Goal: Information Seeking & Learning: Learn about a topic

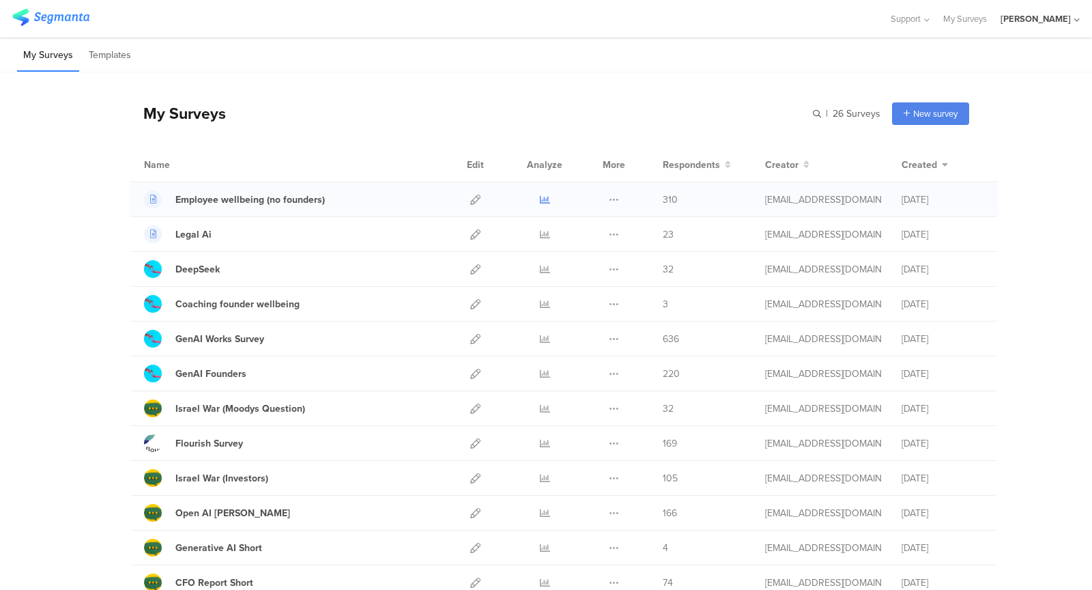
click at [545, 194] on icon at bounding box center [545, 199] width 10 height 10
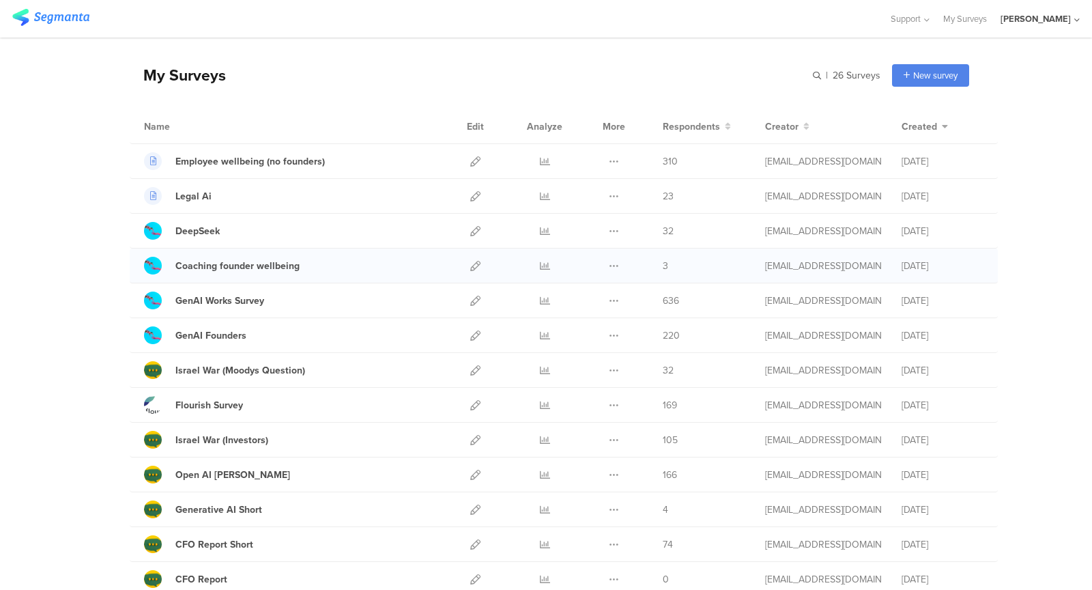
scroll to position [39, 0]
click at [543, 296] on icon at bounding box center [545, 300] width 10 height 10
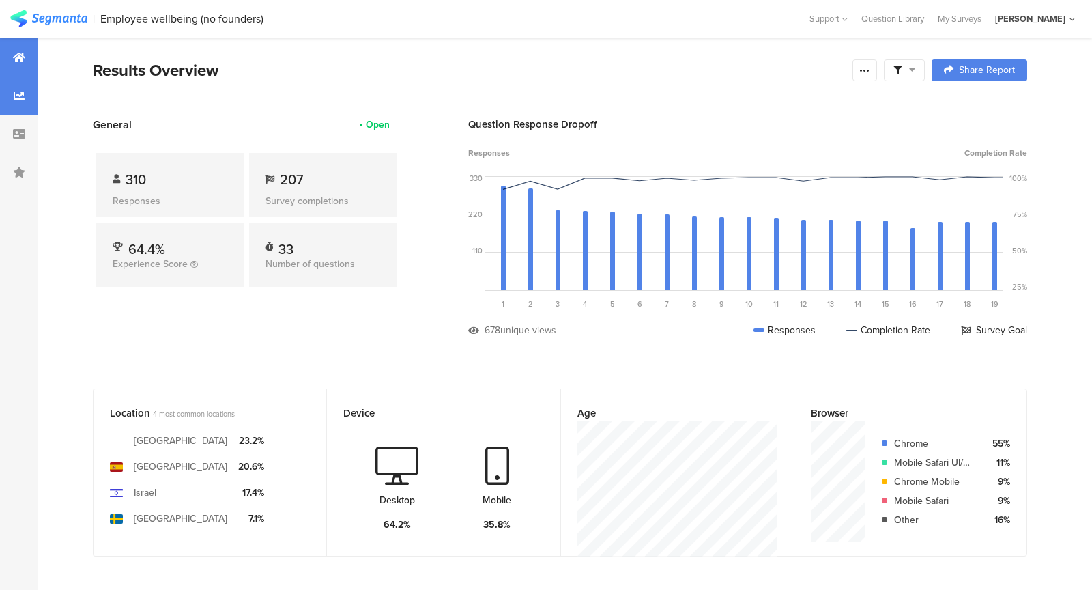
click at [20, 97] on icon at bounding box center [19, 95] width 11 height 11
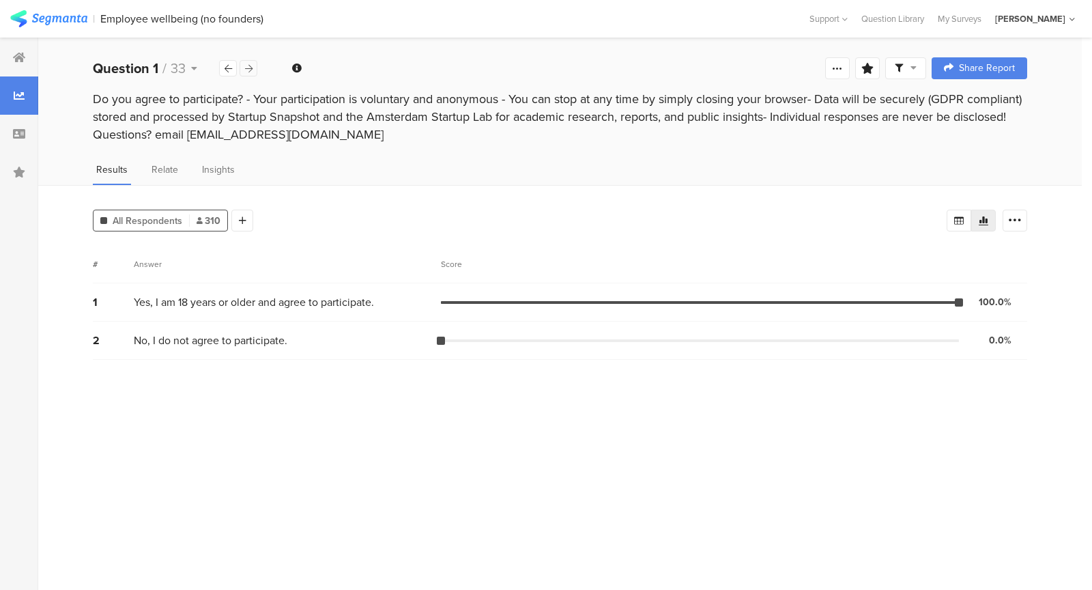
click at [248, 67] on icon at bounding box center [249, 68] width 8 height 9
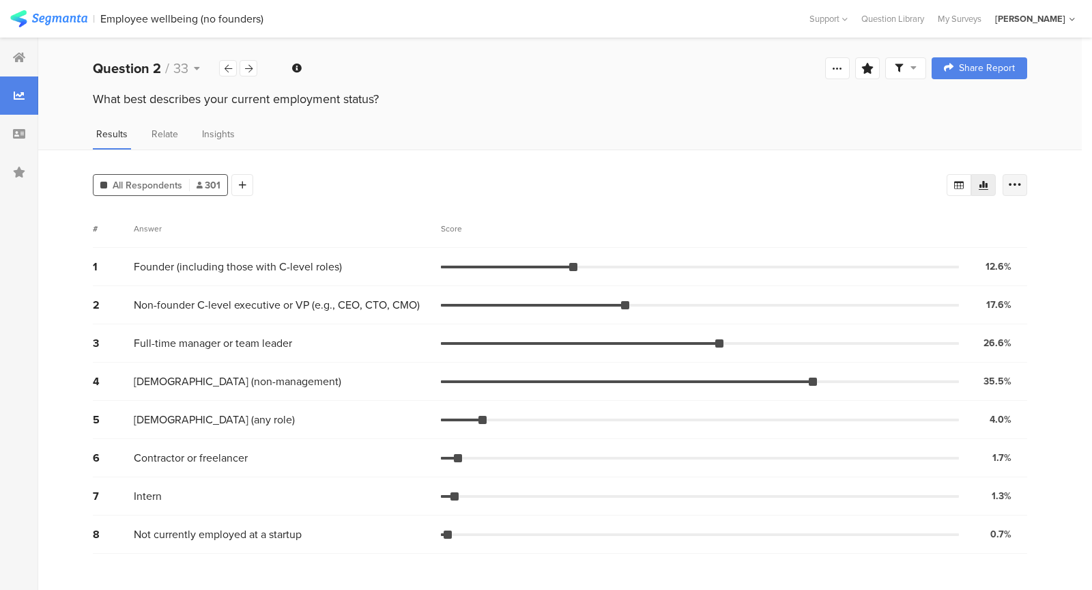
click at [1019, 184] on icon at bounding box center [1015, 185] width 14 height 14
click at [1003, 283] on span at bounding box center [1006, 281] width 20 height 11
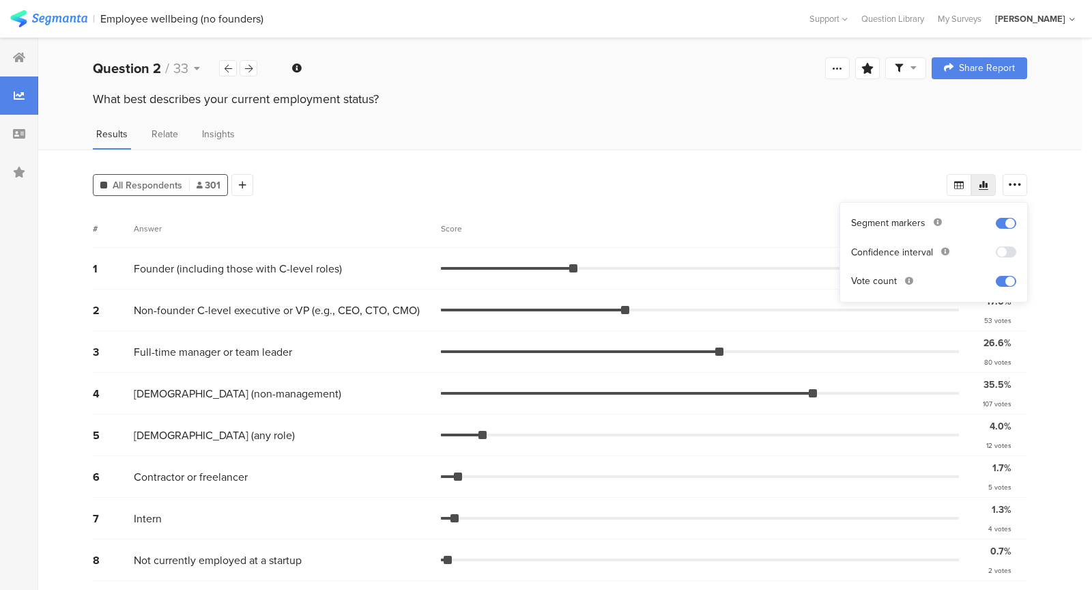
click at [1045, 316] on div "All Respondents 301 Add Segment # Answer Score 1 Founder (including those with …" at bounding box center [559, 370] width 1043 height 442
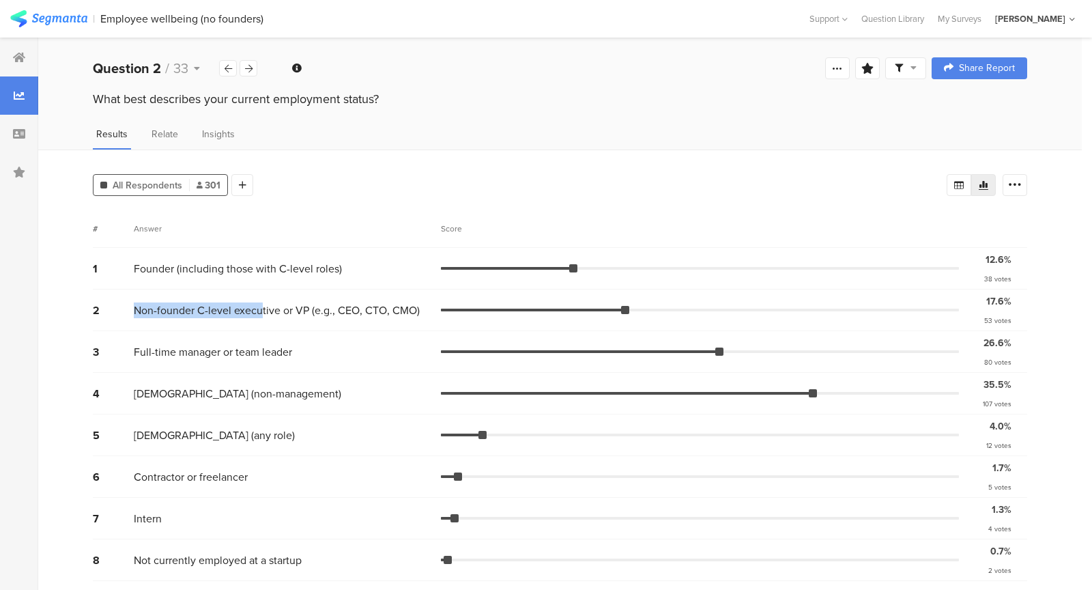
drag, startPoint x: 262, startPoint y: 300, endPoint x: 130, endPoint y: 315, distance: 132.6
click at [130, 315] on div "2 Non-founder C-level executive or VP (e.g., CEO, CTO, CMO) 17.6% 53 votes" at bounding box center [560, 310] width 934 height 42
click at [130, 309] on div "2 Non-founder C-level executive or VP (e.g., CEO, CTO, CMO) 17.6% 53 votes" at bounding box center [560, 310] width 934 height 42
drag, startPoint x: 126, startPoint y: 304, endPoint x: 413, endPoint y: 308, distance: 286.6
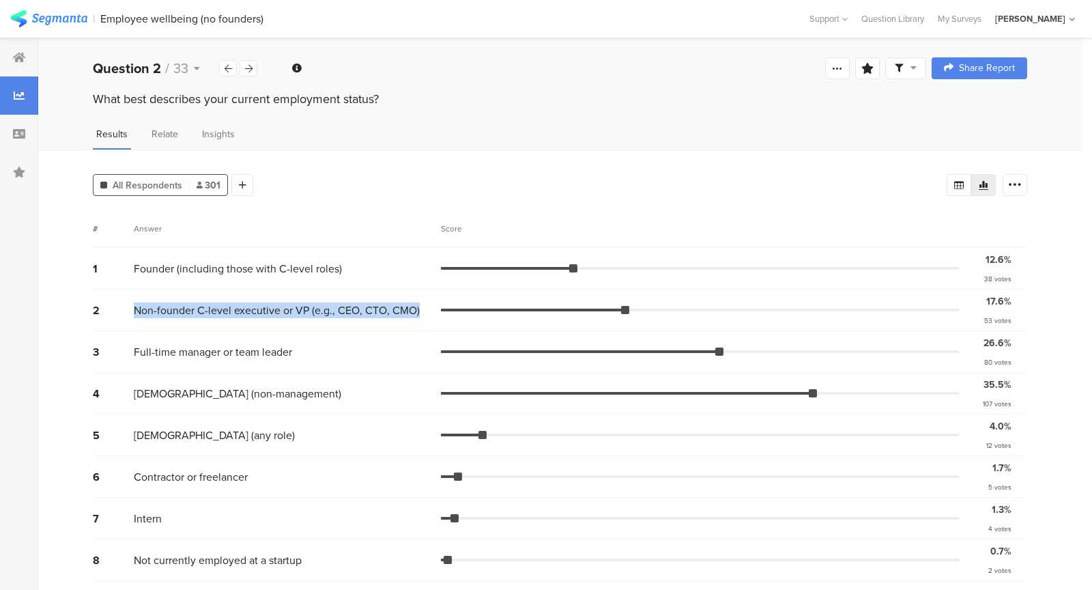
click at [413, 308] on div "2 Non-founder C-level executive or VP (e.g., CEO, CTO, CMO) 17.6% 53 votes" at bounding box center [560, 310] width 934 height 42
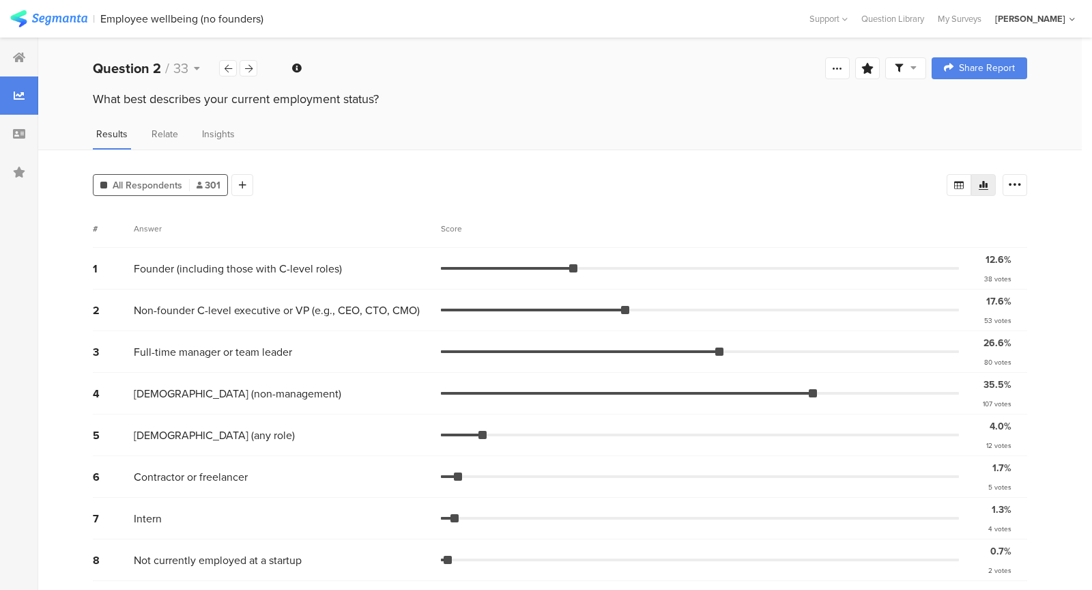
click at [514, 129] on div "Results Relate Insights" at bounding box center [559, 138] width 1043 height 23
click at [191, 62] on div "Question 2 / 33" at bounding box center [156, 68] width 126 height 20
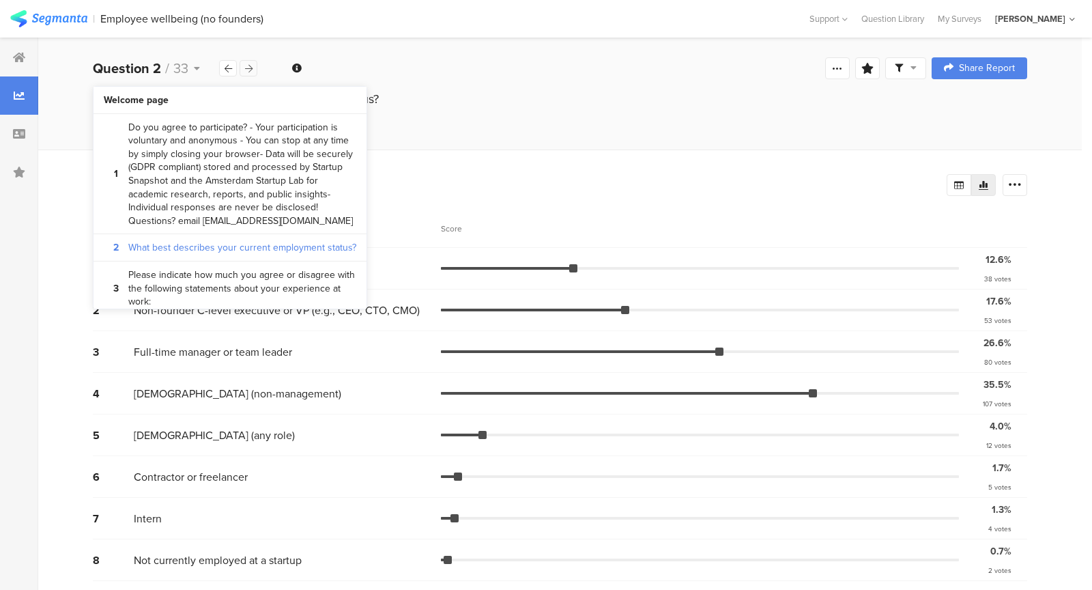
click at [251, 66] on icon at bounding box center [249, 68] width 8 height 9
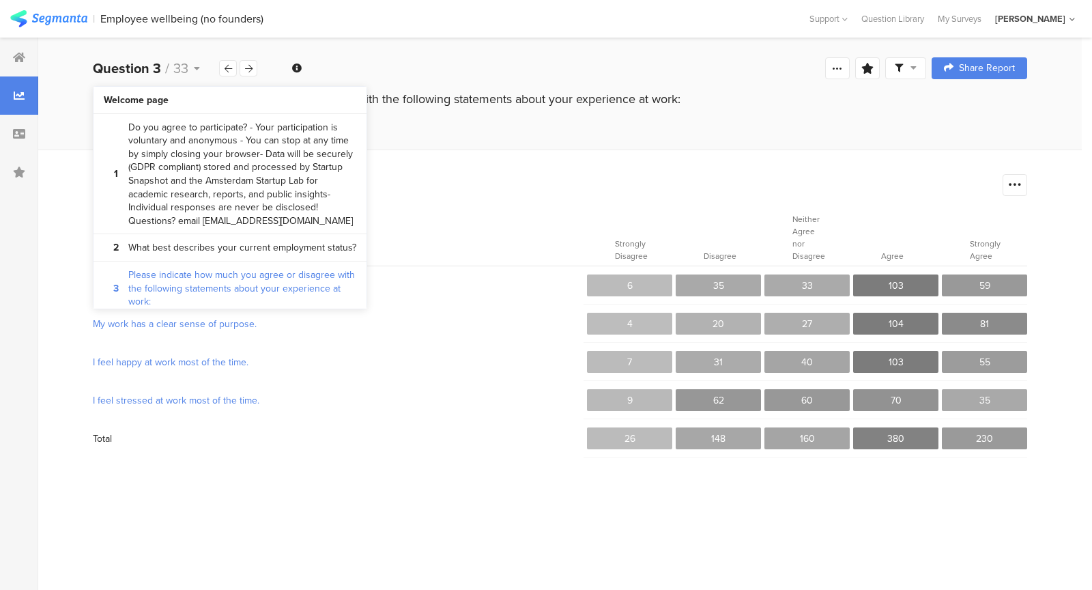
click at [507, 217] on section "Answer" at bounding box center [338, 237] width 491 height 56
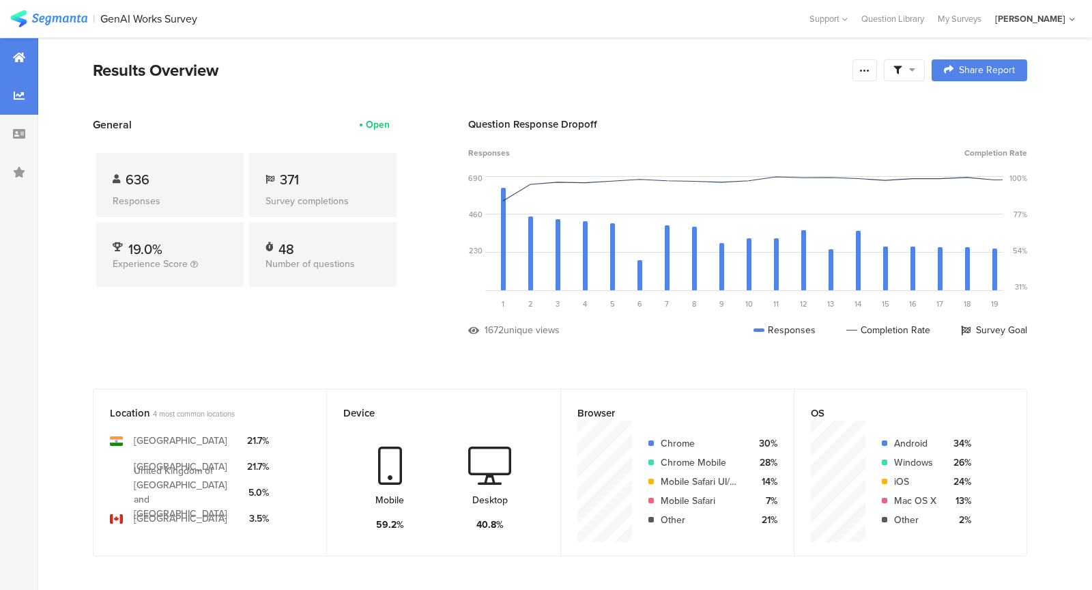
click at [16, 98] on icon at bounding box center [19, 95] width 11 height 11
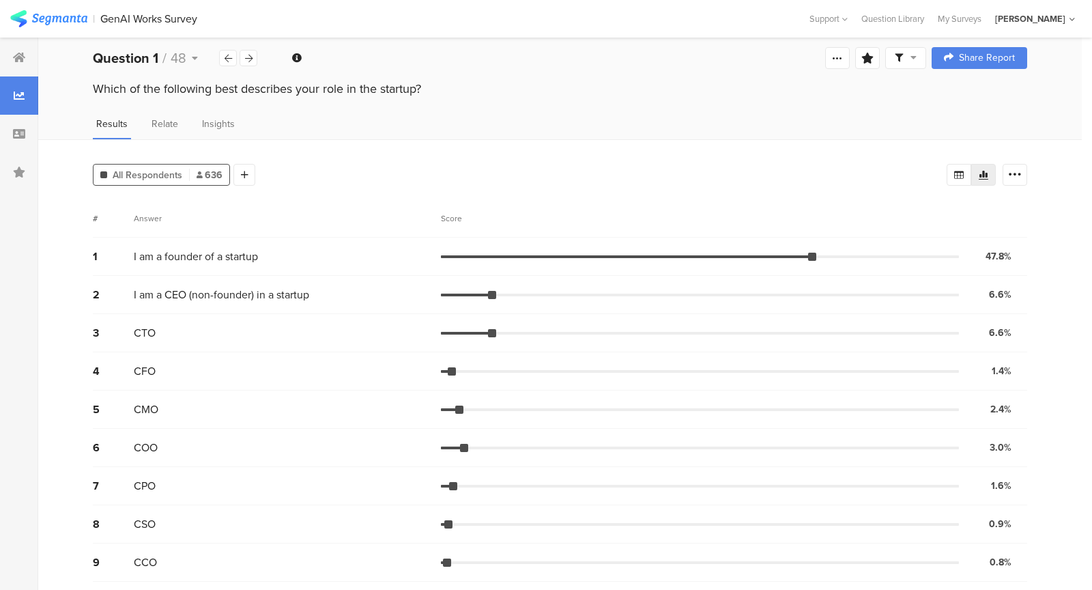
scroll to position [8, 0]
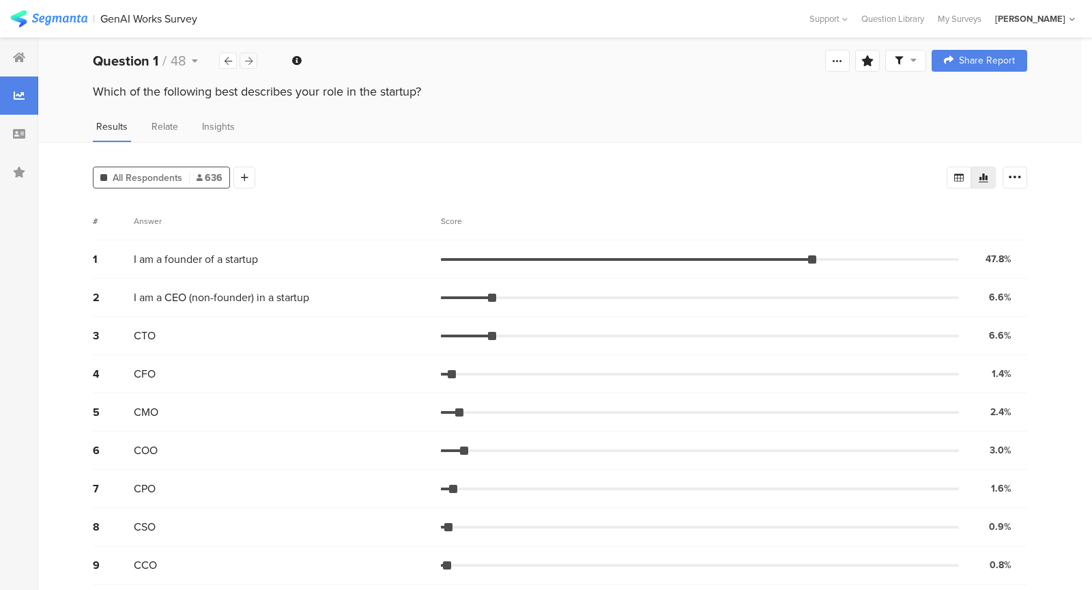
click at [248, 57] on icon at bounding box center [249, 61] width 8 height 9
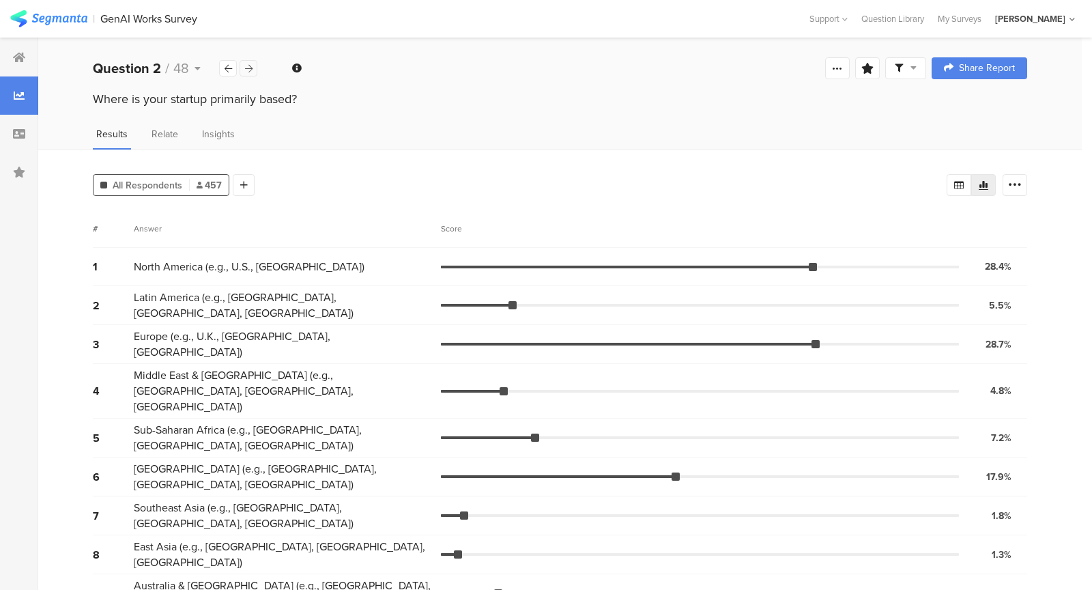
click at [254, 72] on div at bounding box center [249, 68] width 18 height 16
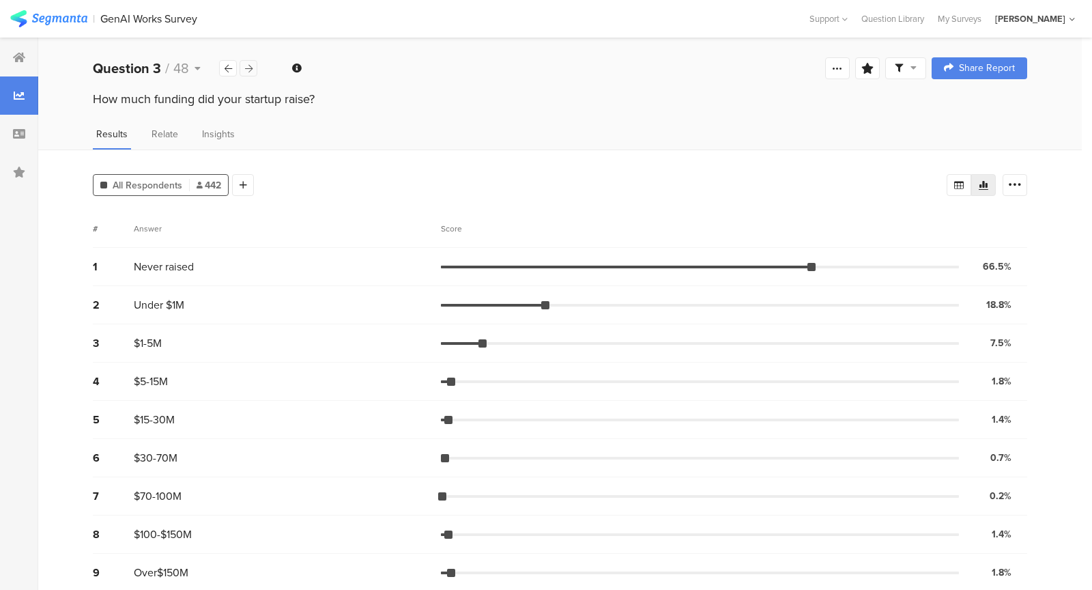
click at [255, 73] on div at bounding box center [249, 68] width 18 height 16
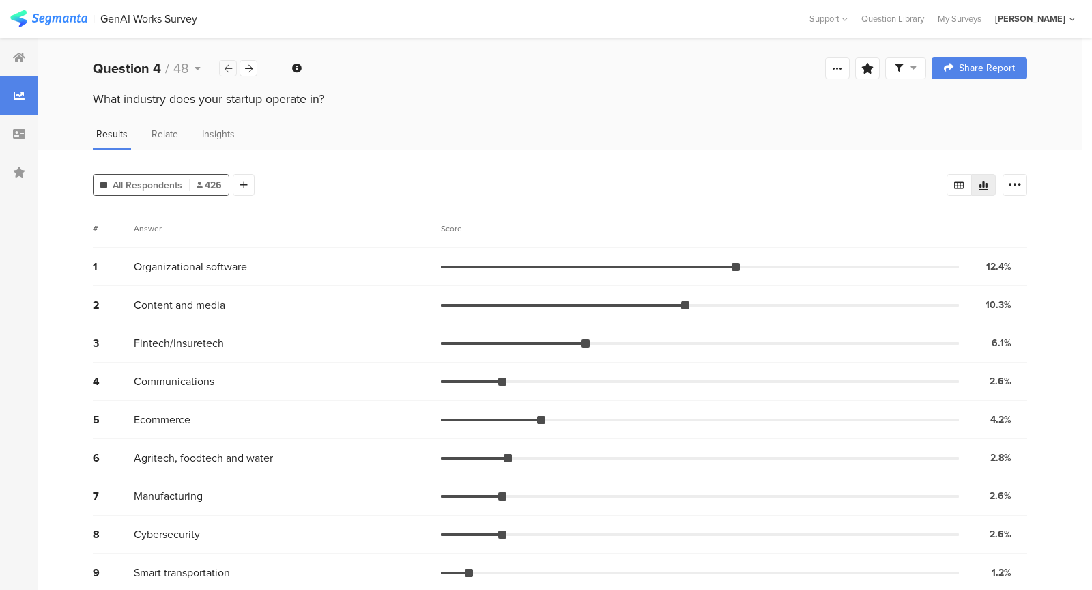
click at [227, 72] on icon at bounding box center [229, 68] width 8 height 9
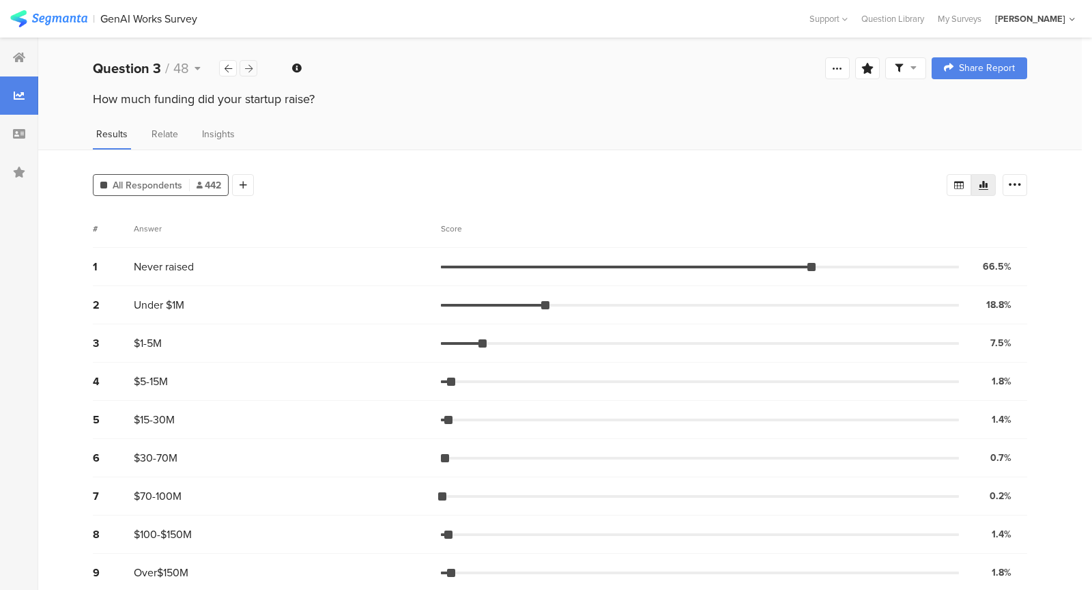
click at [252, 68] on icon at bounding box center [249, 68] width 8 height 9
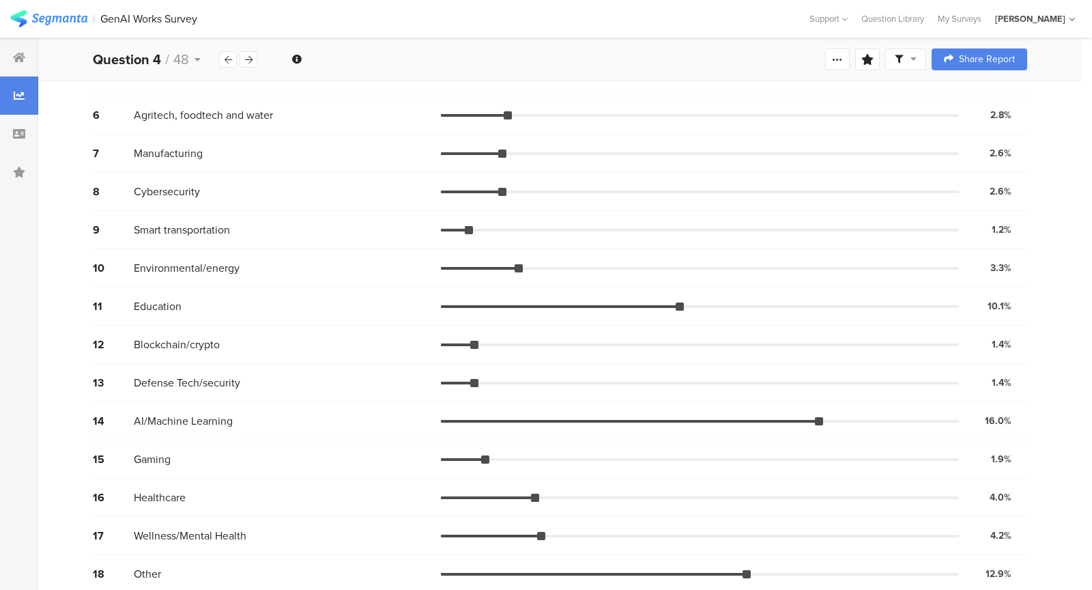
scroll to position [353, 0]
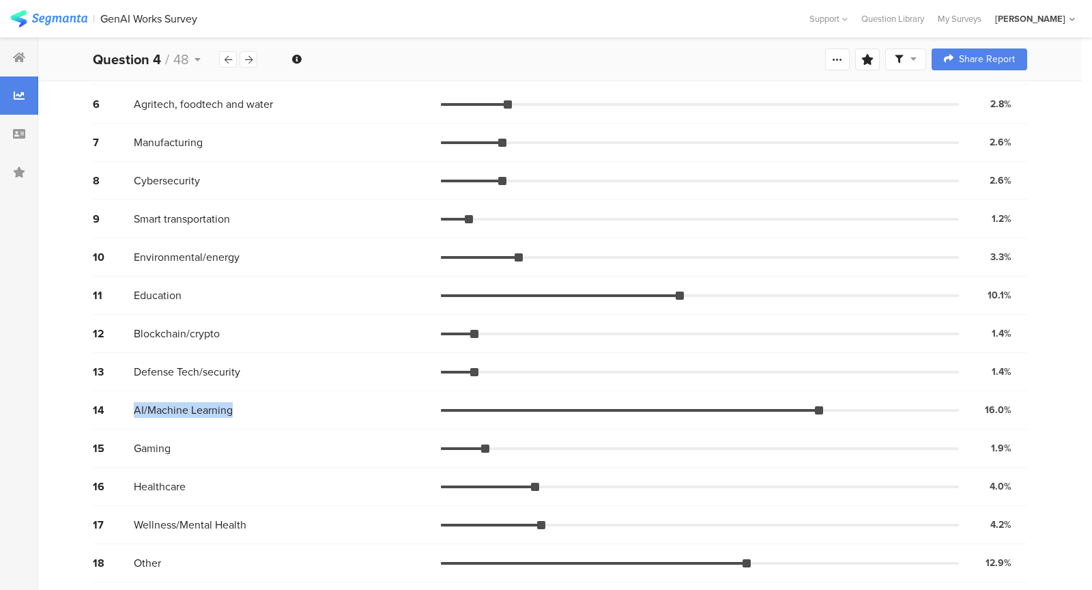
drag, startPoint x: 236, startPoint y: 409, endPoint x: 106, endPoint y: 404, distance: 129.7
click at [106, 404] on div "14 AI/Machine Learning 16.0% 68 votes" at bounding box center [560, 410] width 934 height 38
click at [106, 404] on div "14" at bounding box center [113, 410] width 41 height 16
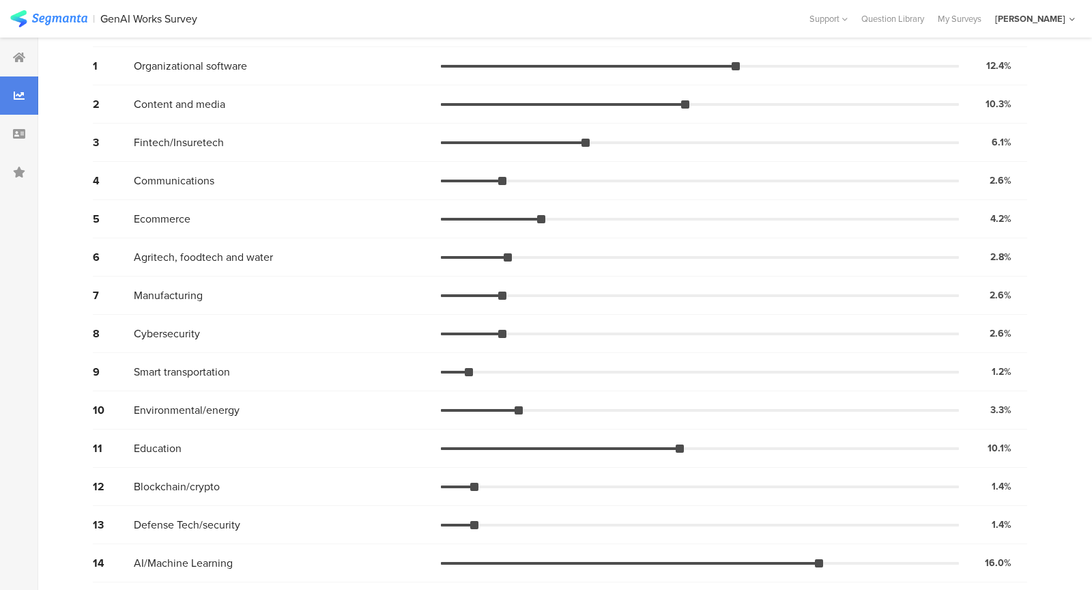
scroll to position [0, 0]
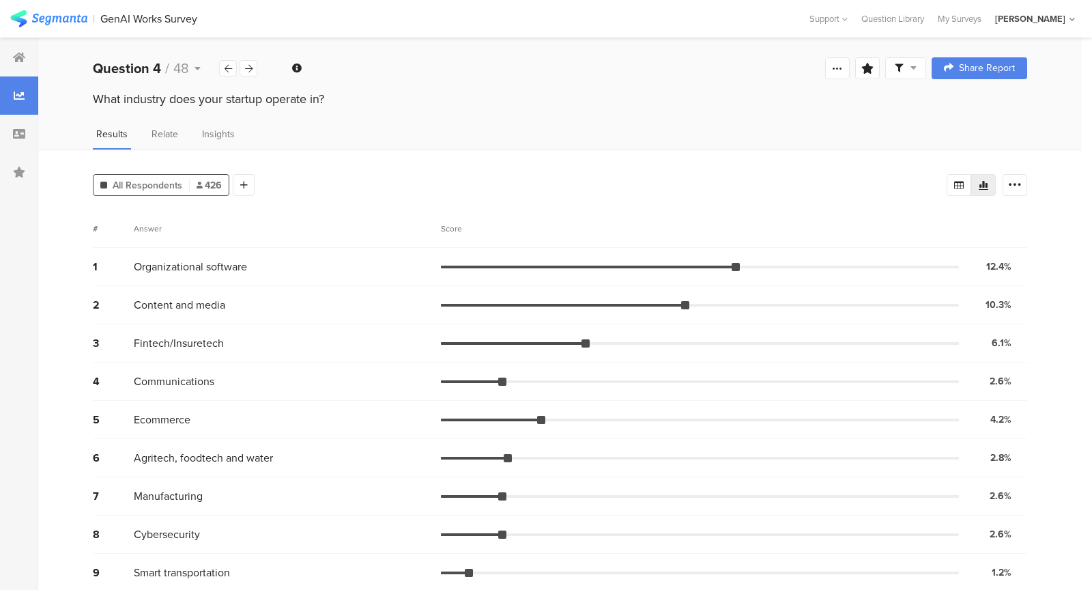
drag, startPoint x: 207, startPoint y: 272, endPoint x: 269, endPoint y: 271, distance: 61.4
click at [269, 271] on div "1 Organizational software 12.4% 53 votes" at bounding box center [560, 267] width 934 height 38
drag, startPoint x: 359, startPoint y: 260, endPoint x: 437, endPoint y: 260, distance: 77.8
click at [437, 260] on div "Organizational software" at bounding box center [287, 267] width 307 height 16
drag, startPoint x: 498, startPoint y: 254, endPoint x: 607, endPoint y: 272, distance: 110.7
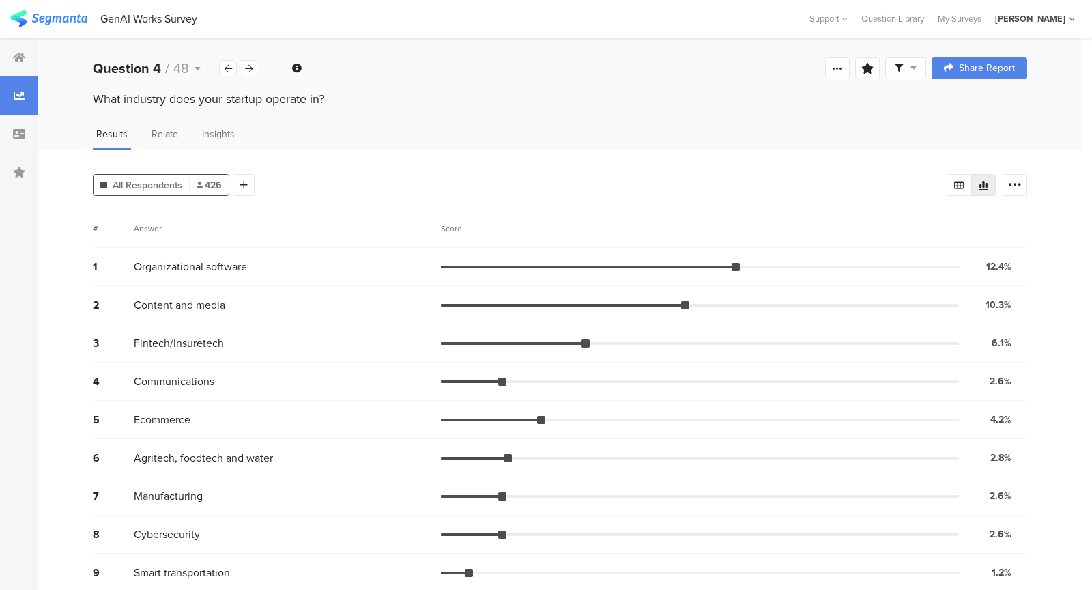
click at [607, 272] on div "1 Organizational software 12.4% 53 votes" at bounding box center [560, 267] width 934 height 38
drag, startPoint x: 698, startPoint y: 257, endPoint x: 837, endPoint y: 263, distance: 139.3
click at [837, 263] on div "1 Organizational software 12.4% 53 votes" at bounding box center [560, 267] width 934 height 38
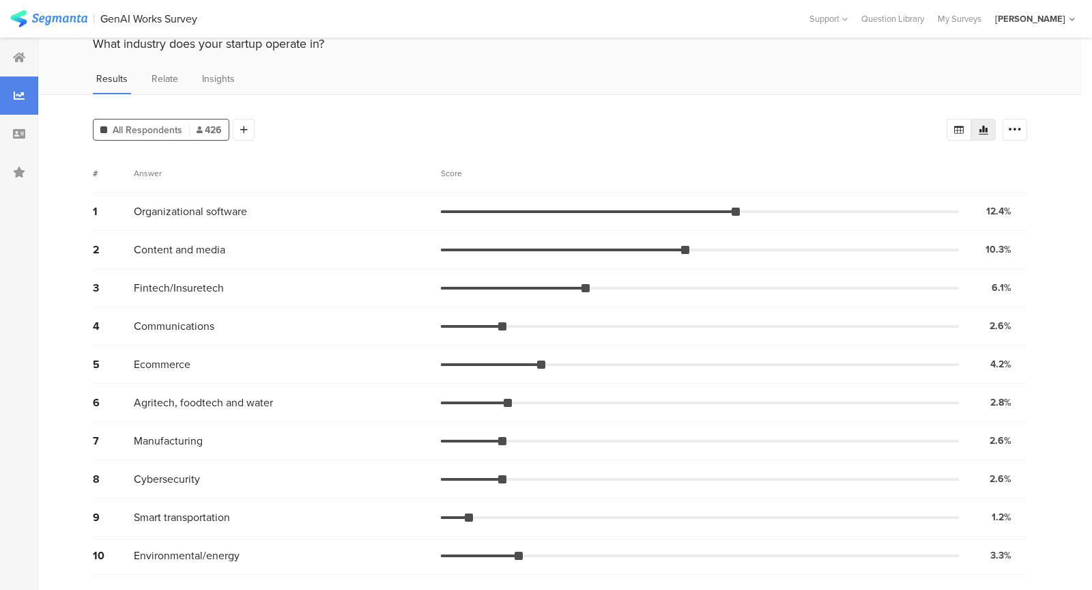
scroll to position [63, 0]
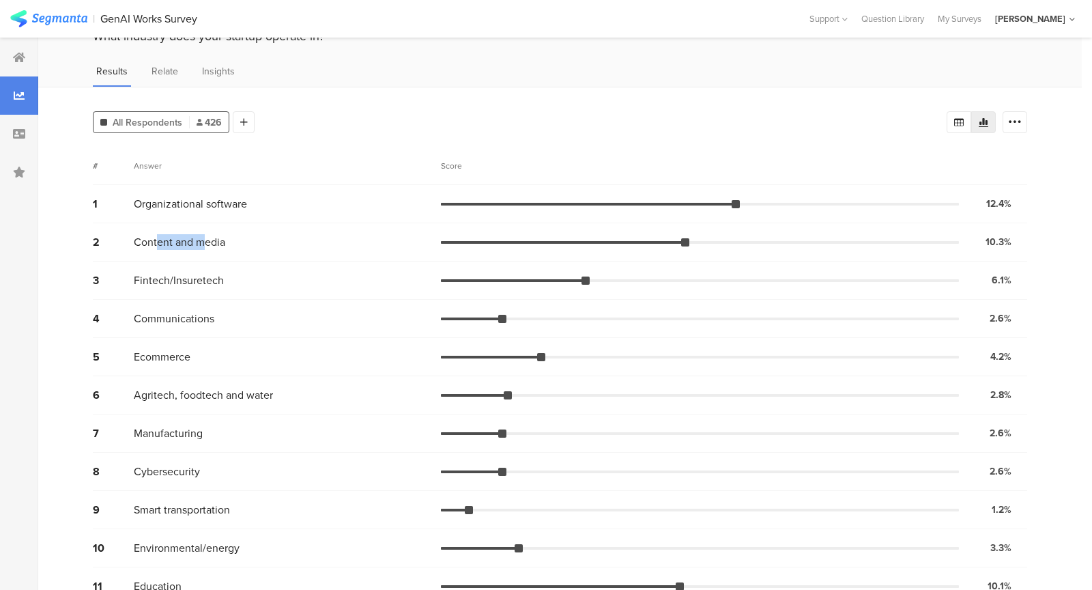
drag, startPoint x: 190, startPoint y: 245, endPoint x: 152, endPoint y: 237, distance: 39.1
click at [153, 237] on span "Content and media" at bounding box center [179, 242] width 91 height 16
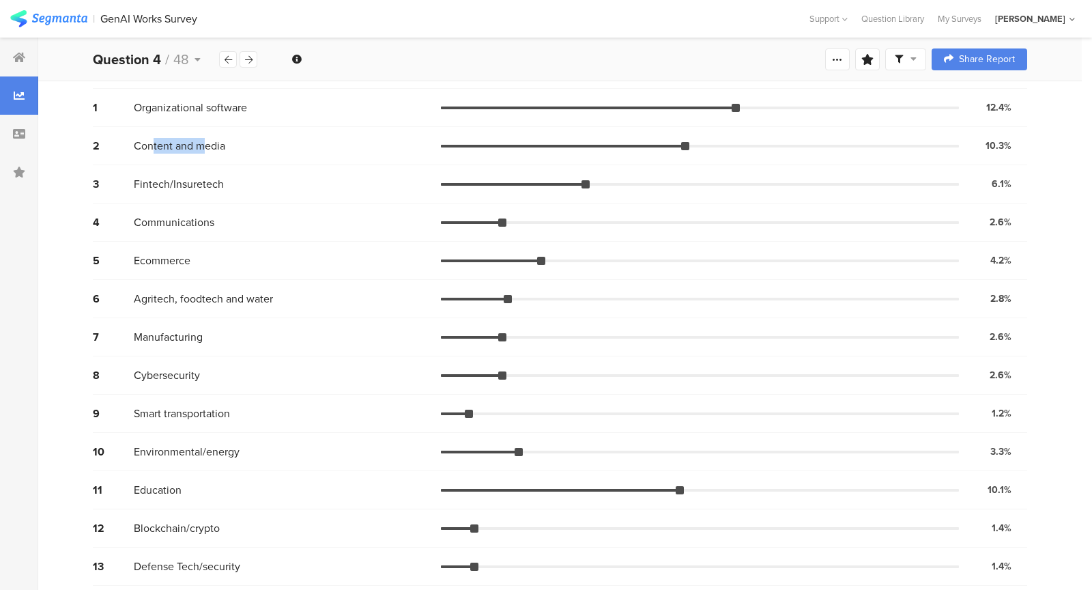
scroll to position [160, 0]
drag, startPoint x: 186, startPoint y: 482, endPoint x: 134, endPoint y: 479, distance: 52.6
click at [134, 481] on div "Education" at bounding box center [287, 489] width 307 height 16
click at [134, 481] on span "Education" at bounding box center [158, 489] width 48 height 16
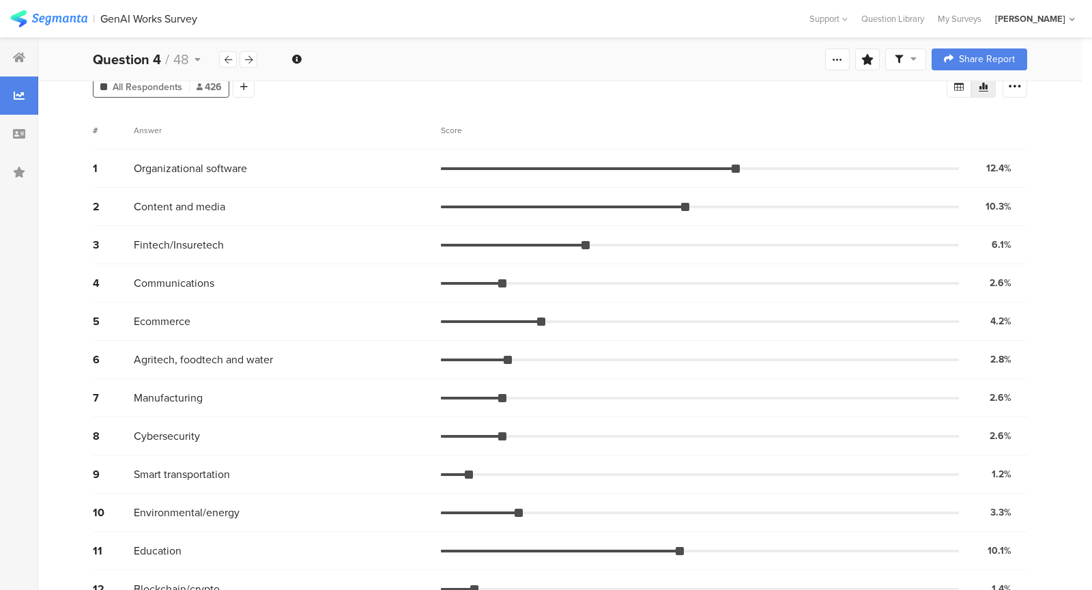
scroll to position [91, 0]
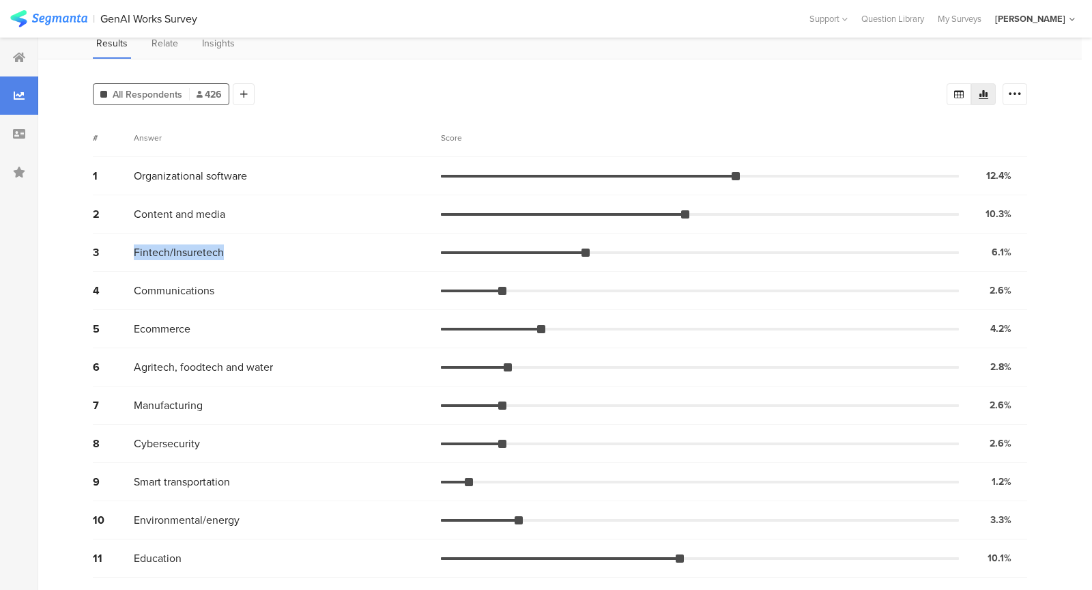
drag, startPoint x: 130, startPoint y: 251, endPoint x: 235, endPoint y: 256, distance: 105.2
click at [237, 256] on div "3 Fintech/Insuretech 6.1% 26 votes" at bounding box center [560, 252] width 934 height 38
click at [235, 256] on div "Fintech/Insuretech" at bounding box center [287, 252] width 307 height 16
drag, startPoint x: 235, startPoint y: 256, endPoint x: 112, endPoint y: 252, distance: 122.9
click at [114, 252] on div "3 Fintech/Insuretech 6.1% 26 votes" at bounding box center [560, 252] width 934 height 38
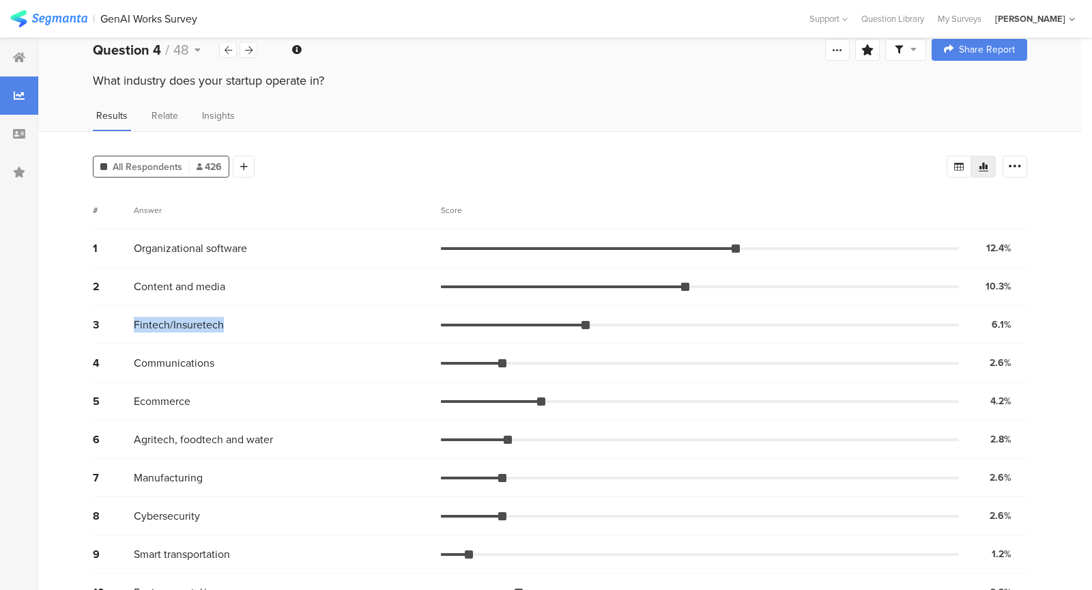
scroll to position [0, 0]
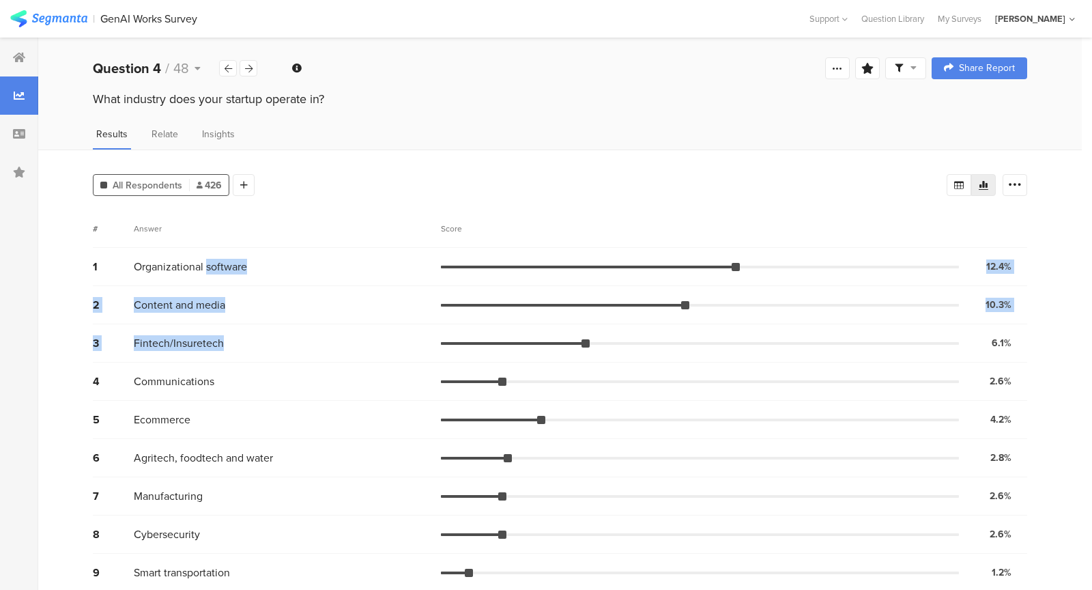
drag, startPoint x: 208, startPoint y: 260, endPoint x: 281, endPoint y: 351, distance: 117.0
click at [281, 351] on div "1 Organizational software 12.4% 53 votes 2 Content and media 10.3% 44 votes 3 F…" at bounding box center [560, 592] width 934 height 688
click at [282, 371] on div "4 Communications 2.6% 11 votes" at bounding box center [560, 381] width 934 height 38
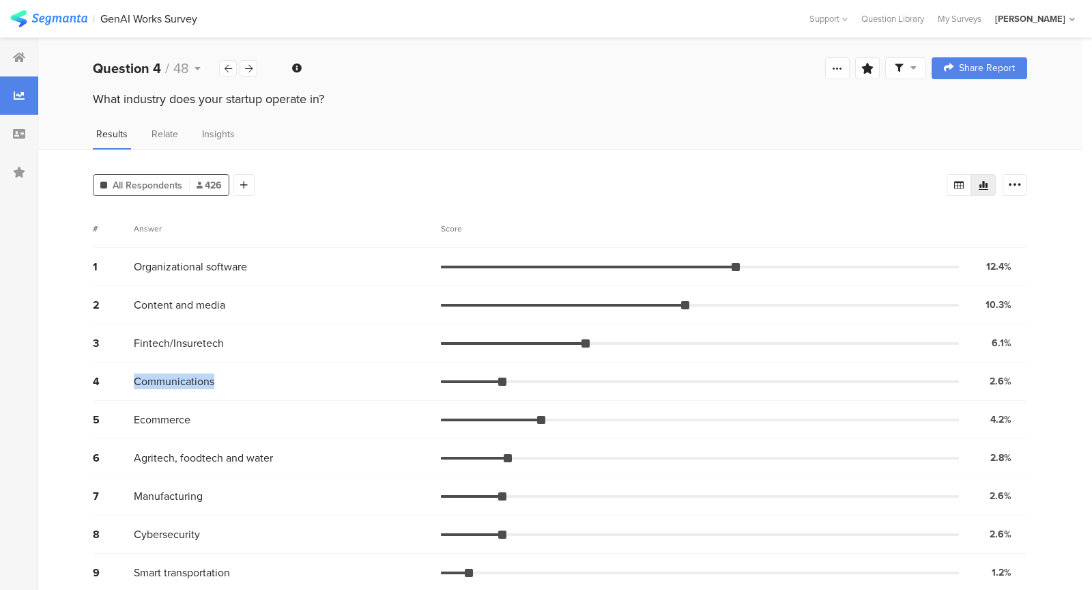
drag, startPoint x: 282, startPoint y: 371, endPoint x: 272, endPoint y: 306, distance: 65.5
click at [273, 323] on div "1 Organizational software 12.4% 53 votes 2 Content and media 10.3% 44 votes 3 F…" at bounding box center [560, 592] width 934 height 688
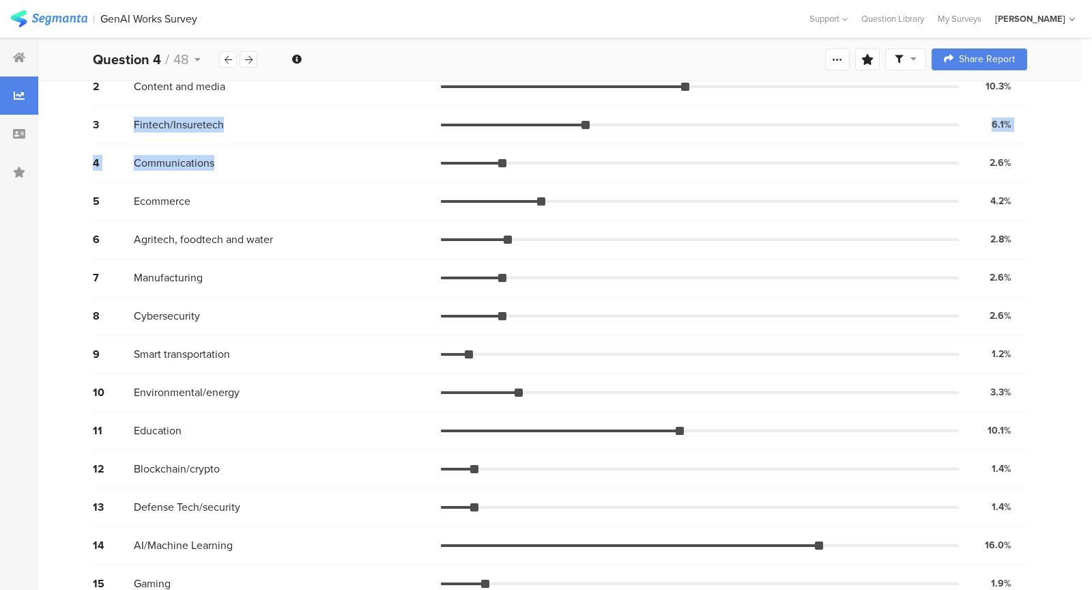
scroll to position [233, 0]
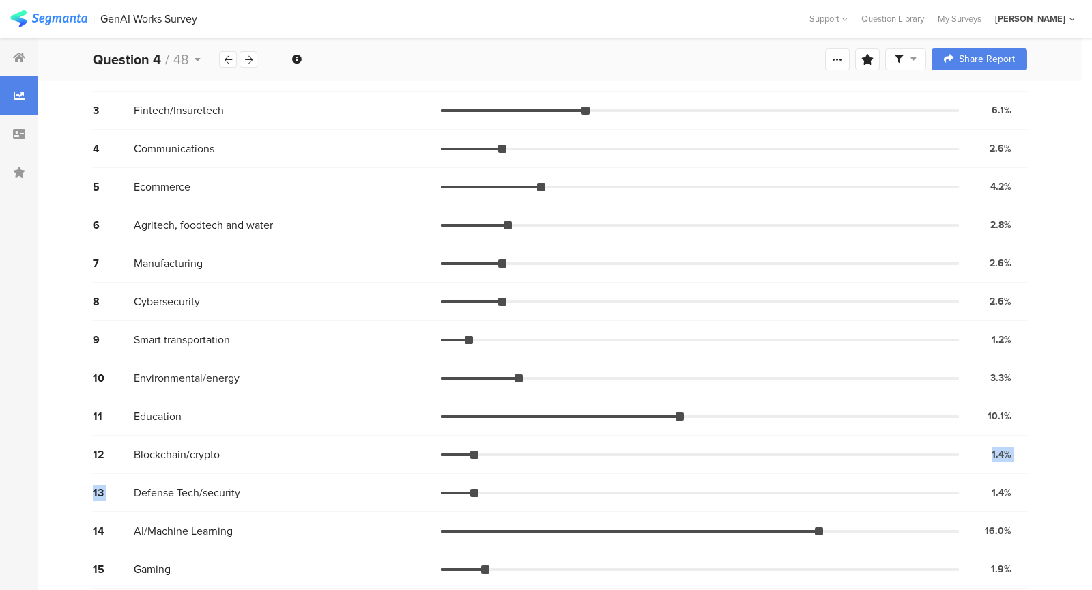
drag, startPoint x: 274, startPoint y: 475, endPoint x: 198, endPoint y: 433, distance: 87.4
click at [201, 434] on div "1 Organizational software 12.4% 53 votes 2 Content and media 10.3% 44 votes 3 F…" at bounding box center [560, 359] width 934 height 688
click at [198, 433] on div "11 Education 10.1% 43 votes" at bounding box center [560, 416] width 934 height 38
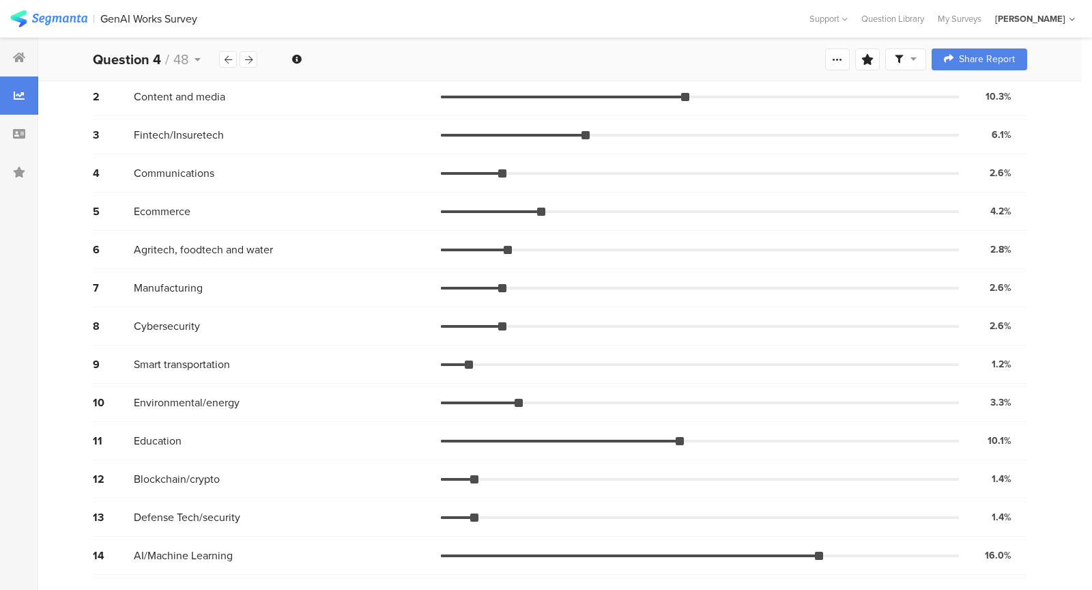
scroll to position [213, 0]
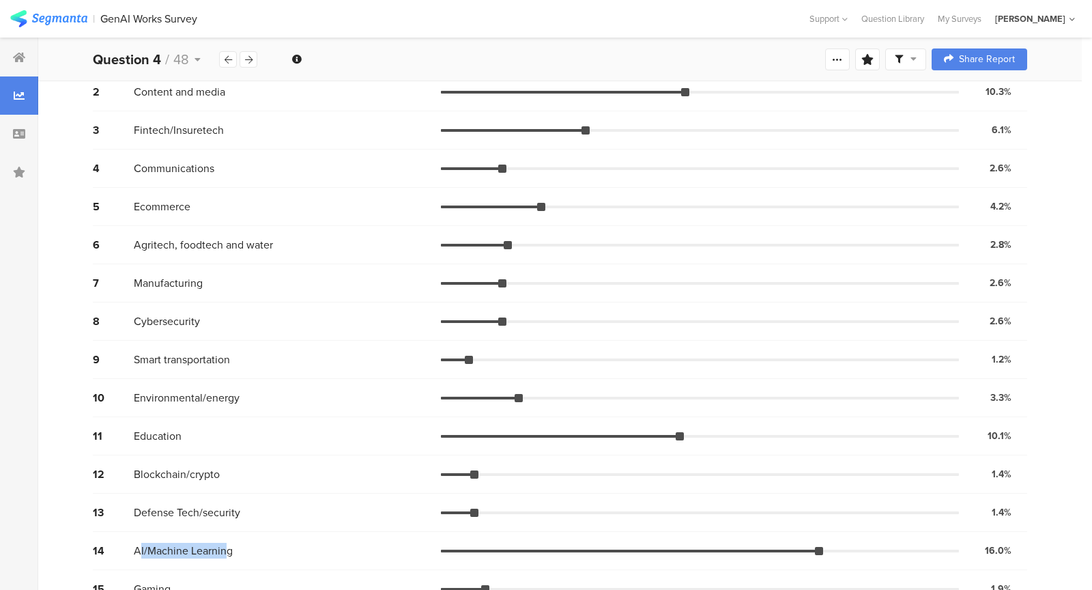
drag, startPoint x: 139, startPoint y: 545, endPoint x: 216, endPoint y: 544, distance: 77.1
click at [218, 544] on span "AI/Machine Learning" at bounding box center [183, 550] width 99 height 16
click at [216, 544] on span "AI/Machine Learning" at bounding box center [183, 550] width 99 height 16
drag, startPoint x: 130, startPoint y: 546, endPoint x: 205, endPoint y: 555, distance: 76.3
click at [205, 555] on div "14 AI/Machine Learning 16.0% 68 votes" at bounding box center [560, 551] width 934 height 38
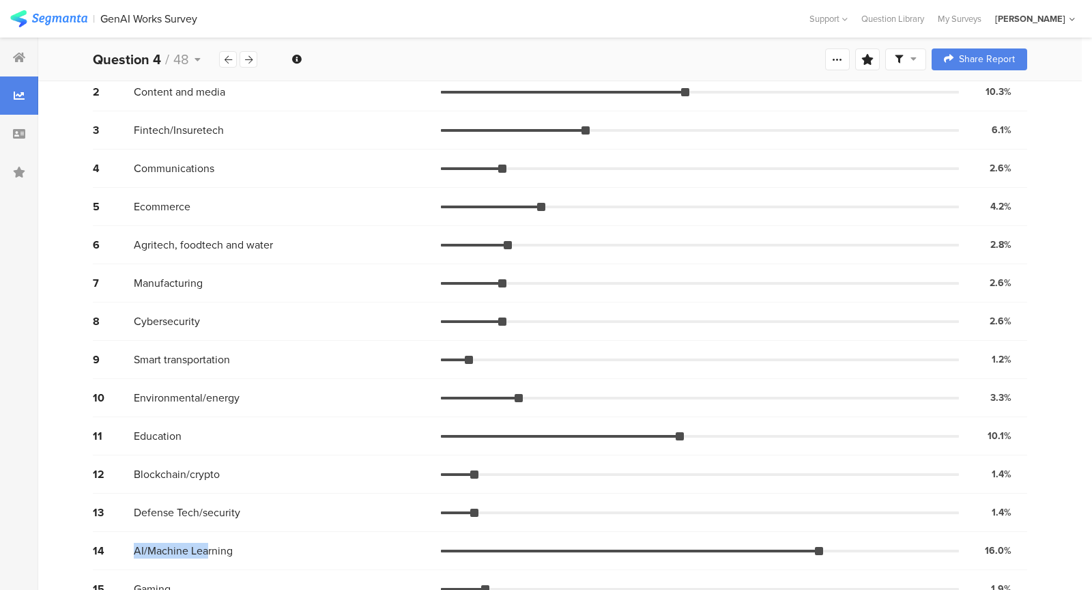
click at [205, 555] on span "AI/Machine Learning" at bounding box center [183, 550] width 99 height 16
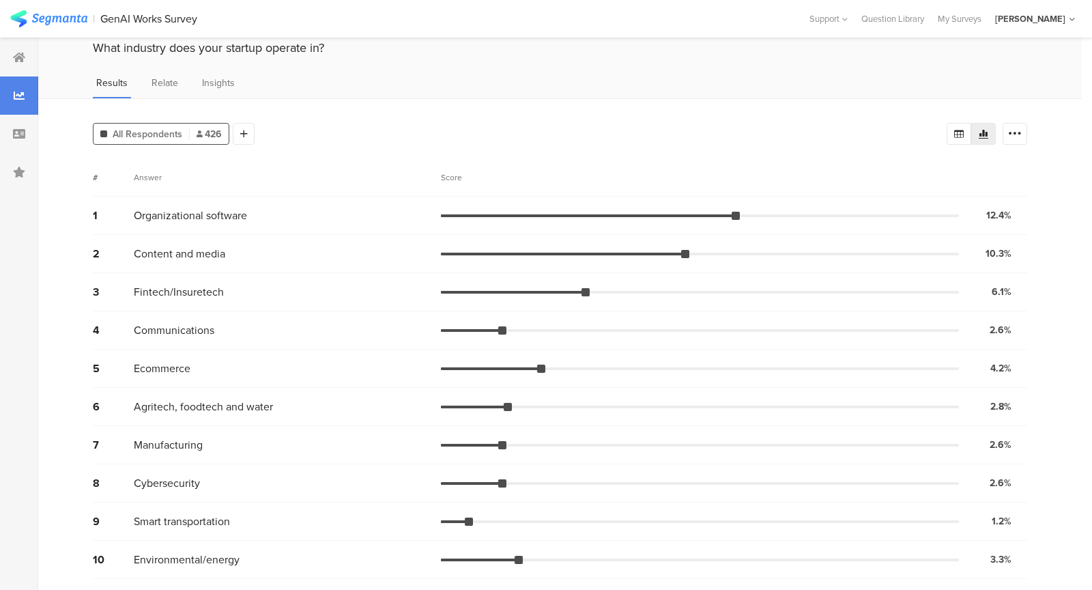
scroll to position [0, 0]
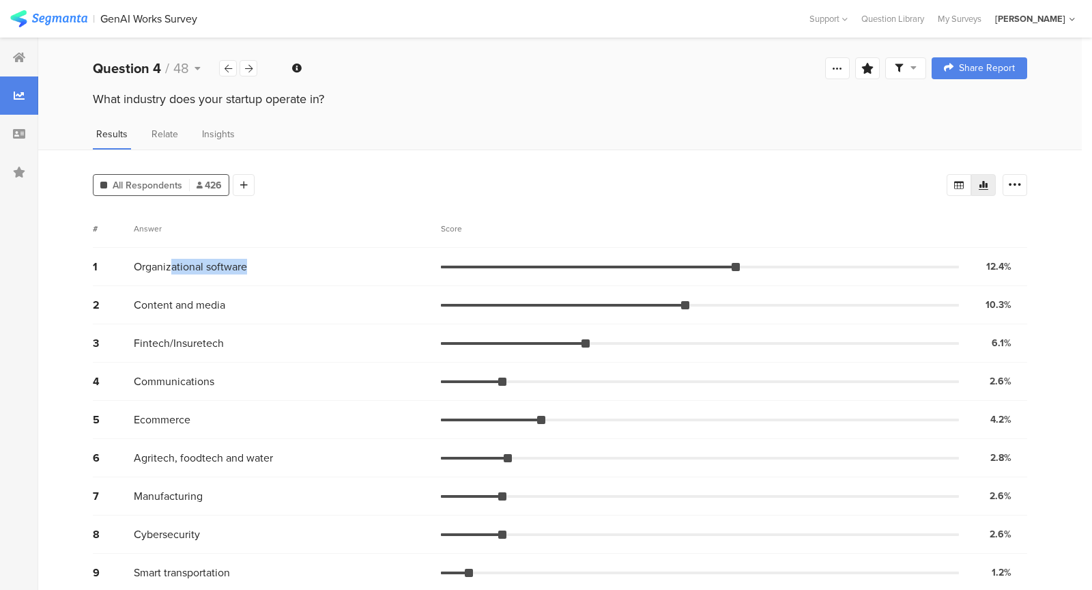
drag, startPoint x: 245, startPoint y: 278, endPoint x: 168, endPoint y: 254, distance: 80.7
click at [168, 254] on div "1 Organizational software 12.4% 53 votes" at bounding box center [560, 267] width 934 height 38
drag, startPoint x: 170, startPoint y: 259, endPoint x: 182, endPoint y: 265, distance: 13.4
click at [182, 265] on span "Organizational software" at bounding box center [190, 267] width 113 height 16
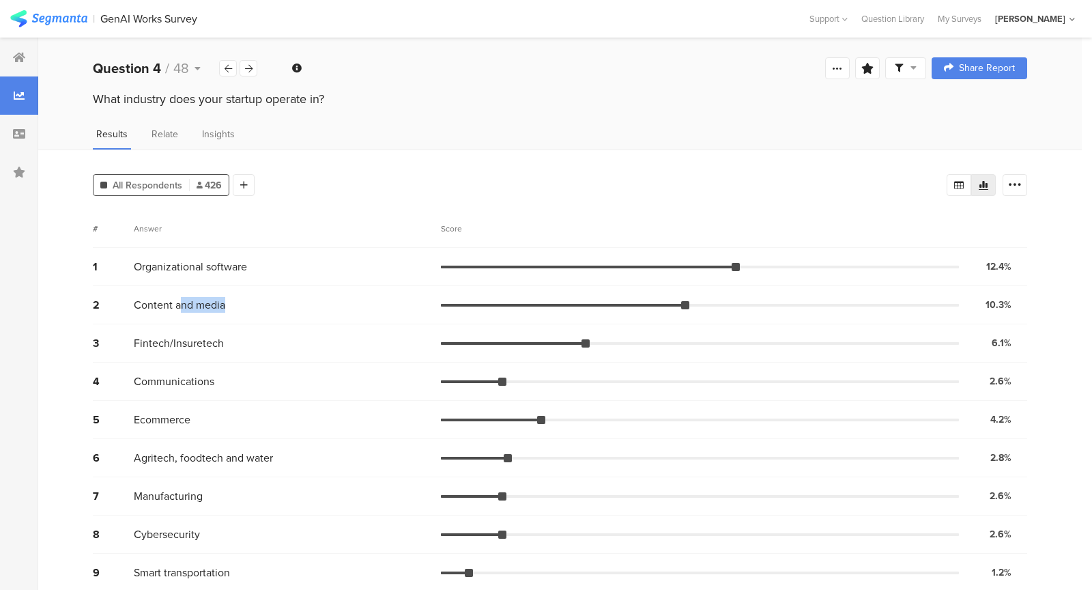
drag, startPoint x: 182, startPoint y: 299, endPoint x: 225, endPoint y: 306, distance: 43.6
click at [227, 307] on div "Content and media" at bounding box center [287, 305] width 307 height 16
click at [229, 324] on div "3 Fintech/Insuretech 6.1% 26 votes" at bounding box center [560, 343] width 934 height 38
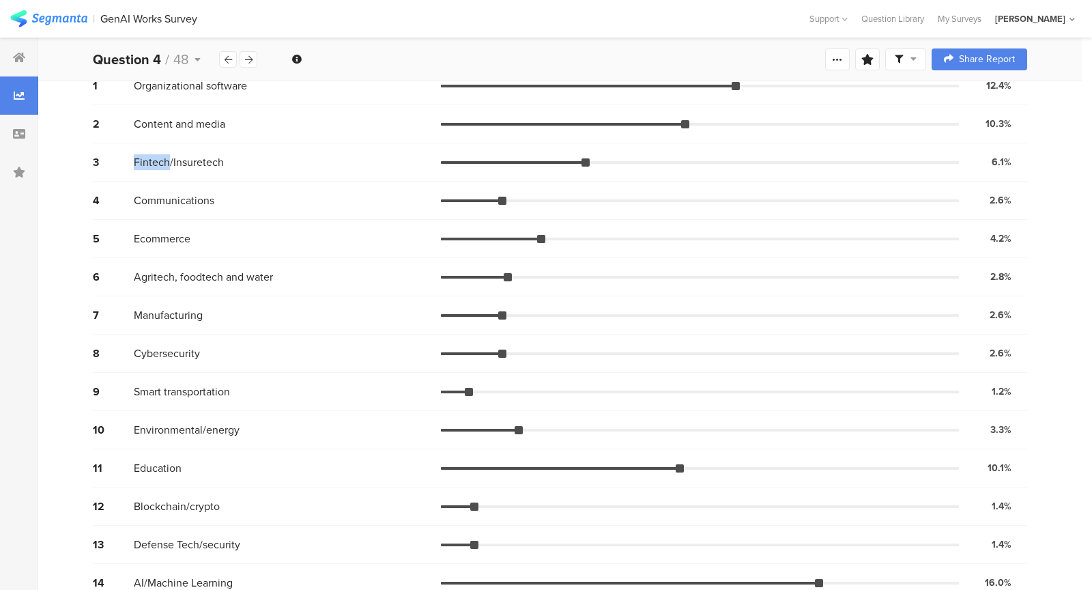
scroll to position [184, 0]
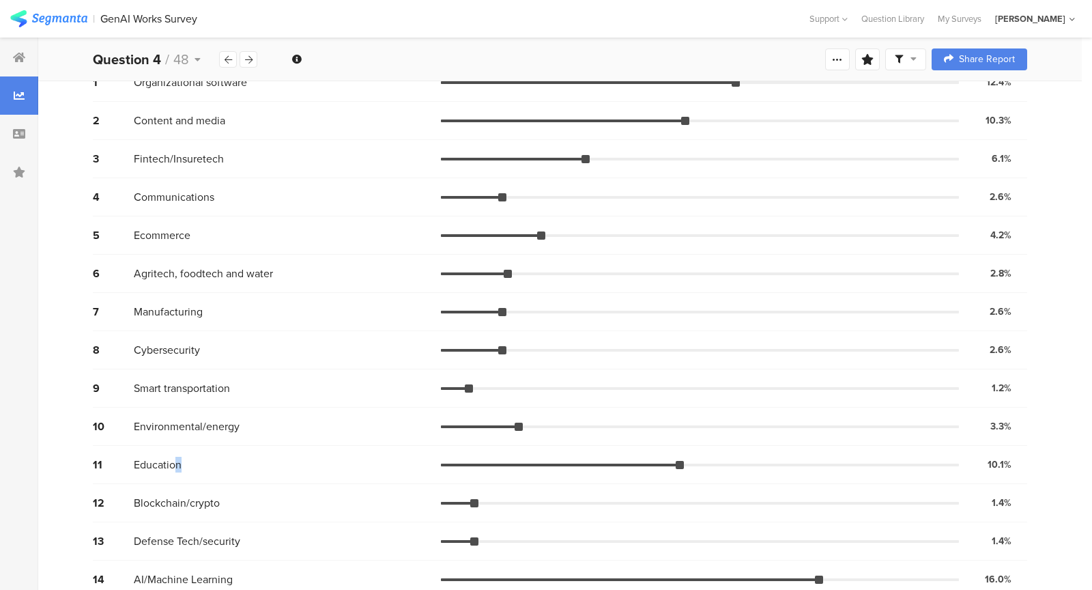
drag, startPoint x: 188, startPoint y: 462, endPoint x: 209, endPoint y: 461, distance: 21.2
click at [211, 461] on div "Education" at bounding box center [287, 465] width 307 height 16
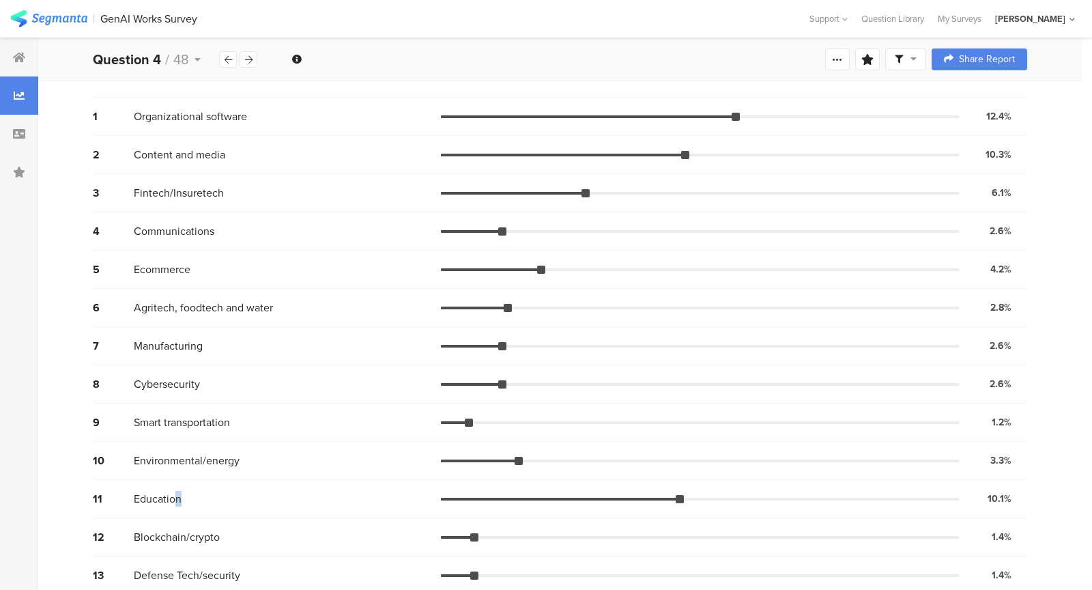
scroll to position [146, 0]
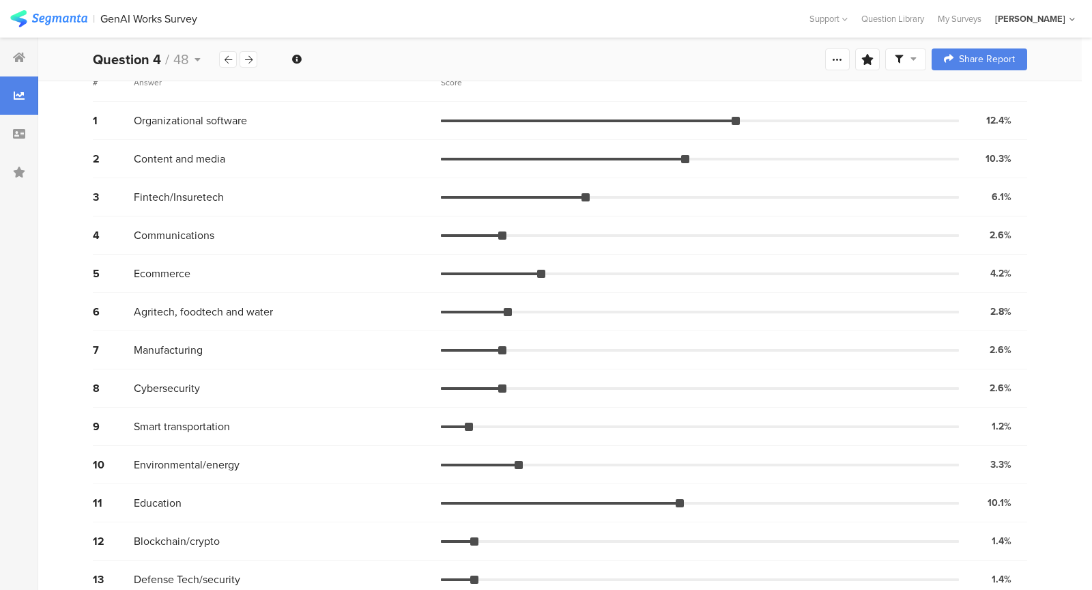
click at [124, 471] on div "10 Environmental/energy 3.3% 14 votes" at bounding box center [560, 465] width 934 height 38
drag, startPoint x: 152, startPoint y: 496, endPoint x: 192, endPoint y: 501, distance: 39.9
click at [194, 501] on div "Education" at bounding box center [287, 503] width 307 height 16
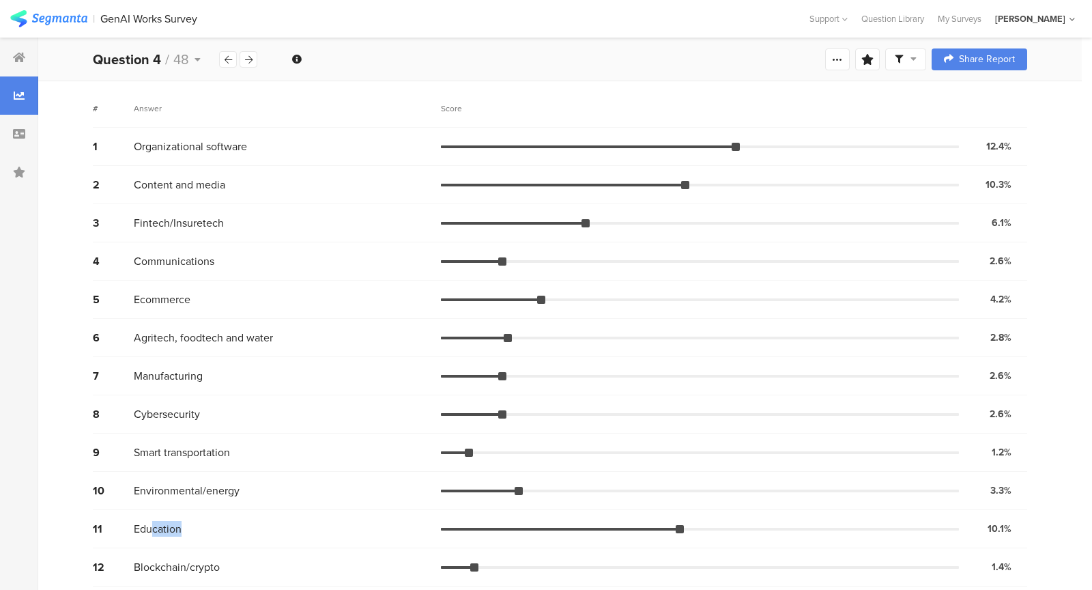
scroll to position [0, 0]
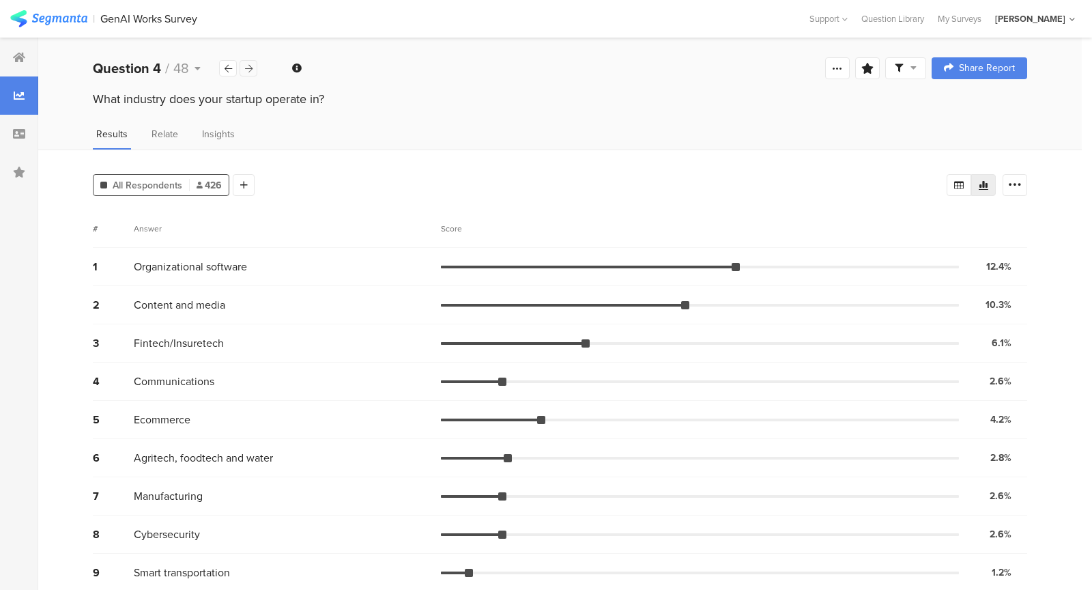
click at [248, 67] on icon at bounding box center [249, 68] width 8 height 9
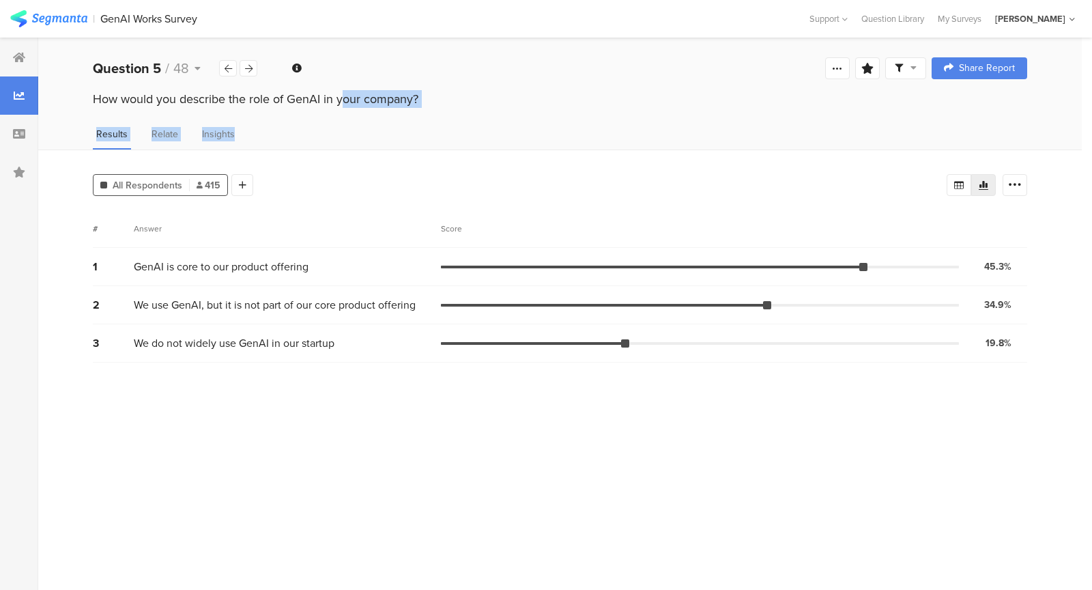
drag, startPoint x: 265, startPoint y: 95, endPoint x: 373, endPoint y: 136, distance: 114.7
click at [372, 136] on section "Welcome page 1 Which of the following best describes your role in the startup? …" at bounding box center [559, 314] width 1043 height 552
click at [373, 136] on div "Results Relate Insights" at bounding box center [559, 138] width 1043 height 23
click at [276, 259] on span "GenAI is core to our product offering" at bounding box center [221, 267] width 175 height 16
drag, startPoint x: 276, startPoint y: 259, endPoint x: 221, endPoint y: 258, distance: 54.6
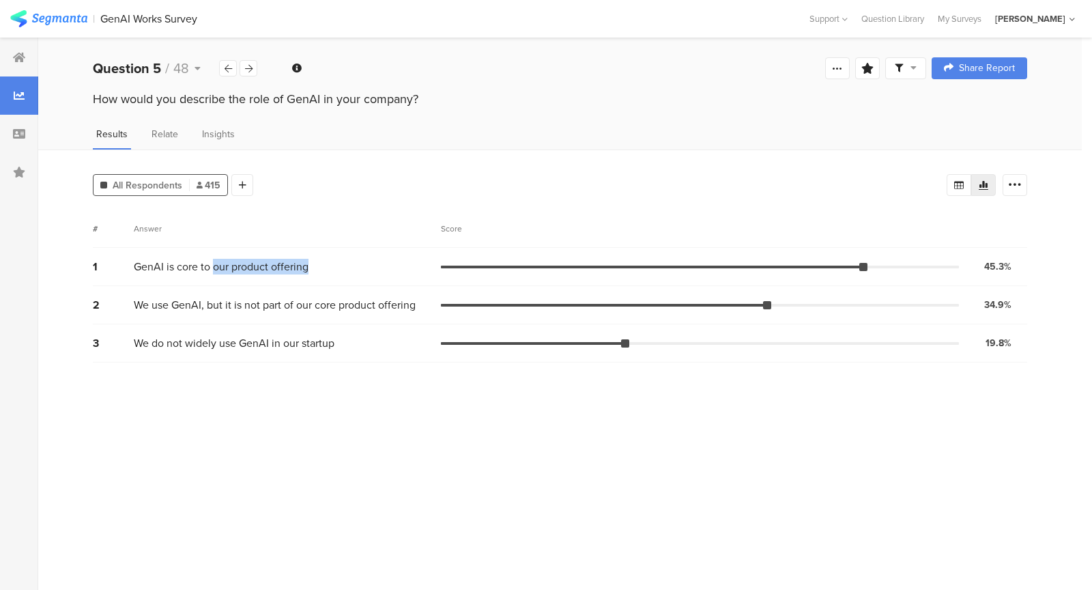
click at [221, 259] on span "GenAI is core to our product offering" at bounding box center [221, 267] width 175 height 16
drag, startPoint x: 233, startPoint y: 268, endPoint x: 166, endPoint y: 260, distance: 68.1
click at [166, 260] on span "GenAI is core to our product offering" at bounding box center [221, 267] width 175 height 16
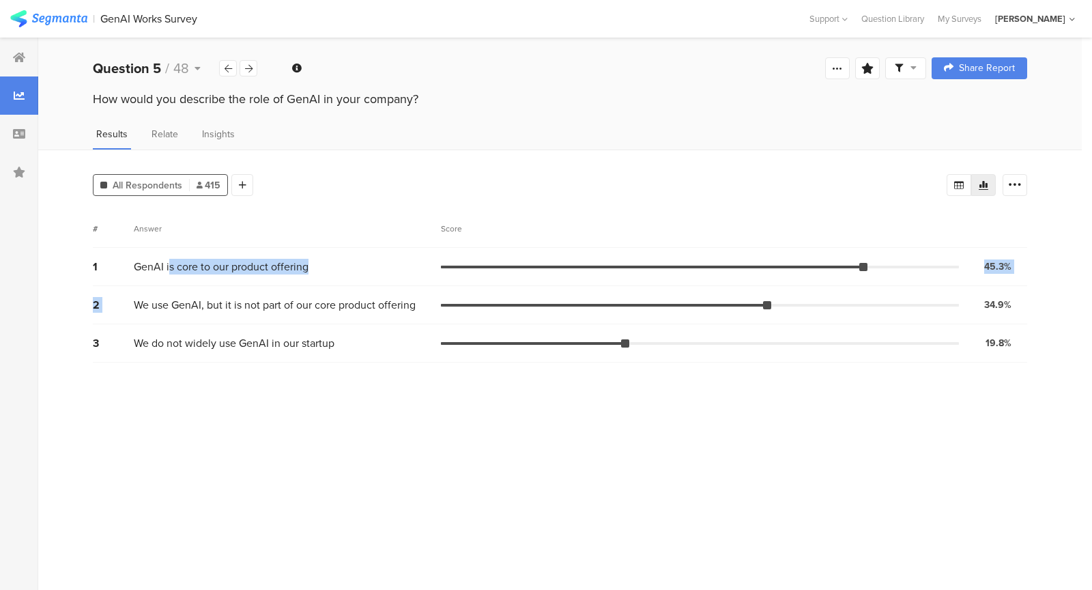
drag, startPoint x: 233, startPoint y: 268, endPoint x: 321, endPoint y: 294, distance: 91.8
click at [321, 294] on div "1 GenAI is core to our product offering 45.3% 188 votes 2 We use GenAI, but it …" at bounding box center [560, 305] width 934 height 115
click at [321, 294] on div "2 We use GenAI, but it is not part of our core product offering 34.9% 145 votes" at bounding box center [560, 305] width 934 height 38
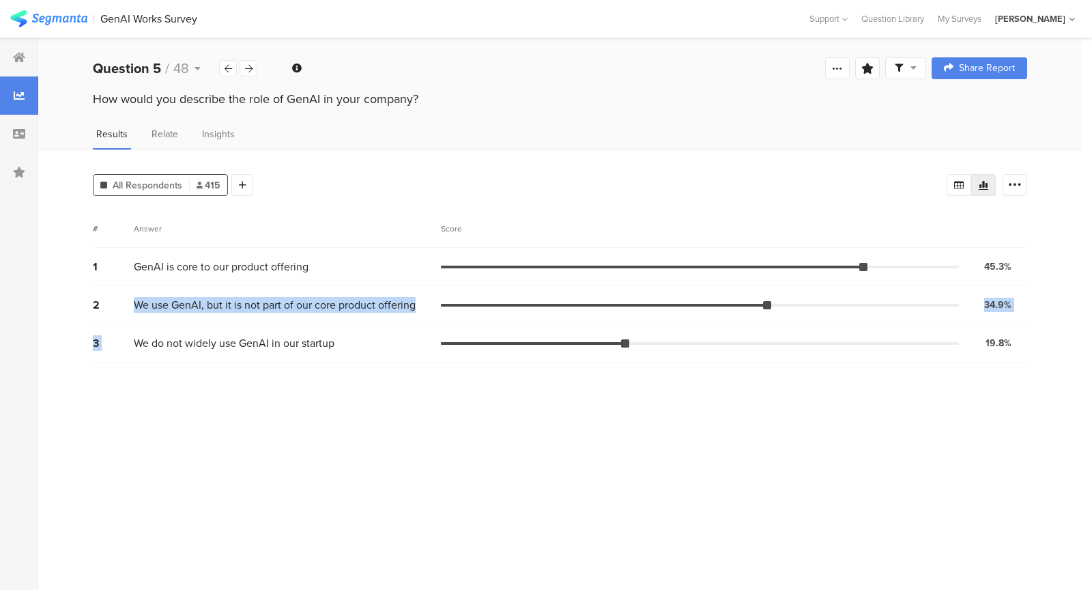
drag, startPoint x: 321, startPoint y: 294, endPoint x: 351, endPoint y: 325, distance: 42.5
click at [351, 324] on div "1 GenAI is core to our product offering 45.3% 188 votes 2 We use GenAI, but it …" at bounding box center [560, 305] width 934 height 115
click at [351, 325] on div "3 We do not widely use GenAI in our startup 19.8% 82 votes" at bounding box center [560, 343] width 934 height 38
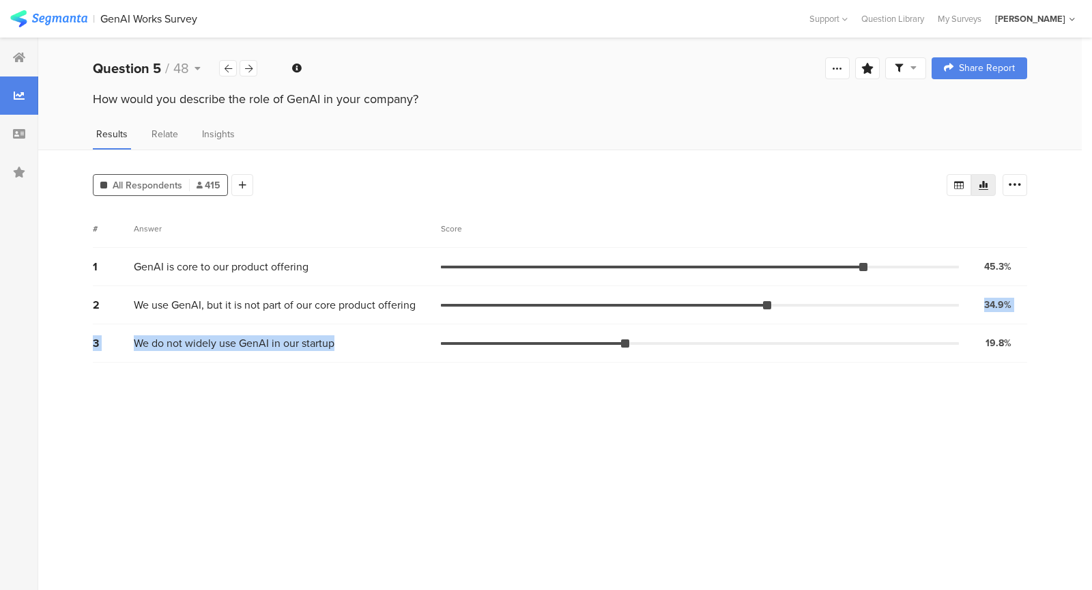
drag, startPoint x: 336, startPoint y: 340, endPoint x: 284, endPoint y: 318, distance: 56.9
click at [284, 318] on div "1 GenAI is core to our product offering 45.3% 188 votes 2 We use GenAI, but it …" at bounding box center [560, 305] width 934 height 115
drag, startPoint x: 227, startPoint y: 302, endPoint x: 217, endPoint y: 291, distance: 15.0
click at [221, 293] on div "2 We use GenAI, but it is not part of our core product offering 34.9% 145 votes" at bounding box center [560, 305] width 934 height 38
click at [217, 291] on div "2 We use GenAI, but it is not part of our core product offering 34.9% 145 votes" at bounding box center [560, 305] width 934 height 38
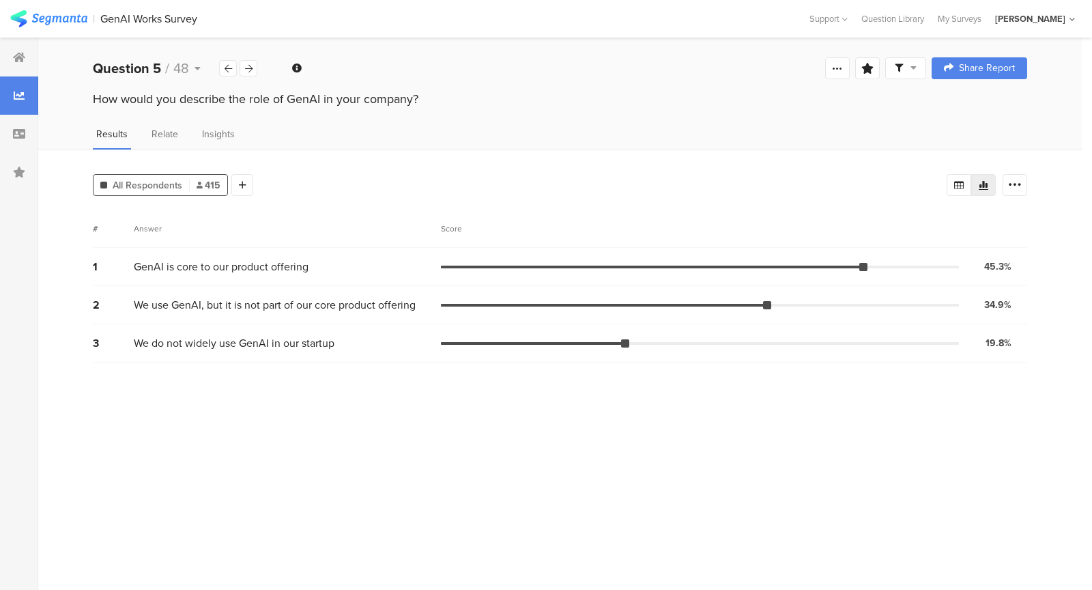
click at [237, 300] on span "We use GenAI, but it is not part of our core product offering" at bounding box center [275, 305] width 282 height 16
click at [246, 69] on icon at bounding box center [249, 68] width 8 height 9
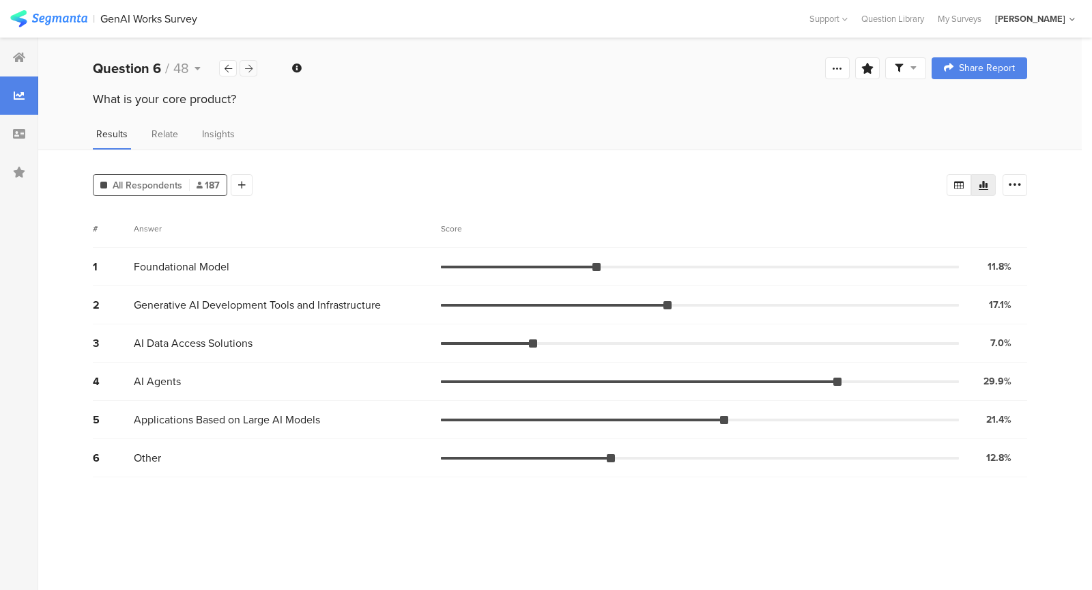
click at [244, 73] on div at bounding box center [249, 68] width 18 height 16
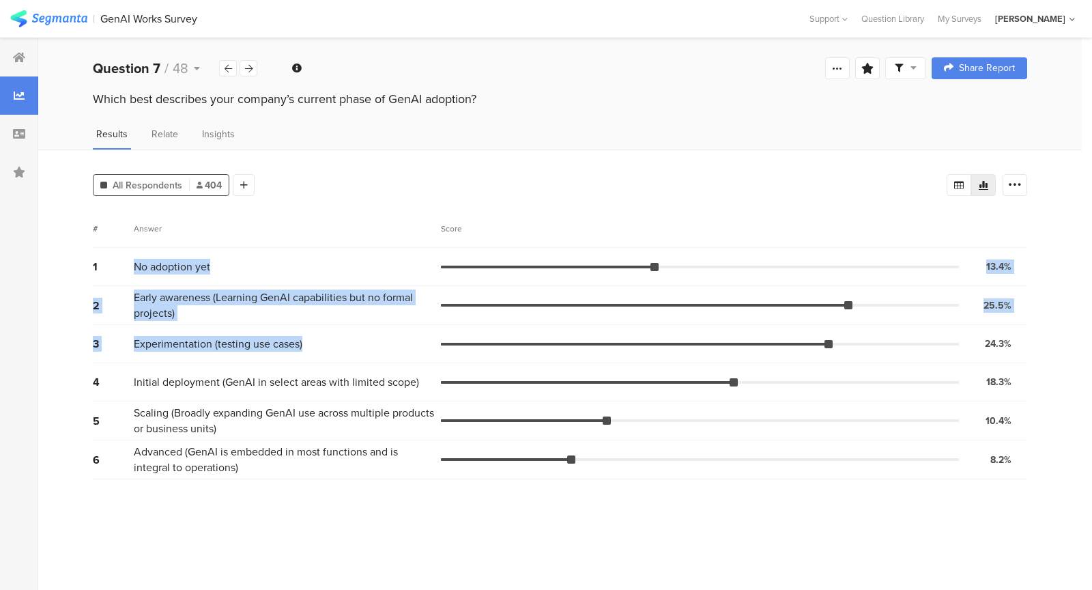
drag, startPoint x: 306, startPoint y: 336, endPoint x: 218, endPoint y: 249, distance: 123.0
click at [219, 249] on div "1 No adoption yet 13.4% 54 votes 2 Early awareness (Learning GenAI capabilities…" at bounding box center [560, 363] width 934 height 231
click at [218, 249] on div "1 No adoption yet 13.4% 54 votes" at bounding box center [560, 267] width 934 height 38
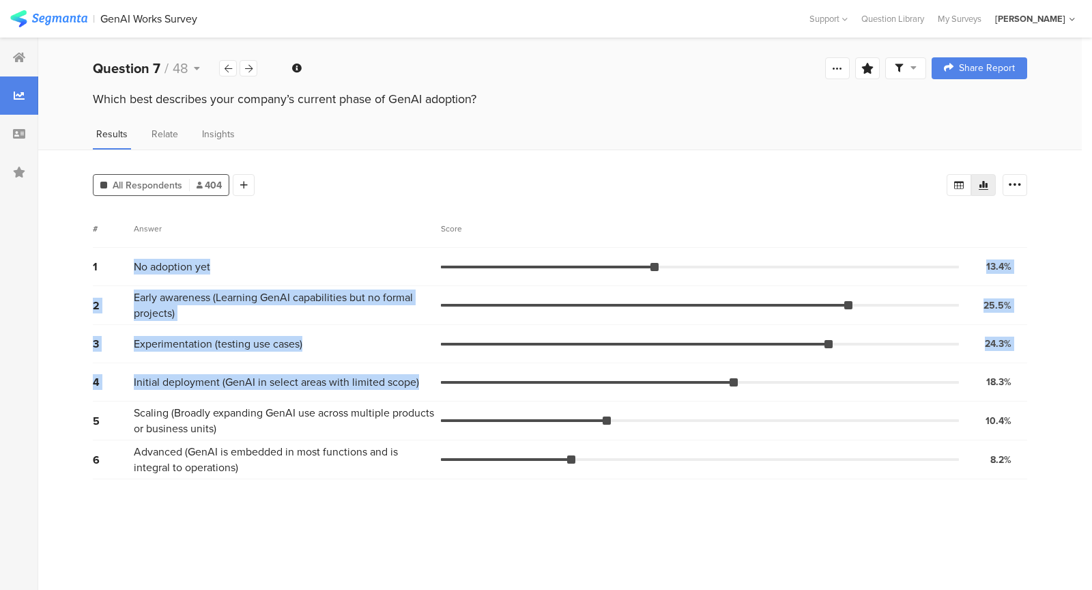
drag, startPoint x: 218, startPoint y: 249, endPoint x: 317, endPoint y: 390, distance: 171.5
click at [317, 390] on div "1 No adoption yet 13.4% 54 votes 2 Early awareness (Learning GenAI capabilities…" at bounding box center [560, 363] width 934 height 231
click at [317, 390] on div "4 Initial deployment (GenAI in select areas with limited scope) 18.3% 74 votes" at bounding box center [560, 382] width 934 height 38
drag, startPoint x: 317, startPoint y: 390, endPoint x: 261, endPoint y: 287, distance: 117.3
click at [261, 287] on div "1 No adoption yet 13.4% 54 votes 2 Early awareness (Learning GenAI capabilities…" at bounding box center [560, 363] width 934 height 231
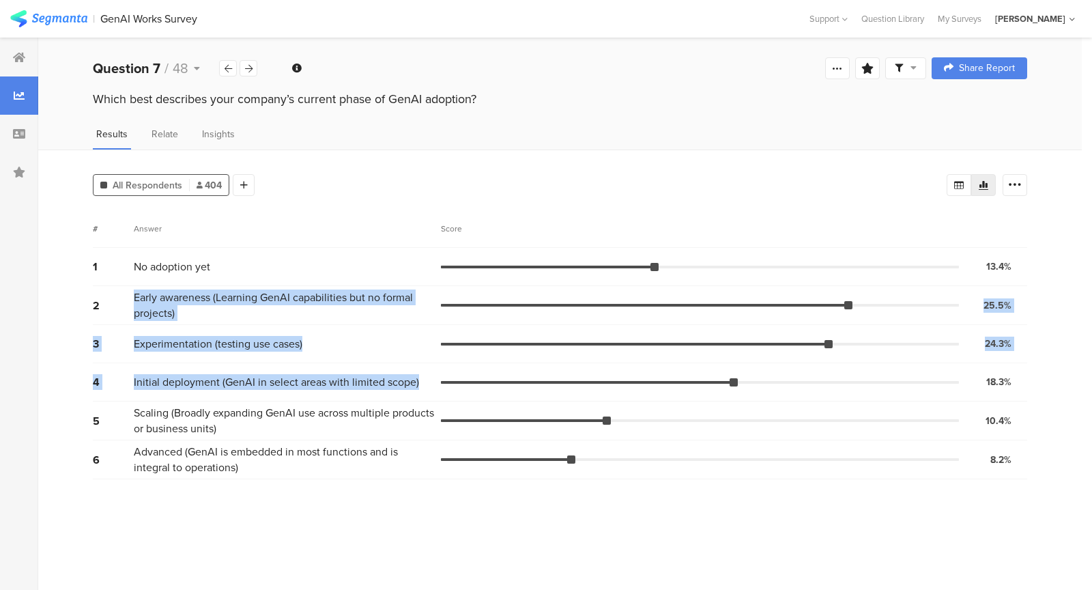
click at [261, 287] on div "2 Early awareness (Learning GenAI capabilities but no formal projects) 25.5% 10…" at bounding box center [560, 305] width 934 height 39
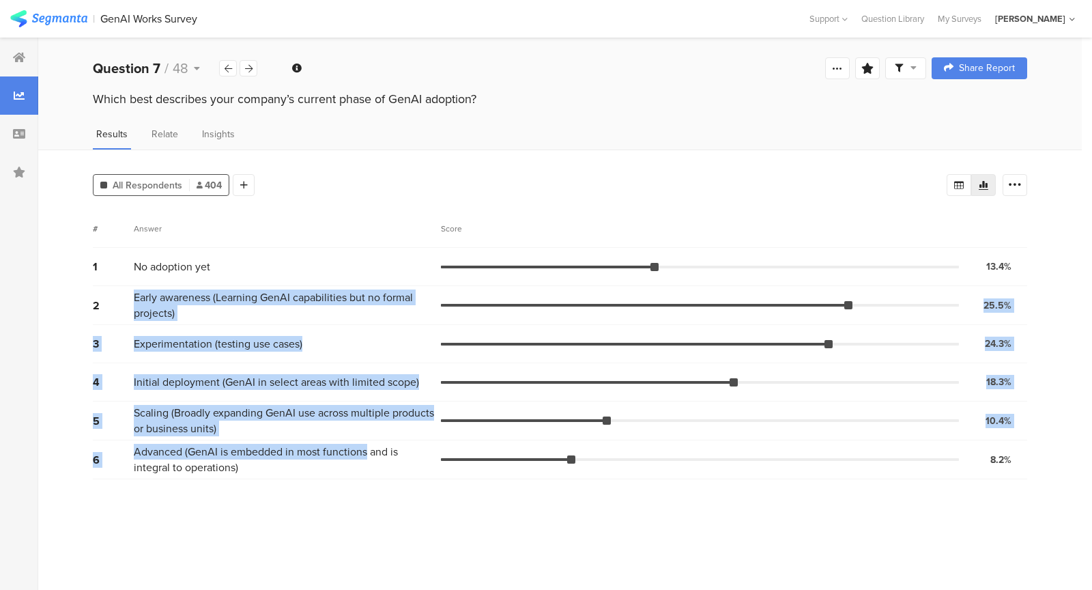
drag, startPoint x: 261, startPoint y: 287, endPoint x: 327, endPoint y: 441, distance: 167.8
click at [327, 442] on div "1 No adoption yet 13.4% 54 votes 2 Early awareness (Learning GenAI capabilities…" at bounding box center [560, 363] width 934 height 231
click at [327, 444] on span "Advanced (GenAI is embedded in most functions and is integral to operations)" at bounding box center [284, 459] width 300 height 31
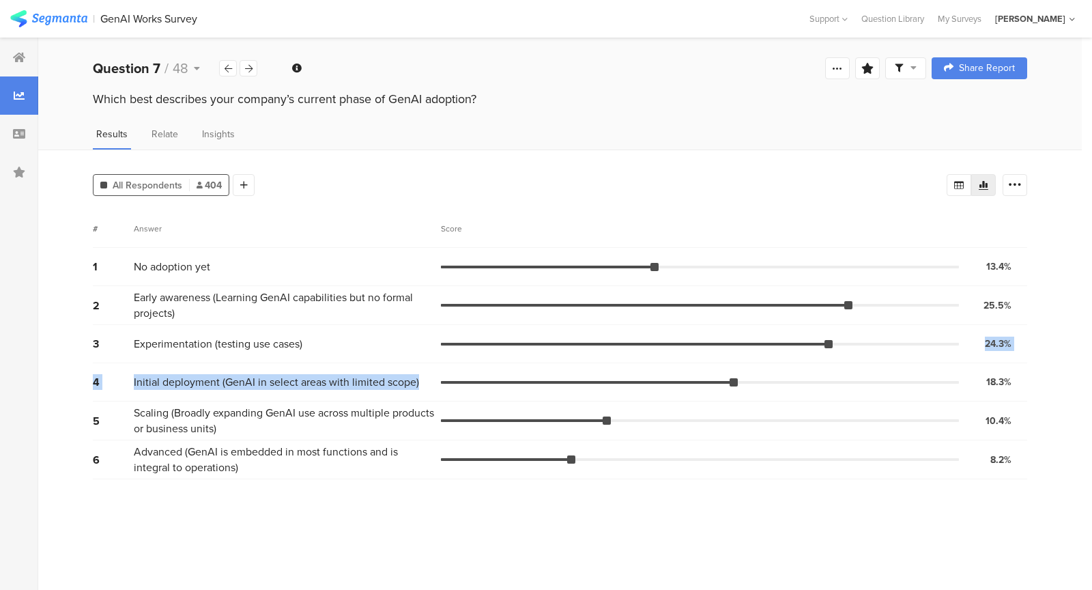
drag, startPoint x: 323, startPoint y: 395, endPoint x: 283, endPoint y: 339, distance: 68.5
click at [284, 341] on div "1 No adoption yet 13.4% 54 votes 2 Early awareness (Learning GenAI capabilities…" at bounding box center [560, 363] width 934 height 231
click at [283, 339] on span "Experimentation (testing use cases)" at bounding box center [218, 344] width 169 height 16
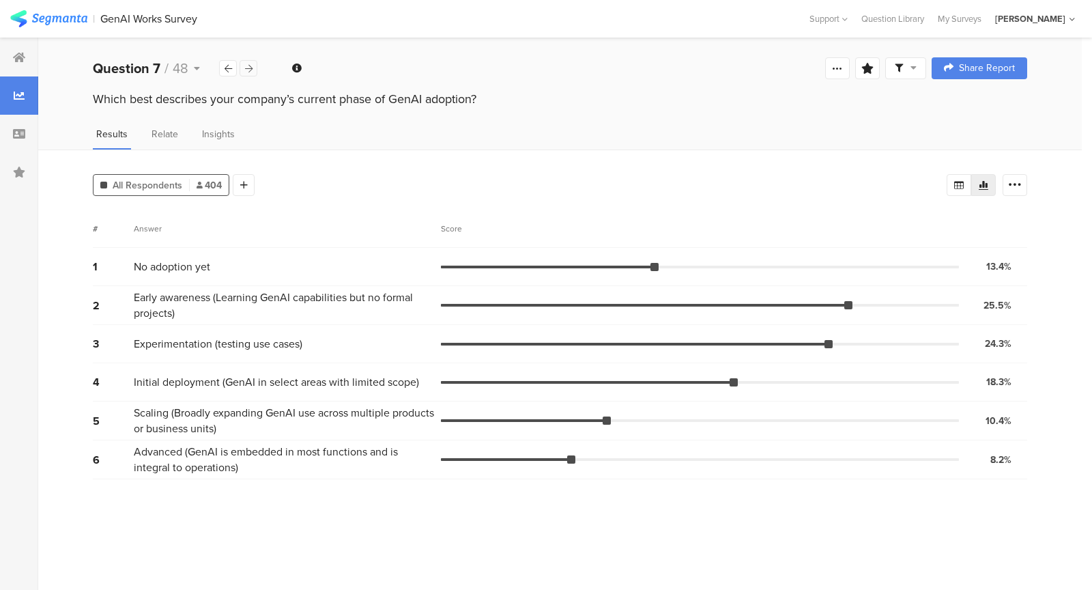
click at [240, 66] on div at bounding box center [249, 68] width 18 height 16
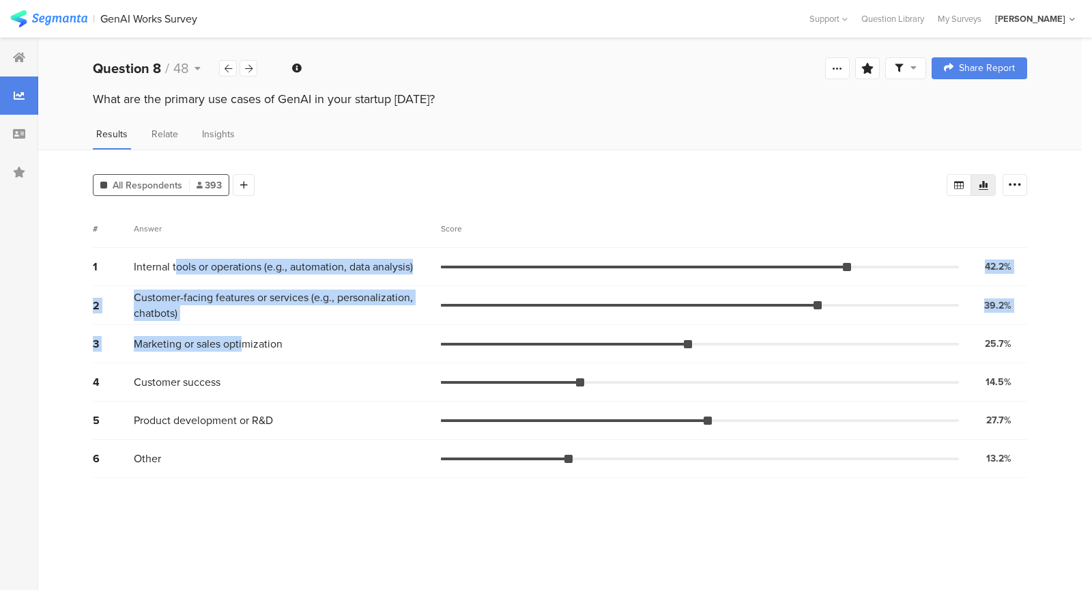
drag, startPoint x: 177, startPoint y: 262, endPoint x: 246, endPoint y: 341, distance: 105.0
click at [246, 341] on div "1 Internal tools or operations (e.g., automation, data analysis) 42.2% 166 vote…" at bounding box center [560, 363] width 934 height 230
click at [246, 341] on span "Marketing or sales optimization" at bounding box center [208, 344] width 149 height 16
drag, startPoint x: 246, startPoint y: 341, endPoint x: 185, endPoint y: 249, distance: 110.3
click at [185, 249] on div "1 Internal tools or operations (e.g., automation, data analysis) 42.2% 166 vote…" at bounding box center [560, 363] width 934 height 230
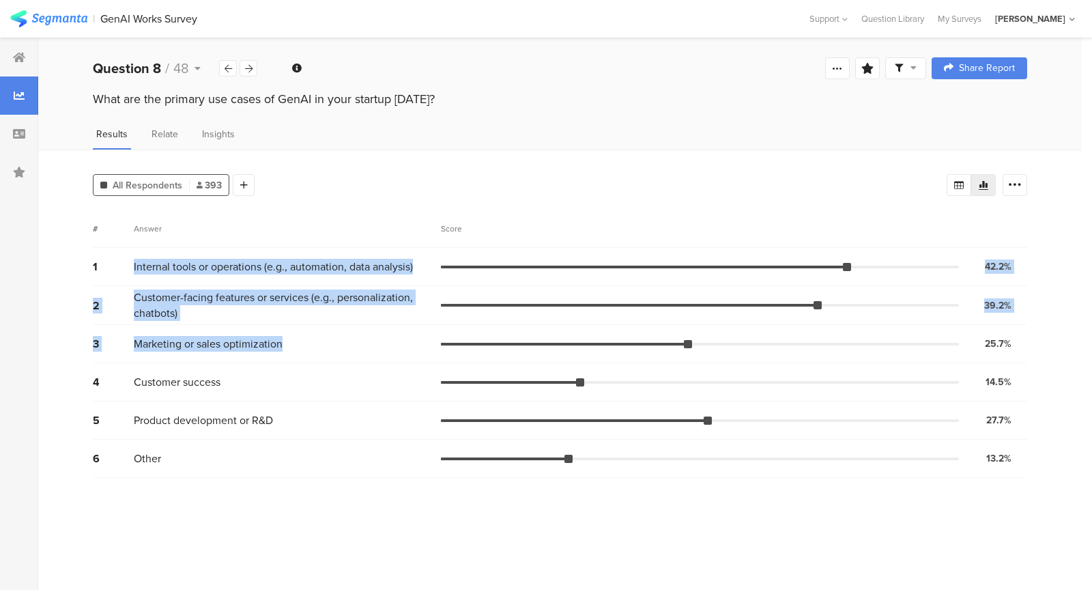
click at [185, 249] on div "1 Internal tools or operations (e.g., automation, data analysis) 42.2% 166 votes" at bounding box center [560, 267] width 934 height 38
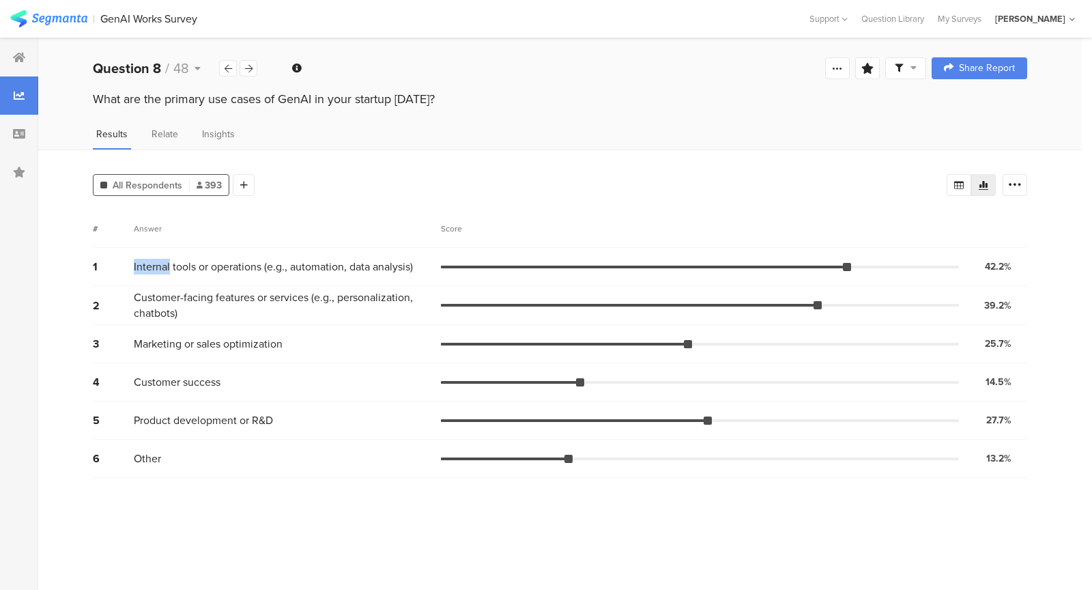
click at [185, 249] on div "1 Internal tools or operations (e.g., automation, data analysis) 42.2% 166 votes" at bounding box center [560, 267] width 934 height 38
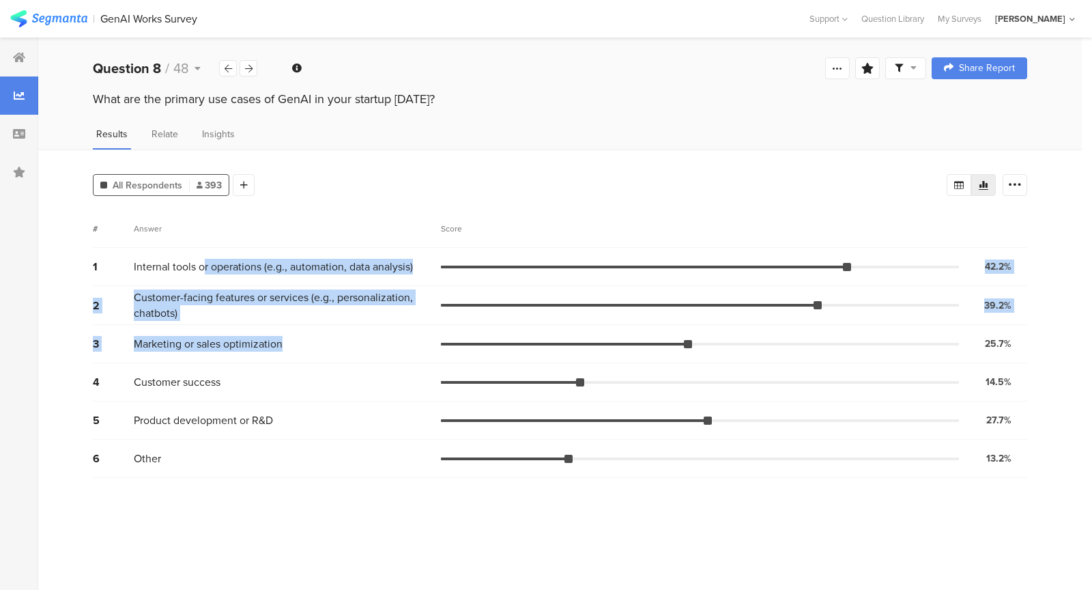
drag, startPoint x: 285, startPoint y: 356, endPoint x: 205, endPoint y: 259, distance: 125.6
click at [205, 259] on div "1 Internal tools or operations (e.g., automation, data analysis) 42.2% 166 vote…" at bounding box center [560, 363] width 934 height 230
click at [205, 259] on span "Internal tools or operations (e.g., automation, data analysis)" at bounding box center [273, 267] width 279 height 16
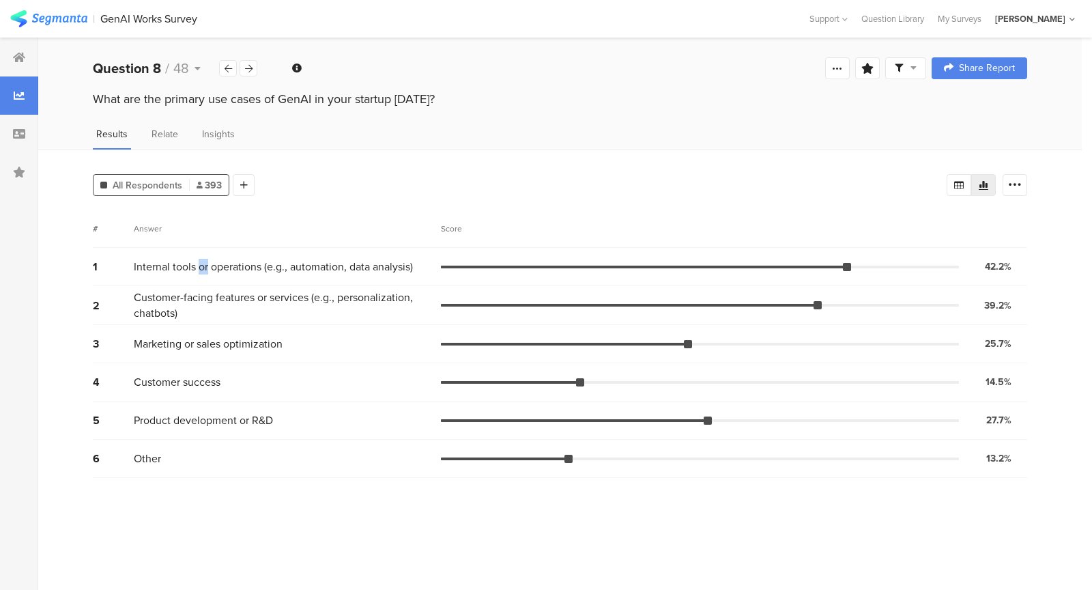
drag, startPoint x: 205, startPoint y: 259, endPoint x: 274, endPoint y: 332, distance: 100.9
click at [219, 272] on span "Internal tools or operations (e.g., automation, data analysis)" at bounding box center [273, 267] width 279 height 16
click at [289, 349] on div "3 Marketing or sales optimization 25.7% 101 votes" at bounding box center [560, 344] width 934 height 38
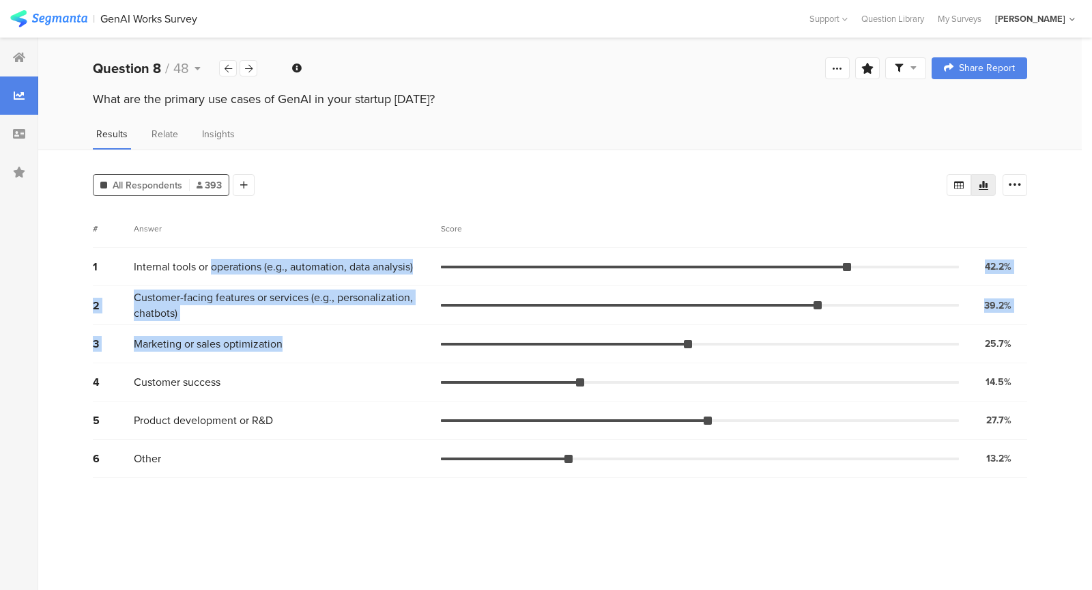
drag, startPoint x: 289, startPoint y: 349, endPoint x: 237, endPoint y: 257, distance: 106.1
click at [237, 257] on div "1 Internal tools or operations (e.g., automation, data analysis) 42.2% 166 vote…" at bounding box center [560, 363] width 934 height 230
click at [237, 259] on span "Internal tools or operations (e.g., automation, data analysis)" at bounding box center [273, 267] width 279 height 16
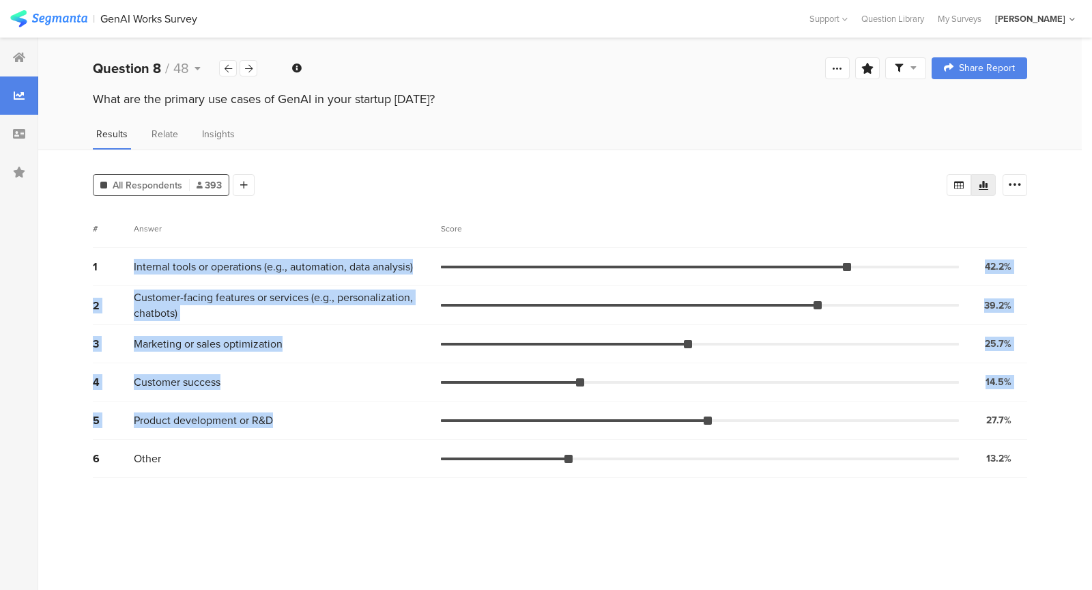
drag, startPoint x: 237, startPoint y: 256, endPoint x: 395, endPoint y: 429, distance: 234.2
click at [395, 429] on div "1 Internal tools or operations (e.g., automation, data analysis) 42.2% 166 vote…" at bounding box center [560, 363] width 934 height 230
click at [395, 429] on div "5 Product development or R&D 27.7% 109 votes" at bounding box center [560, 420] width 934 height 38
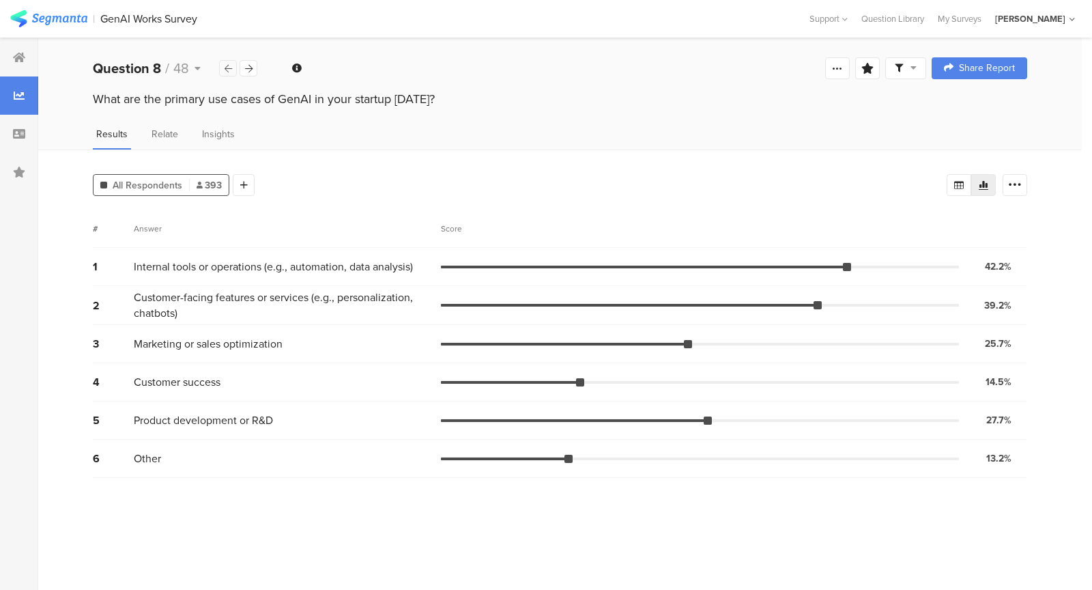
click at [227, 63] on div at bounding box center [228, 68] width 18 height 16
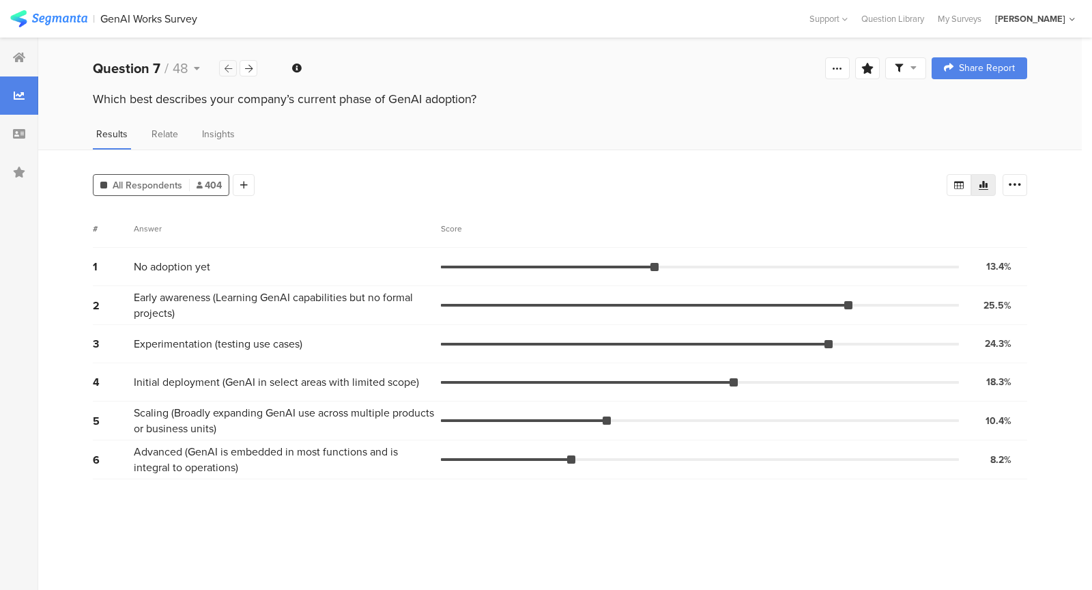
click at [227, 63] on div at bounding box center [228, 68] width 18 height 16
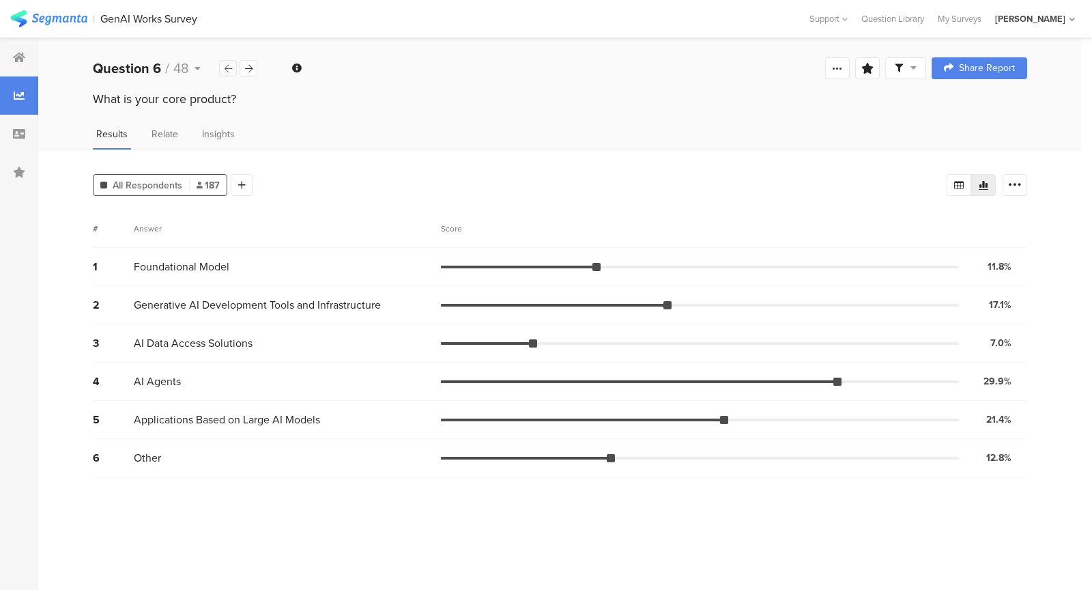
click at [227, 63] on div at bounding box center [228, 68] width 18 height 16
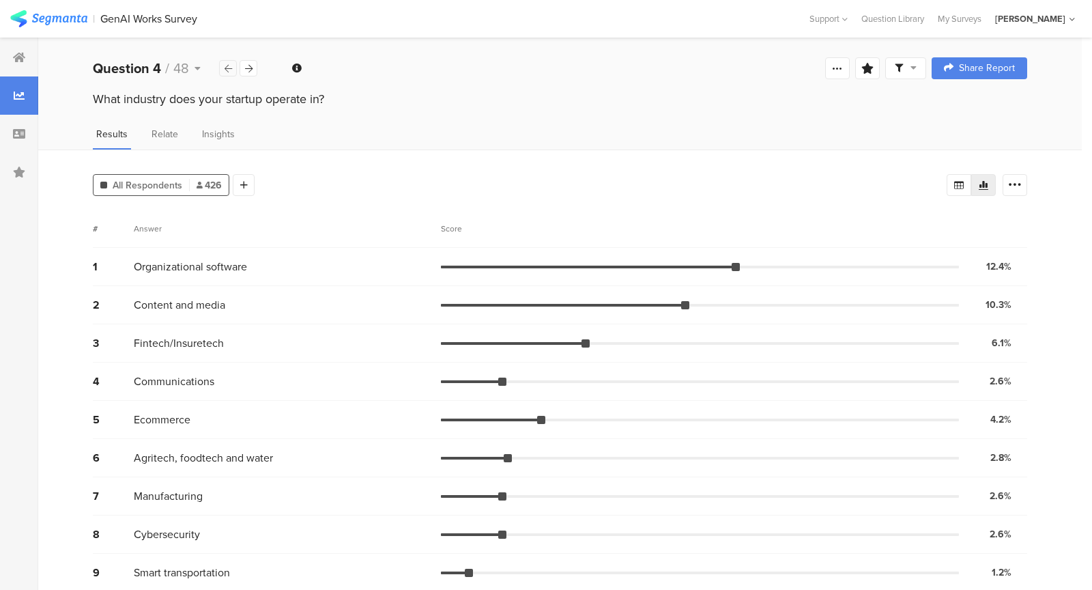
click at [227, 63] on div at bounding box center [228, 68] width 18 height 16
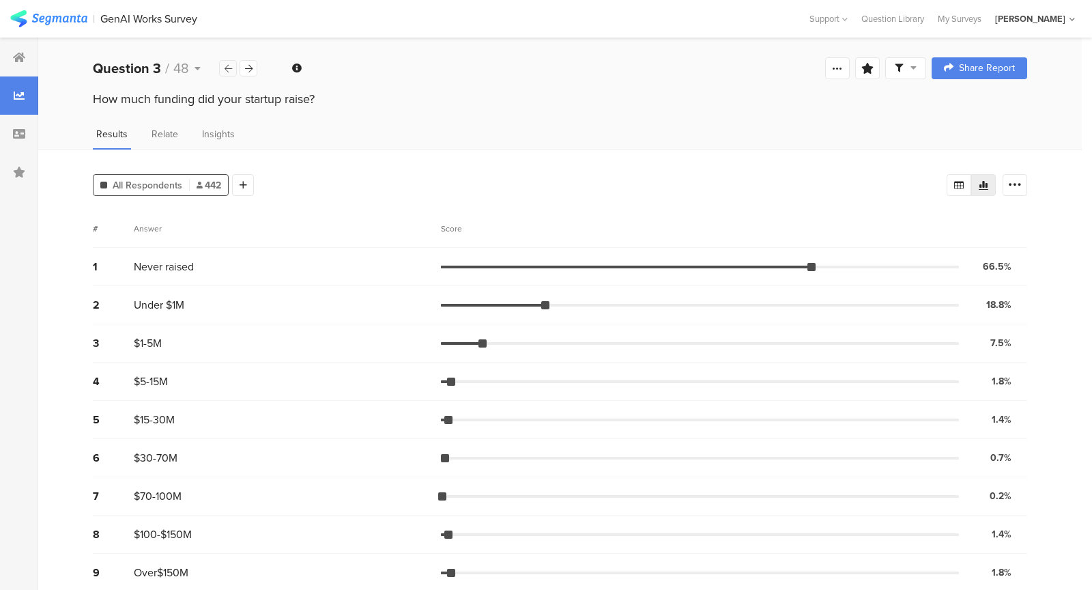
click at [227, 63] on div at bounding box center [228, 68] width 18 height 16
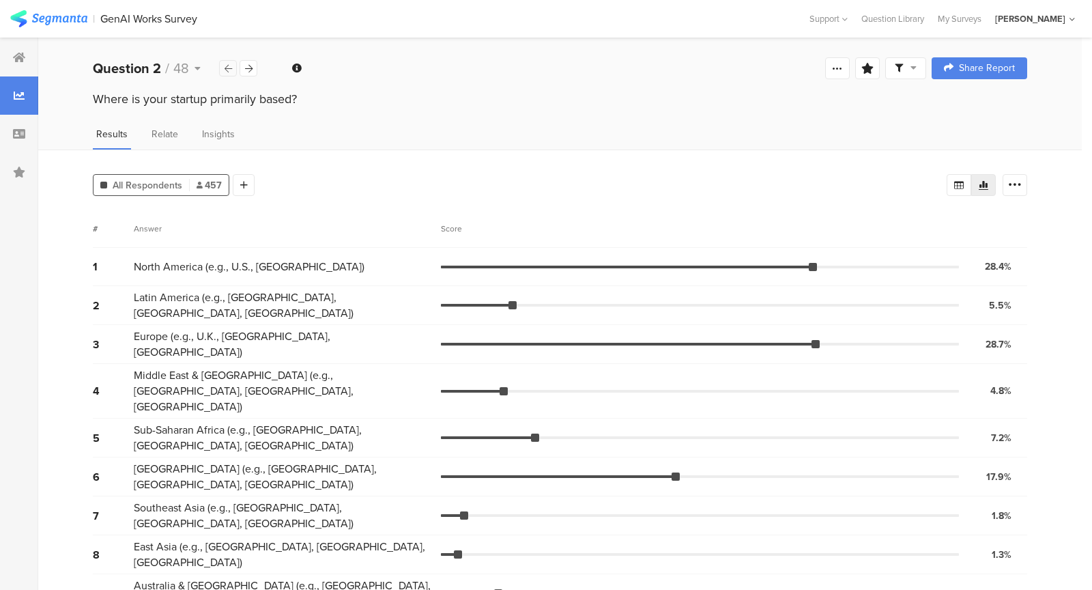
click at [227, 63] on div at bounding box center [228, 68] width 18 height 16
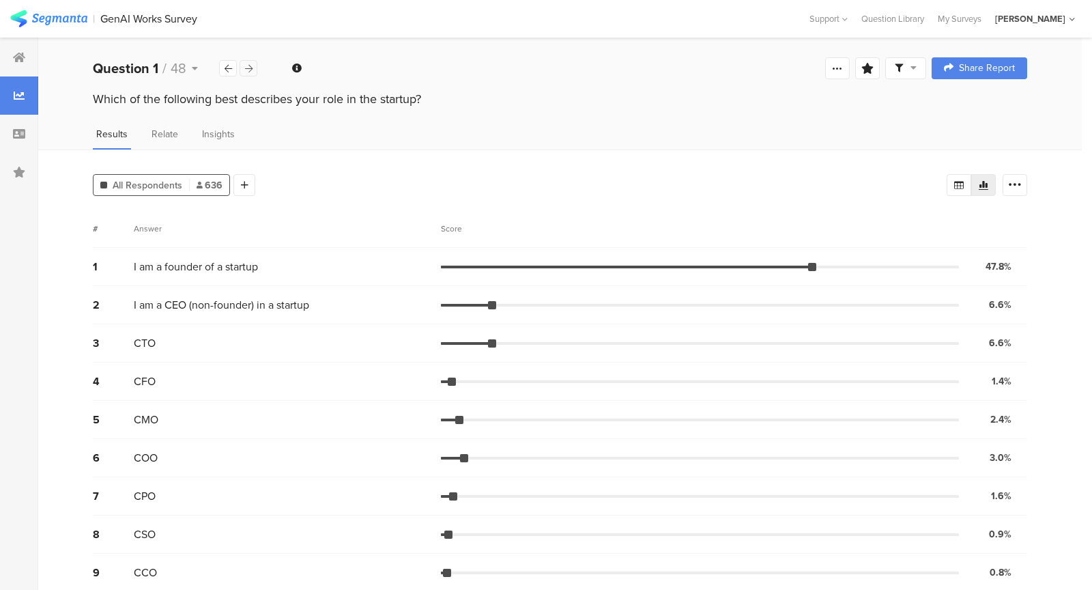
click at [249, 66] on icon at bounding box center [249, 68] width 8 height 9
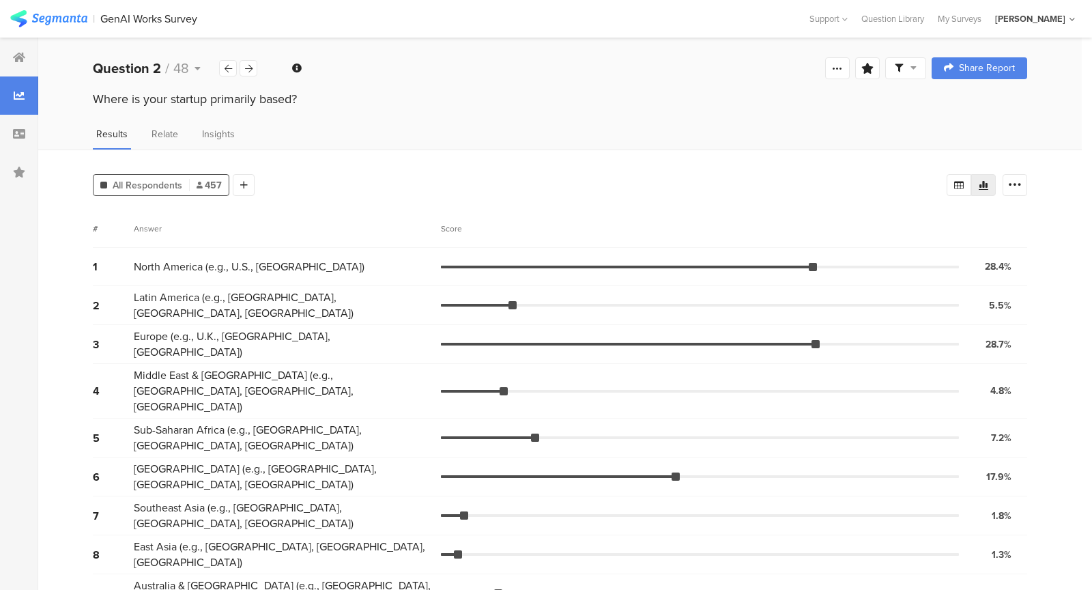
scroll to position [10, 0]
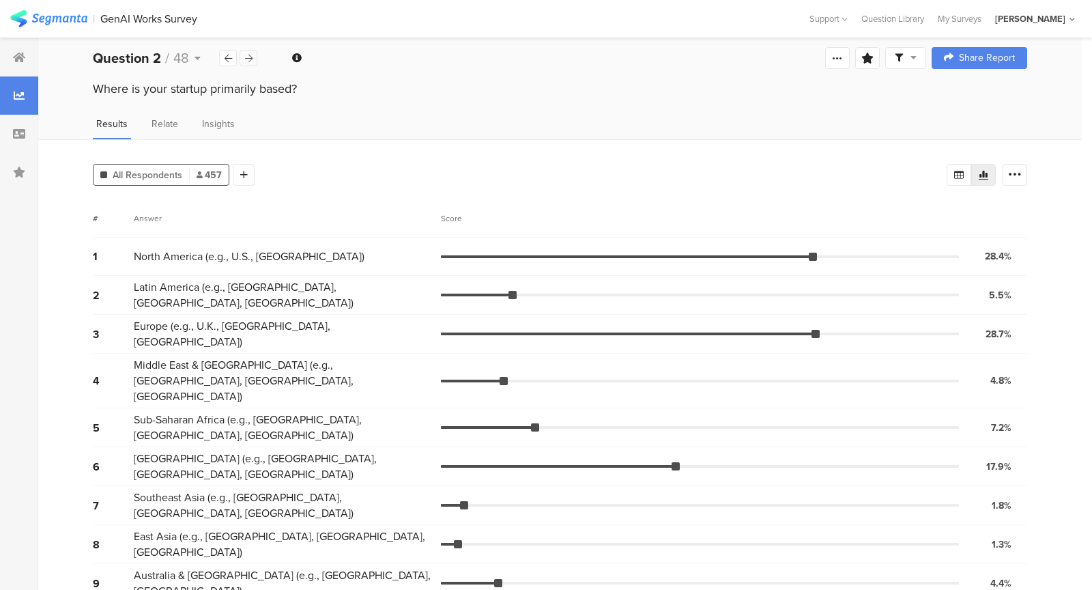
click at [247, 54] on icon at bounding box center [249, 58] width 8 height 9
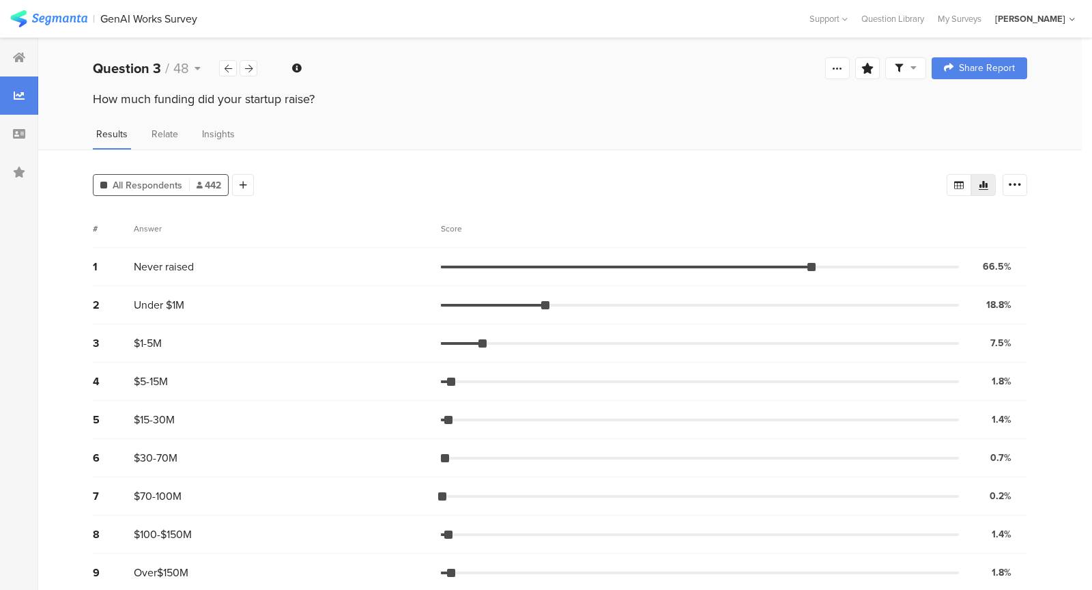
scroll to position [10, 0]
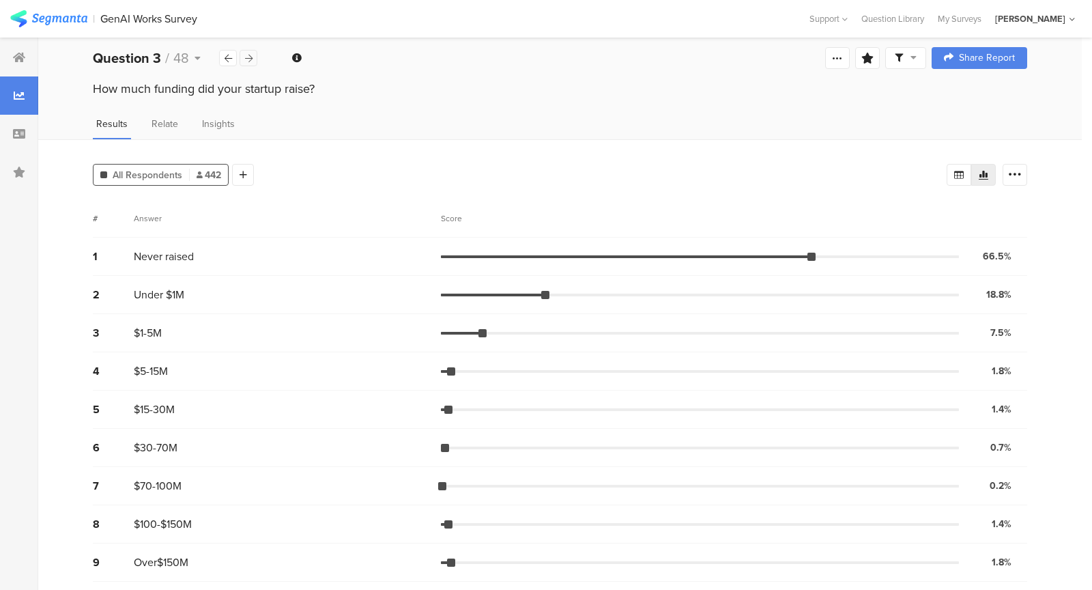
click at [252, 57] on icon at bounding box center [249, 58] width 8 height 9
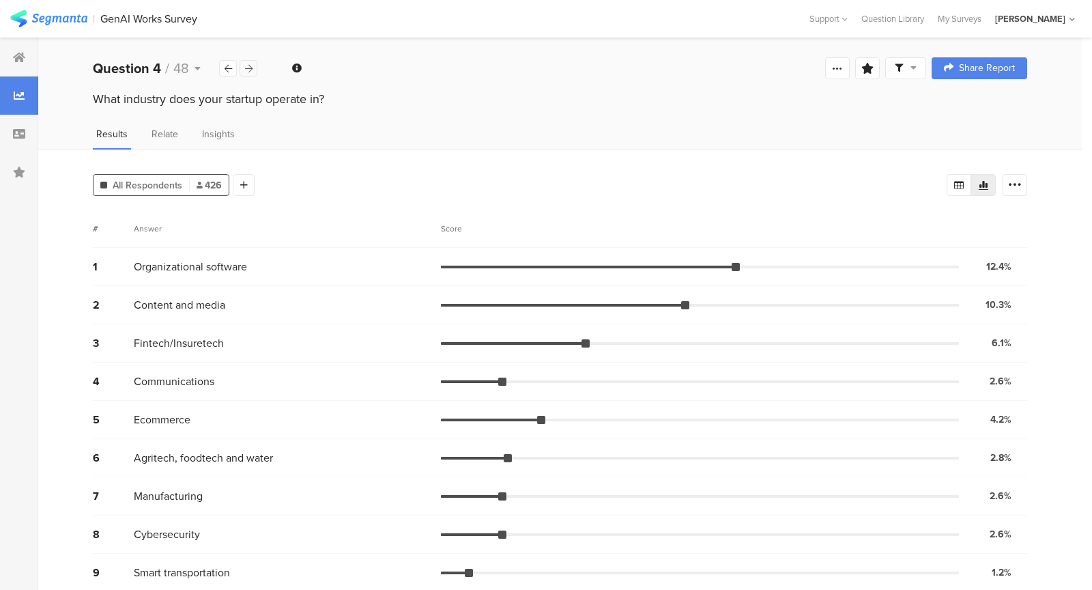
click at [252, 57] on div "Welcome page 1 Which of the following best describes your role in the startup? …" at bounding box center [559, 68] width 1043 height 44
click at [252, 68] on div at bounding box center [249, 68] width 18 height 16
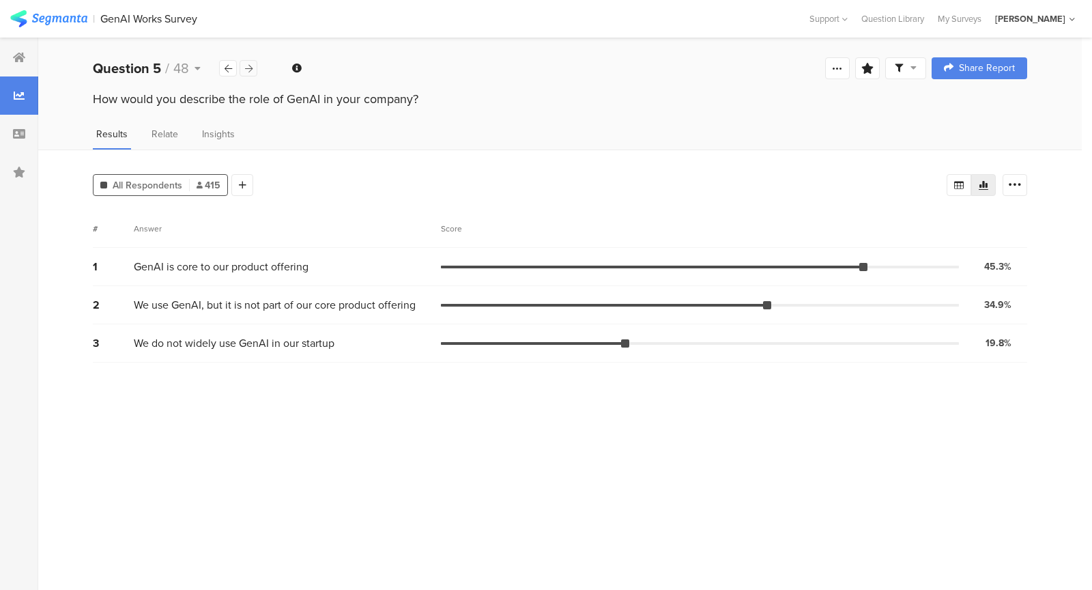
click at [252, 68] on div at bounding box center [249, 68] width 18 height 16
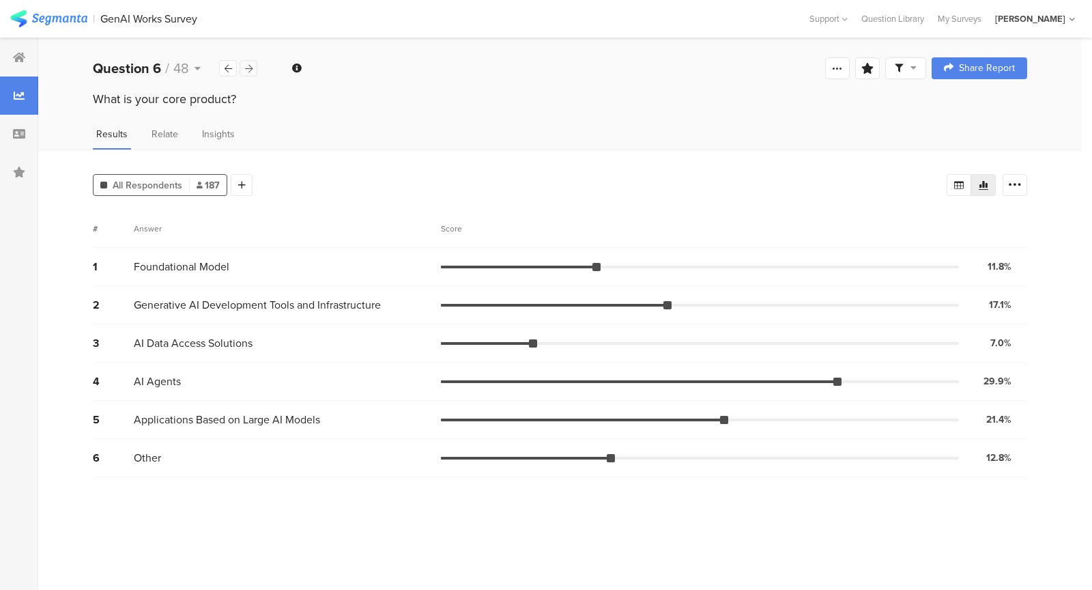
click at [252, 68] on div at bounding box center [249, 68] width 18 height 16
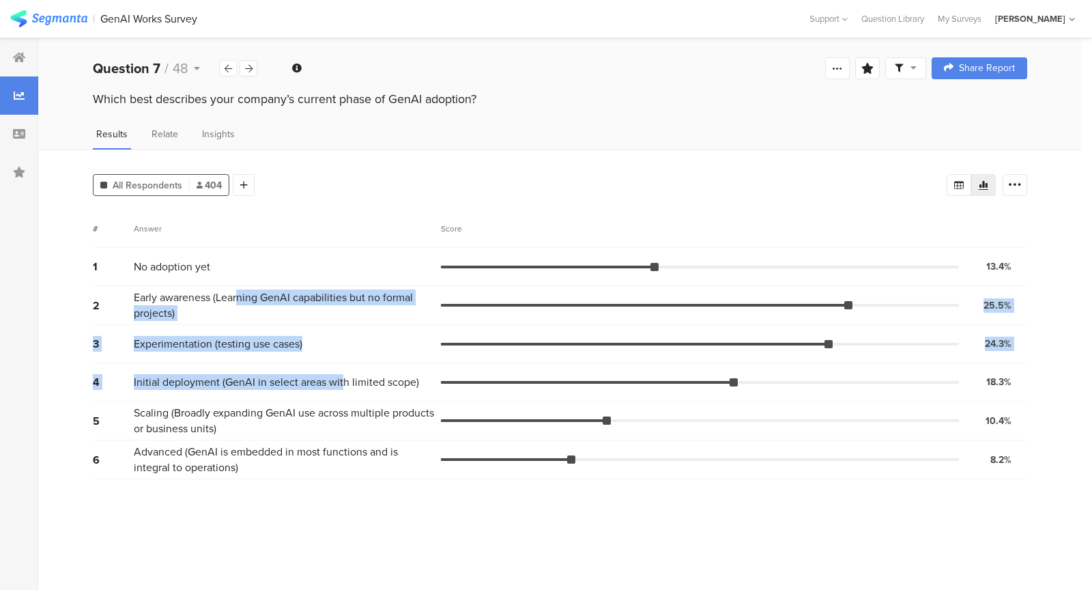
drag, startPoint x: 237, startPoint y: 303, endPoint x: 379, endPoint y: 405, distance: 174.0
click at [379, 405] on div "1 No adoption yet 13.4% 54 votes 2 Early awareness (Learning GenAI capabilities…" at bounding box center [560, 363] width 934 height 231
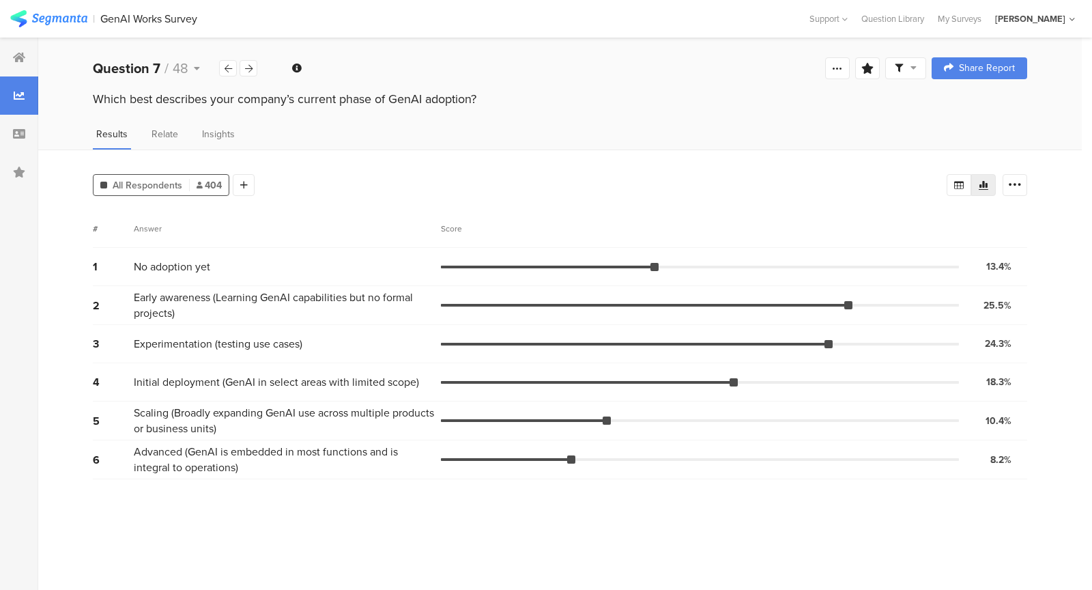
click at [378, 418] on span "Scaling (Broadly expanding GenAI use across multiple products or business units)" at bounding box center [284, 420] width 300 height 31
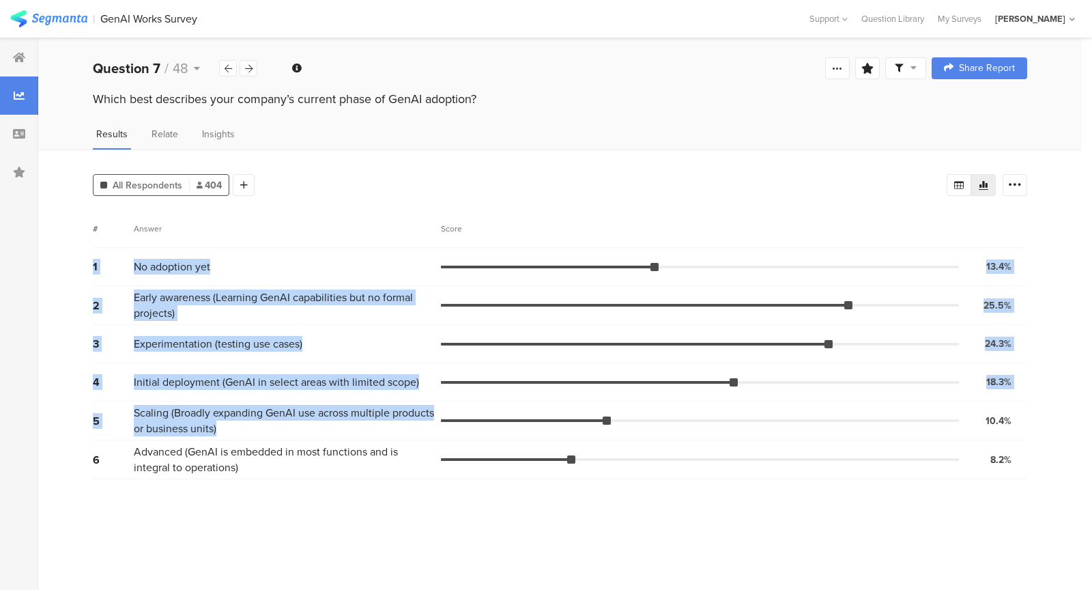
drag, startPoint x: 289, startPoint y: 419, endPoint x: 124, endPoint y: 230, distance: 251.4
click at [124, 230] on section "# Answer Score 1 No adoption yet 13.4% 54 votes 2 Early awareness (Learning Gen…" at bounding box center [560, 344] width 934 height 270
drag, startPoint x: 124, startPoint y: 237, endPoint x: 330, endPoint y: 503, distance: 337.0
click at [330, 503] on section "# Answer Score 1 No adoption yet 13.4% 54 votes 2 Early awareness (Learning Gen…" at bounding box center [560, 394] width 934 height 370
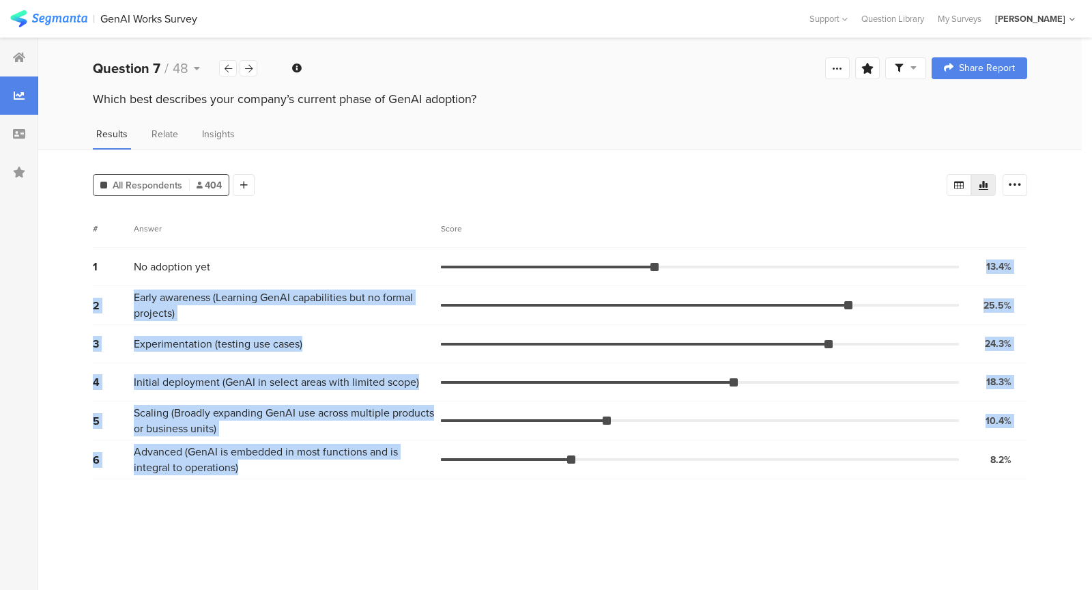
drag, startPoint x: 330, startPoint y: 503, endPoint x: 136, endPoint y: 272, distance: 301.3
click at [136, 272] on section "# Answer Score 1 No adoption yet 13.4% 54 votes 2 Early awareness (Learning Gen…" at bounding box center [560, 394] width 934 height 370
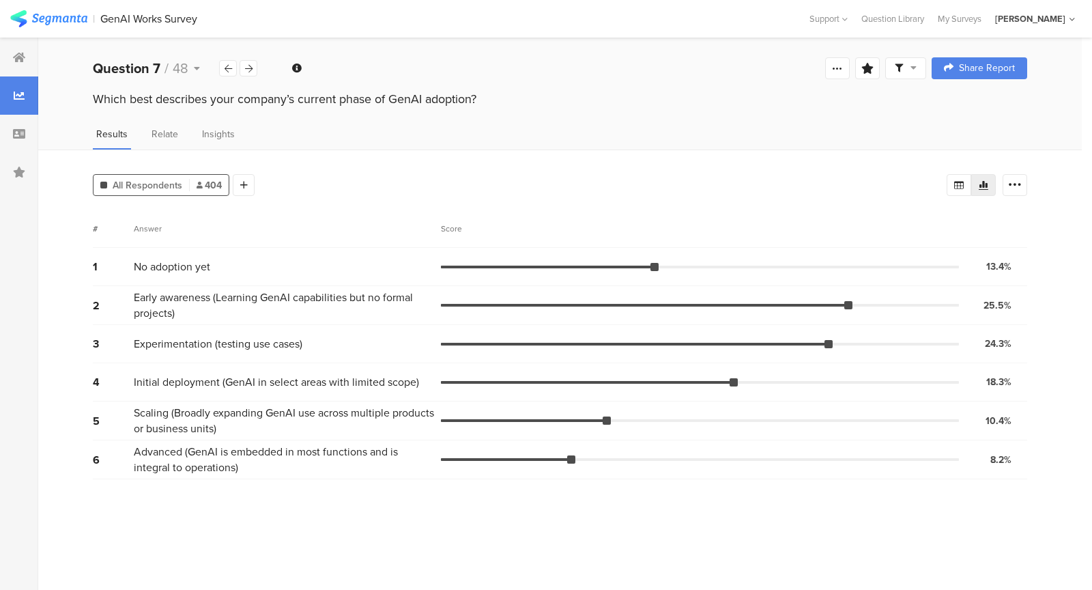
drag, startPoint x: 136, startPoint y: 272, endPoint x: 245, endPoint y: 322, distance: 119.4
click at [245, 322] on div "1 No adoption yet 13.4% 54 votes 2 Early awareness (Learning GenAI capabilities…" at bounding box center [560, 363] width 934 height 231
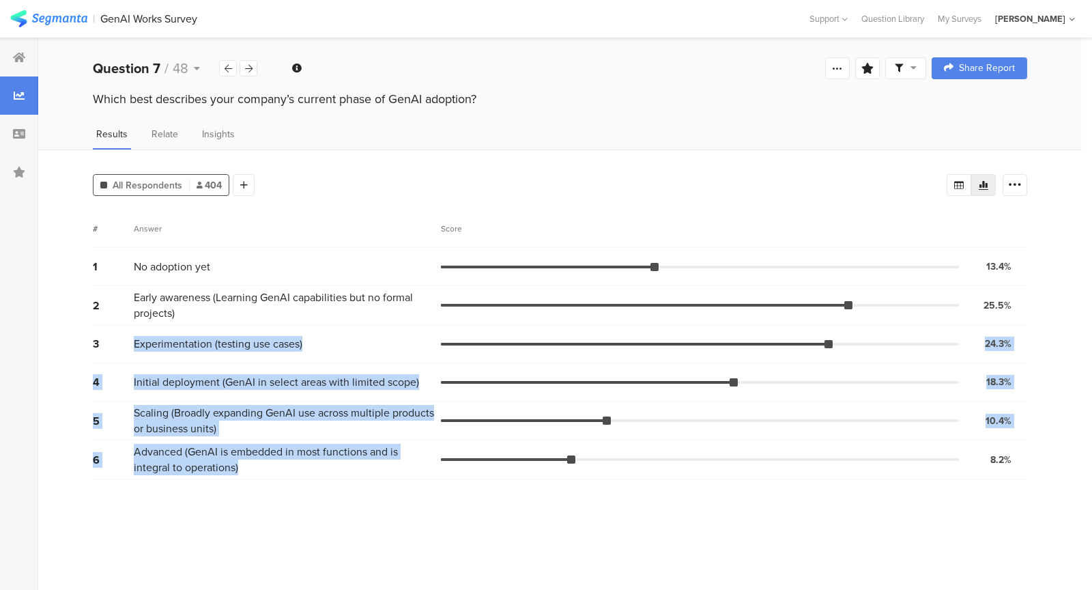
drag, startPoint x: 245, startPoint y: 322, endPoint x: 330, endPoint y: 467, distance: 168.2
click at [330, 467] on div "1 No adoption yet 13.4% 54 votes 2 Early awareness (Learning GenAI capabilities…" at bounding box center [560, 363] width 934 height 231
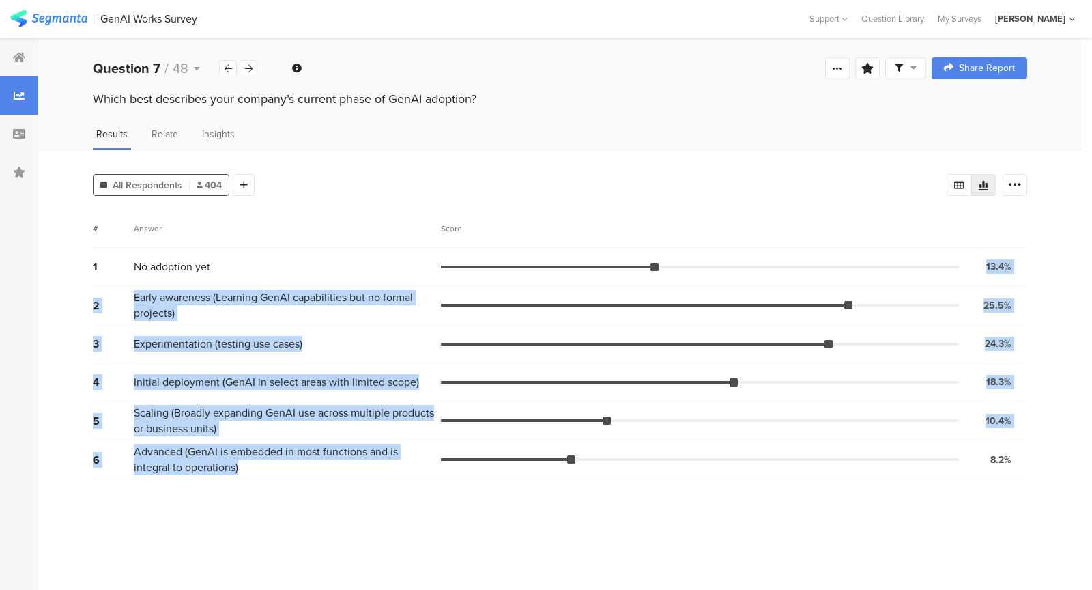
drag, startPoint x: 330, startPoint y: 467, endPoint x: 234, endPoint y: 270, distance: 219.1
click at [234, 270] on div "1 No adoption yet 13.4% 54 votes 2 Early awareness (Learning GenAI capabilities…" at bounding box center [560, 363] width 934 height 231
click at [234, 270] on div "No adoption yet" at bounding box center [287, 267] width 307 height 16
drag, startPoint x: 234, startPoint y: 277, endPoint x: 347, endPoint y: 462, distance: 216.5
click at [347, 462] on div "1 No adoption yet 13.4% 54 votes 2 Early awareness (Learning GenAI capabilities…" at bounding box center [560, 363] width 934 height 231
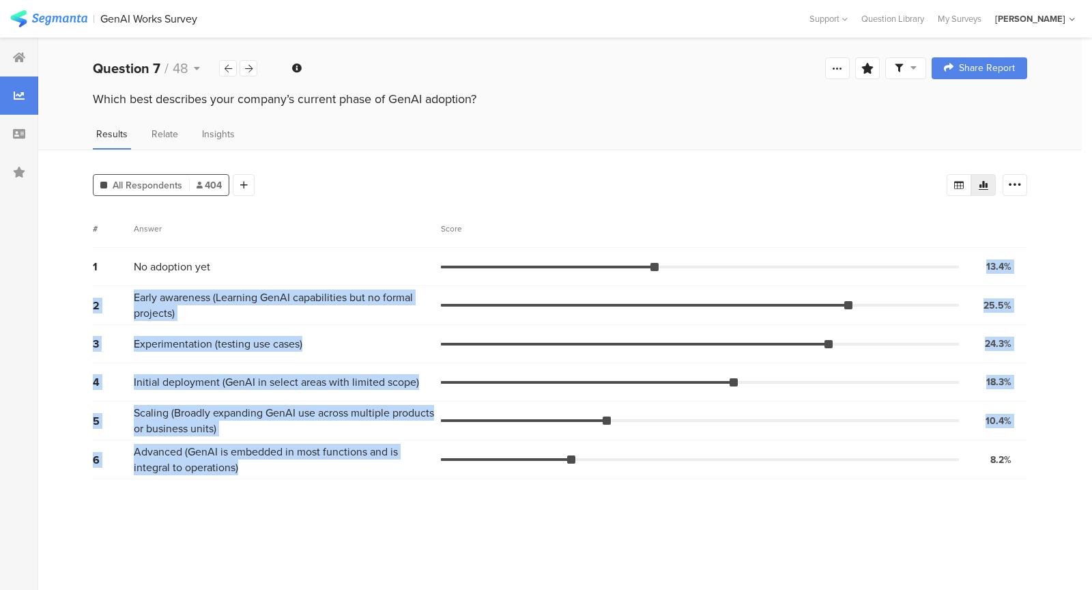
click at [347, 462] on span "Advanced (GenAI is embedded in most functions and is integral to operations)" at bounding box center [284, 459] width 300 height 31
drag, startPoint x: 312, startPoint y: 414, endPoint x: 186, endPoint y: 256, distance: 202.0
click at [188, 257] on div "1 No adoption yet 13.4% 54 votes 2 Early awareness (Learning GenAI capabilities…" at bounding box center [560, 363] width 934 height 231
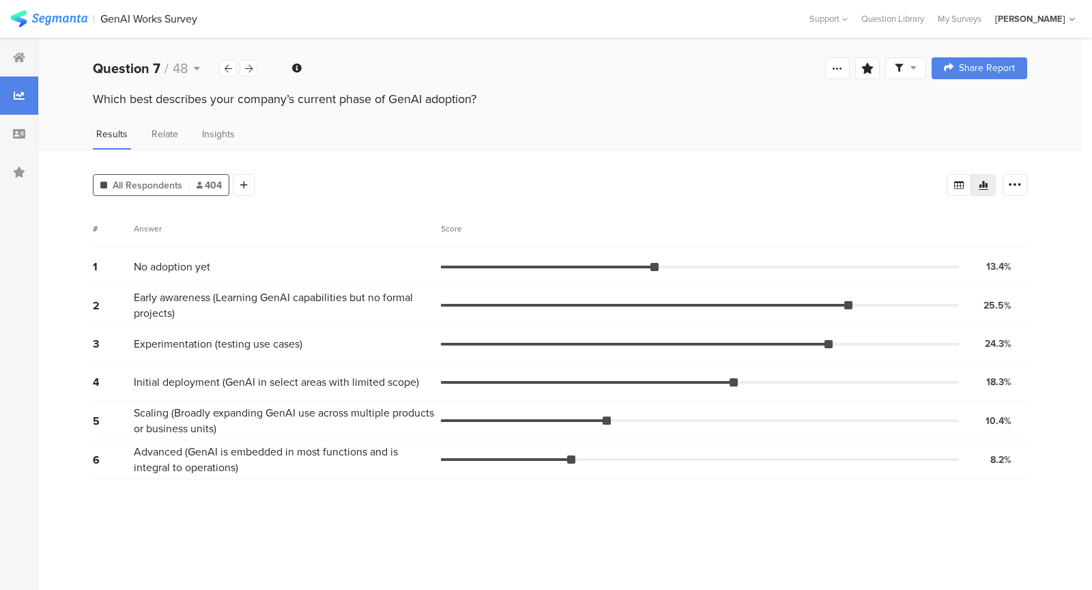
drag, startPoint x: 186, startPoint y: 256, endPoint x: 350, endPoint y: 472, distance: 271.2
click at [350, 472] on div "1 No adoption yet 13.4% 54 votes 2 Early awareness (Learning GenAI capabilities…" at bounding box center [560, 363] width 934 height 231
drag, startPoint x: 136, startPoint y: 265, endPoint x: 214, endPoint y: 265, distance: 78.5
click at [214, 265] on div "No adoption yet" at bounding box center [287, 267] width 307 height 16
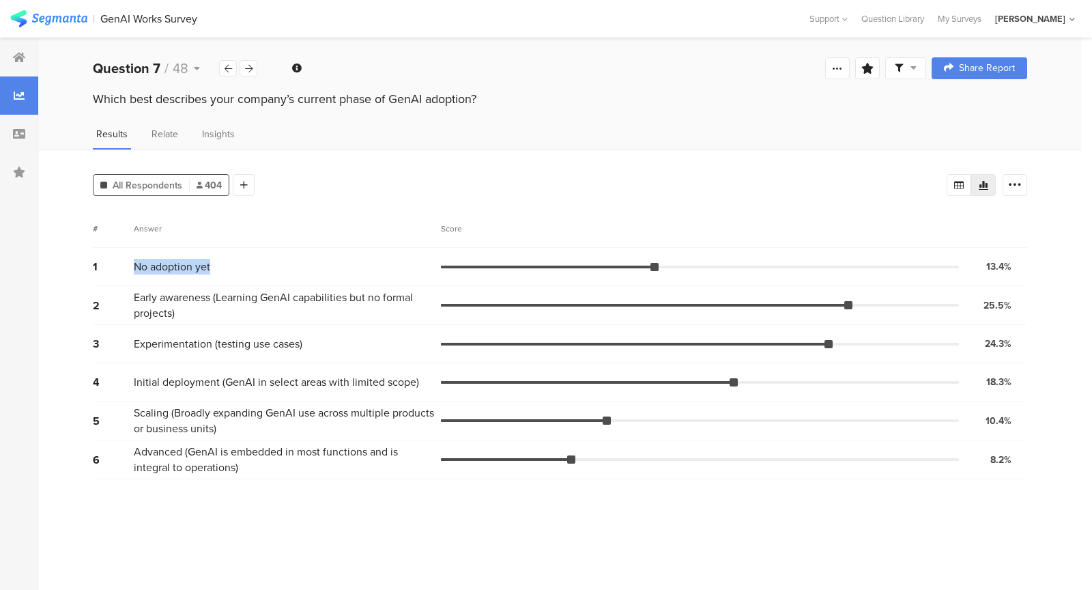
drag, startPoint x: 214, startPoint y: 265, endPoint x: 130, endPoint y: 267, distance: 83.9
click at [130, 267] on div "1 No adoption yet 13.4% 54 votes" at bounding box center [560, 267] width 934 height 38
click at [130, 267] on div "1" at bounding box center [113, 267] width 41 height 16
drag, startPoint x: 130, startPoint y: 267, endPoint x: 205, endPoint y: 310, distance: 86.5
click at [205, 310] on div "1 No adoption yet 13.4% 54 votes 2 Early awareness (Learning GenAI capabilities…" at bounding box center [560, 363] width 934 height 231
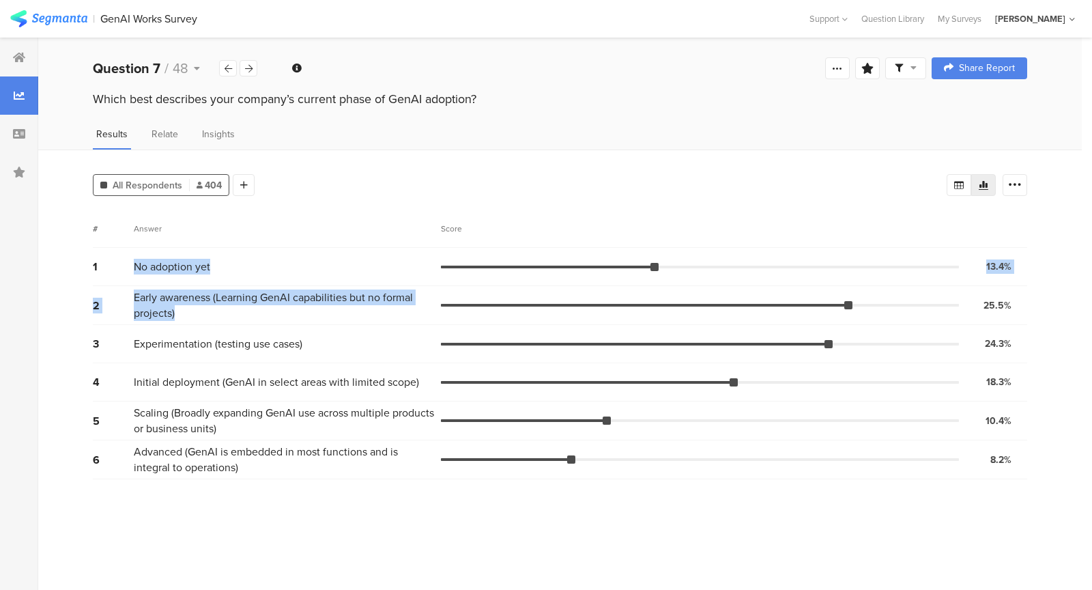
click at [205, 310] on span "Early awareness (Learning GenAI capabilities but no formal projects)" at bounding box center [284, 304] width 300 height 31
drag, startPoint x: 205, startPoint y: 310, endPoint x: 132, endPoint y: 293, distance: 75.5
click at [132, 293] on div "2 Early awareness (Learning GenAI capabilities but no formal projects) 25.5% 10…" at bounding box center [560, 305] width 934 height 39
drag, startPoint x: 132, startPoint y: 293, endPoint x: 186, endPoint y: 315, distance: 57.9
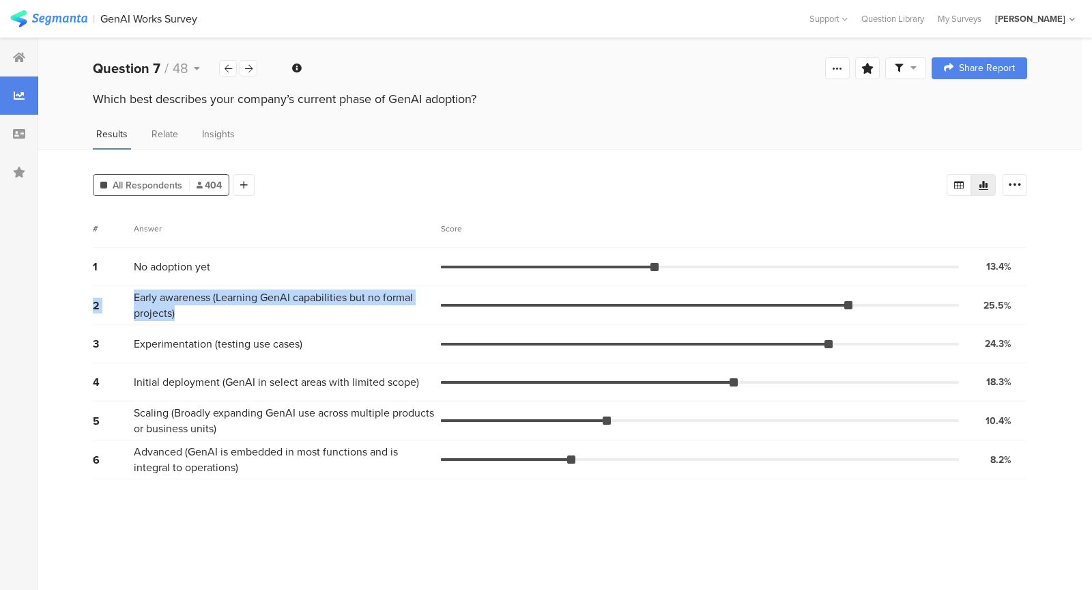
click at [186, 315] on div "2 Early awareness (Learning GenAI capabilities but no formal projects) 25.5% 10…" at bounding box center [560, 305] width 934 height 39
click at [186, 315] on span "Early awareness (Learning GenAI capabilities but no formal projects)" at bounding box center [284, 304] width 300 height 31
drag, startPoint x: 186, startPoint y: 315, endPoint x: 136, endPoint y: 301, distance: 51.0
click at [136, 301] on span "Early awareness (Learning GenAI capabilities but no formal projects)" at bounding box center [284, 304] width 300 height 31
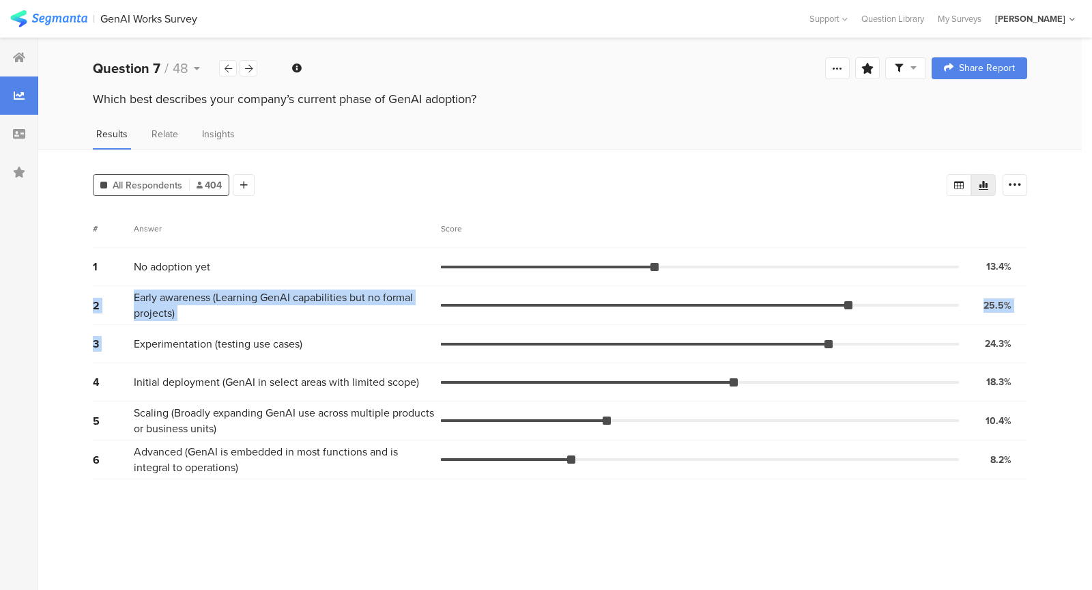
drag, startPoint x: 219, startPoint y: 327, endPoint x: 125, endPoint y: 287, distance: 102.4
click at [125, 287] on div "1 No adoption yet 13.4% 54 votes 2 Early awareness (Learning GenAI capabilities…" at bounding box center [560, 363] width 934 height 231
click at [125, 287] on div "2 Early awareness (Learning GenAI capabilities but no formal projects) 25.5% 10…" at bounding box center [560, 305] width 934 height 39
drag, startPoint x: 125, startPoint y: 287, endPoint x: 190, endPoint y: 304, distance: 67.0
click at [190, 304] on div "2 Early awareness (Learning GenAI capabilities but no formal projects) 25.5% 10…" at bounding box center [560, 305] width 934 height 39
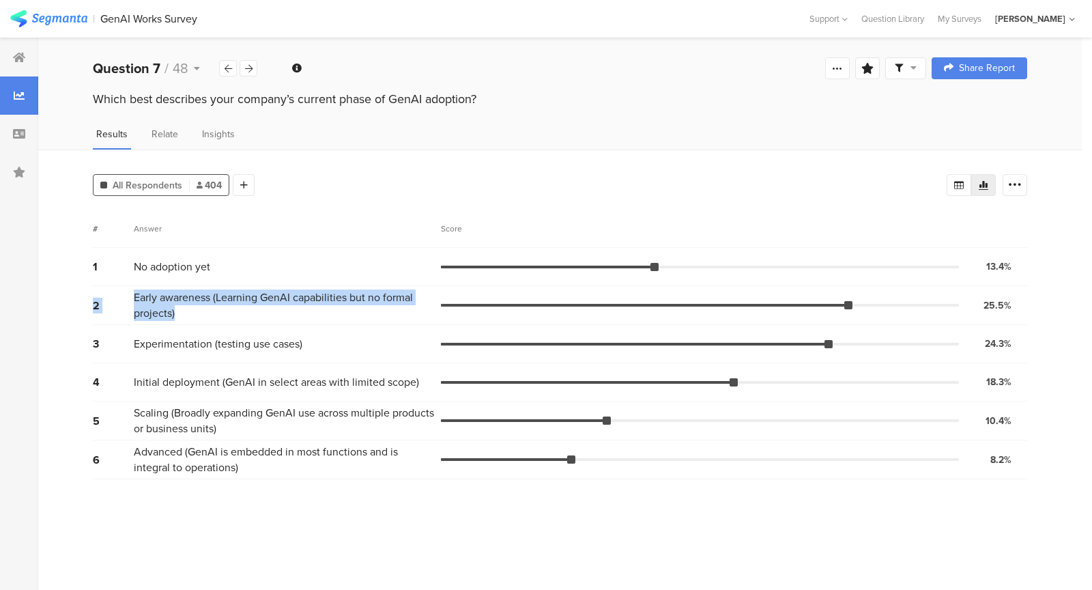
click at [190, 304] on span "Early awareness (Learning GenAI capabilities but no formal projects)" at bounding box center [284, 304] width 300 height 31
drag, startPoint x: 117, startPoint y: 274, endPoint x: 182, endPoint y: 312, distance: 75.3
click at [180, 310] on div "1 No adoption yet 13.4% 54 votes 2 Early awareness (Learning GenAI capabilities…" at bounding box center [560, 363] width 934 height 231
click at [120, 270] on div "1" at bounding box center [113, 267] width 41 height 16
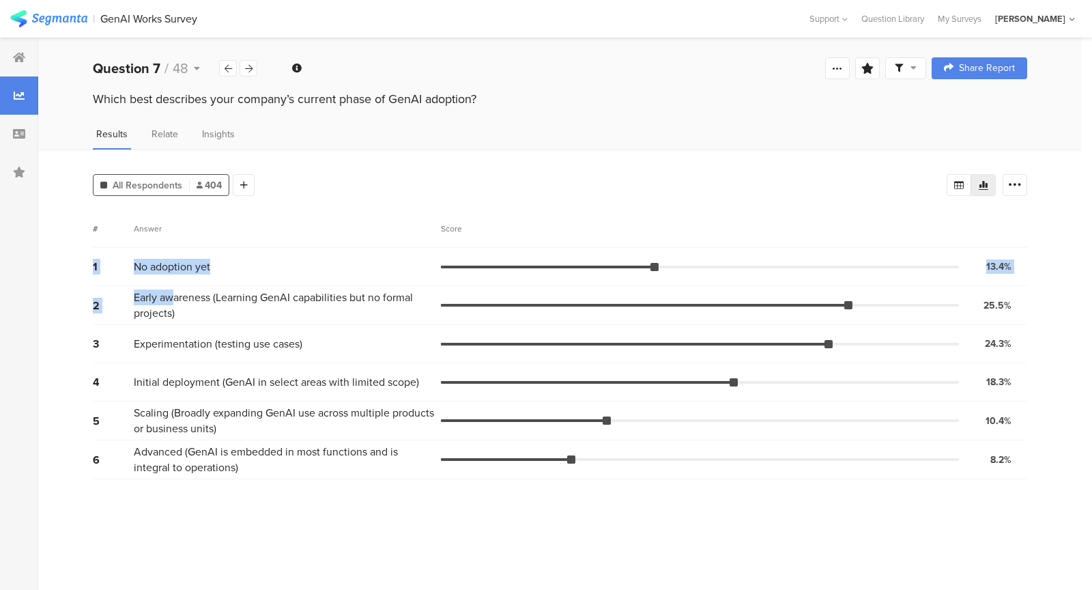
drag, startPoint x: 163, startPoint y: 291, endPoint x: 172, endPoint y: 297, distance: 10.8
click at [172, 297] on div "1 No adoption yet 13.4% 54 votes 2 Early awareness (Learning GenAI capabilities…" at bounding box center [560, 363] width 934 height 231
click at [172, 297] on span "Early awareness (Learning GenAI capabilities but no formal projects)" at bounding box center [284, 304] width 300 height 31
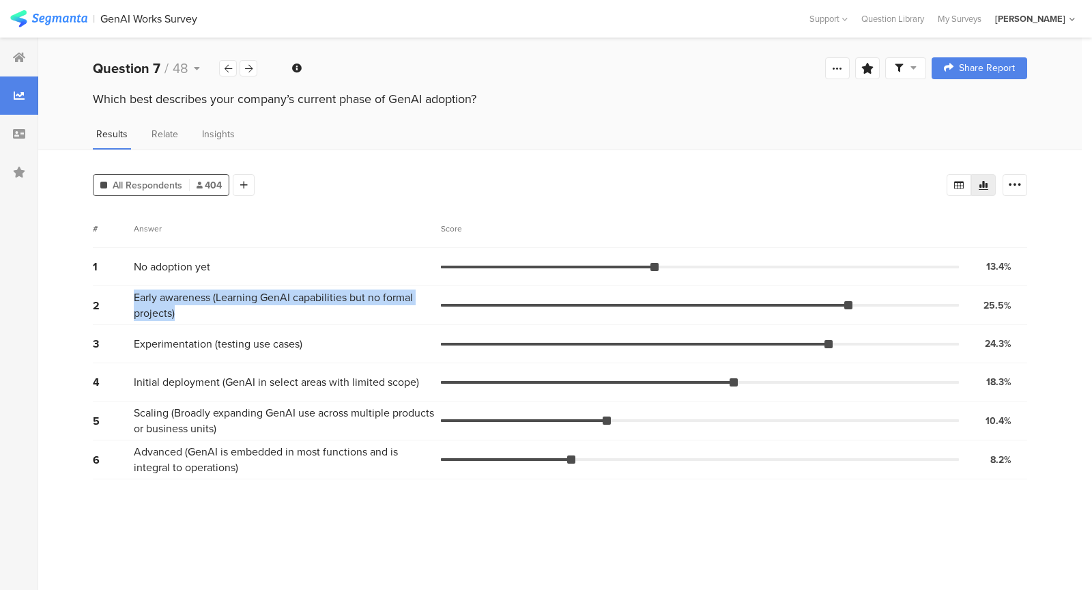
click at [172, 297] on span "Early awareness (Learning GenAI capabilities but no formal projects)" at bounding box center [284, 304] width 300 height 31
click at [181, 313] on span "Early awareness (Learning GenAI capabilities but no formal projects)" at bounding box center [284, 304] width 300 height 31
drag, startPoint x: 181, startPoint y: 313, endPoint x: 129, endPoint y: 262, distance: 72.4
click at [129, 262] on div "1 No adoption yet 13.4% 54 votes 2 Early awareness (Learning GenAI capabilities…" at bounding box center [560, 363] width 934 height 231
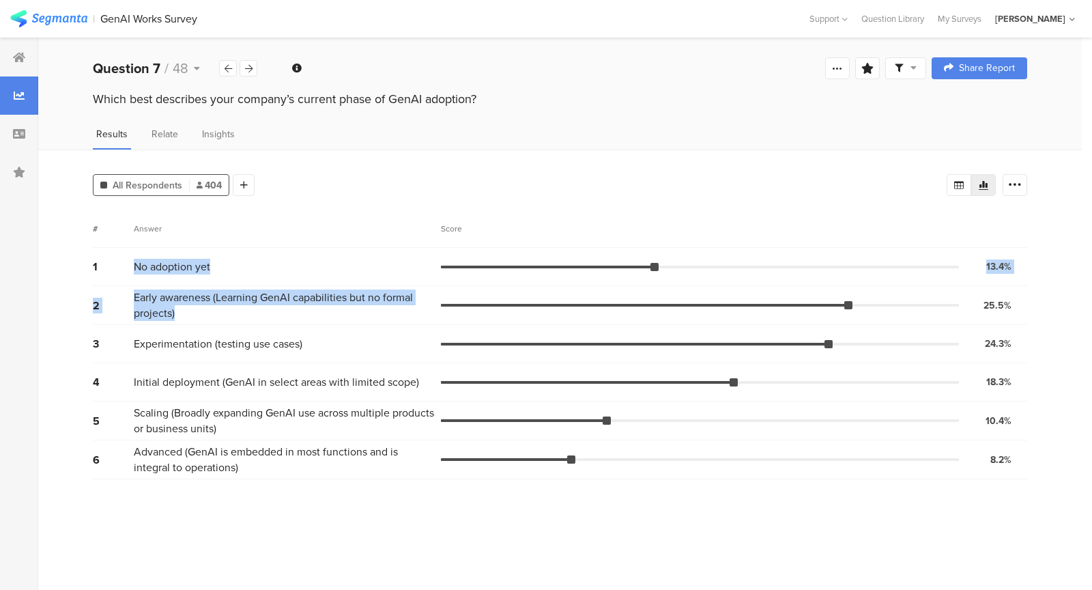
click at [129, 262] on div "1" at bounding box center [113, 267] width 41 height 16
drag, startPoint x: 129, startPoint y: 262, endPoint x: 196, endPoint y: 307, distance: 80.6
click at [196, 307] on div "1 No adoption yet 13.4% 54 votes 2 Early awareness (Learning GenAI capabilities…" at bounding box center [560, 363] width 934 height 231
click at [196, 307] on span "Early awareness (Learning GenAI capabilities but no formal projects)" at bounding box center [284, 304] width 300 height 31
drag, startPoint x: 196, startPoint y: 307, endPoint x: 151, endPoint y: 247, distance: 75.1
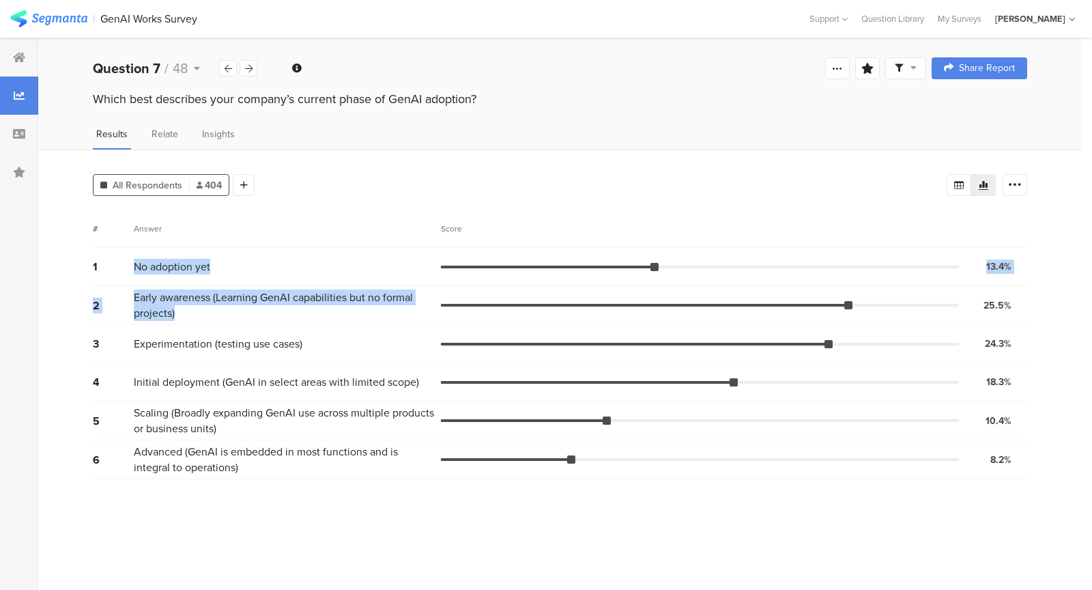
click at [151, 248] on div "1 No adoption yet 13.4% 54 votes 2 Early awareness (Learning GenAI capabilities…" at bounding box center [560, 363] width 934 height 231
click at [151, 248] on div "1 No adoption yet 13.4% 54 votes" at bounding box center [560, 267] width 934 height 38
drag, startPoint x: 151, startPoint y: 247, endPoint x: 223, endPoint y: 302, distance: 90.6
click at [223, 302] on div "1 No adoption yet 13.4% 54 votes 2 Early awareness (Learning GenAI capabilities…" at bounding box center [560, 363] width 934 height 231
click at [223, 302] on span "Early awareness (Learning GenAI capabilities but no formal projects)" at bounding box center [284, 304] width 300 height 31
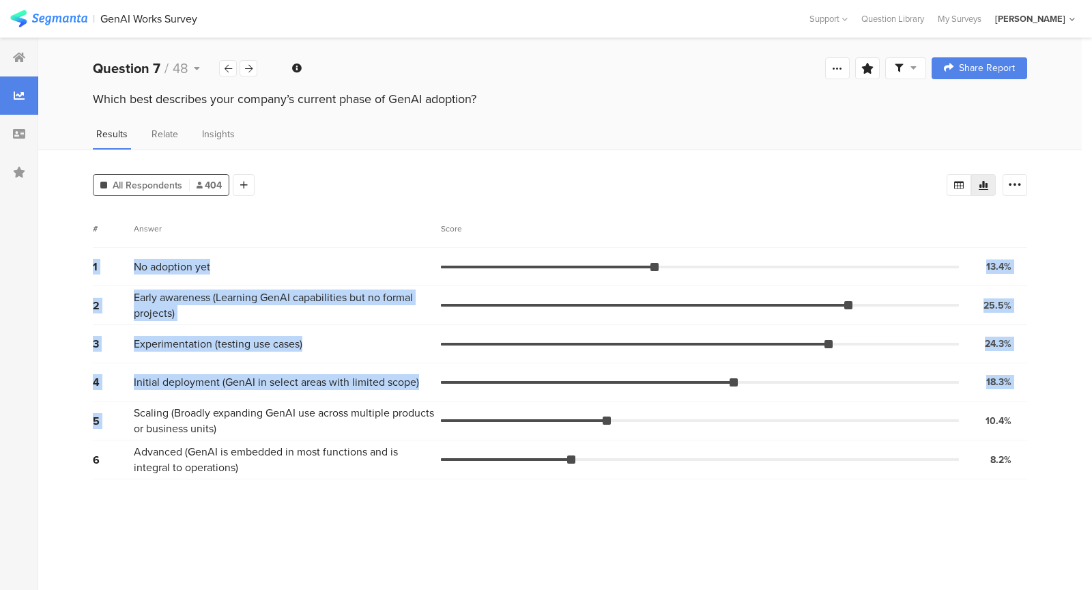
drag, startPoint x: 133, startPoint y: 252, endPoint x: 349, endPoint y: 401, distance: 262.0
click at [349, 401] on div "1 No adoption yet 13.4% 54 votes 2 Early awareness (Learning GenAI capabilities…" at bounding box center [560, 363] width 934 height 231
click at [233, 302] on span "Early awareness (Learning GenAI capabilities but no formal projects)" at bounding box center [284, 304] width 300 height 31
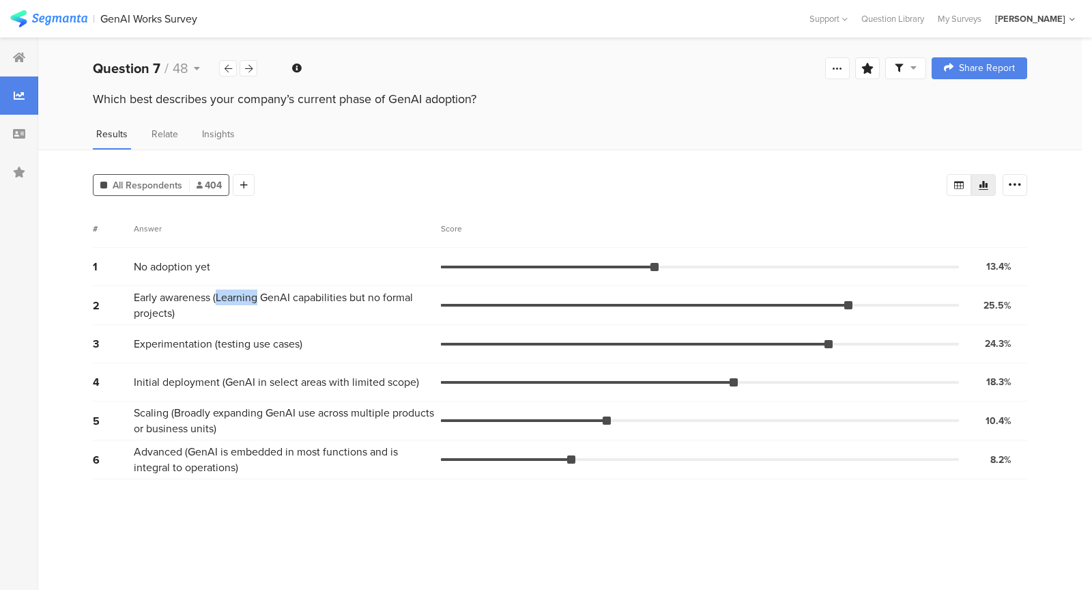
click at [229, 299] on span "Early awareness (Learning GenAI capabilities but no formal projects)" at bounding box center [284, 304] width 300 height 31
click at [225, 72] on icon at bounding box center [229, 68] width 8 height 9
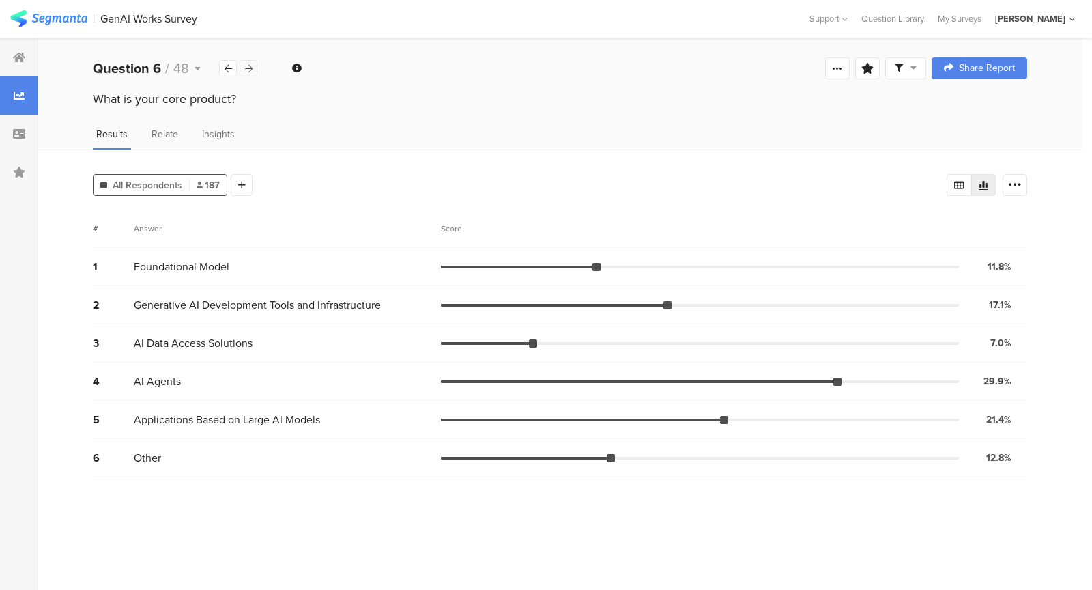
click at [255, 68] on div at bounding box center [249, 68] width 18 height 16
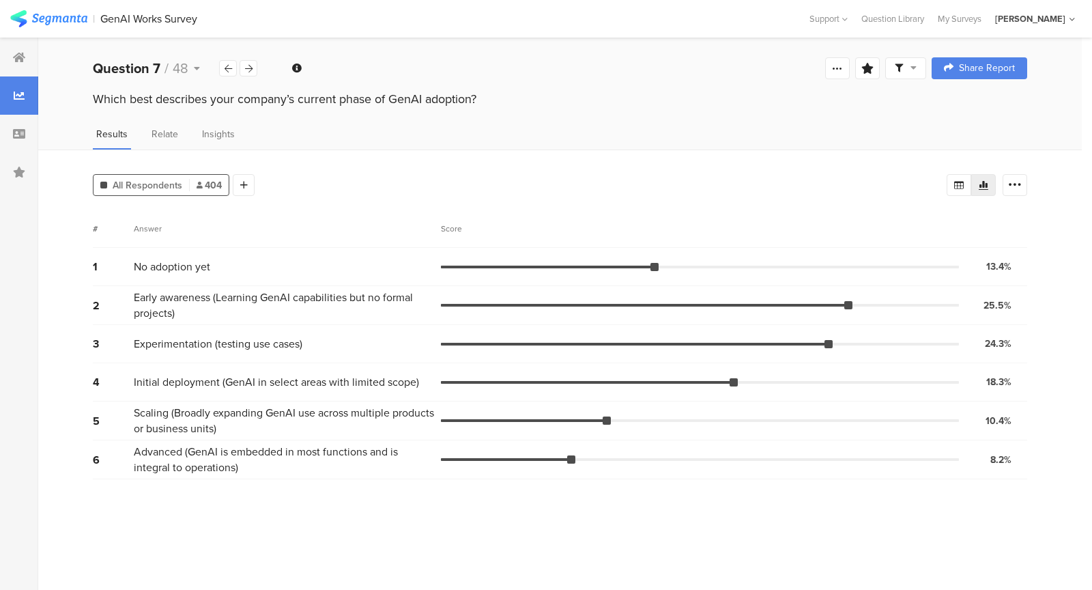
click at [199, 78] on div "Welcome page 1 Which of the following best describes your role in the startup? …" at bounding box center [559, 68] width 1043 height 44
click at [190, 69] on div "Question 7 / 48" at bounding box center [156, 68] width 126 height 20
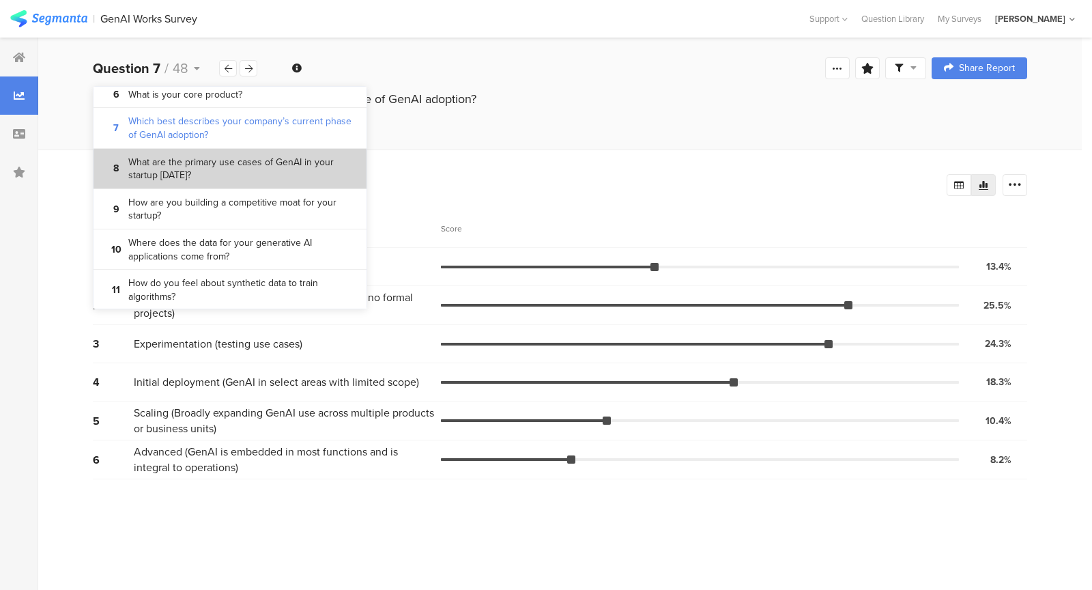
scroll to position [202, 0]
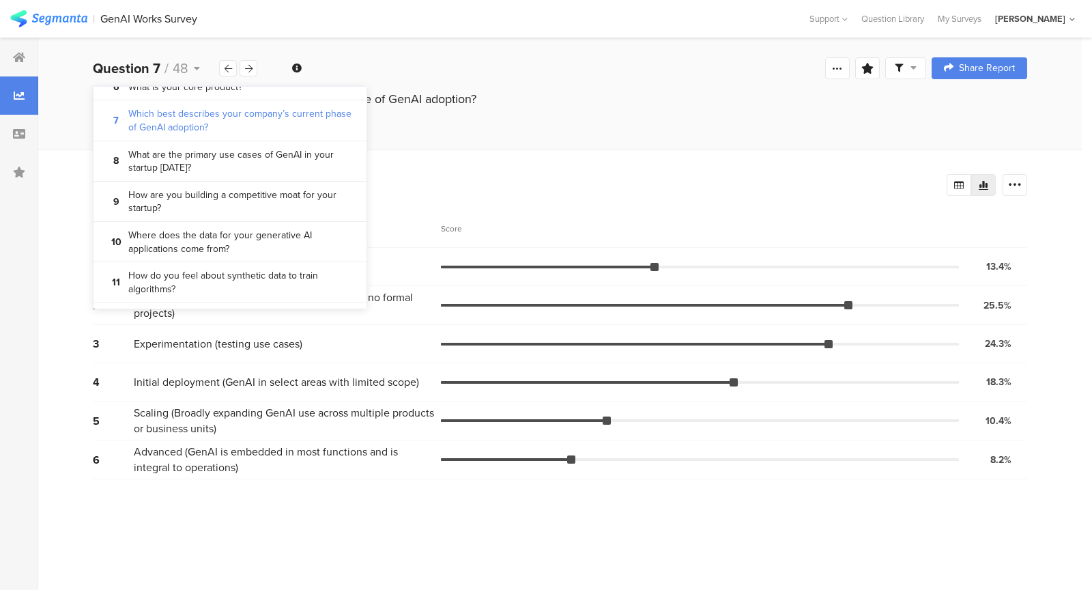
click at [429, 171] on div "All Respondents 404 Add Segment" at bounding box center [520, 182] width 854 height 27
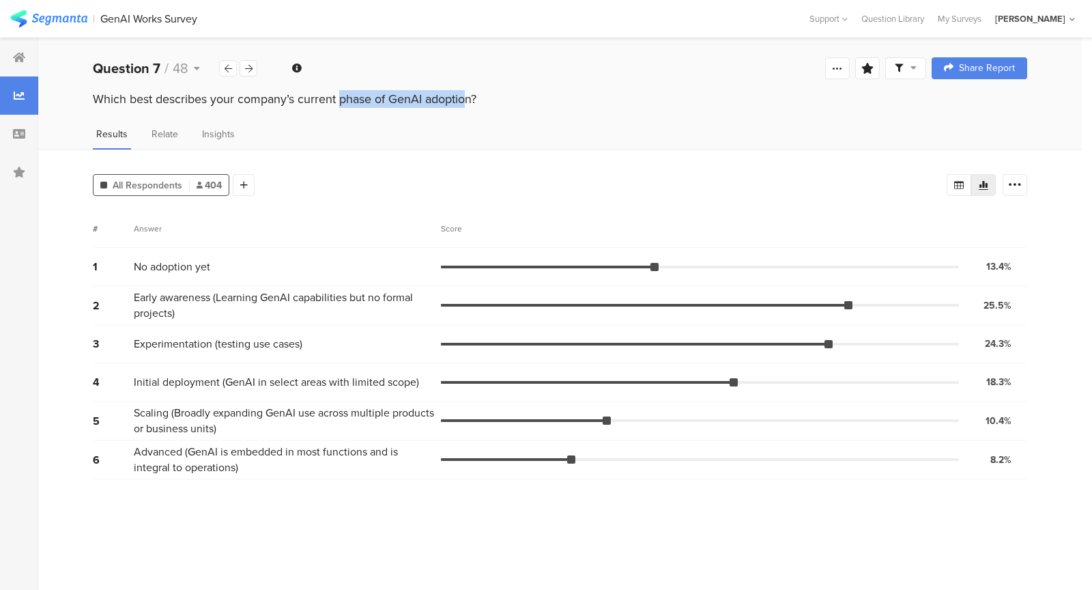
drag, startPoint x: 261, startPoint y: 96, endPoint x: 391, endPoint y: 105, distance: 130.6
click at [391, 105] on div "Which best describes your company’s current phase of GenAI adoption?" at bounding box center [560, 99] width 934 height 18
click at [392, 109] on div "Which best describes your company’s current phase of GenAI adoption?" at bounding box center [559, 101] width 1043 height 22
drag, startPoint x: 392, startPoint y: 109, endPoint x: 306, endPoint y: 108, distance: 85.3
click at [308, 108] on div "Which best describes your company’s current phase of GenAI adoption?" at bounding box center [559, 101] width 1043 height 22
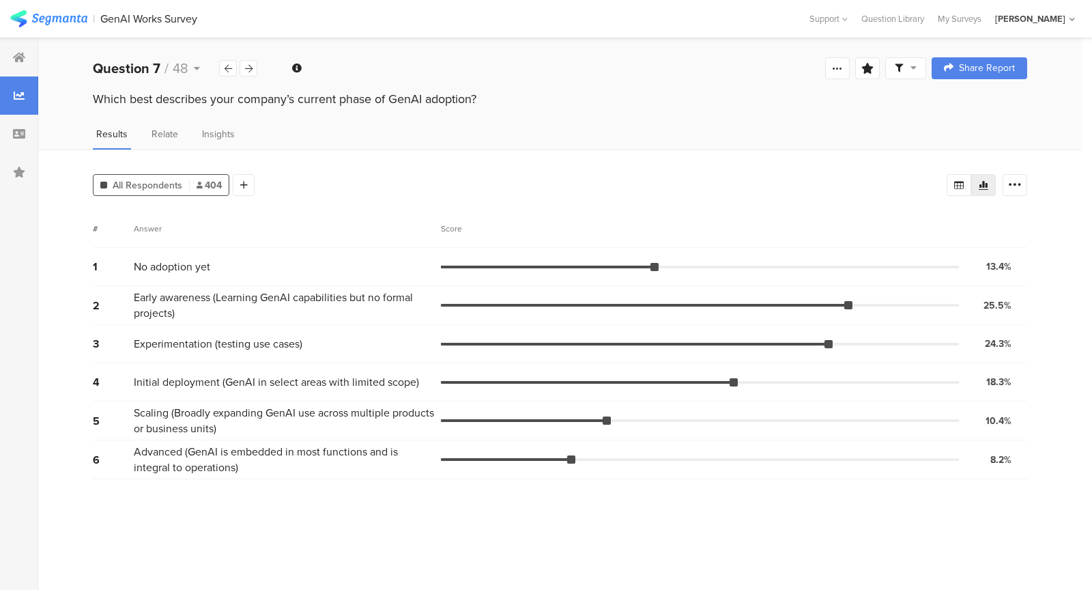
drag, startPoint x: 304, startPoint y: 100, endPoint x: 515, endPoint y: 100, distance: 211.5
click at [515, 100] on div "Which best describes your company’s current phase of GenAI adoption?" at bounding box center [560, 99] width 934 height 18
drag, startPoint x: 452, startPoint y: 100, endPoint x: 349, endPoint y: 100, distance: 103.7
click at [349, 100] on div "Which best describes your company’s current phase of GenAI adoption?" at bounding box center [560, 99] width 934 height 18
click at [383, 100] on div "Which best describes your company’s current phase of GenAI adoption?" at bounding box center [560, 99] width 934 height 18
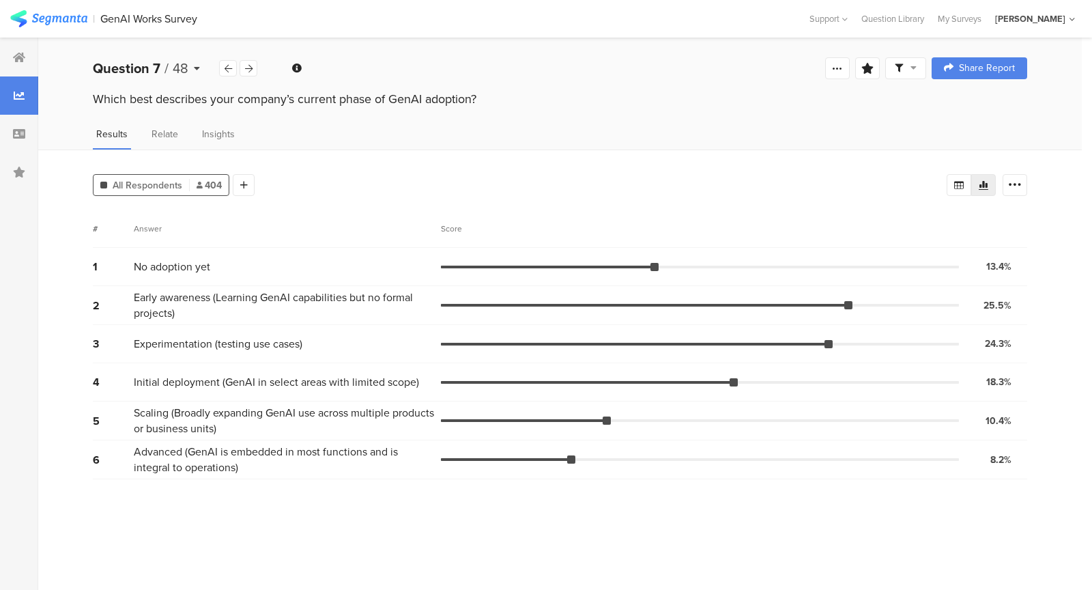
click at [192, 66] on div "Question 7 / 48" at bounding box center [156, 68] width 126 height 20
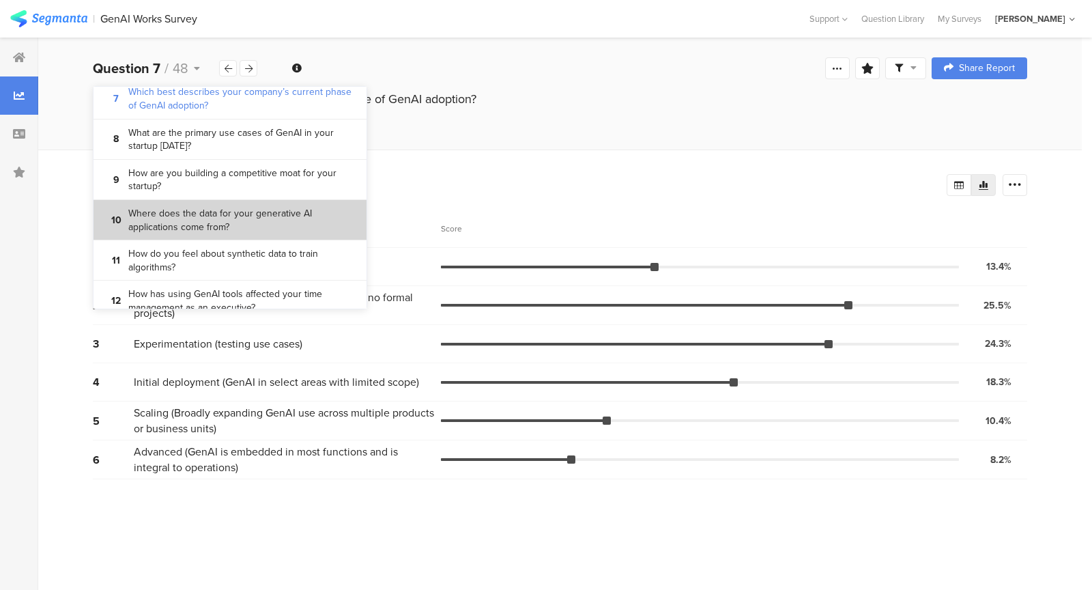
scroll to position [222, 0]
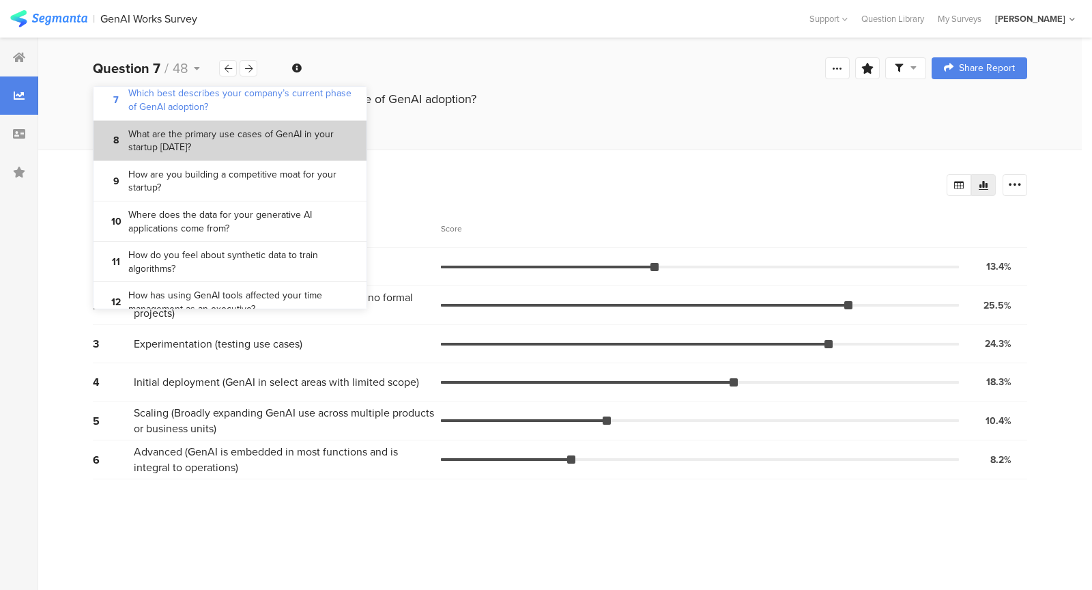
click at [262, 152] on bdi "What are the primary use cases of GenAI in your startup today?" at bounding box center [242, 141] width 228 height 27
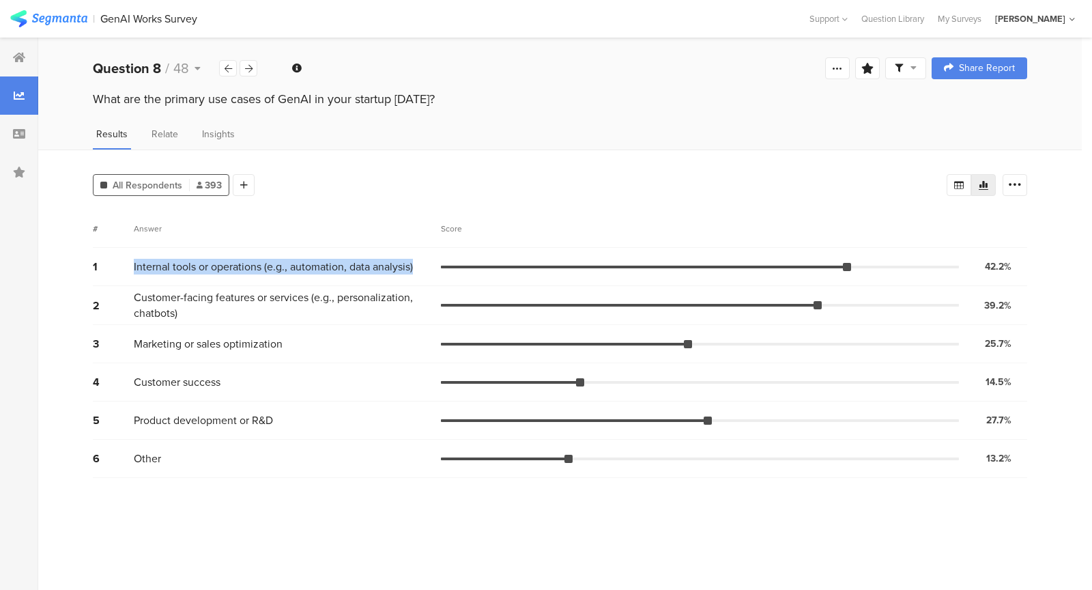
drag, startPoint x: 133, startPoint y: 261, endPoint x: 270, endPoint y: 285, distance: 139.1
click at [270, 285] on div "1 Internal tools or operations (e.g., automation, data analysis) 42.2% 166 vote…" at bounding box center [560, 363] width 934 height 230
click at [276, 270] on span "Internal tools or operations (e.g., automation, data analysis)" at bounding box center [273, 267] width 279 height 16
drag, startPoint x: 276, startPoint y: 270, endPoint x: 359, endPoint y: 283, distance: 83.6
click at [359, 283] on div "1 Internal tools or operations (e.g., automation, data analysis) 42.2% 166 votes" at bounding box center [560, 267] width 934 height 38
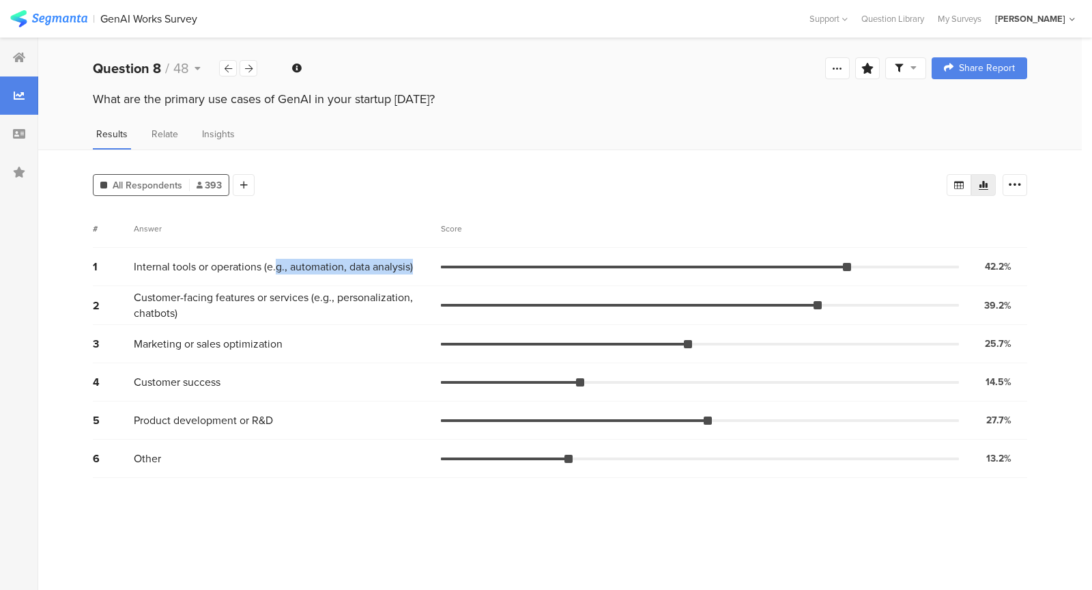
click at [359, 283] on div "1 Internal tools or operations (e.g., automation, data analysis) 42.2% 166 votes" at bounding box center [560, 267] width 934 height 38
drag, startPoint x: 347, startPoint y: 278, endPoint x: 324, endPoint y: 274, distance: 23.7
click at [324, 274] on div "1 Internal tools or operations (e.g., automation, data analysis) 42.2% 166 votes" at bounding box center [560, 267] width 934 height 38
drag, startPoint x: 324, startPoint y: 274, endPoint x: 287, endPoint y: 255, distance: 41.5
click at [289, 255] on div "1 Internal tools or operations (e.g., automation, data analysis) 42.2% 166 votes" at bounding box center [560, 267] width 934 height 38
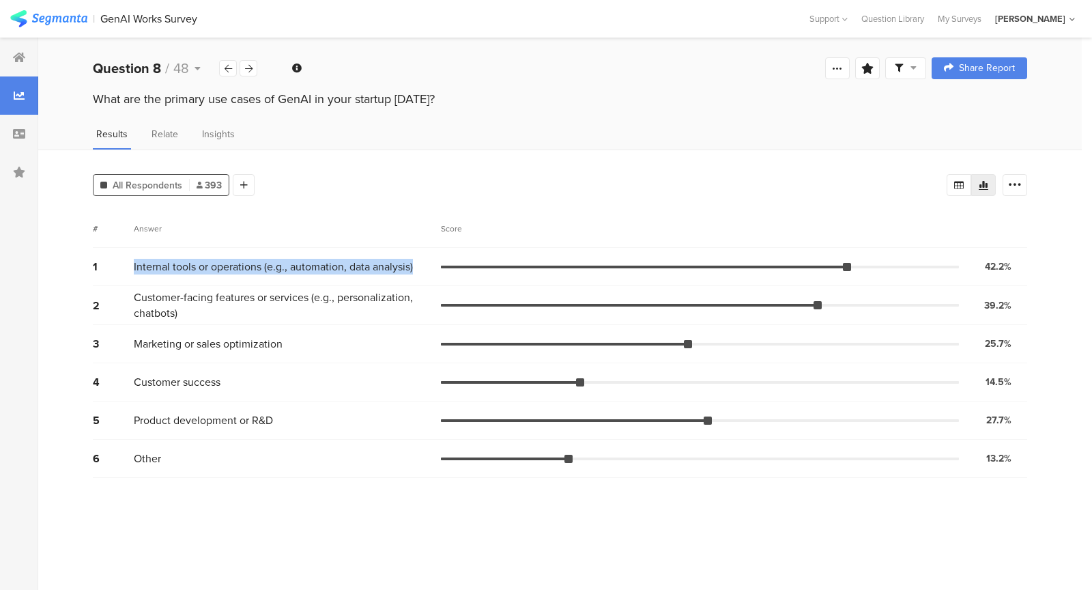
click at [287, 255] on div "1 Internal tools or operations (e.g., automation, data analysis) 42.2% 166 votes" at bounding box center [560, 267] width 934 height 38
click at [213, 259] on span "Internal tools or operations (e.g., automation, data analysis)" at bounding box center [273, 267] width 279 height 16
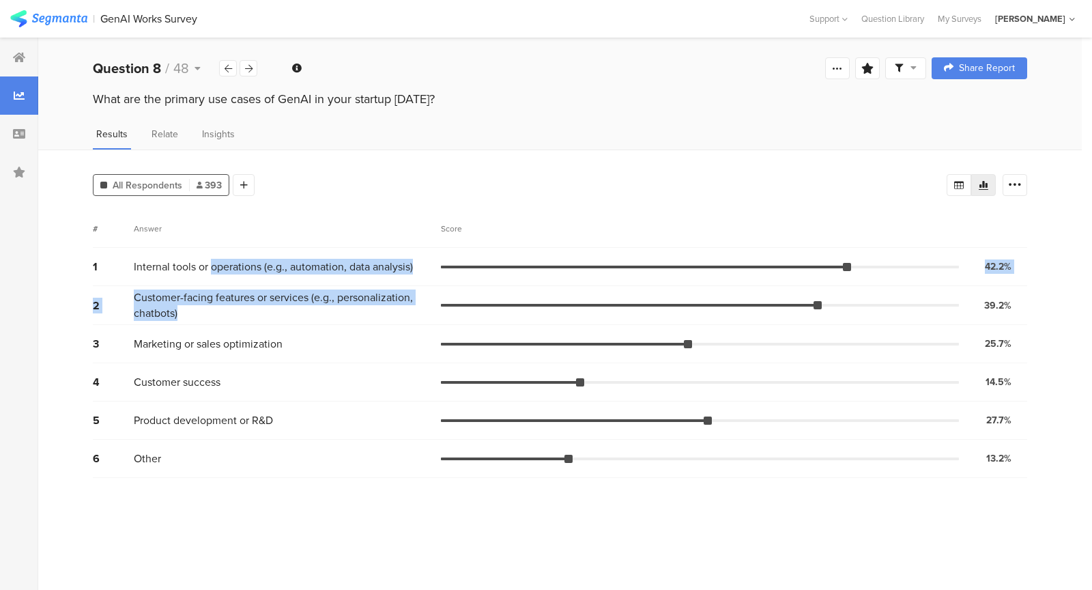
drag, startPoint x: 213, startPoint y: 257, endPoint x: 244, endPoint y: 315, distance: 65.4
click at [246, 315] on div "1 Internal tools or operations (e.g., automation, data analysis) 42.2% 166 vote…" at bounding box center [560, 363] width 934 height 230
click at [244, 315] on span "Customer-facing features or services (e.g., personalization, chatbots)" at bounding box center [284, 304] width 300 height 31
drag, startPoint x: 244, startPoint y: 315, endPoint x: 188, endPoint y: 260, distance: 78.7
click at [188, 260] on div "1 Internal tools or operations (e.g., automation, data analysis) 42.2% 166 vote…" at bounding box center [560, 363] width 934 height 230
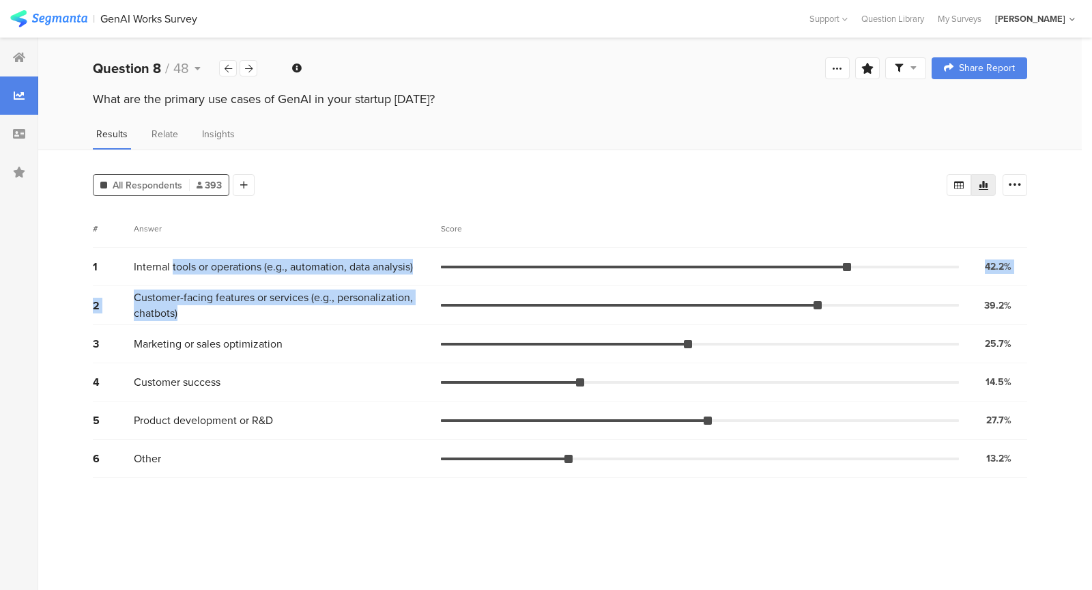
click at [188, 260] on span "Internal tools or operations (e.g., automation, data analysis)" at bounding box center [273, 267] width 279 height 16
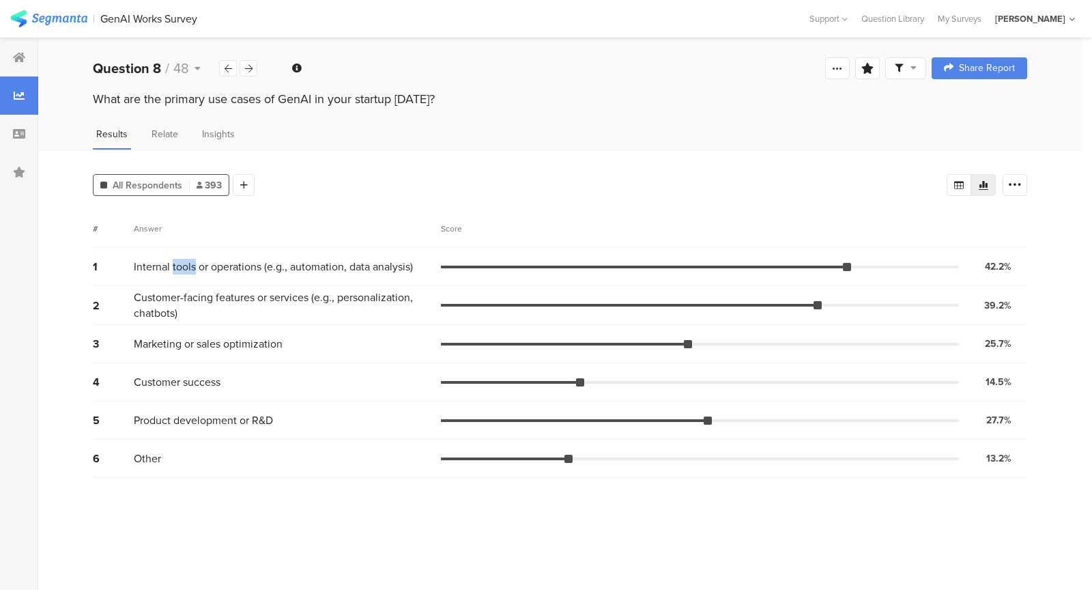
drag, startPoint x: 188, startPoint y: 260, endPoint x: 259, endPoint y: 317, distance: 91.8
click at [241, 302] on div "1 Internal tools or operations (e.g., automation, data analysis) 42.2% 166 vote…" at bounding box center [560, 363] width 934 height 230
click at [259, 317] on span "Customer-facing features or services (e.g., personalization, chatbots)" at bounding box center [284, 304] width 300 height 31
click at [201, 248] on div "1 Internal tools or operations (e.g., automation, data analysis) 42.2% 166 votes" at bounding box center [560, 267] width 934 height 38
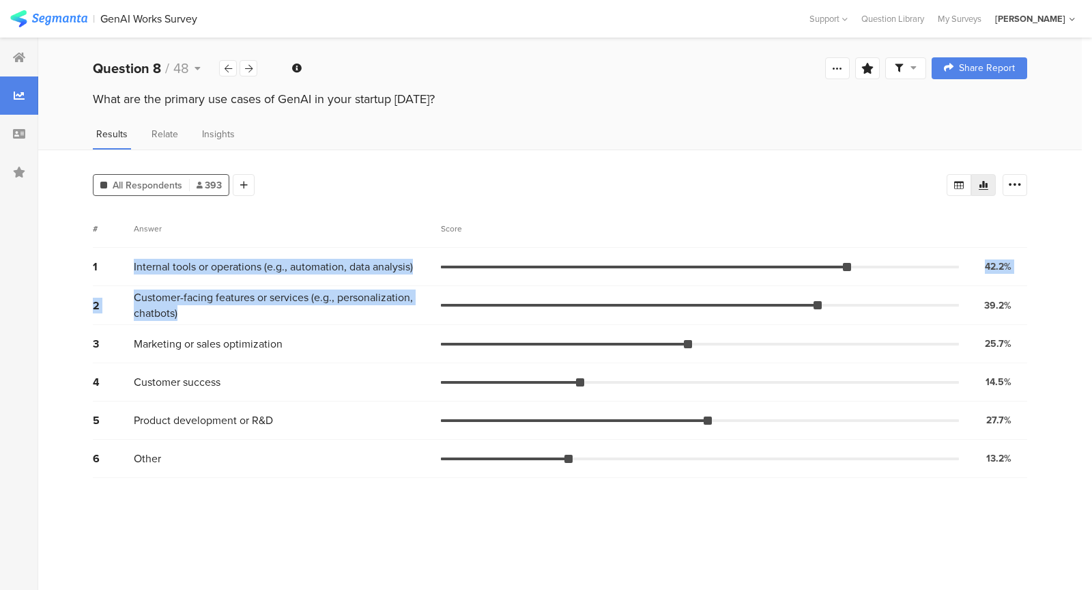
drag, startPoint x: 201, startPoint y: 246, endPoint x: 240, endPoint y: 303, distance: 69.7
click at [240, 303] on div "1 Internal tools or operations (e.g., automation, data analysis) 42.2% 166 vote…" at bounding box center [560, 363] width 934 height 230
click at [240, 303] on span "Customer-facing features or services (e.g., personalization, chatbots)" at bounding box center [284, 304] width 300 height 31
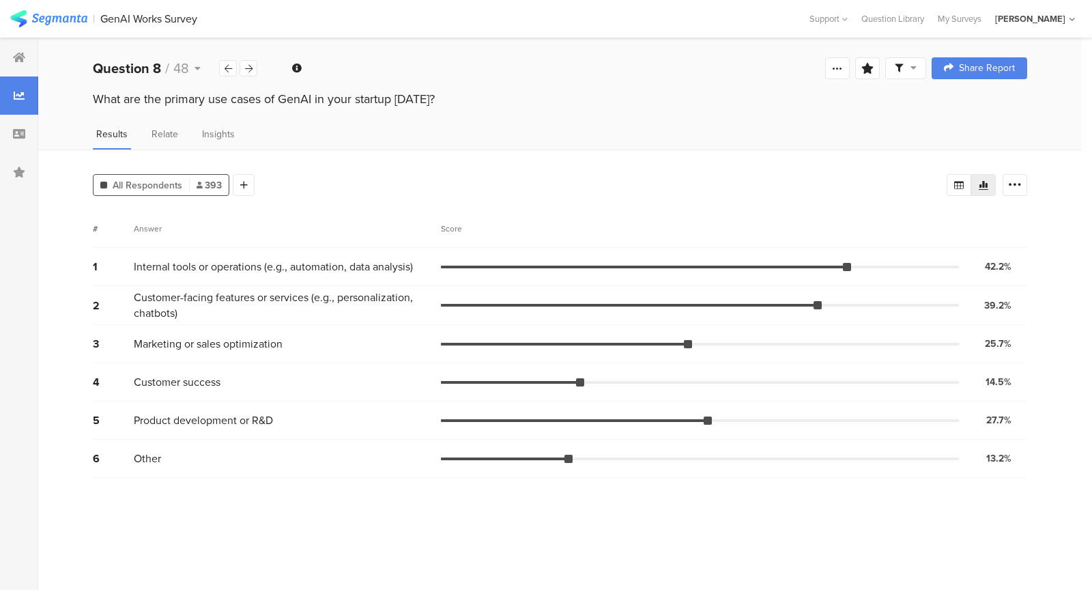
click at [244, 309] on span "Customer-facing features or services (e.g., personalization, chatbots)" at bounding box center [284, 304] width 300 height 31
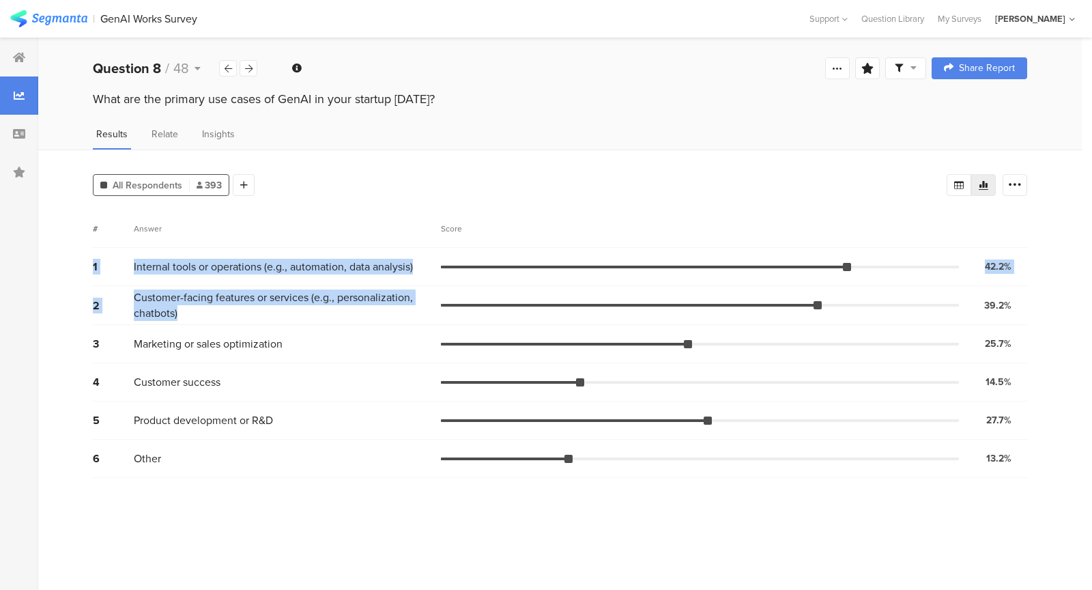
drag, startPoint x: 244, startPoint y: 309, endPoint x: 167, endPoint y: 245, distance: 99.8
click at [167, 245] on section "# Answer Score 1 Internal tools or operations (e.g., automation, data analysis)…" at bounding box center [560, 343] width 934 height 268
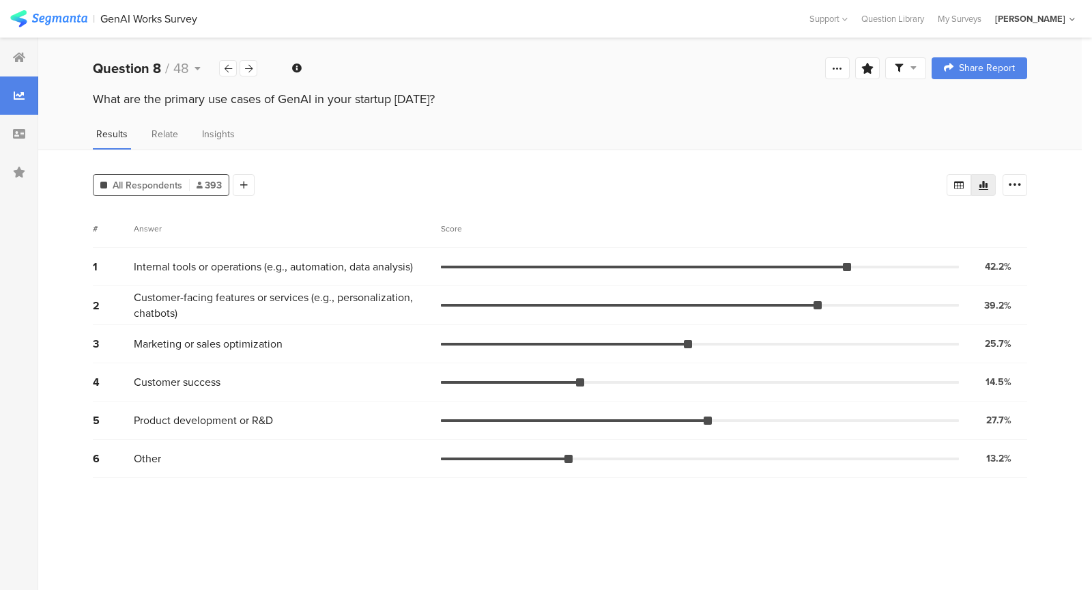
click at [167, 245] on div "# Answer Score" at bounding box center [560, 228] width 934 height 38
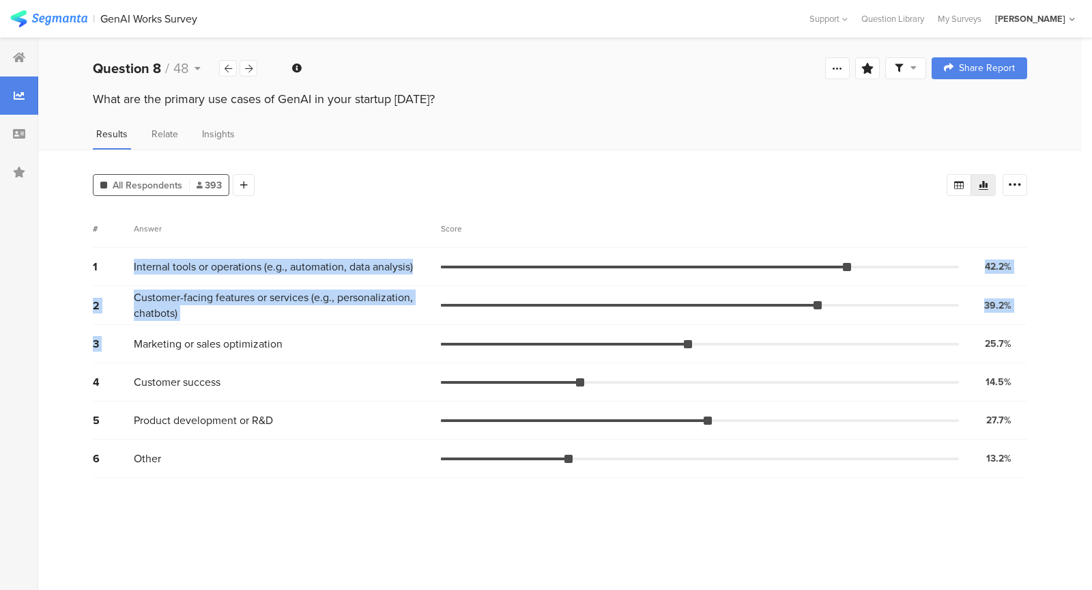
drag, startPoint x: 241, startPoint y: 323, endPoint x: 158, endPoint y: 250, distance: 111.2
click at [158, 250] on div "1 Internal tools or operations (e.g., automation, data analysis) 42.2% 166 vote…" at bounding box center [560, 363] width 934 height 230
click at [158, 250] on div "1 Internal tools or operations (e.g., automation, data analysis) 42.2% 166 votes" at bounding box center [560, 267] width 934 height 38
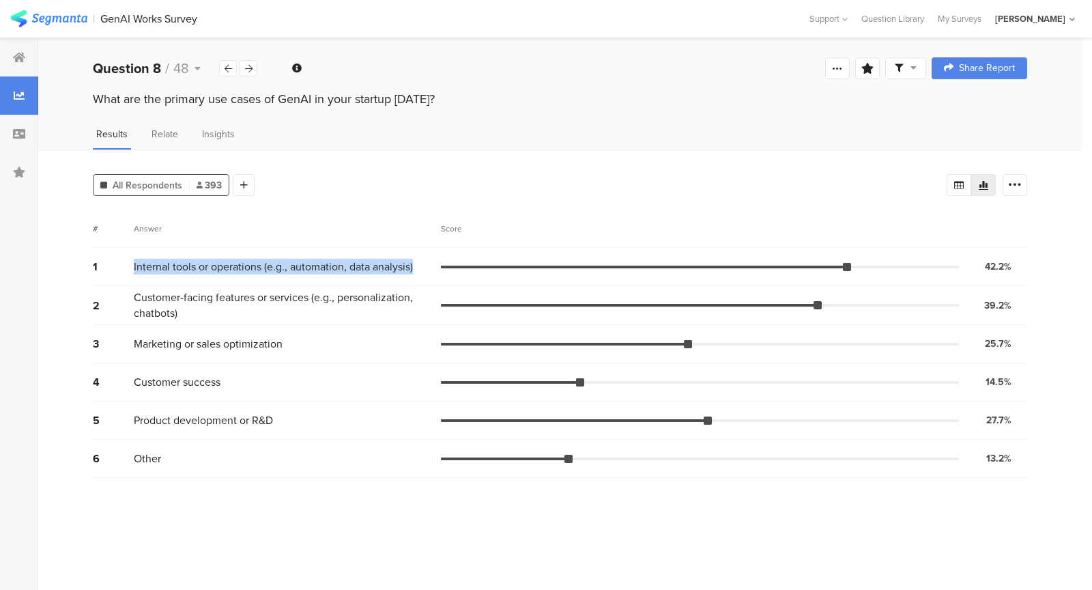
drag, startPoint x: 158, startPoint y: 250, endPoint x: 199, endPoint y: 289, distance: 56.9
click at [199, 289] on div "1 Internal tools or operations (e.g., automation, data analysis) 42.2% 166 vote…" at bounding box center [560, 363] width 934 height 230
click at [199, 289] on span "Customer-facing features or services (e.g., personalization, chatbots)" at bounding box center [284, 304] width 300 height 31
drag, startPoint x: 204, startPoint y: 267, endPoint x: 231, endPoint y: 274, distance: 27.5
click at [231, 274] on div "1 Internal tools or operations (e.g., automation, data analysis) 42.2% 166 votes" at bounding box center [560, 267] width 934 height 38
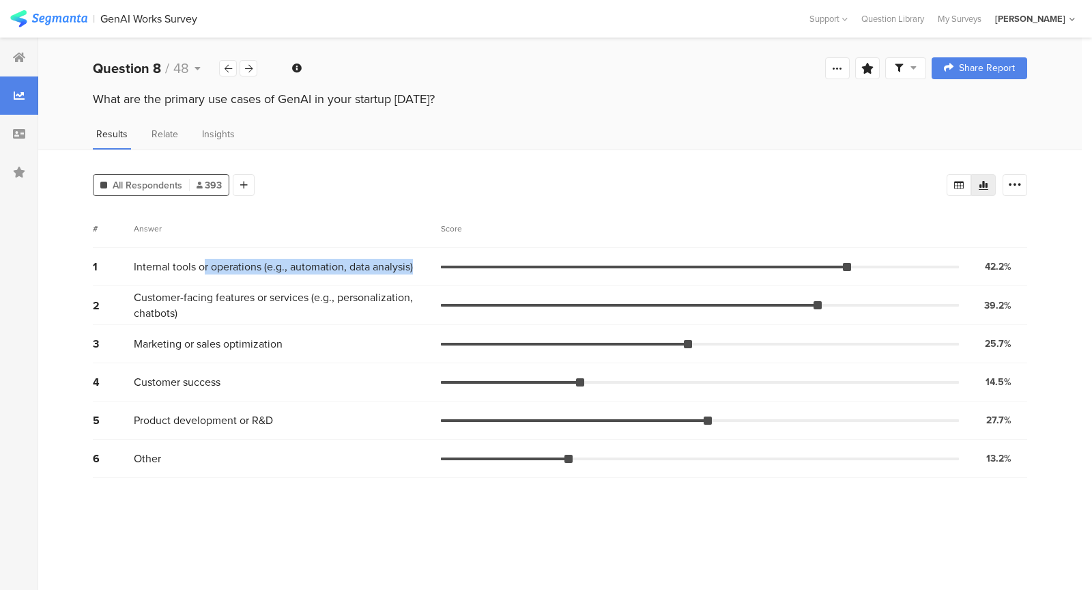
click at [231, 274] on div "1 Internal tools or operations (e.g., automation, data analysis) 42.2% 166 votes" at bounding box center [560, 267] width 934 height 38
click at [251, 272] on div "1 Internal tools or operations (e.g., automation, data analysis) 42.2% 166 votes" at bounding box center [560, 267] width 934 height 38
drag, startPoint x: 251, startPoint y: 272, endPoint x: 264, endPoint y: 267, distance: 14.1
click at [263, 267] on div "1 Internal tools or operations (e.g., automation, data analysis) 42.2% 166 votes" at bounding box center [560, 267] width 934 height 38
click at [265, 267] on span "Internal tools or operations (e.g., automation, data analysis)" at bounding box center [273, 267] width 279 height 16
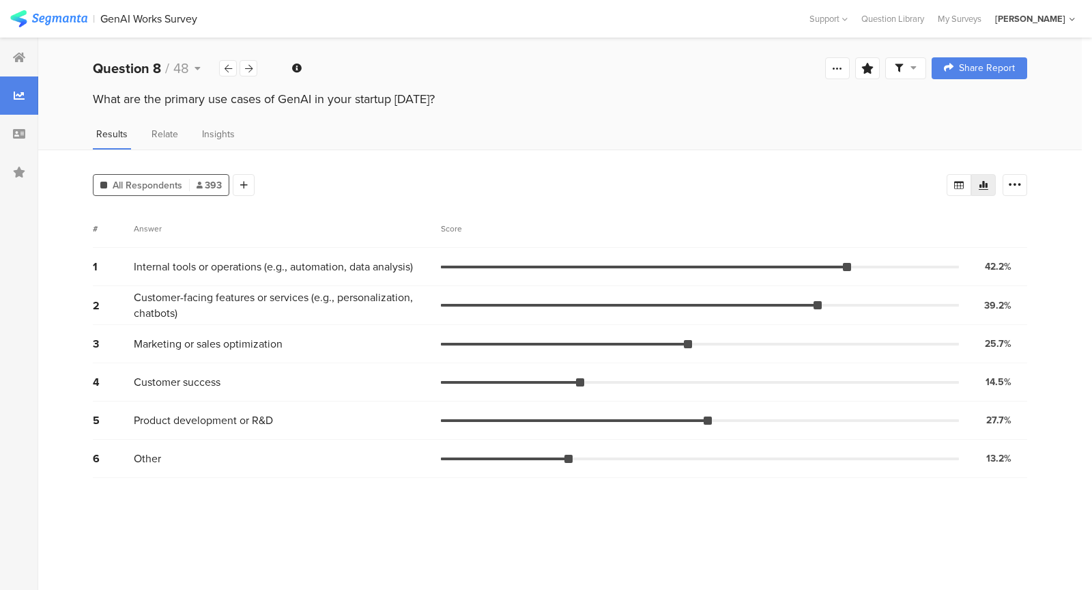
click at [265, 267] on span "Internal tools or operations (e.g., automation, data analysis)" at bounding box center [273, 267] width 279 height 16
drag, startPoint x: 265, startPoint y: 267, endPoint x: 190, endPoint y: 266, distance: 75.1
click at [190, 266] on span "Internal tools or operations (e.g., automation, data analysis)" at bounding box center [273, 267] width 279 height 16
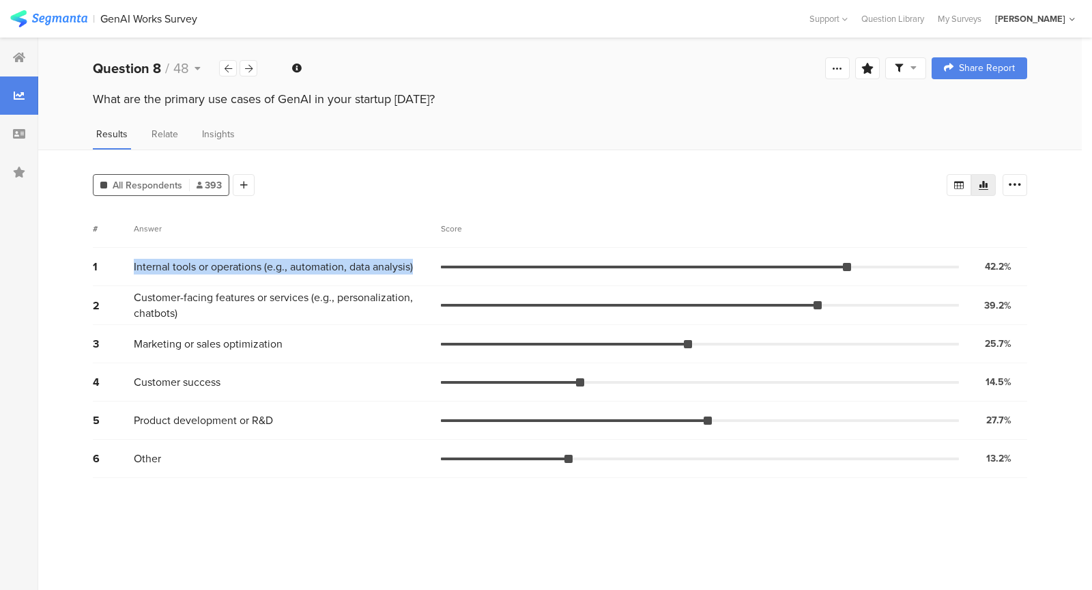
click at [190, 266] on span "Internal tools or operations (e.g., automation, data analysis)" at bounding box center [273, 267] width 279 height 16
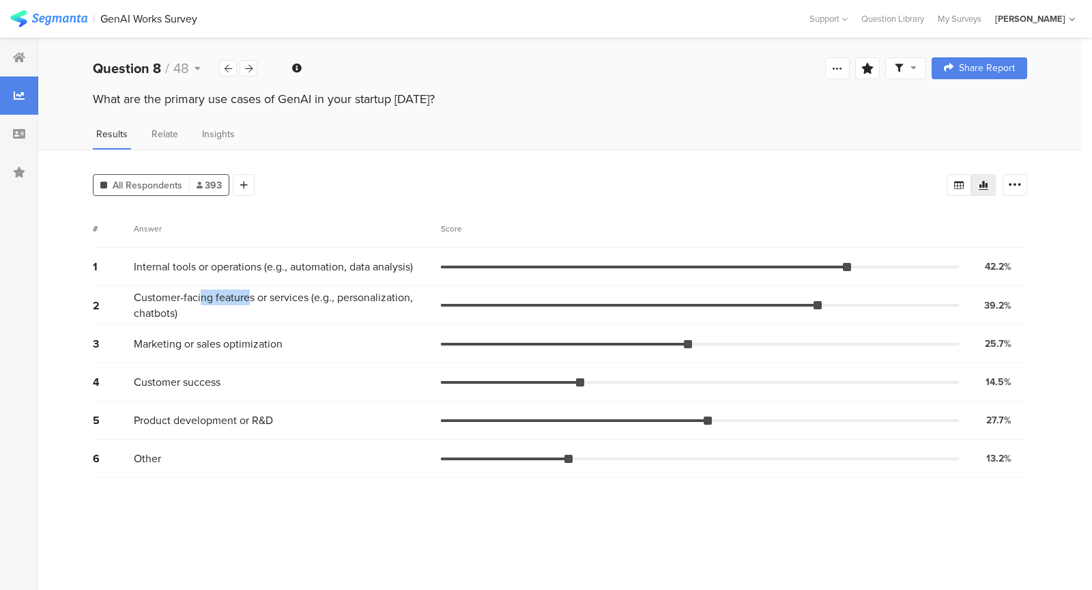
drag, startPoint x: 201, startPoint y: 293, endPoint x: 259, endPoint y: 295, distance: 58.0
click at [259, 295] on span "Customer-facing features or services (e.g., personalization, chatbots)" at bounding box center [284, 304] width 300 height 31
drag, startPoint x: 306, startPoint y: 303, endPoint x: 329, endPoint y: 291, distance: 25.7
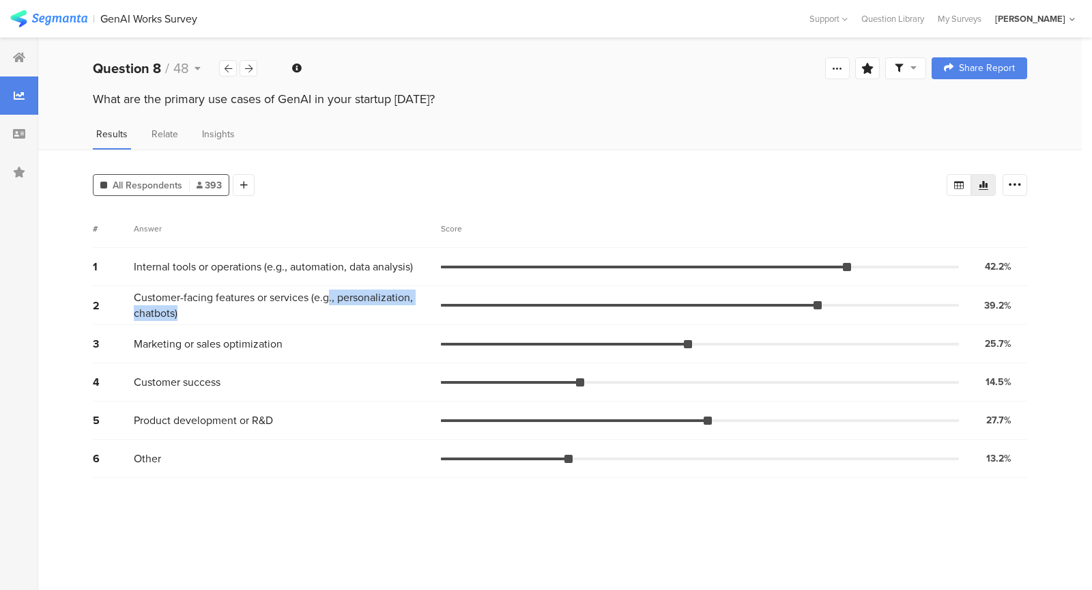
click at [329, 291] on span "Customer-facing features or services (e.g., personalization, chatbots)" at bounding box center [284, 304] width 300 height 31
drag, startPoint x: 329, startPoint y: 291, endPoint x: 418, endPoint y: 295, distance: 89.5
click at [418, 295] on span "Customer-facing features or services (e.g., personalization, chatbots)" at bounding box center [284, 304] width 300 height 31
click at [268, 303] on span "Customer-facing features or services (e.g., personalization, chatbots)" at bounding box center [284, 304] width 300 height 31
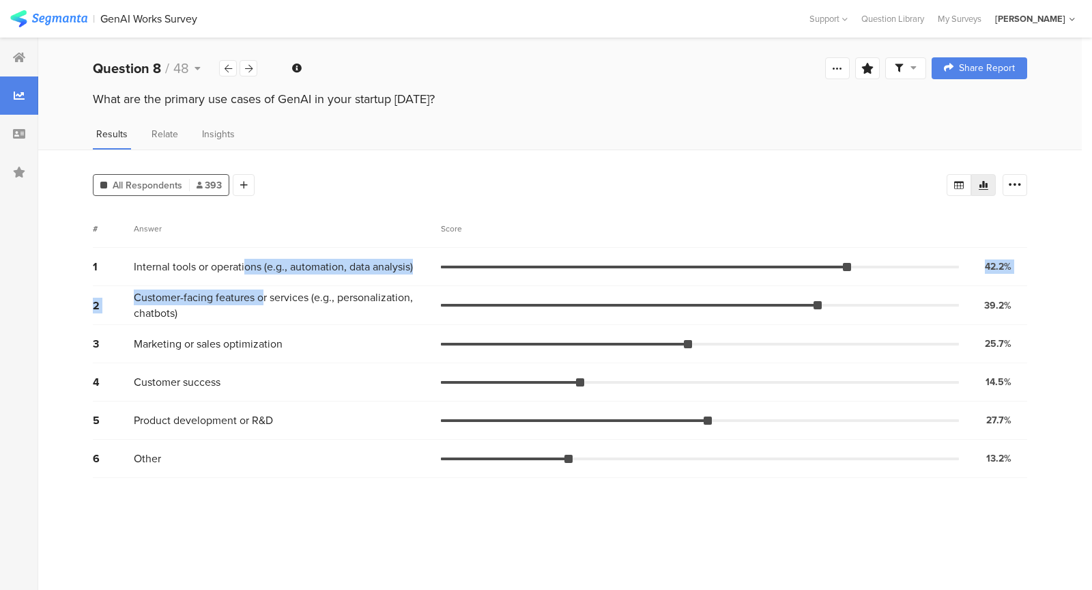
click at [246, 262] on div "1 Internal tools or operations (e.g., automation, data analysis) 42.2% 166 vote…" at bounding box center [560, 363] width 934 height 230
click at [246, 262] on span "Internal tools or operations (e.g., automation, data analysis)" at bounding box center [273, 267] width 279 height 16
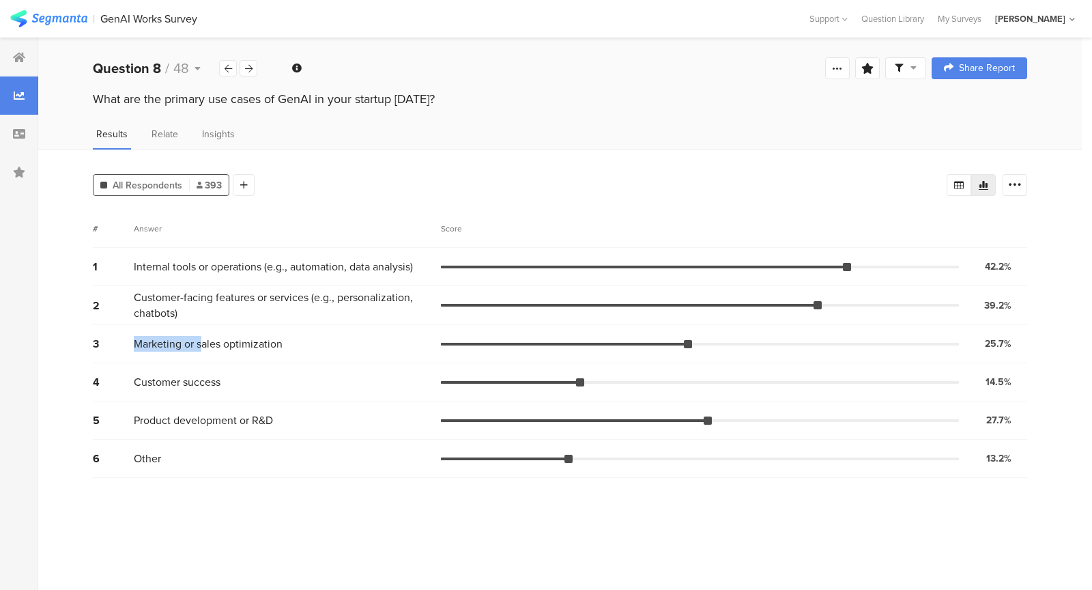
drag, startPoint x: 200, startPoint y: 336, endPoint x: 200, endPoint y: 322, distance: 14.3
click at [200, 325] on div "3 Marketing or sales optimization 25.7% 101 votes" at bounding box center [560, 344] width 934 height 38
drag, startPoint x: 213, startPoint y: 347, endPoint x: 193, endPoint y: 311, distance: 41.2
click at [199, 321] on div "1 Internal tools or operations (e.g., automation, data analysis) 42.2% 166 vote…" at bounding box center [560, 363] width 934 height 230
click at [190, 308] on span "Customer-facing features or services (e.g., personalization, chatbots)" at bounding box center [284, 304] width 300 height 31
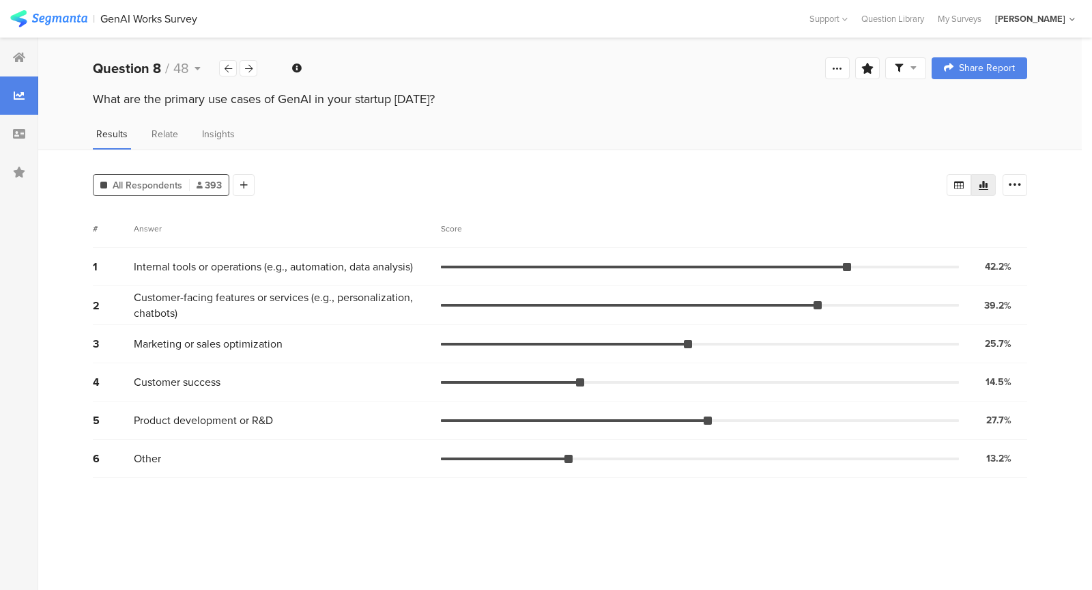
click at [209, 326] on div "3 Marketing or sales optimization 25.7% 101 votes" at bounding box center [560, 344] width 934 height 38
drag, startPoint x: 273, startPoint y: 414, endPoint x: 135, endPoint y: 418, distance: 137.9
click at [135, 418] on span "Product development or R&D" at bounding box center [203, 420] width 139 height 16
drag, startPoint x: 135, startPoint y: 418, endPoint x: 248, endPoint y: 422, distance: 112.6
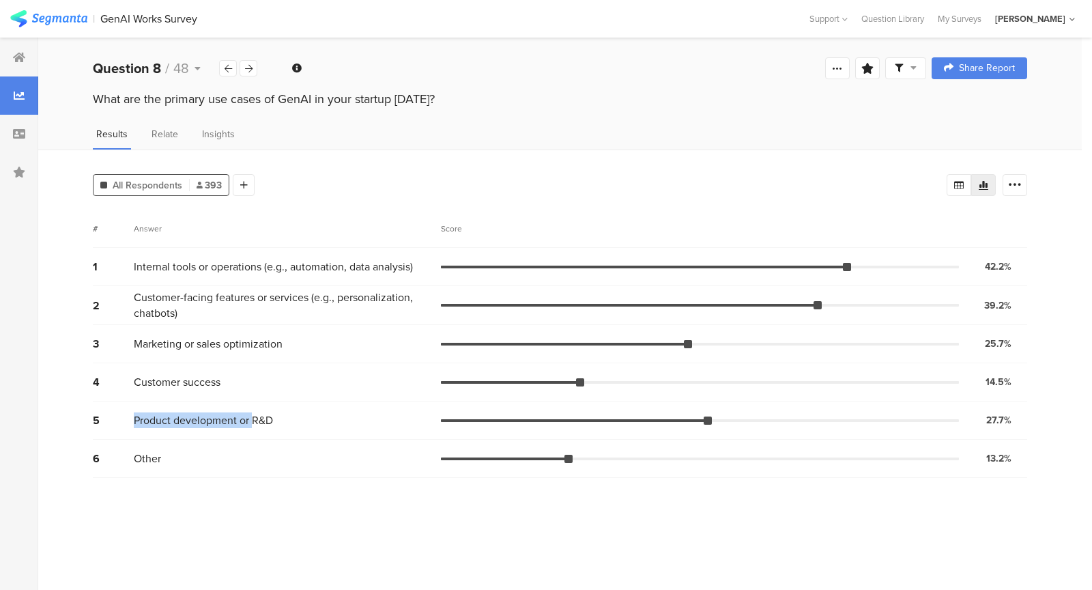
click at [248, 422] on span "Product development or R&D" at bounding box center [203, 420] width 139 height 16
drag, startPoint x: 248, startPoint y: 422, endPoint x: 184, endPoint y: 340, distance: 104.0
click at [184, 340] on div "1 Internal tools or operations (e.g., automation, data analysis) 42.2% 166 vote…" at bounding box center [560, 363] width 934 height 230
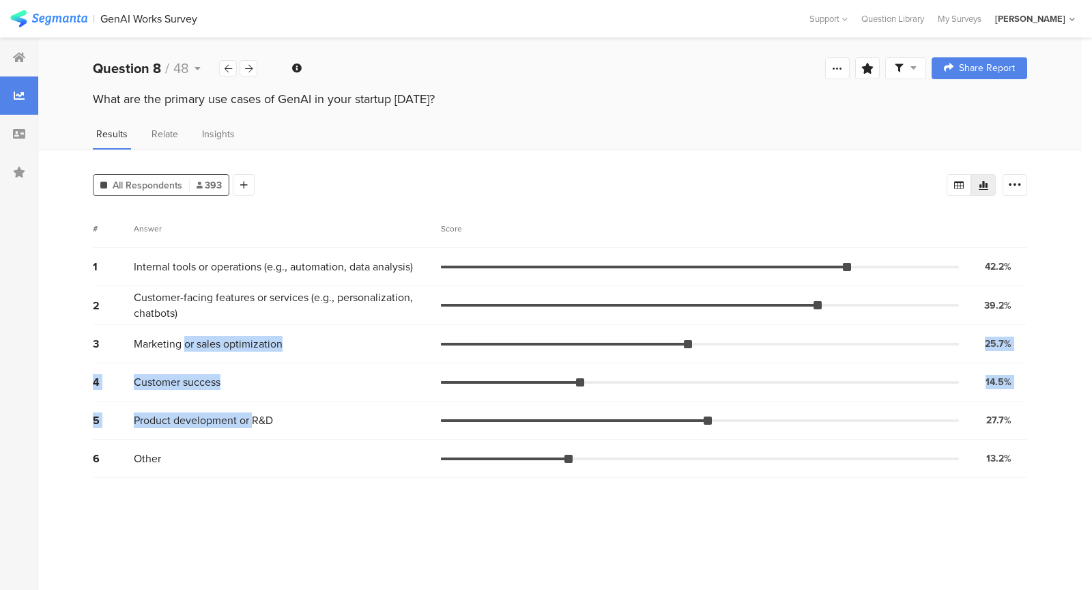
click at [184, 340] on span "Marketing or sales optimization" at bounding box center [208, 344] width 149 height 16
drag, startPoint x: 194, startPoint y: 318, endPoint x: 229, endPoint y: 375, distance: 66.1
click at [229, 375] on div "1 Internal tools or operations (e.g., automation, data analysis) 42.2% 166 vote…" at bounding box center [560, 363] width 934 height 230
drag, startPoint x: 229, startPoint y: 375, endPoint x: 239, endPoint y: 368, distance: 12.3
click at [235, 370] on div "4 Customer success 14.5% 57 votes" at bounding box center [560, 382] width 934 height 38
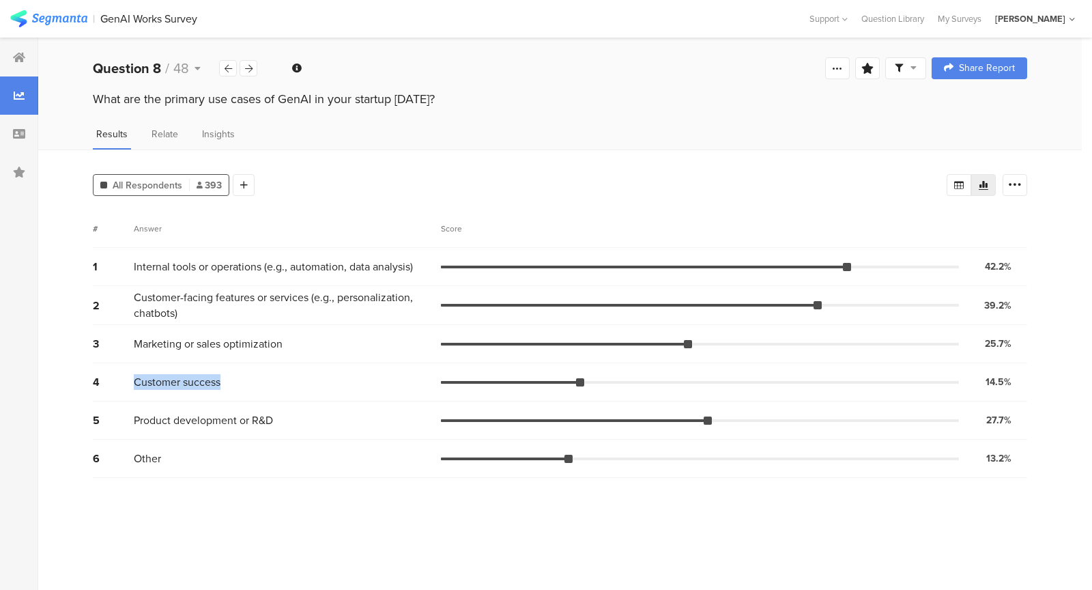
click at [239, 368] on div "4 Customer success 14.5% 57 votes" at bounding box center [560, 382] width 934 height 38
click at [246, 64] on icon at bounding box center [249, 68] width 8 height 9
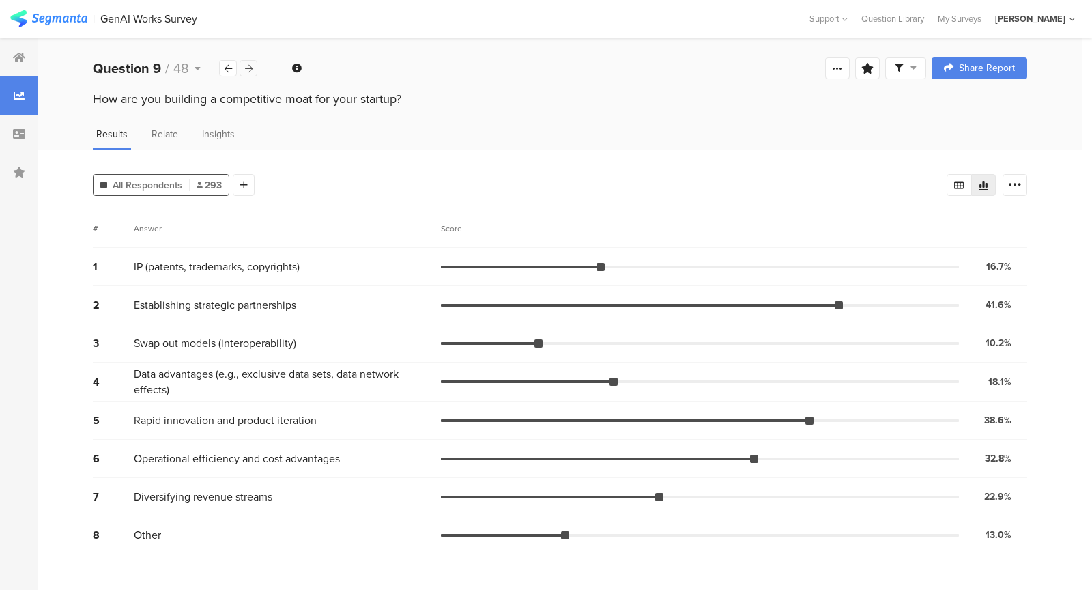
click at [251, 68] on icon at bounding box center [249, 68] width 8 height 9
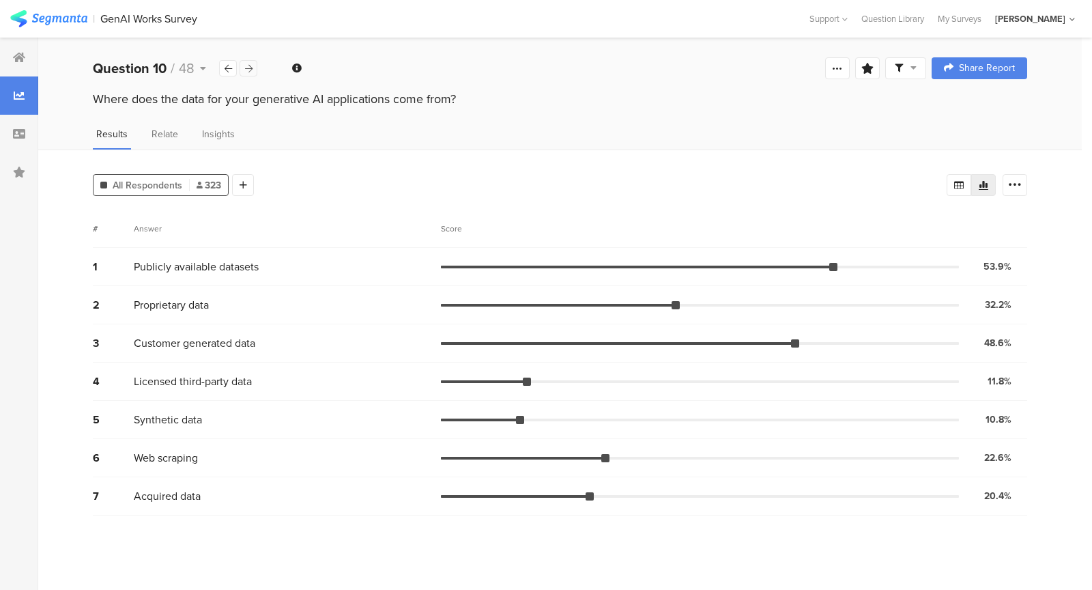
click at [251, 68] on icon at bounding box center [249, 68] width 8 height 9
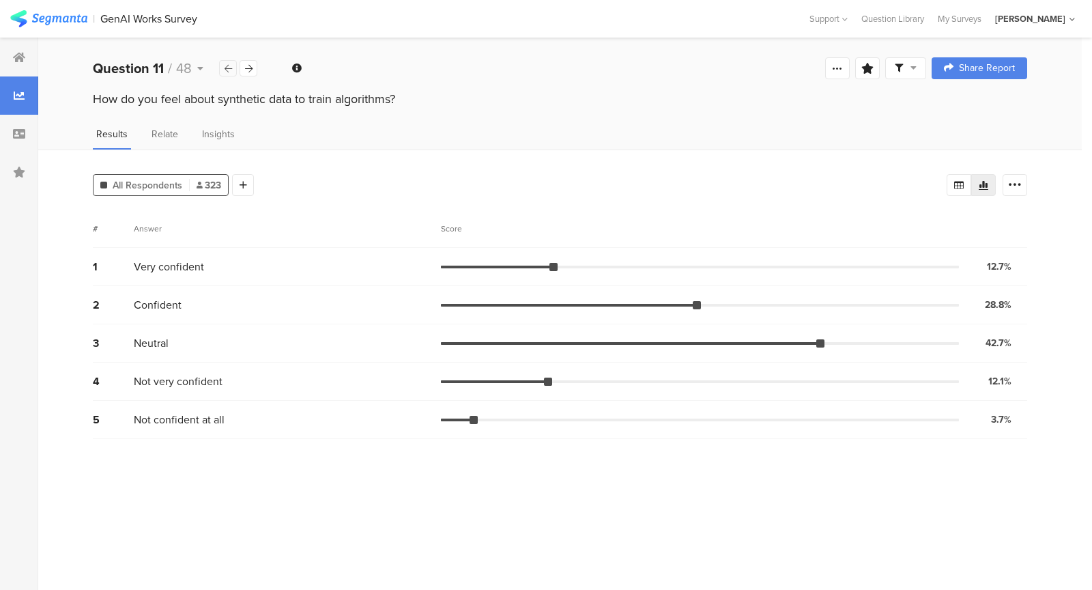
click at [233, 69] on div at bounding box center [228, 68] width 18 height 16
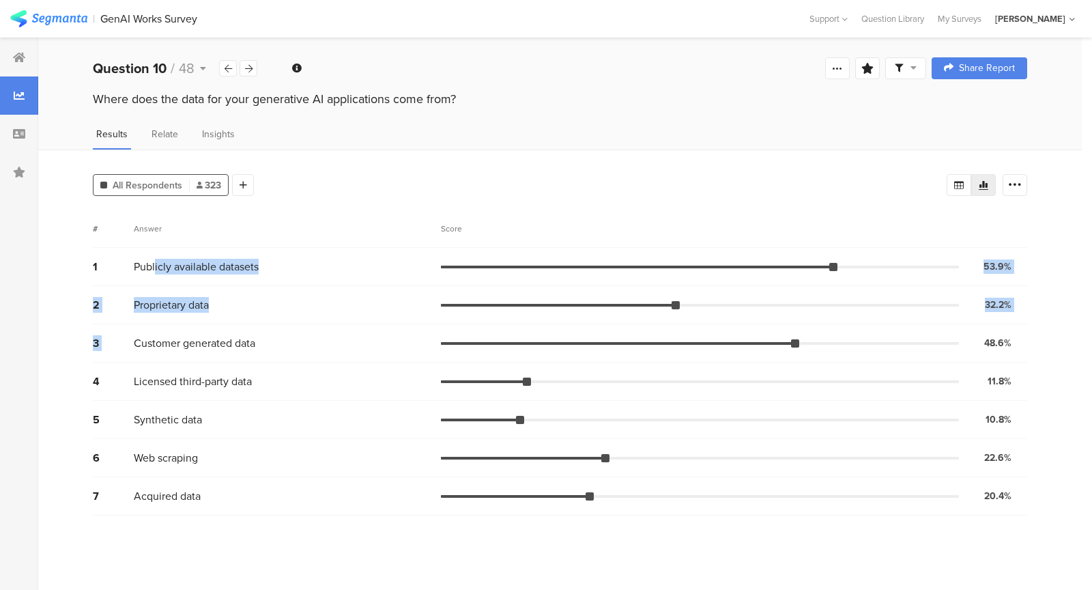
drag, startPoint x: 175, startPoint y: 315, endPoint x: 154, endPoint y: 260, distance: 58.5
click at [154, 260] on div "1 Publicly available datasets 53.9% 174 votes 2 Proprietary data 32.2% 104 vote…" at bounding box center [560, 381] width 934 height 267
click at [287, 185] on div "All Respondents 323 Add Segment" at bounding box center [520, 182] width 854 height 27
click at [243, 73] on div at bounding box center [249, 68] width 18 height 16
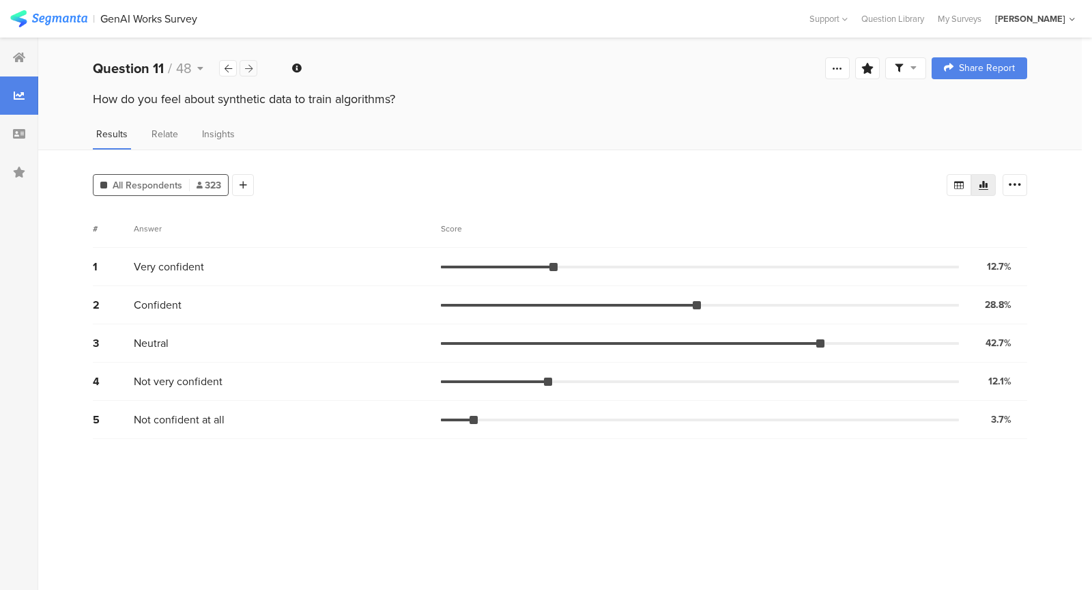
click at [254, 74] on div at bounding box center [249, 68] width 18 height 16
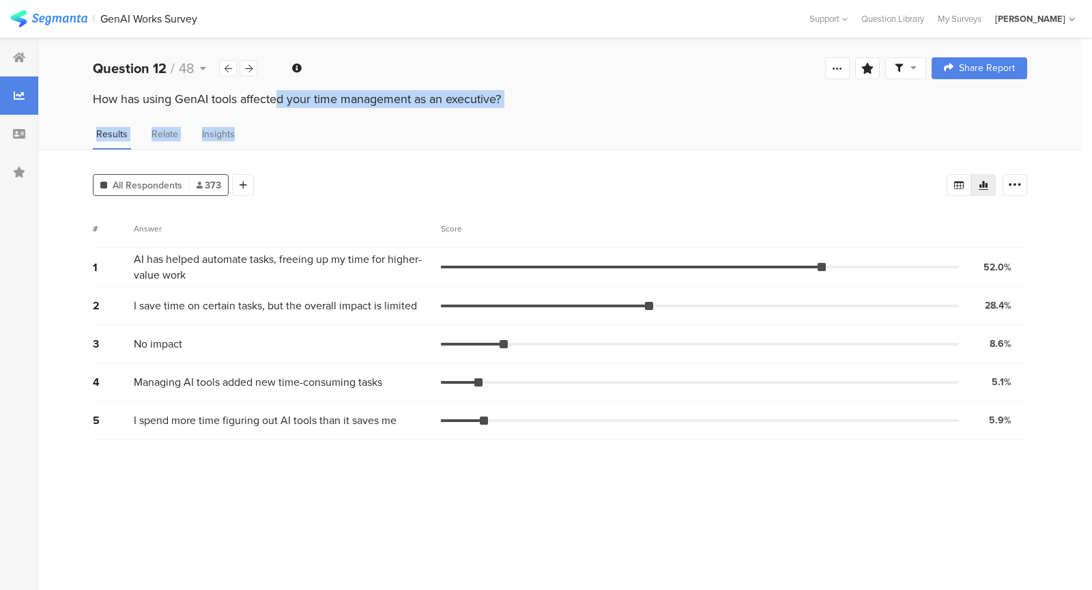
drag, startPoint x: 204, startPoint y: 97, endPoint x: 304, endPoint y: 134, distance: 106.5
click at [304, 134] on section "Question 12 / 48 Confidence Level 95 % Preview survey Edit survey Export Result…" at bounding box center [559, 314] width 1043 height 552
drag, startPoint x: 304, startPoint y: 134, endPoint x: 291, endPoint y: 105, distance: 32.1
click at [304, 134] on div "Results Relate Insights" at bounding box center [559, 138] width 1043 height 23
drag, startPoint x: 291, startPoint y: 105, endPoint x: 192, endPoint y: 95, distance: 99.5
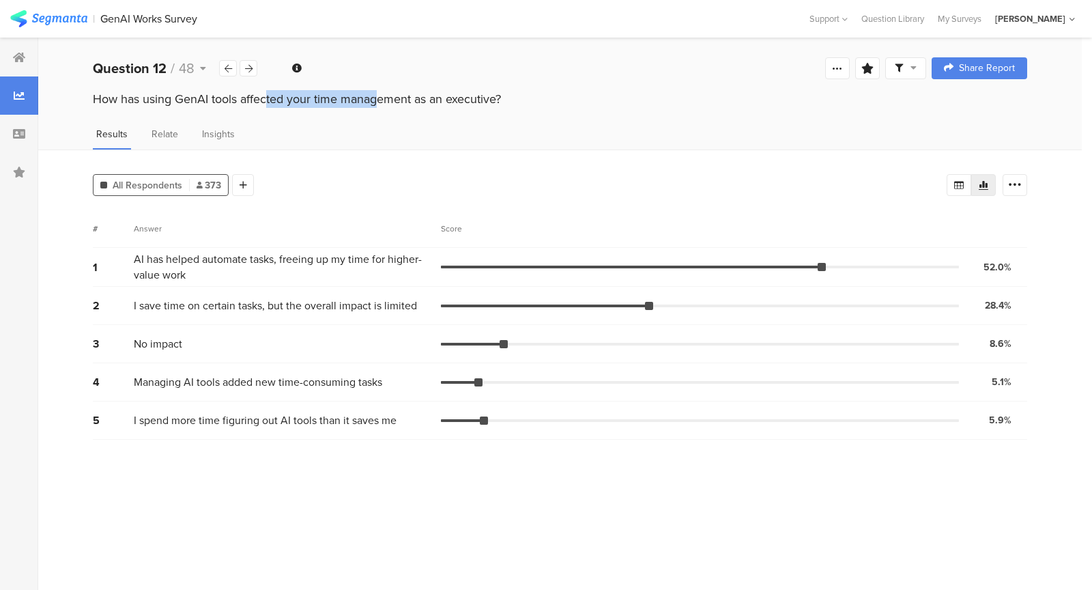
click at [192, 95] on div "How has using GenAI tools affected your time management as an executive?" at bounding box center [560, 99] width 934 height 18
drag, startPoint x: 192, startPoint y: 95, endPoint x: 156, endPoint y: 95, distance: 36.2
click at [189, 95] on div "How has using GenAI tools affected your time management as an executive?" at bounding box center [560, 99] width 934 height 18
drag, startPoint x: 156, startPoint y: 95, endPoint x: 265, endPoint y: 101, distance: 110.0
click at [265, 101] on div "How has using GenAI tools affected your time management as an executive?" at bounding box center [560, 99] width 934 height 18
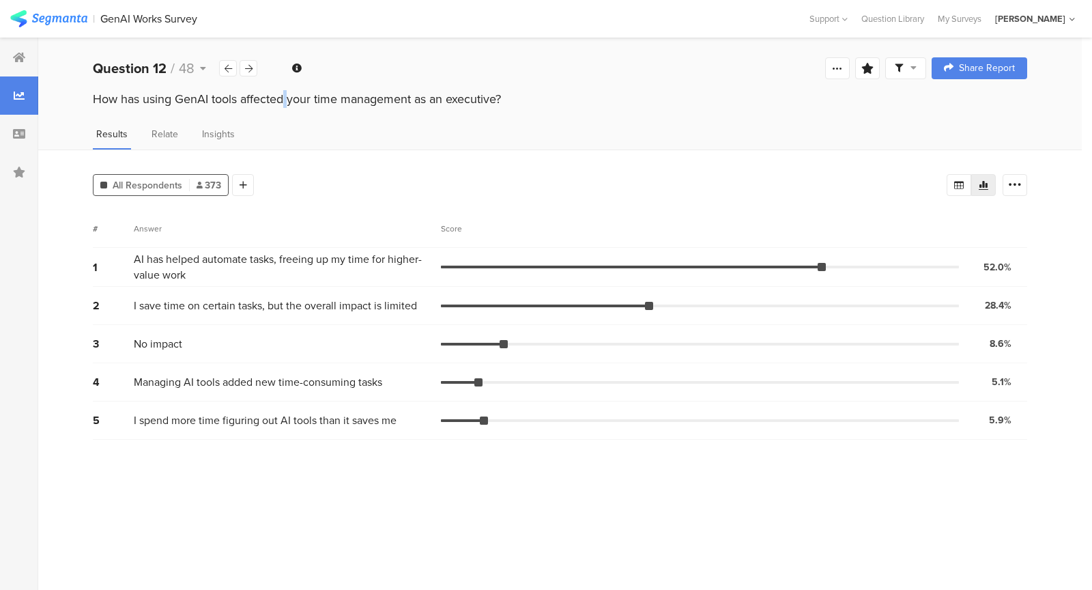
drag, startPoint x: 207, startPoint y: 101, endPoint x: 220, endPoint y: 101, distance: 12.3
click at [220, 101] on div "How has using GenAI tools affected your time management as an executive?" at bounding box center [560, 99] width 934 height 18
click at [245, 101] on div "How has using GenAI tools affected your time management as an executive?" at bounding box center [560, 99] width 934 height 18
click at [326, 97] on div "How has using GenAI tools affected your time management as an executive?" at bounding box center [560, 99] width 934 height 18
drag
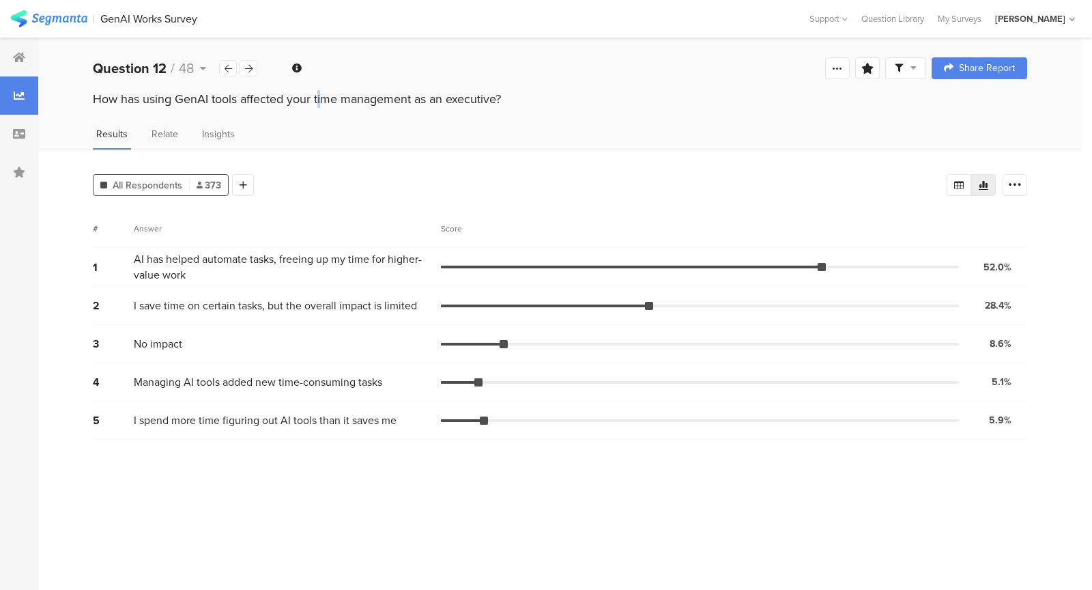
click at [371, 87] on section "Question 12 / 48 Confidence Level 95 % Preview survey Edit survey Export Result…" at bounding box center [559, 314] width 1043 height 552
click at [371, 87] on div "Question 12 / 48 Confidence Level 95 % Preview survey Edit survey Export Result…" at bounding box center [559, 68] width 1043 height 44
drag, startPoint x: 285, startPoint y: 274, endPoint x: 273, endPoint y: 261, distance: 17.4
click at [273, 261] on span "AI has helped automate tasks, freeing up my time for higher-value work" at bounding box center [284, 266] width 300 height 31
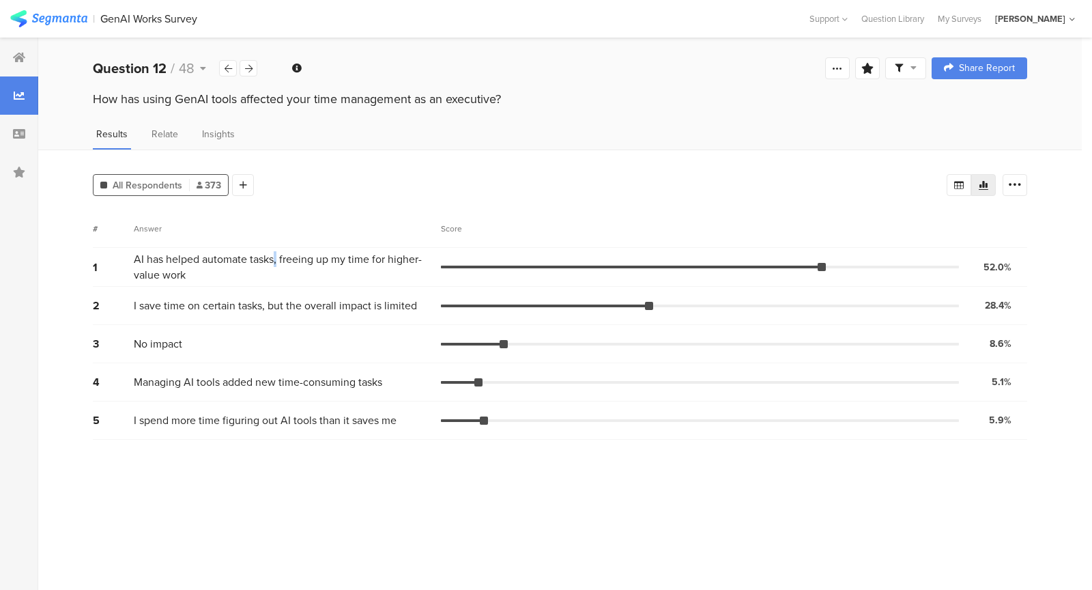
click at [273, 261] on span "AI has helped automate tasks, freeing up my time for higher-value work" at bounding box center [284, 266] width 300 height 31
drag, startPoint x: 267, startPoint y: 261, endPoint x: 144, endPoint y: 259, distance: 123.5
click at [145, 259] on span "AI has helped automate tasks, freeing up my time for higher-value work" at bounding box center [284, 266] width 300 height 31
click at [142, 259] on span "AI has helped automate tasks, freeing up my time for higher-value work" at bounding box center [284, 266] width 300 height 31
drag, startPoint x: 142, startPoint y: 259, endPoint x: 194, endPoint y: 259, distance: 52.5
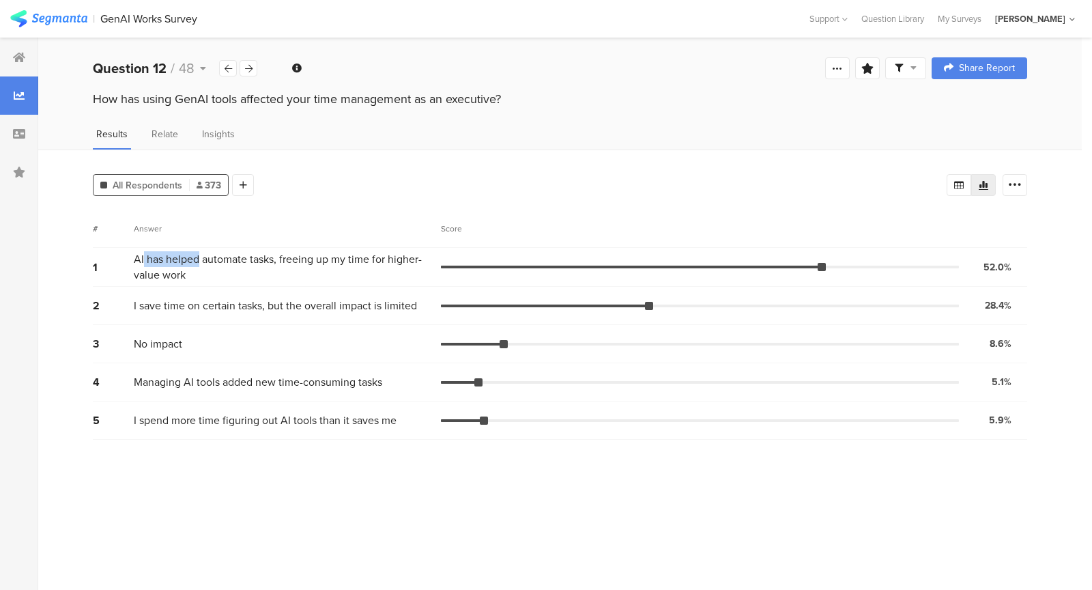
click at [194, 259] on span "AI has helped automate tasks, freeing up my time for higher-value work" at bounding box center [284, 266] width 300 height 31
drag, startPoint x: 194, startPoint y: 259, endPoint x: 240, endPoint y: 273, distance: 47.3
click at [228, 267] on span "AI has helped automate tasks, freeing up my time for higher-value work" at bounding box center [284, 266] width 300 height 31
click at [240, 273] on span "AI has helped automate tasks, freeing up my time for higher-value work" at bounding box center [284, 266] width 300 height 31
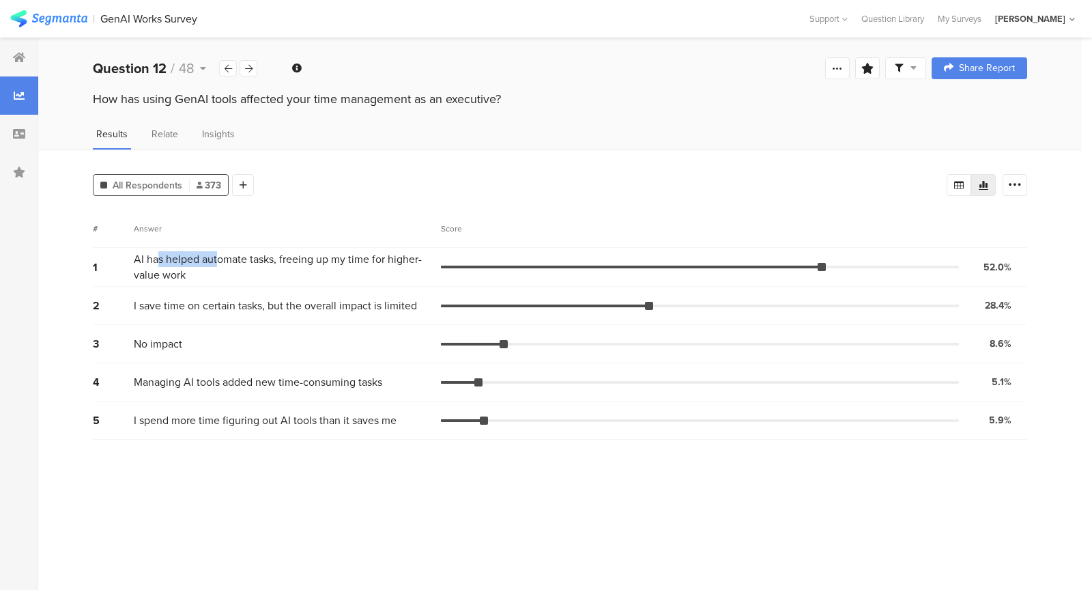
drag, startPoint x: 194, startPoint y: 258, endPoint x: 153, endPoint y: 254, distance: 41.1
click at [155, 254] on span "AI has helped automate tasks, freeing up my time for higher-value work" at bounding box center [284, 266] width 300 height 31
click at [153, 254] on span "AI has helped automate tasks, freeing up my time for higher-value work" at bounding box center [284, 266] width 300 height 31
drag, startPoint x: 174, startPoint y: 254, endPoint x: 167, endPoint y: 248, distance: 9.2
click at [167, 248] on div "1 AI has helped automate tasks, freeing up my time for higher-value work 52.0% …" at bounding box center [560, 267] width 934 height 39
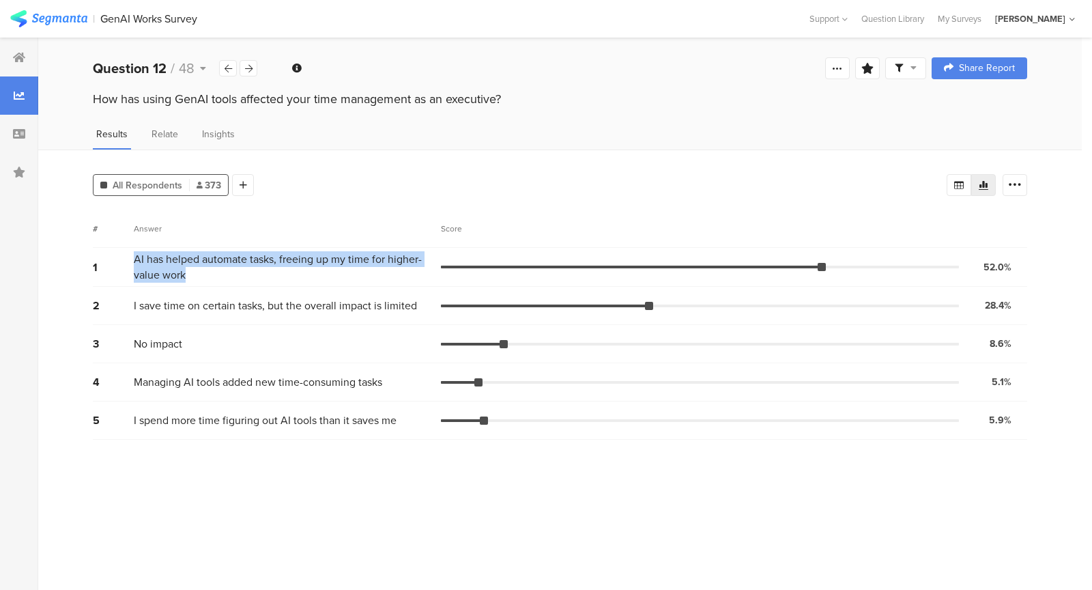
drag, startPoint x: 167, startPoint y: 248, endPoint x: 211, endPoint y: 279, distance: 53.8
click at [207, 276] on div "1 AI has helped automate tasks, freeing up my time for higher-value work 52.0% …" at bounding box center [560, 267] width 934 height 39
click at [211, 279] on span "AI has helped automate tasks, freeing up my time for higher-value work" at bounding box center [284, 266] width 300 height 31
click at [190, 265] on span "AI has helped automate tasks, freeing up my time for higher-value work" at bounding box center [284, 266] width 300 height 31
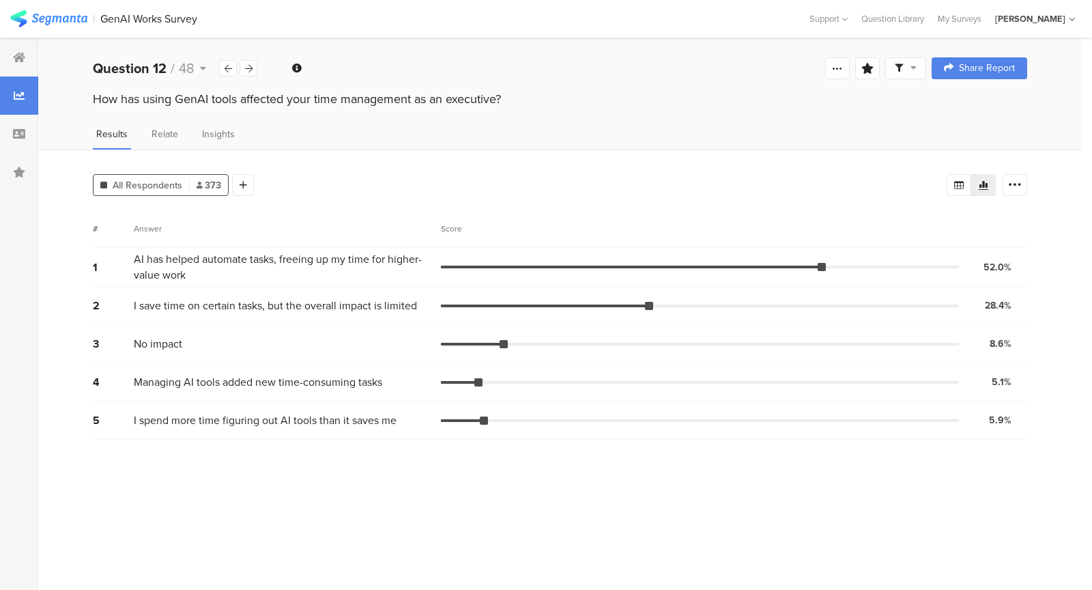
click at [190, 265] on span "AI has helped automate tasks, freeing up my time for higher-value work" at bounding box center [284, 266] width 300 height 31
drag, startPoint x: 179, startPoint y: 263, endPoint x: 394, endPoint y: 264, distance: 215.6
click at [394, 264] on span "AI has helped automate tasks, freeing up my time for higher-value work" at bounding box center [284, 266] width 300 height 31
drag, startPoint x: 398, startPoint y: 264, endPoint x: 409, endPoint y: 267, distance: 12.1
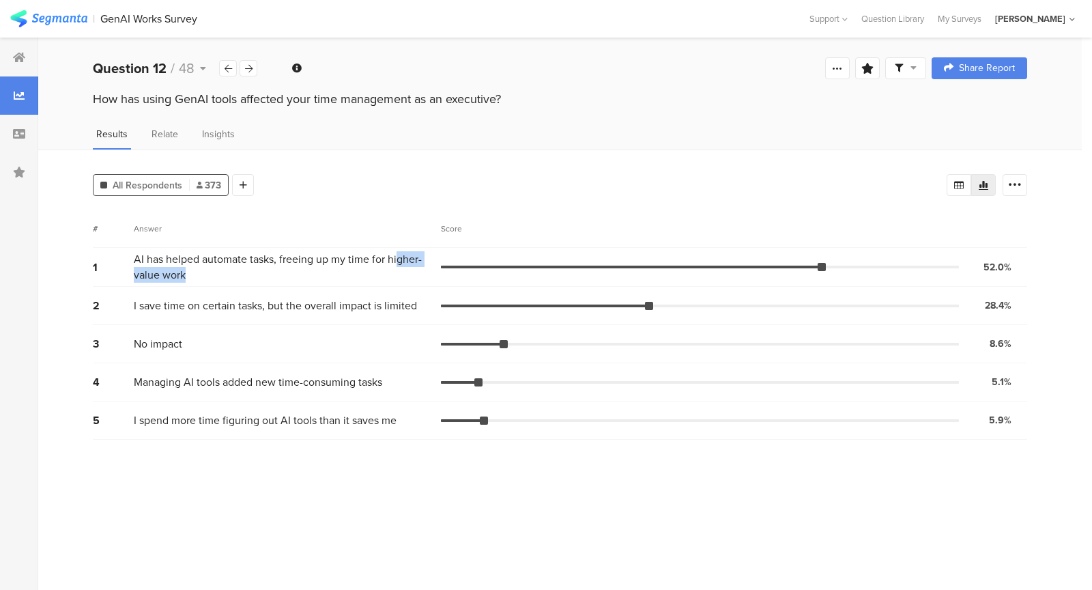
click at [409, 267] on span "AI has helped automate tasks, freeing up my time for higher-value work" at bounding box center [284, 266] width 300 height 31
drag, startPoint x: 409, startPoint y: 267, endPoint x: 392, endPoint y: 259, distance: 18.9
click at [403, 267] on span "AI has helped automate tasks, freeing up my time for higher-value work" at bounding box center [284, 266] width 300 height 31
click at [390, 257] on span "AI has helped automate tasks, freeing up my time for higher-value work" at bounding box center [284, 266] width 300 height 31
click at [393, 261] on span "AI has helped automate tasks, freeing up my time for higher-value work" at bounding box center [284, 266] width 300 height 31
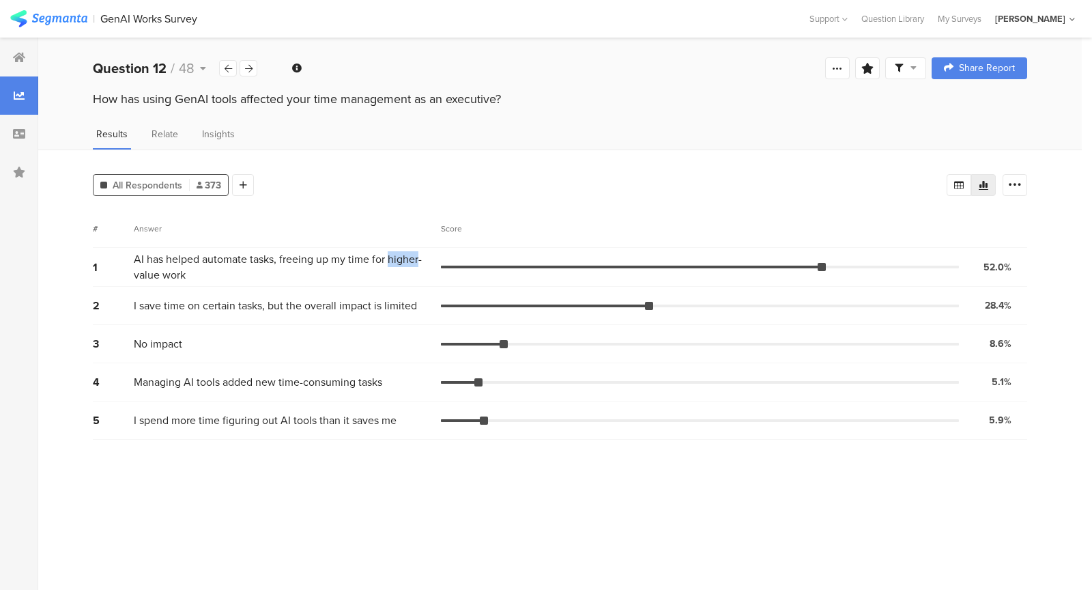
click at [393, 261] on span "AI has helped automate tasks, freeing up my time for higher-value work" at bounding box center [284, 266] width 300 height 31
click at [374, 256] on span "AI has helped automate tasks, freeing up my time for higher-value work" at bounding box center [284, 266] width 300 height 31
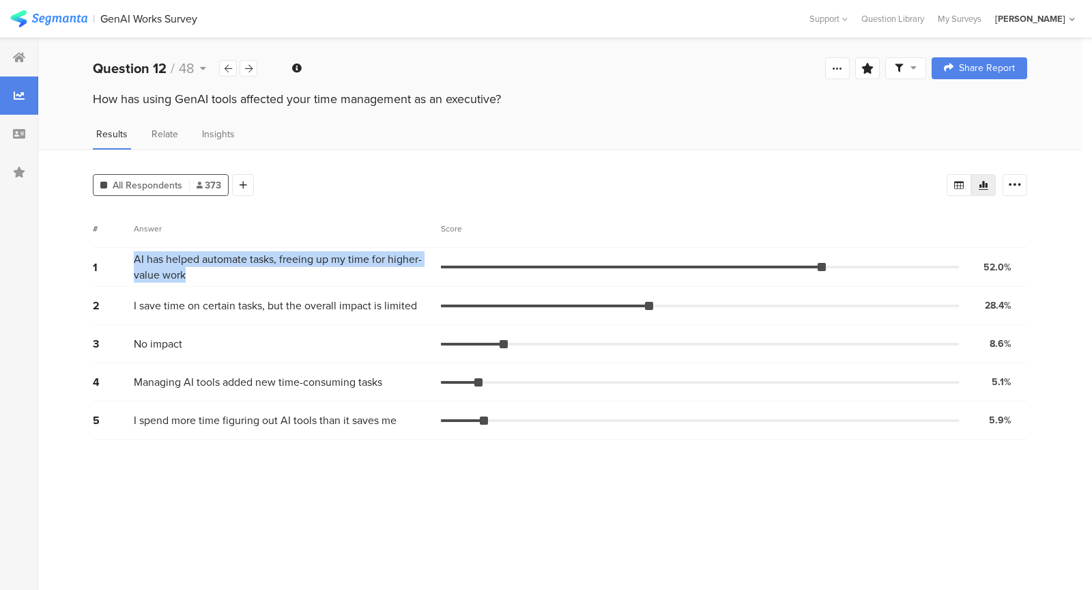
click at [374, 256] on span "AI has helped automate tasks, freeing up my time for higher-value work" at bounding box center [284, 266] width 300 height 31
click at [379, 301] on span "I save time on certain tasks, but the overall impact is limited" at bounding box center [275, 306] width 283 height 16
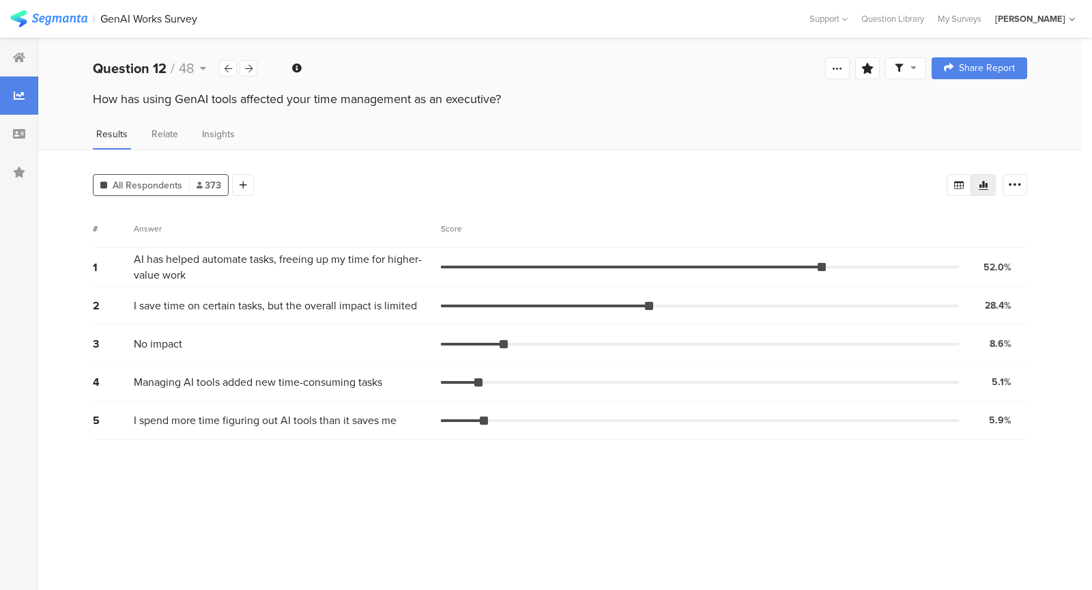
click at [379, 301] on span "I save time on certain tasks, but the overall impact is limited" at bounding box center [275, 306] width 283 height 16
drag, startPoint x: 293, startPoint y: 306, endPoint x: 156, endPoint y: 292, distance: 137.9
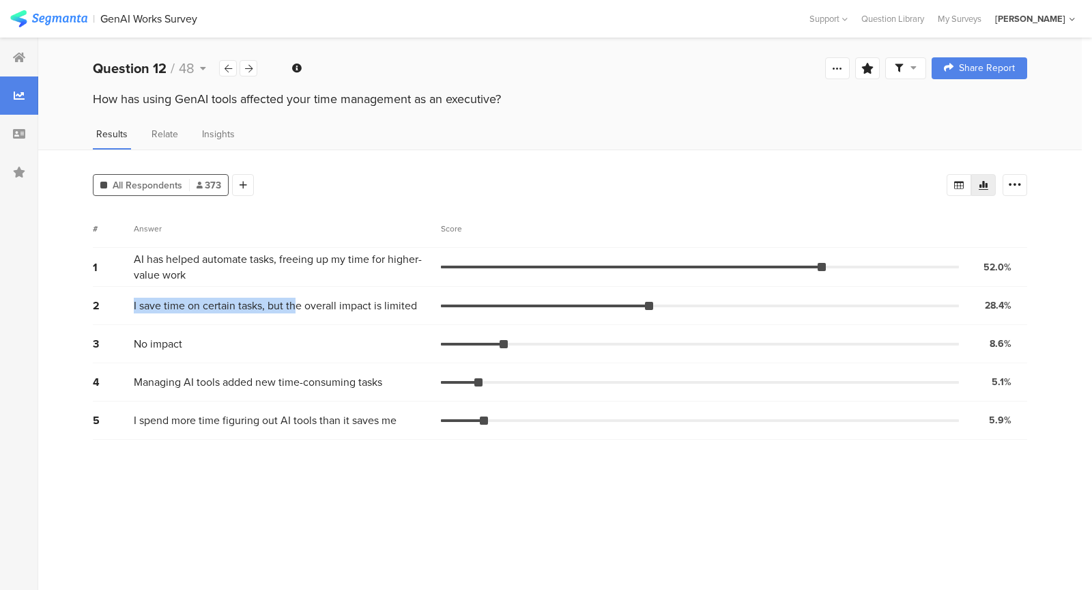
click at [156, 292] on div "2 I save time on certain tasks, but the overall impact is limited 28.4% 106 vot…" at bounding box center [560, 306] width 934 height 38
drag, startPoint x: 170, startPoint y: 301, endPoint x: 225, endPoint y: 301, distance: 54.6
click at [225, 301] on span "I save time on certain tasks, but the overall impact is limited" at bounding box center [275, 306] width 283 height 16
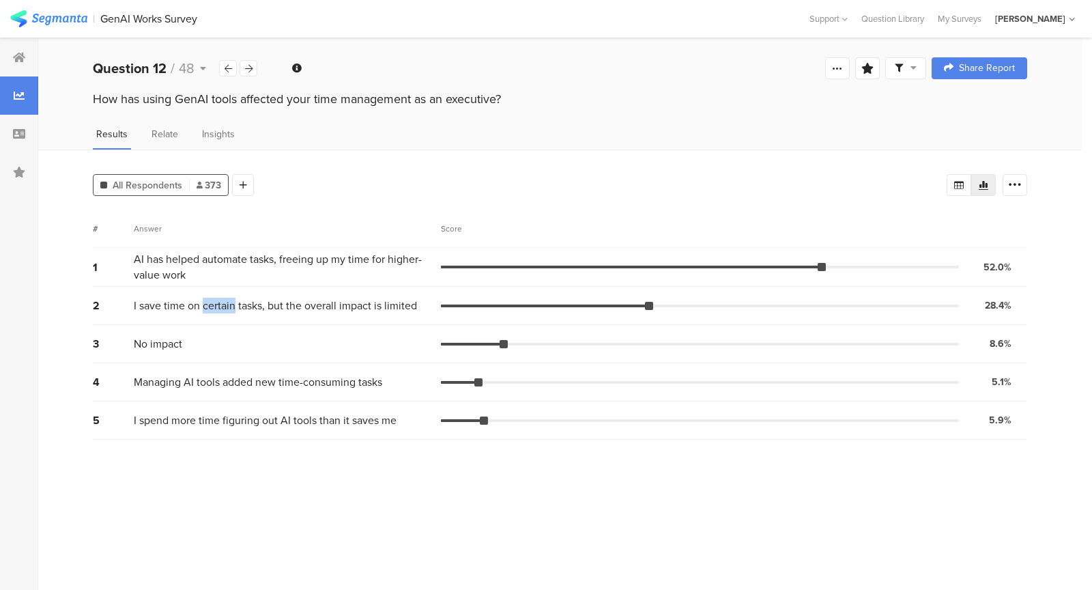
click at [225, 301] on span "I save time on certain tasks, but the overall impact is limited" at bounding box center [275, 306] width 283 height 16
drag, startPoint x: 225, startPoint y: 301, endPoint x: 276, endPoint y: 313, distance: 53.1
click at [276, 313] on div "2 I save time on certain tasks, but the overall impact is limited 28.4% 106 vot…" at bounding box center [560, 306] width 934 height 38
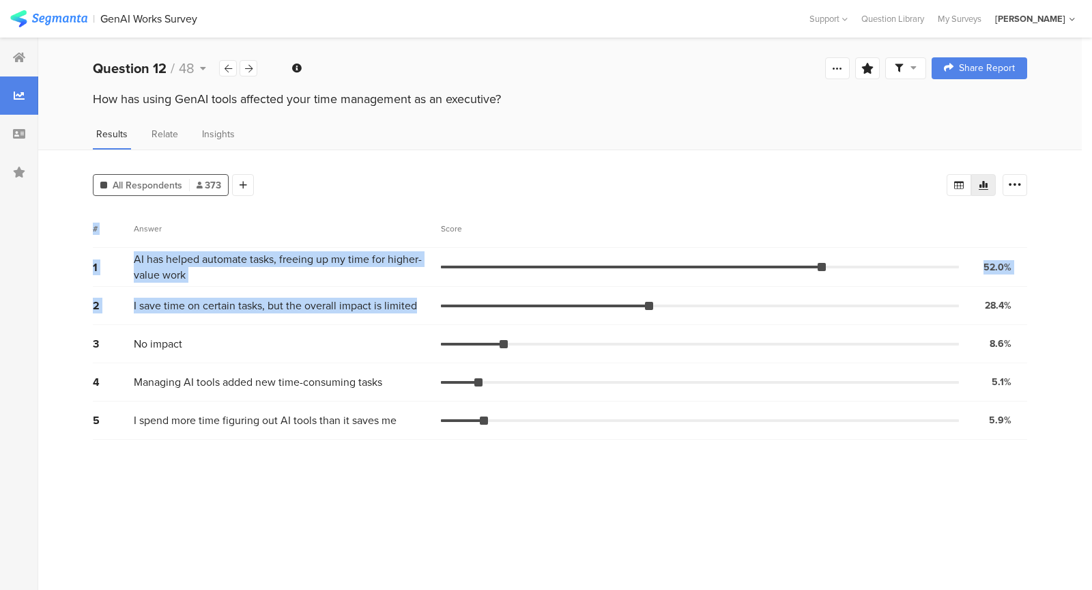
drag, startPoint x: 276, startPoint y: 313, endPoint x: 244, endPoint y: 167, distance: 148.8
click at [244, 167] on div "All Respondents 373 Add Segment Segment markers Confidence interval Vote count …" at bounding box center [559, 369] width 1043 height 440
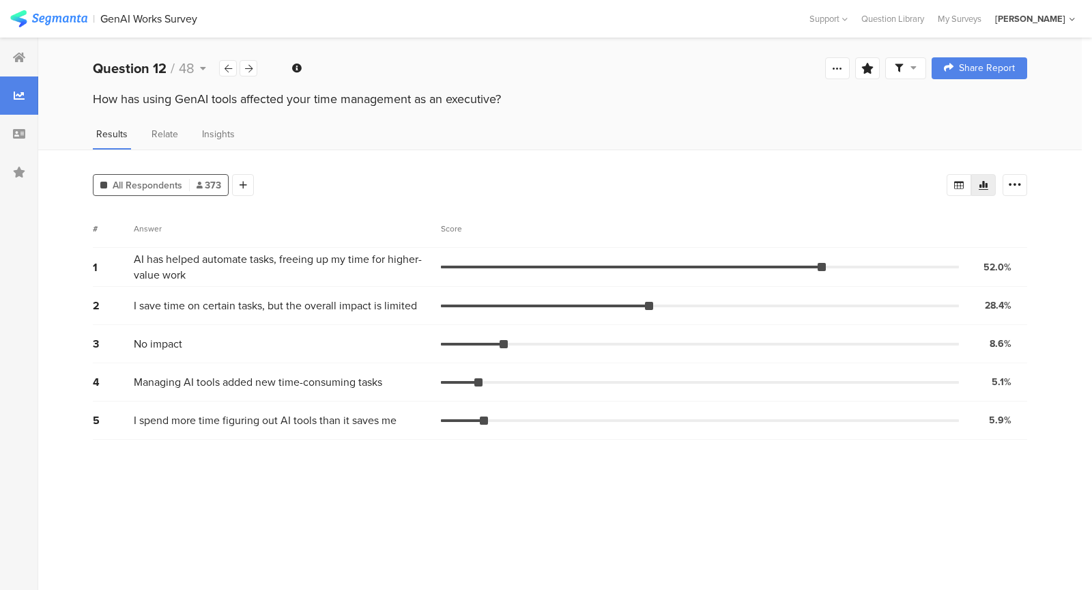
click at [287, 179] on div "All Respondents 373 Add Segment" at bounding box center [520, 182] width 854 height 27
click at [242, 60] on div at bounding box center [249, 68] width 18 height 16
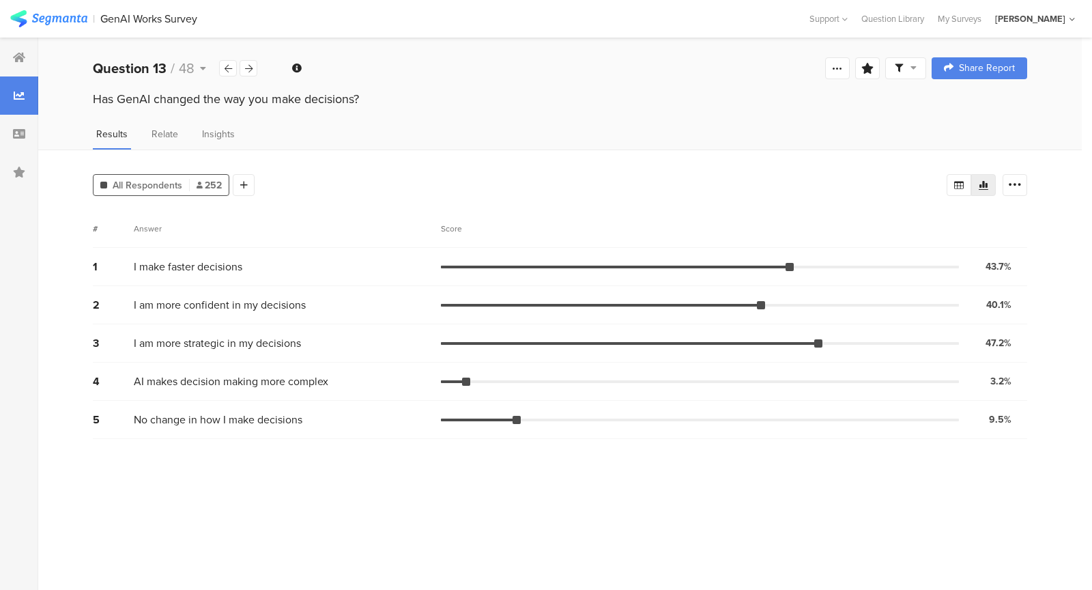
drag, startPoint x: 229, startPoint y: 107, endPoint x: 290, endPoint y: 110, distance: 61.5
click at [290, 110] on div "Has GenAI changed the way you make decisions?" at bounding box center [559, 101] width 1043 height 22
drag, startPoint x: 287, startPoint y: 100, endPoint x: 132, endPoint y: 117, distance: 156.5
click at [132, 117] on div "Has GenAI changed the way you make decisions?" at bounding box center [559, 112] width 1043 height 44
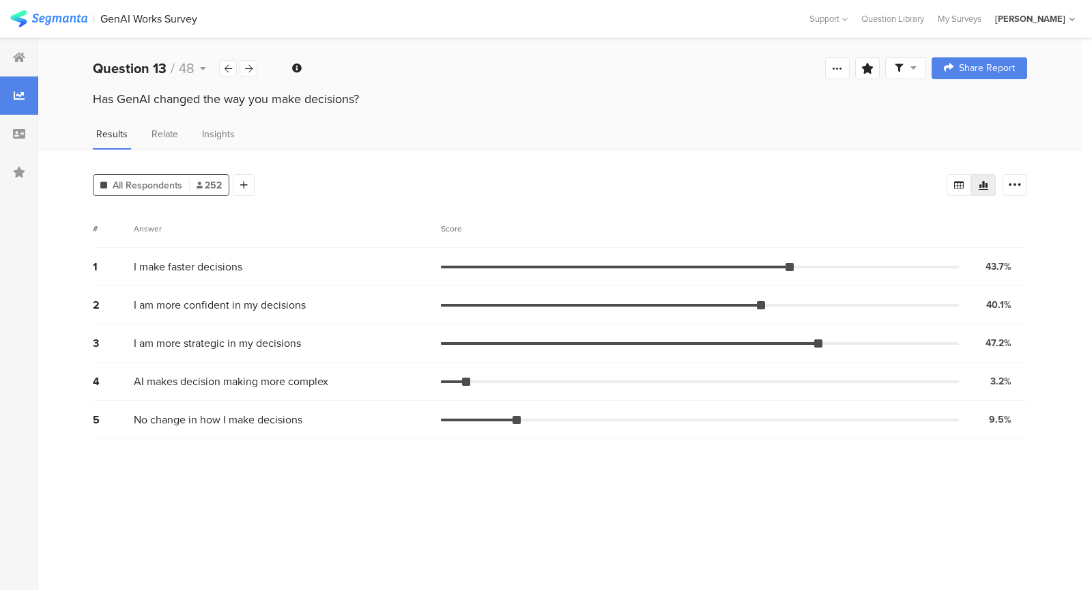
click at [126, 123] on div "Has GenAI changed the way you make decisions?" at bounding box center [559, 112] width 1043 height 44
drag, startPoint x: 227, startPoint y: 345, endPoint x: 310, endPoint y: 345, distance: 83.9
click at [311, 345] on div "I am more strategic in my decisions" at bounding box center [287, 343] width 307 height 16
drag, startPoint x: 228, startPoint y: 298, endPoint x: 280, endPoint y: 297, distance: 51.9
click at [280, 297] on span "I am more confident in my decisions" at bounding box center [220, 305] width 172 height 16
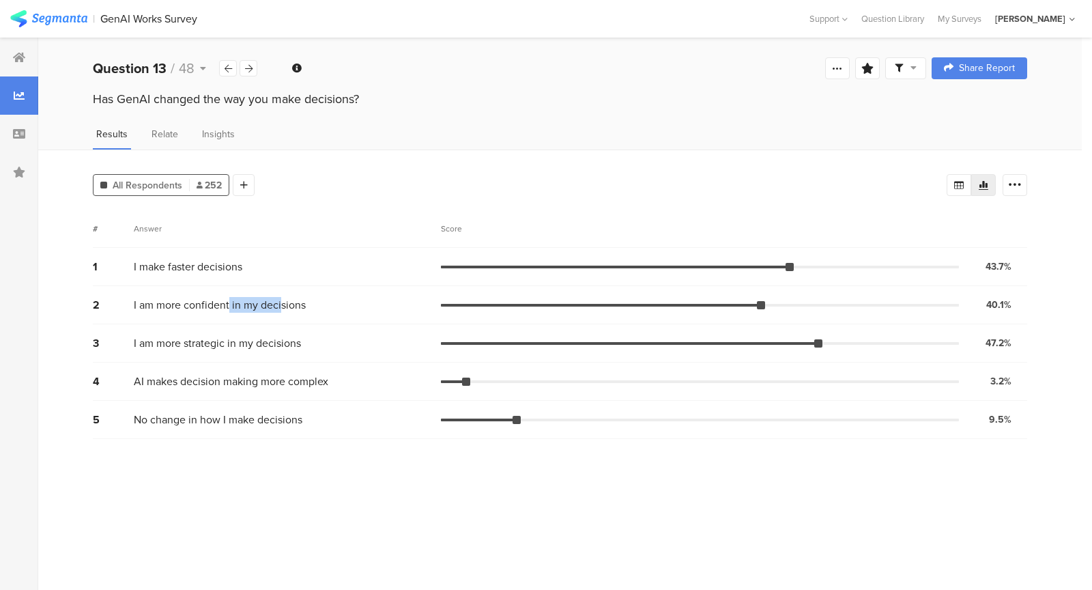
click at [280, 297] on span "I am more confident in my decisions" at bounding box center [220, 305] width 172 height 16
drag, startPoint x: 280, startPoint y: 297, endPoint x: 192, endPoint y: 254, distance: 97.4
click at [205, 265] on div "1 I make faster decisions 43.7% 110 votes 2 I am more confident in my decisions…" at bounding box center [560, 343] width 934 height 191
click at [192, 254] on div "1 I make faster decisions 43.7% 110 votes" at bounding box center [560, 267] width 934 height 38
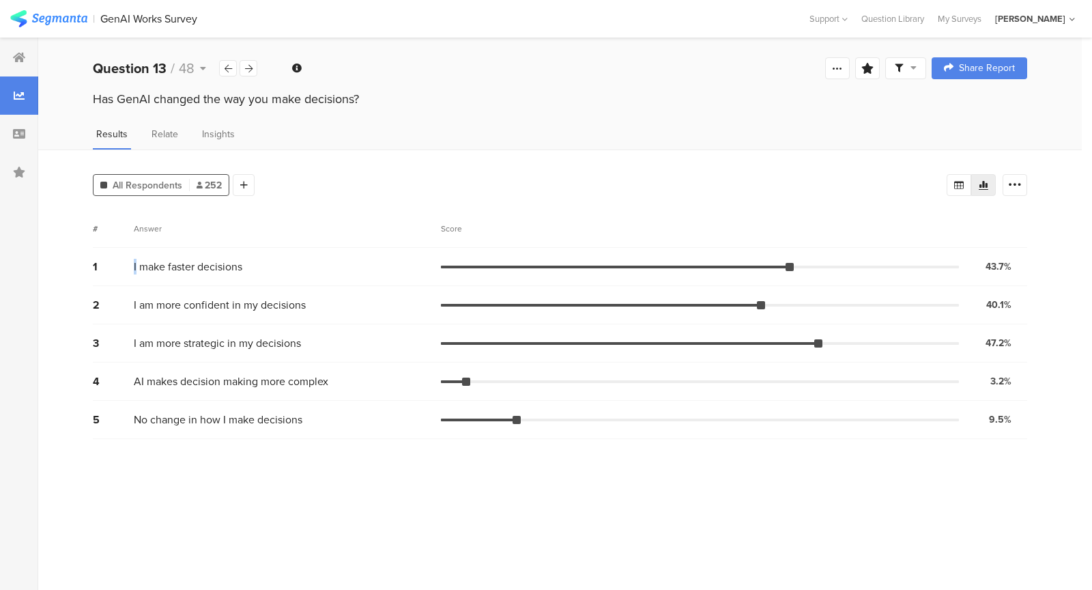
click at [192, 254] on div "1 I make faster decisions 43.7% 110 votes" at bounding box center [560, 267] width 934 height 38
drag, startPoint x: 193, startPoint y: 285, endPoint x: 250, endPoint y: 304, distance: 60.2
click at [239, 295] on div "2 I am more confident in my decisions 40.1% 101 votes" at bounding box center [560, 305] width 934 height 38
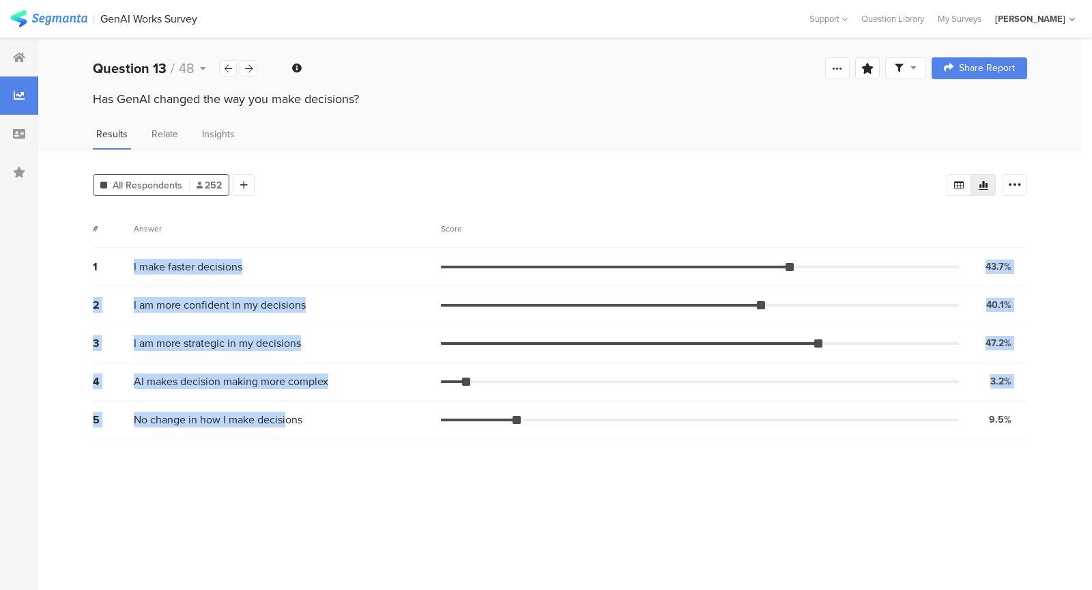
drag, startPoint x: 266, startPoint y: 416, endPoint x: 129, endPoint y: 277, distance: 195.4
click at [129, 278] on div "1 I make faster decisions 43.7% 110 votes 2 I am more confident in my decisions…" at bounding box center [560, 343] width 934 height 191
click at [129, 277] on div "1 I make faster decisions 43.7% 110 votes" at bounding box center [560, 267] width 934 height 38
drag, startPoint x: 129, startPoint y: 277, endPoint x: 328, endPoint y: 379, distance: 223.4
click at [328, 379] on div "1 I make faster decisions 43.7% 110 votes 2 I am more confident in my decisions…" at bounding box center [560, 343] width 934 height 191
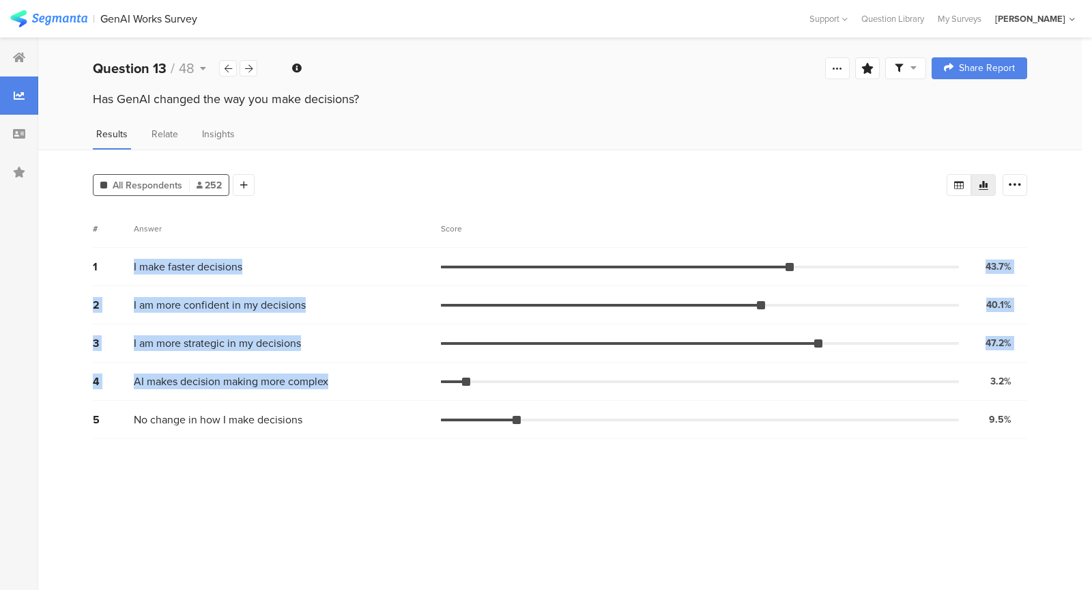
click at [328, 379] on span "AI makes decision making more complex" at bounding box center [231, 381] width 194 height 16
drag, startPoint x: 328, startPoint y: 379, endPoint x: 311, endPoint y: 265, distance: 115.1
click at [314, 282] on div "1 I make faster decisions 43.7% 110 votes 2 I am more confident in my decisions…" at bounding box center [560, 343] width 934 height 191
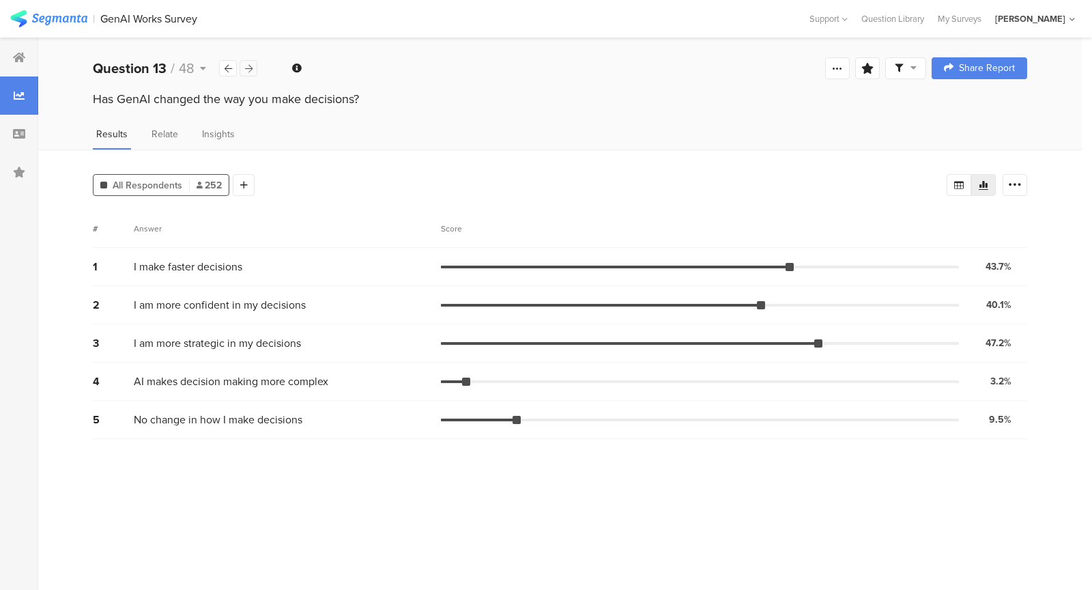
click at [253, 66] on div at bounding box center [249, 68] width 18 height 16
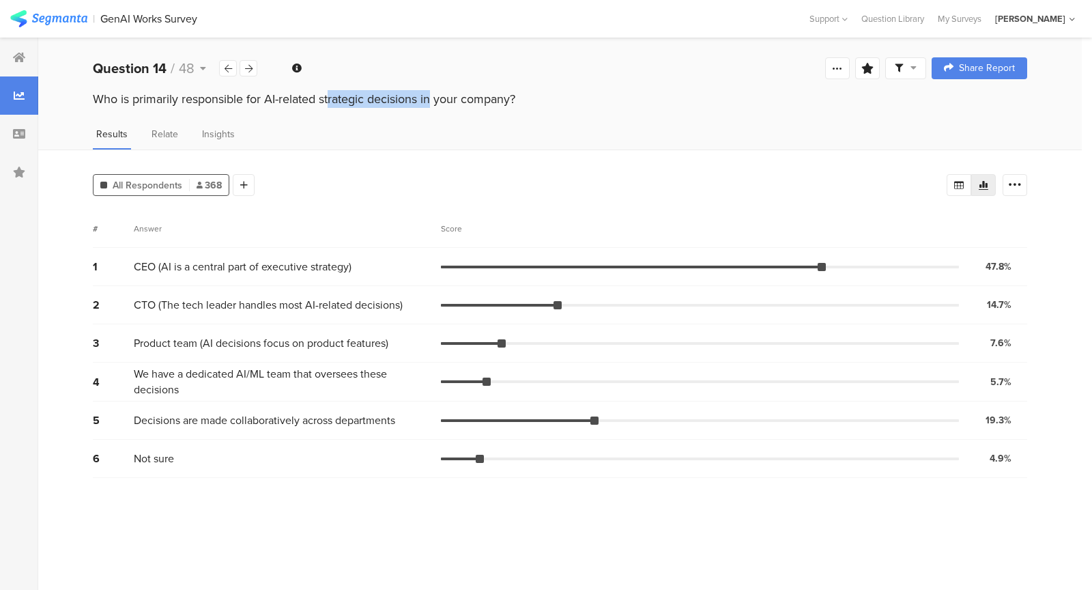
drag, startPoint x: 256, startPoint y: 93, endPoint x: 359, endPoint y: 108, distance: 104.1
click at [358, 107] on div "Who is primarily responsible for AI-related strategic decisions in your company?" at bounding box center [560, 99] width 934 height 18
click at [359, 108] on div "Who is primarily responsible for AI-related strategic decisions in your company?" at bounding box center [559, 101] width 1043 height 22
drag, startPoint x: 359, startPoint y: 108, endPoint x: 354, endPoint y: 92, distance: 16.4
click at [354, 93] on div "Who is primarily responsible for AI-related strategic decisions in your company?" at bounding box center [559, 101] width 1043 height 22
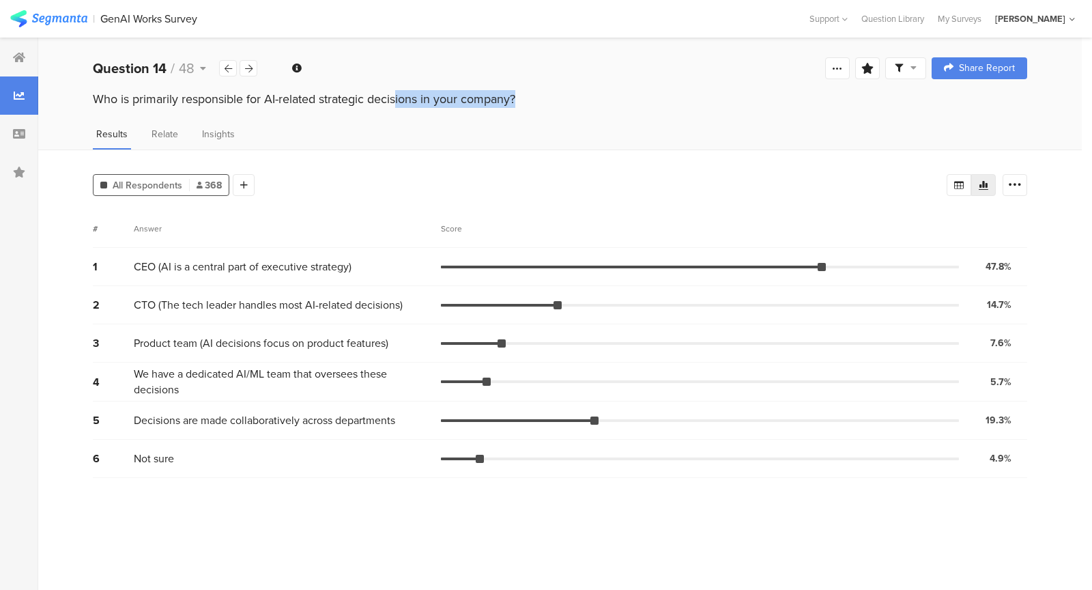
click at [354, 92] on div "Who is primarily responsible for AI-related strategic decisions in your company?" at bounding box center [560, 99] width 934 height 18
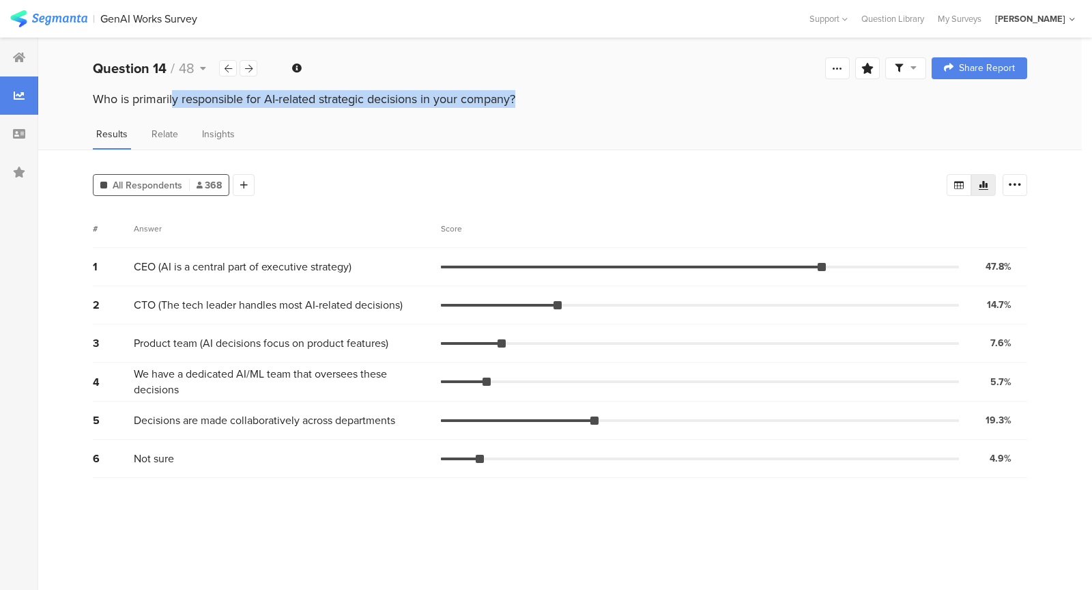
click at [354, 92] on div "Who is primarily responsible for AI-related strategic decisions in your company?" at bounding box center [560, 99] width 934 height 18
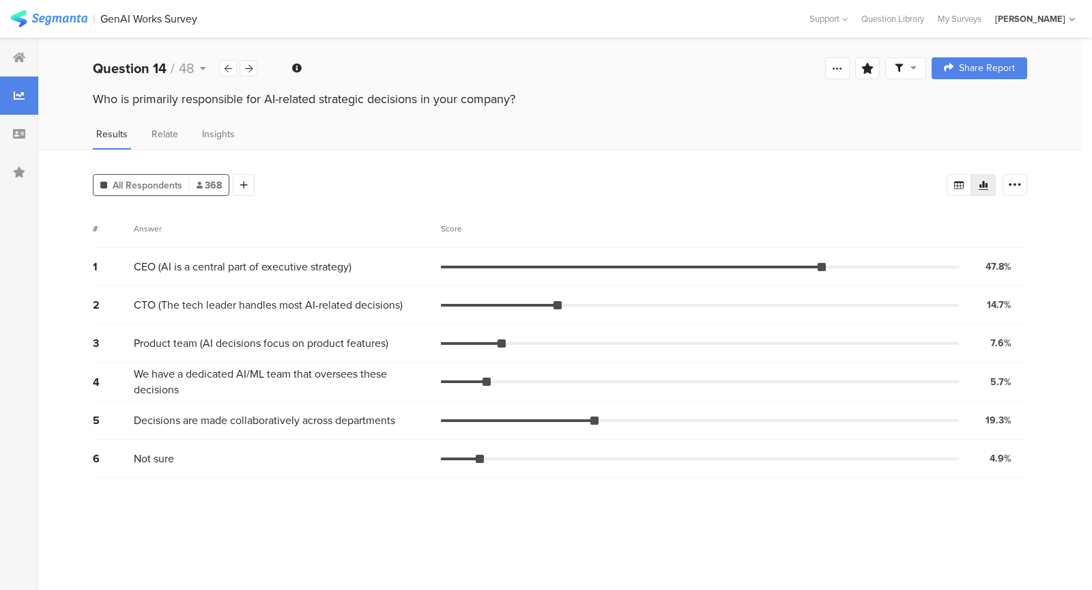
click at [397, 216] on div "# Answer Score" at bounding box center [560, 228] width 934 height 38
drag, startPoint x: 268, startPoint y: 255, endPoint x: 341, endPoint y: 258, distance: 72.4
click at [341, 259] on div "1 CEO (AI is a central part of executive strategy) 47.8% 176 votes" at bounding box center [560, 267] width 934 height 38
click at [341, 259] on span "CEO (AI is a central part of executive strategy)" at bounding box center [243, 267] width 218 height 16
drag, startPoint x: 341, startPoint y: 258, endPoint x: 349, endPoint y: 272, distance: 16.5
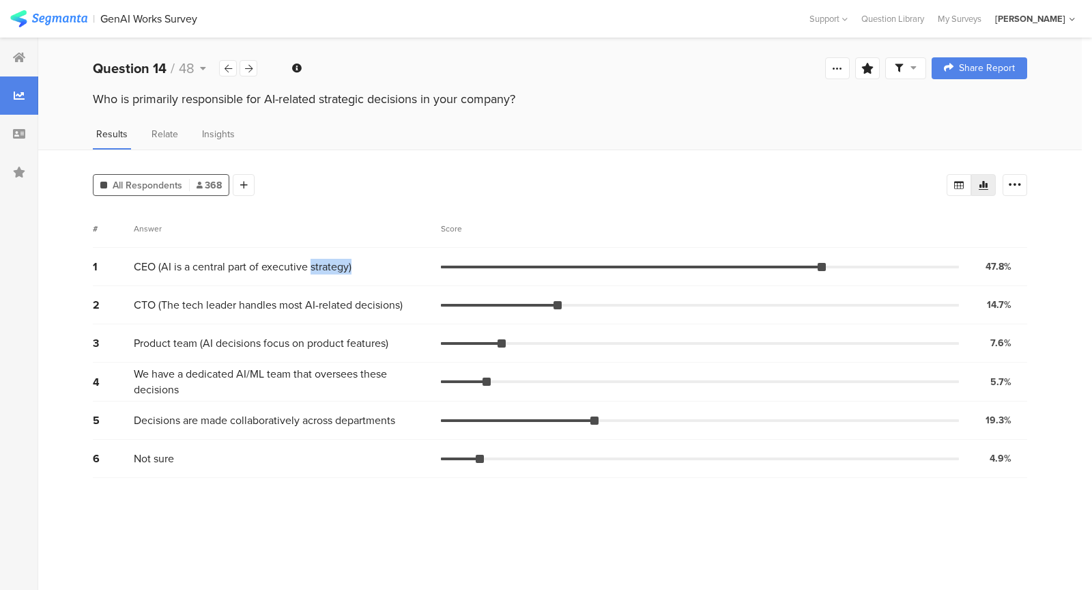
click at [349, 272] on div "1 CEO (AI is a central part of executive strategy) 47.8% 176 votes" at bounding box center [560, 267] width 934 height 38
drag, startPoint x: 365, startPoint y: 309, endPoint x: 331, endPoint y: 267, distance: 53.8
click at [331, 267] on div "1 CEO (AI is a central part of executive strategy) 47.8% 176 votes 2 CTO (The t…" at bounding box center [560, 363] width 934 height 230
click at [331, 267] on span "CEO (AI is a central part of executive strategy)" at bounding box center [243, 267] width 218 height 16
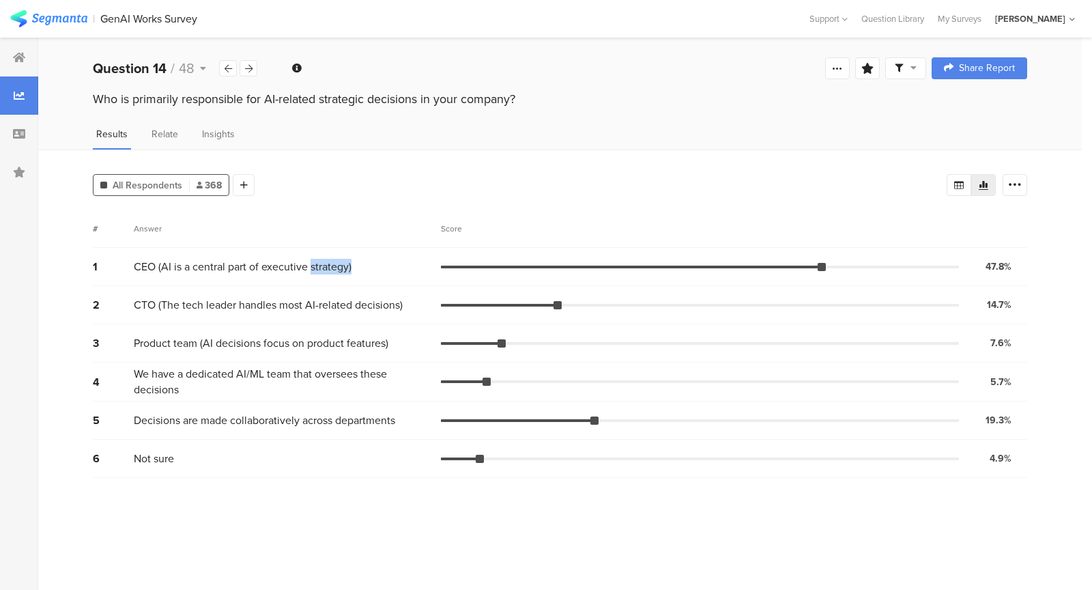
drag, startPoint x: 331, startPoint y: 267, endPoint x: 334, endPoint y: 284, distance: 16.7
click at [334, 283] on div "1 CEO (AI is a central part of executive strategy) 47.8% 176 votes" at bounding box center [560, 267] width 934 height 38
click at [336, 286] on div "2 CTO (The tech leader handles most AI-related decisions) 14.7% 54 votes" at bounding box center [560, 305] width 934 height 38
drag, startPoint x: 191, startPoint y: 300, endPoint x: 240, endPoint y: 301, distance: 49.2
click at [240, 301] on span "CTO (The tech leader handles most AI-related decisions)" at bounding box center [268, 305] width 269 height 16
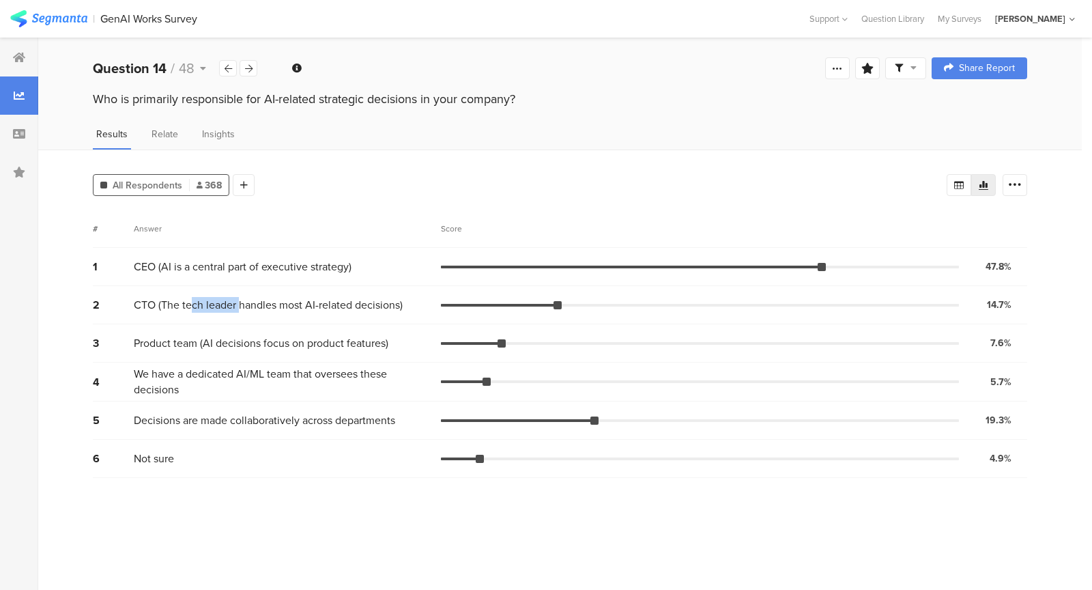
click at [240, 301] on span "CTO (The tech leader handles most AI-related decisions)" at bounding box center [268, 305] width 269 height 16
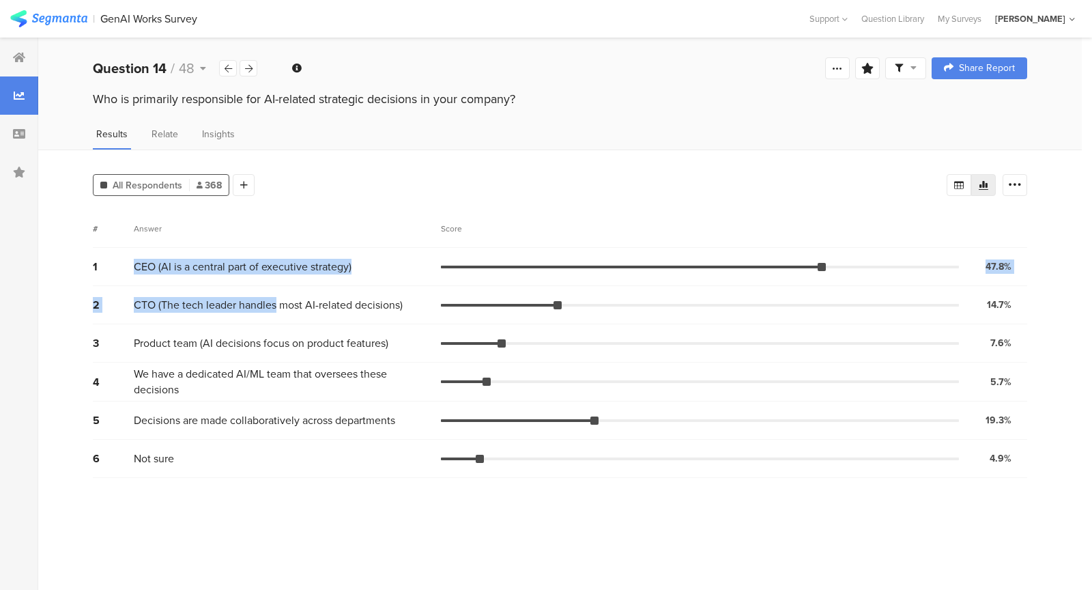
drag, startPoint x: 240, startPoint y: 301, endPoint x: 304, endPoint y: 255, distance: 79.2
click at [304, 255] on div "1 CEO (AI is a central part of executive strategy) 47.8% 176 votes 2 CTO (The t…" at bounding box center [560, 363] width 934 height 230
click at [304, 255] on div "1 CEO (AI is a central part of executive strategy) 47.8% 176 votes" at bounding box center [560, 267] width 934 height 38
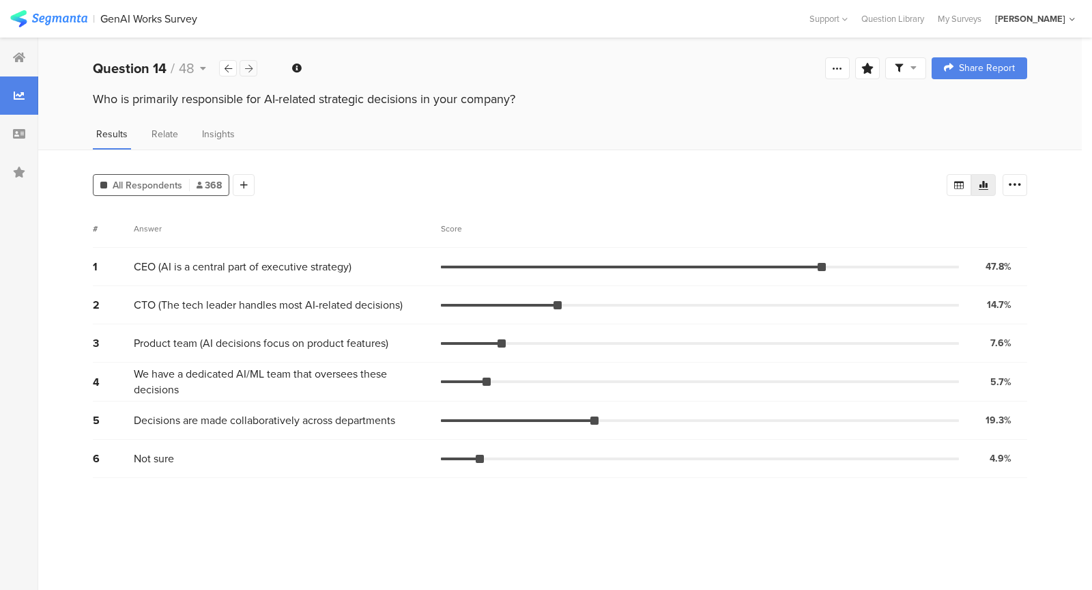
click at [245, 68] on icon at bounding box center [249, 68] width 8 height 9
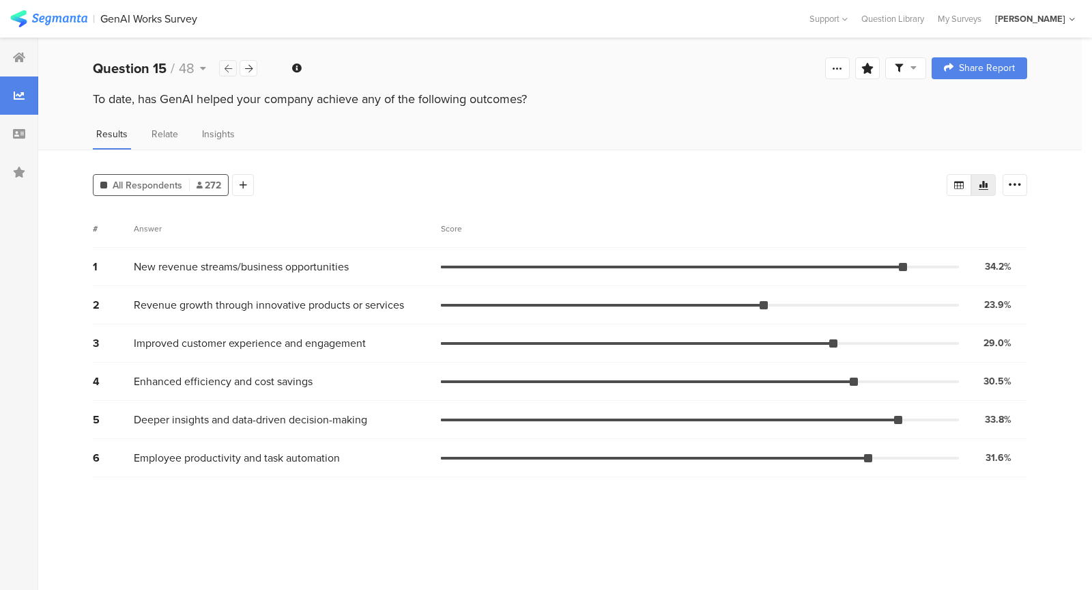
click at [222, 69] on div at bounding box center [228, 68] width 18 height 16
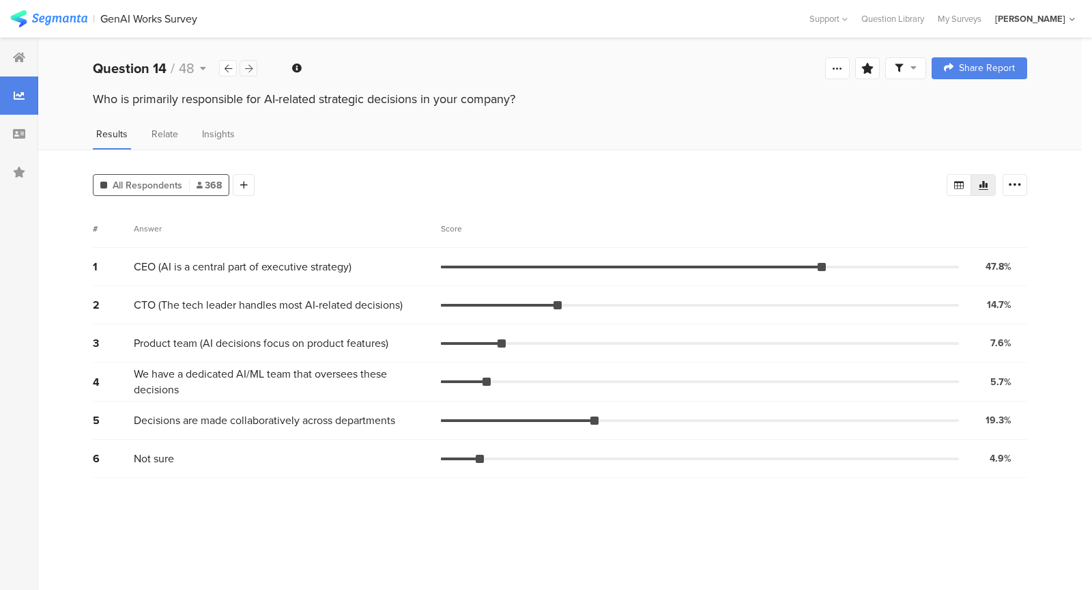
click at [255, 69] on div at bounding box center [249, 68] width 18 height 16
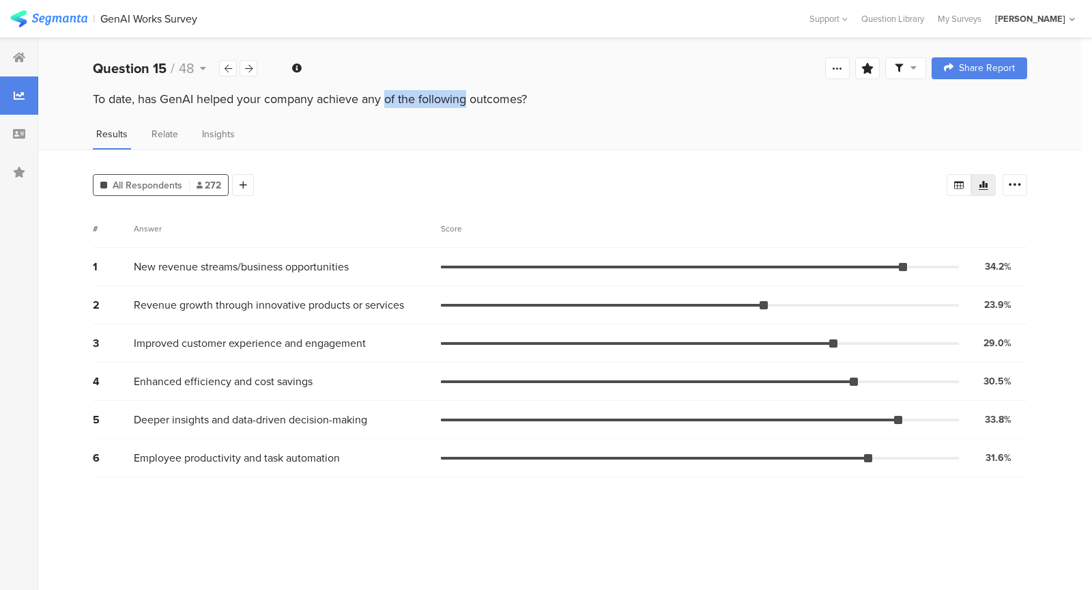
drag, startPoint x: 301, startPoint y: 99, endPoint x: 392, endPoint y: 100, distance: 90.8
click at [392, 100] on div "To date, has GenAI helped your company achieve any of the following outcomes?" at bounding box center [560, 99] width 934 height 18
click at [232, 100] on div "To date, has GenAI helped your company achieve any of the following outcomes?" at bounding box center [560, 99] width 934 height 18
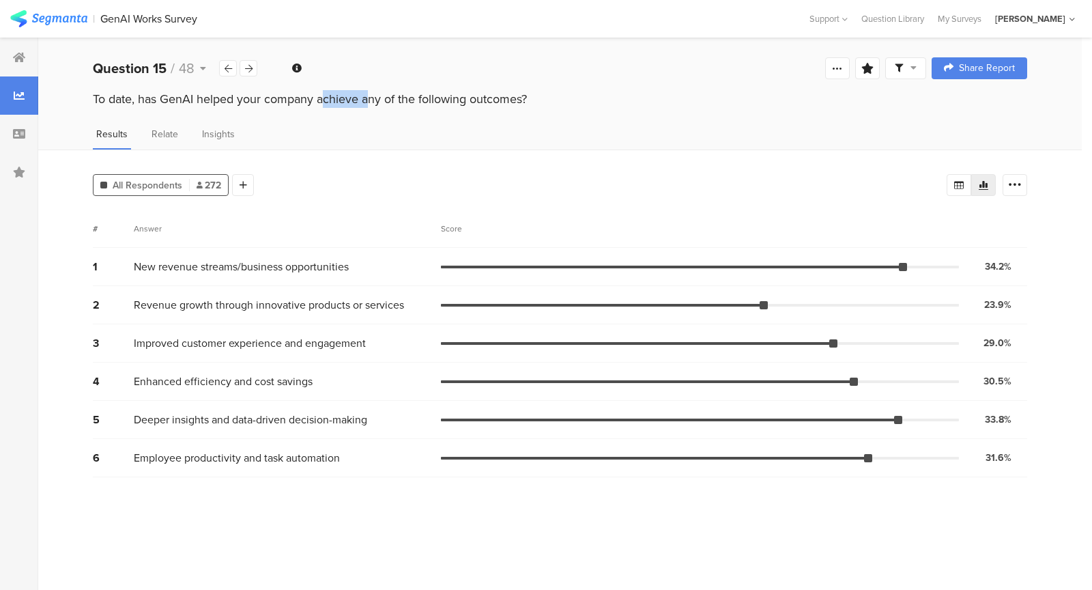
drag, startPoint x: 232, startPoint y: 100, endPoint x: 274, endPoint y: 102, distance: 42.4
click at [274, 102] on div "To date, has GenAI helped your company achieve any of the following outcomes?" at bounding box center [560, 99] width 934 height 18
click at [203, 91] on div "To date, has GenAI helped your company achieve any of the following outcomes?" at bounding box center [560, 99] width 934 height 18
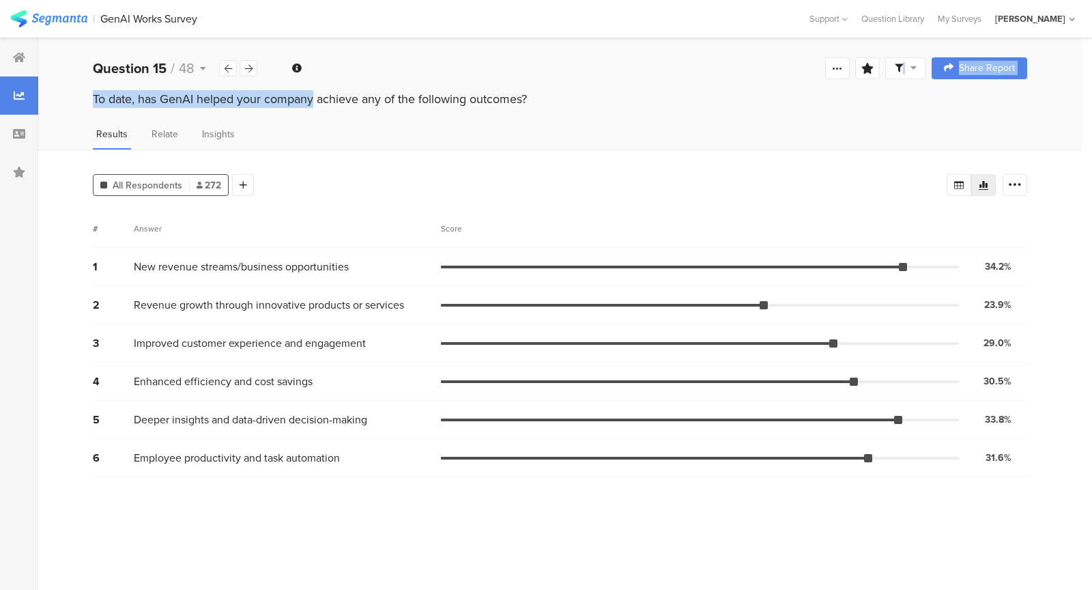
drag, startPoint x: 250, startPoint y: 95, endPoint x: 549, endPoint y: 88, distance: 298.3
click at [549, 88] on section "Question 15 / 48 Confidence Level 95 % Preview survey Edit survey Export Result…" at bounding box center [559, 314] width 1043 height 552
click at [549, 88] on div "Question 15 / 48 Confidence Level 95 % Preview survey Edit survey Export Result…" at bounding box center [559, 68] width 1043 height 44
click at [245, 65] on icon at bounding box center [249, 68] width 8 height 9
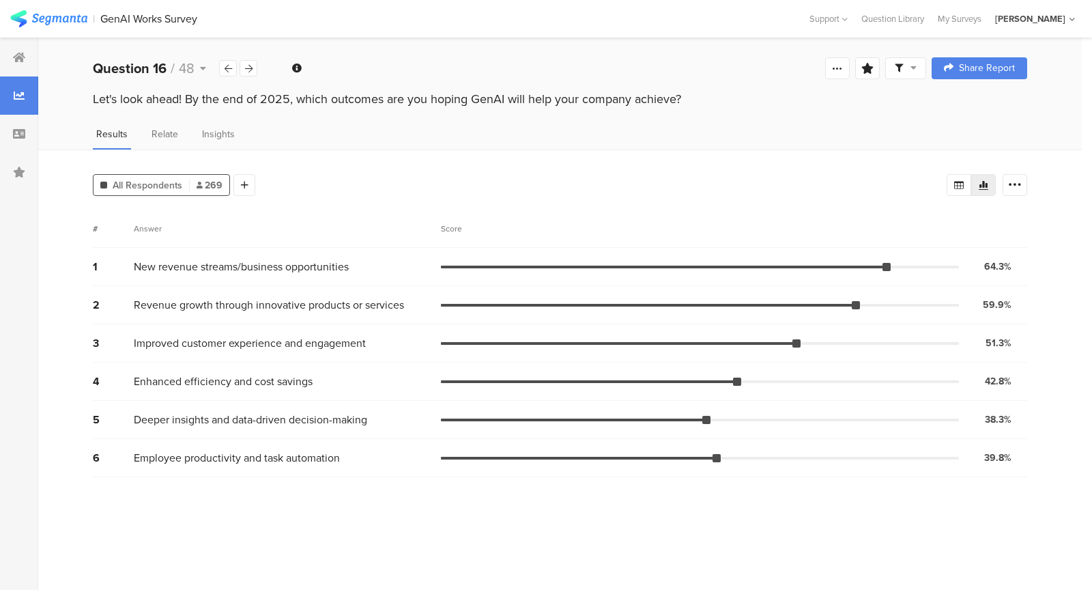
drag, startPoint x: 265, startPoint y: 105, endPoint x: 332, endPoint y: 109, distance: 67.0
click at [332, 109] on div "Let's look ahead! By the end of 2025, which outcomes are you hoping GenAI will …" at bounding box center [559, 101] width 1043 height 22
drag, startPoint x: 332, startPoint y: 109, endPoint x: 405, endPoint y: 127, distance: 75.1
click at [404, 124] on div "Let's look ahead! By the end of 2025, which outcomes are you hoping GenAI will …" at bounding box center [559, 112] width 1043 height 44
drag, startPoint x: 359, startPoint y: 101, endPoint x: 290, endPoint y: 101, distance: 68.9
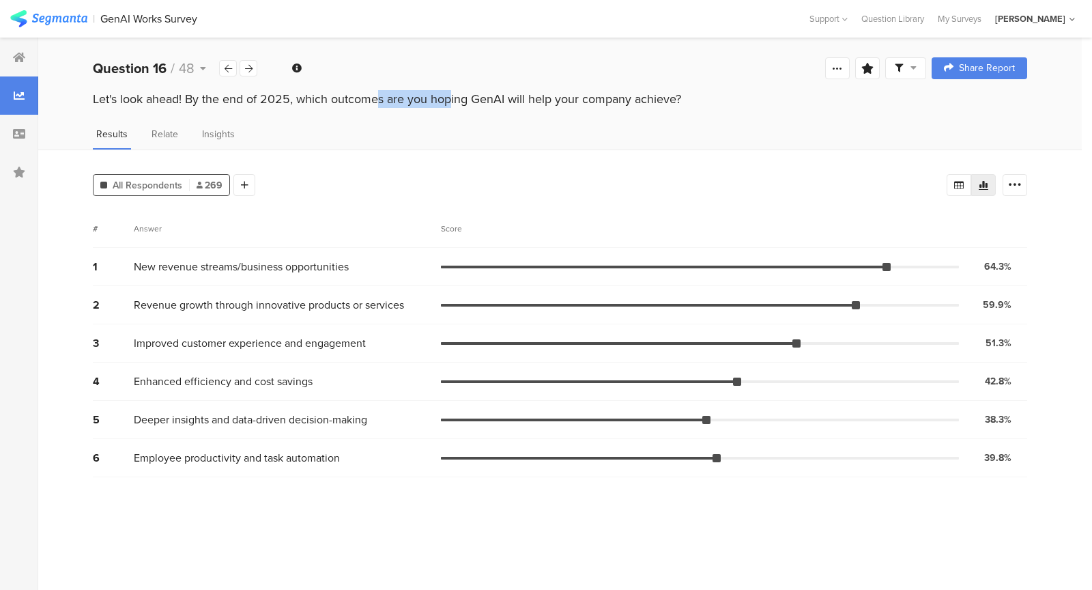
click at [290, 101] on div "Let's look ahead! By the end of 2025, which outcomes are you hoping GenAI will …" at bounding box center [560, 99] width 934 height 18
drag, startPoint x: 273, startPoint y: 100, endPoint x: 229, endPoint y: 100, distance: 44.4
click at [229, 100] on div "Let's look ahead! By the end of 2025, which outcomes are you hoping GenAI will …" at bounding box center [560, 99] width 934 height 18
click at [178, 100] on div "Let's look ahead! By the end of 2025, which outcomes are you hoping GenAI will …" at bounding box center [560, 99] width 934 height 18
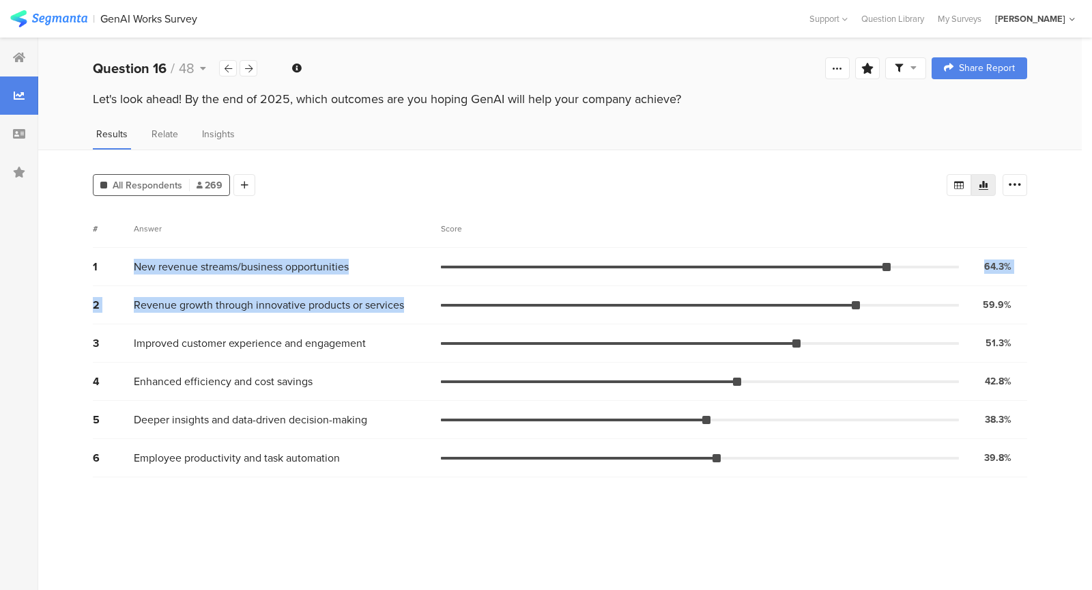
drag, startPoint x: 250, startPoint y: 256, endPoint x: 297, endPoint y: 321, distance: 79.7
click at [297, 321] on div "1 New revenue streams/business opportunities 64.3% 173 votes 2 Revenue growth t…" at bounding box center [560, 362] width 934 height 229
click at [297, 321] on div "2 Revenue growth through innovative products or services 59.9% 161 votes" at bounding box center [560, 305] width 934 height 38
drag, startPoint x: 297, startPoint y: 321, endPoint x: 225, endPoint y: 254, distance: 98.5
click at [225, 254] on div "1 New revenue streams/business opportunities 64.3% 173 votes 2 Revenue growth t…" at bounding box center [560, 362] width 934 height 229
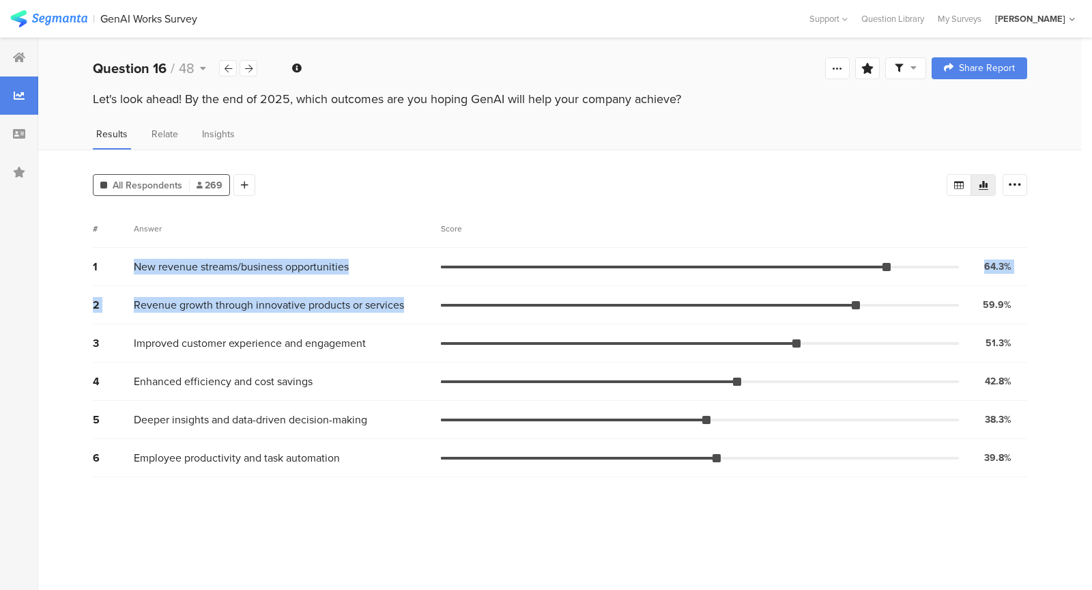
click at [225, 254] on div "1 New revenue streams/business opportunities 64.3% 173 votes" at bounding box center [560, 267] width 934 height 38
drag, startPoint x: 225, startPoint y: 254, endPoint x: 300, endPoint y: 333, distance: 109.1
click at [283, 315] on div "1 New revenue streams/business opportunities 64.3% 173 votes 2 Revenue growth t…" at bounding box center [560, 362] width 934 height 229
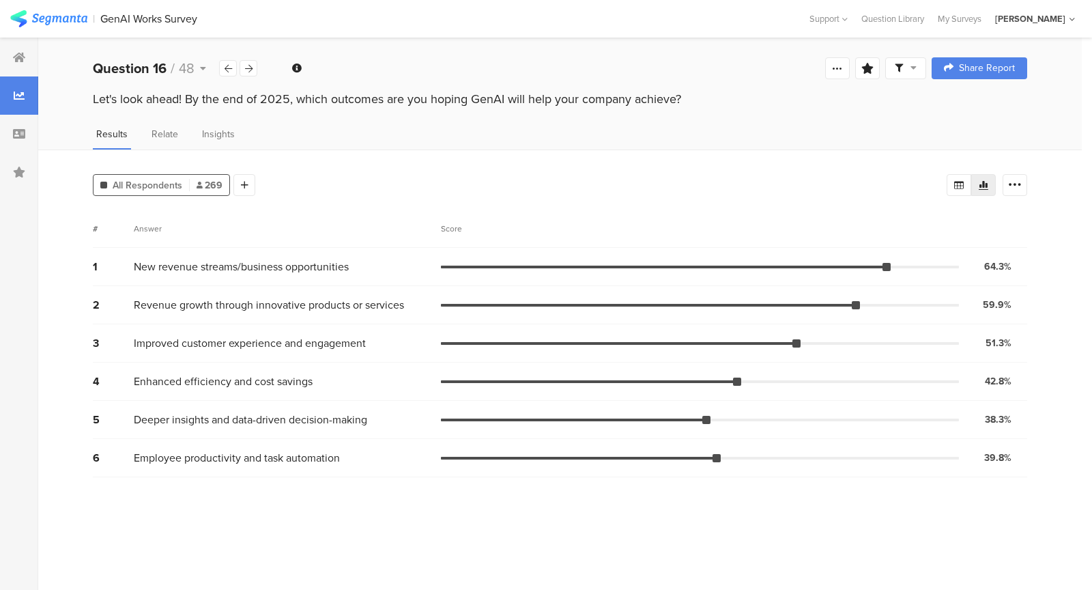
click at [301, 335] on span "Improved customer experience and engagement" at bounding box center [250, 343] width 232 height 16
click at [220, 255] on div "1 New revenue streams/business opportunities 64.3% 173 votes" at bounding box center [560, 267] width 934 height 38
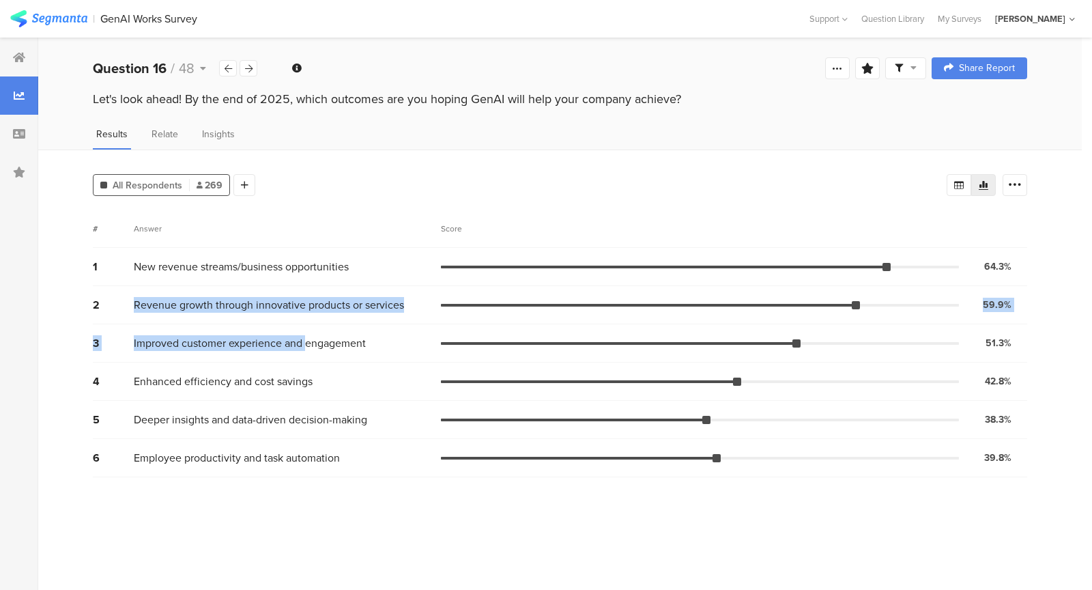
drag, startPoint x: 306, startPoint y: 334, endPoint x: 250, endPoint y: 285, distance: 74.9
click at [250, 285] on div "1 New revenue streams/business opportunities 64.3% 173 votes 2 Revenue growth t…" at bounding box center [560, 362] width 934 height 229
click at [250, 286] on div "2 Revenue growth through innovative products or services 59.9% 161 votes" at bounding box center [560, 305] width 934 height 38
drag, startPoint x: 250, startPoint y: 285, endPoint x: 310, endPoint y: 345, distance: 84.9
click at [310, 345] on div "1 New revenue streams/business opportunities 64.3% 173 votes 2 Revenue growth t…" at bounding box center [560, 362] width 934 height 229
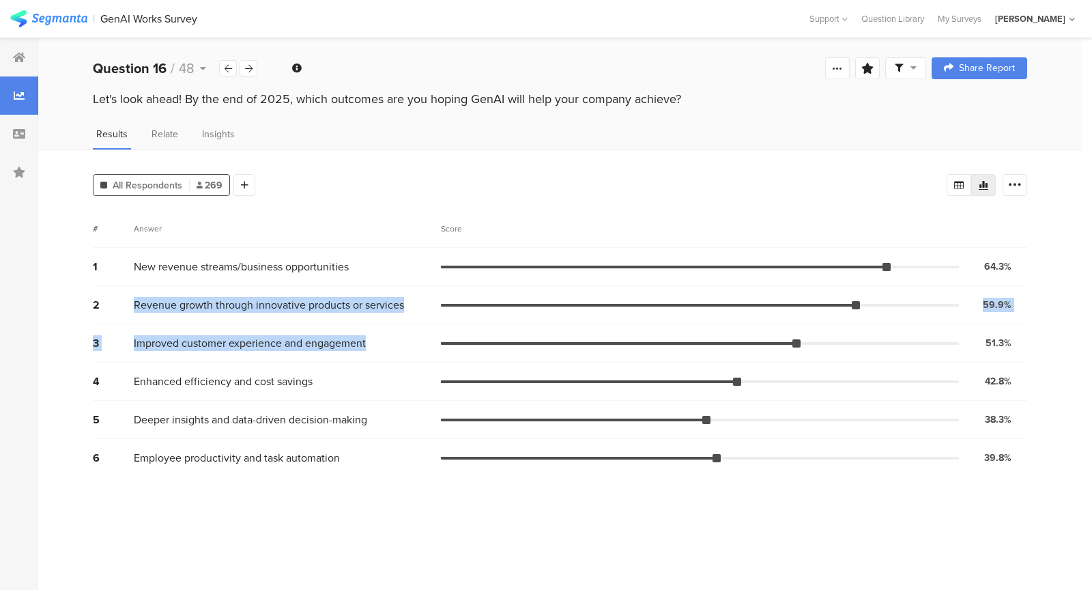
click at [310, 345] on span "Improved customer experience and engagement" at bounding box center [250, 343] width 232 height 16
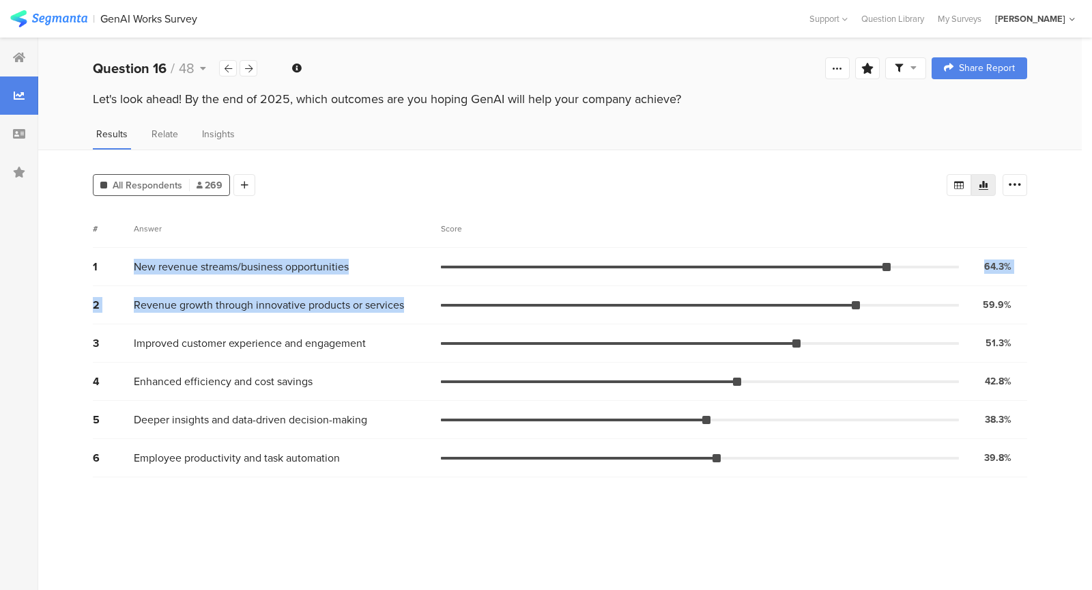
drag, startPoint x: 247, startPoint y: 277, endPoint x: 221, endPoint y: 248, distance: 38.6
click at [221, 249] on div "1 New revenue streams/business opportunities 64.3% 173 votes 2 Revenue growth t…" at bounding box center [560, 362] width 934 height 229
click at [221, 248] on div "1 New revenue streams/business opportunities 64.3% 173 votes" at bounding box center [560, 267] width 934 height 38
drag, startPoint x: 221, startPoint y: 248, endPoint x: 306, endPoint y: 322, distance: 112.7
click at [304, 317] on div "1 New revenue streams/business opportunities 64.3% 173 votes 2 Revenue growth t…" at bounding box center [560, 362] width 934 height 229
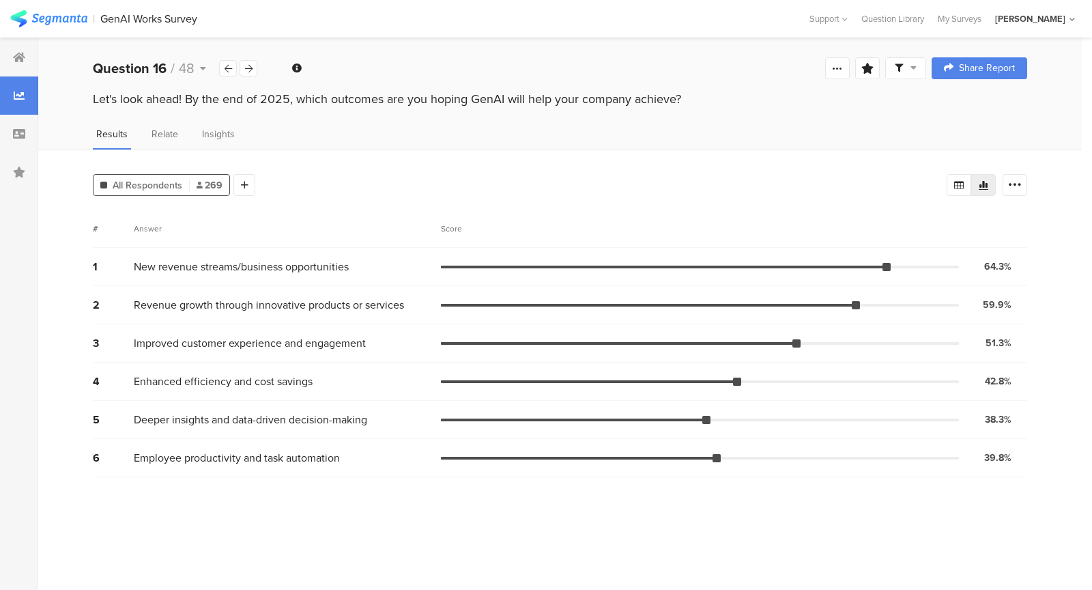
click at [306, 324] on div "3 Improved customer experience and engagement 51.3% 138 votes" at bounding box center [560, 343] width 934 height 38
drag, startPoint x: 306, startPoint y: 322, endPoint x: 225, endPoint y: 147, distance: 193.3
click at [257, 226] on section "# Answer Score 1 New revenue streams/business opportunities 64.3% 173 votes 2 R…" at bounding box center [560, 342] width 934 height 267
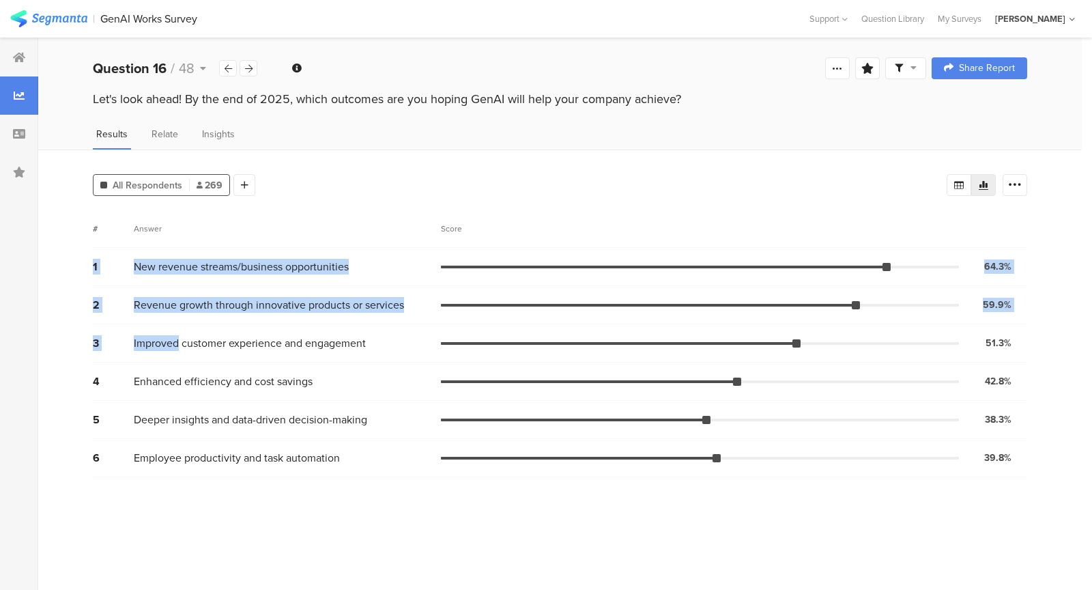
click at [366, 320] on div "2 Revenue growth through innovative products or services 59.9% 161 votes" at bounding box center [560, 305] width 934 height 38
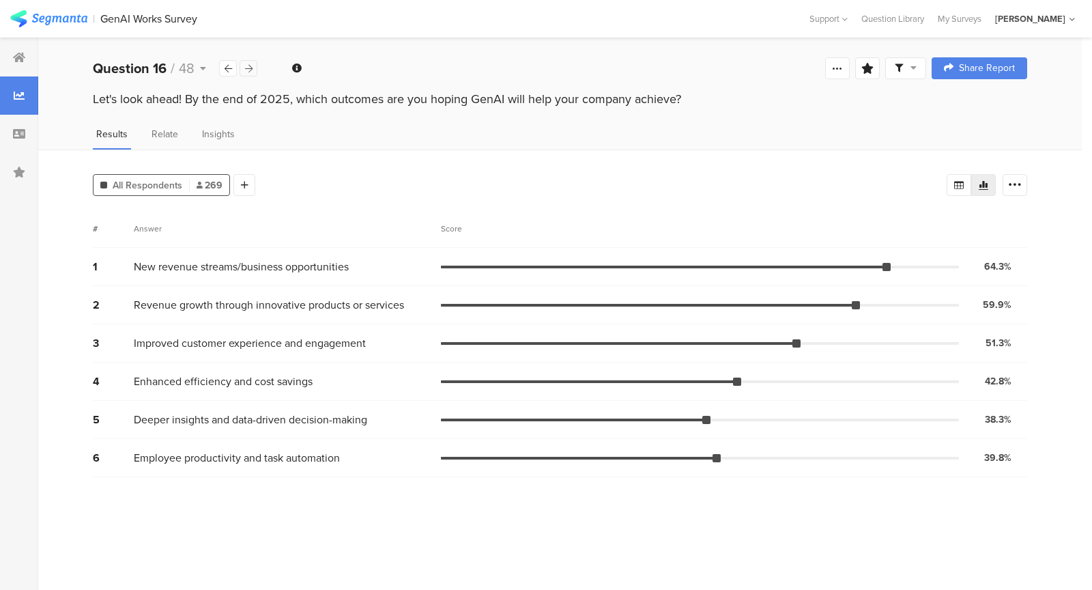
click at [249, 73] on div at bounding box center [249, 68] width 18 height 16
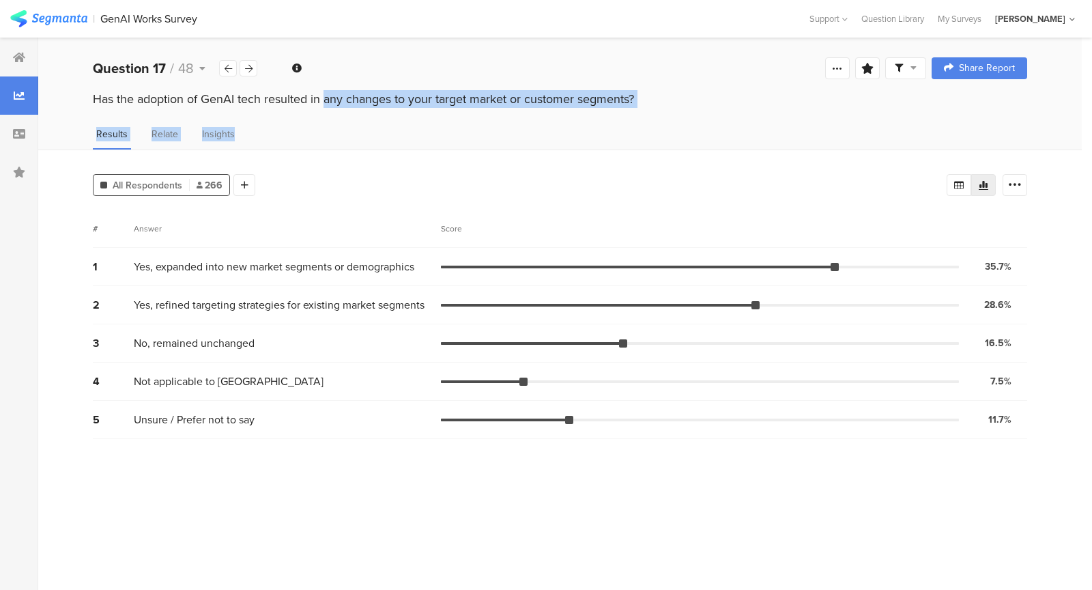
drag, startPoint x: 248, startPoint y: 100, endPoint x: 330, endPoint y: 130, distance: 87.2
click at [330, 130] on section "Question 17 / 48 Confidence Level 95 % Preview survey Edit survey Export Result…" at bounding box center [559, 314] width 1043 height 552
click at [330, 130] on div "Results Relate Insights" at bounding box center [559, 138] width 1043 height 23
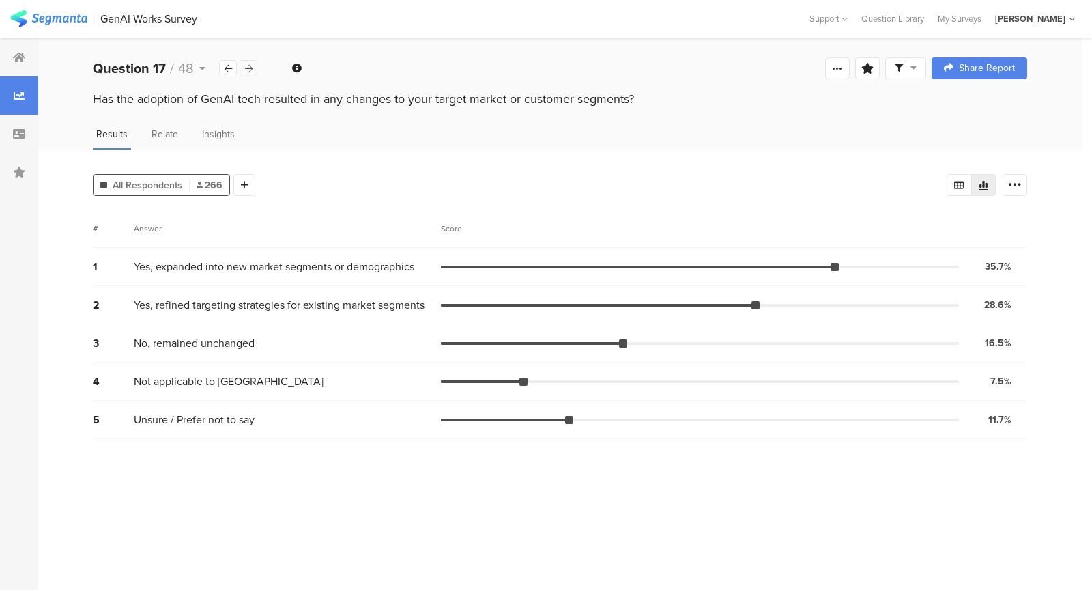
click at [243, 66] on div at bounding box center [249, 68] width 18 height 16
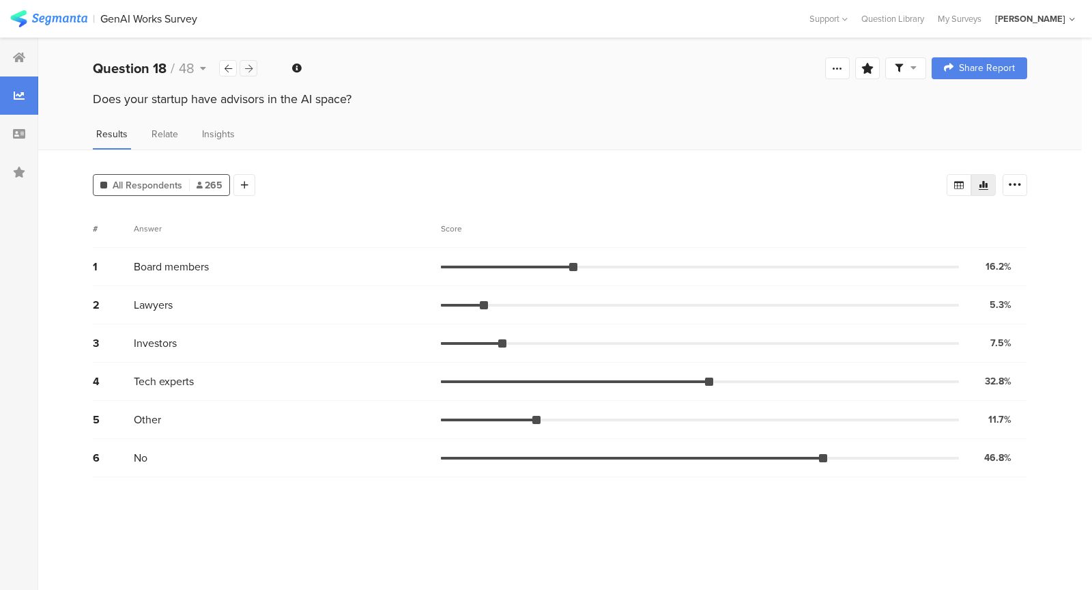
click at [243, 66] on div at bounding box center [249, 68] width 18 height 16
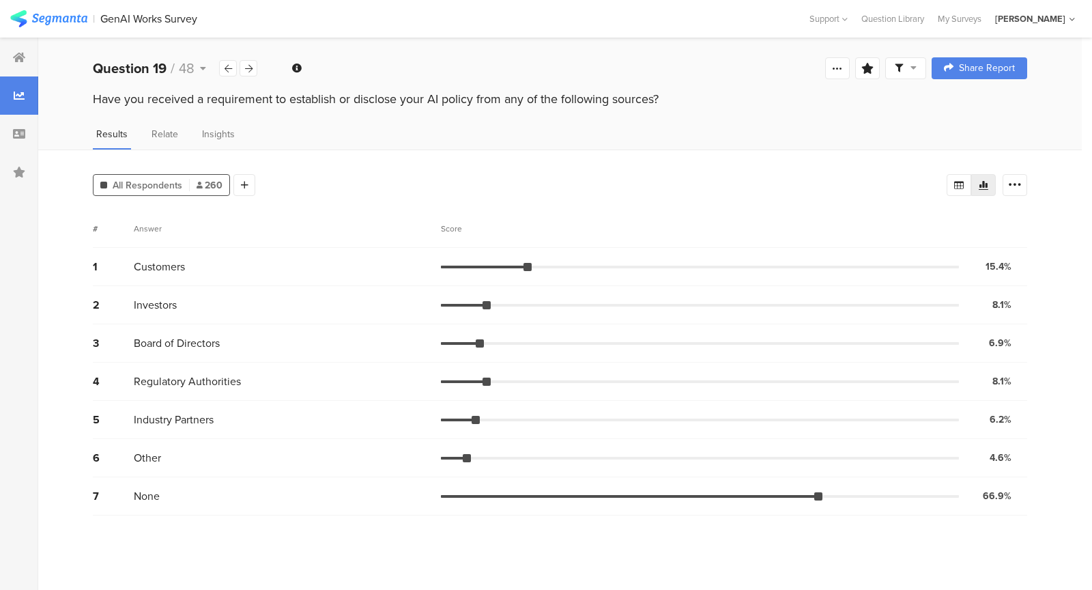
drag, startPoint x: 270, startPoint y: 108, endPoint x: 308, endPoint y: 108, distance: 37.5
click at [308, 108] on div "Have you received a requirement to establish or disclose your AI policy from an…" at bounding box center [559, 101] width 1043 height 22
click at [227, 68] on icon at bounding box center [229, 68] width 8 height 9
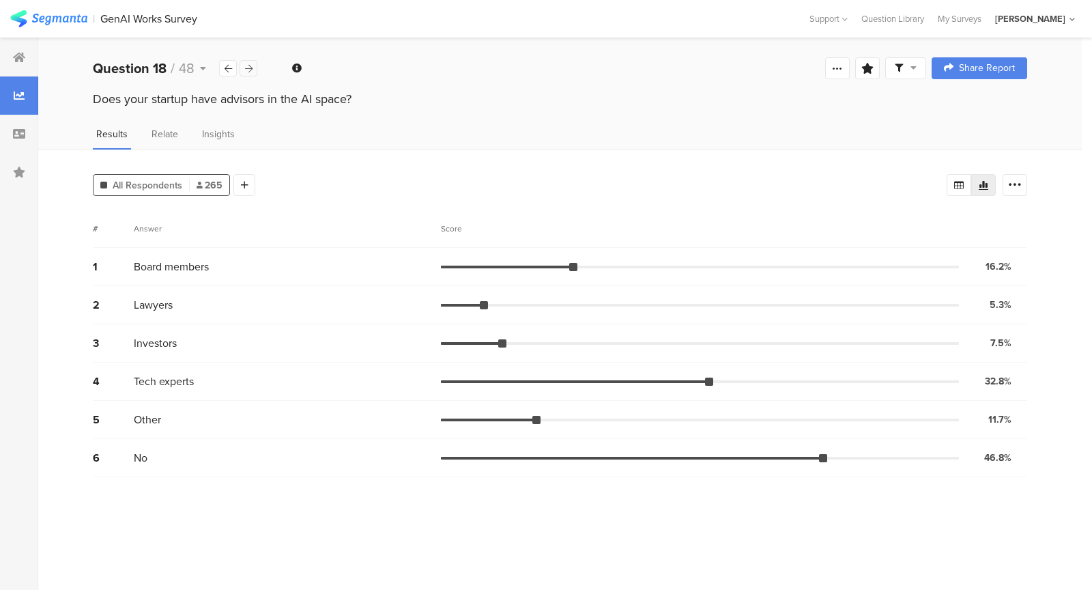
click at [254, 71] on div at bounding box center [249, 68] width 18 height 16
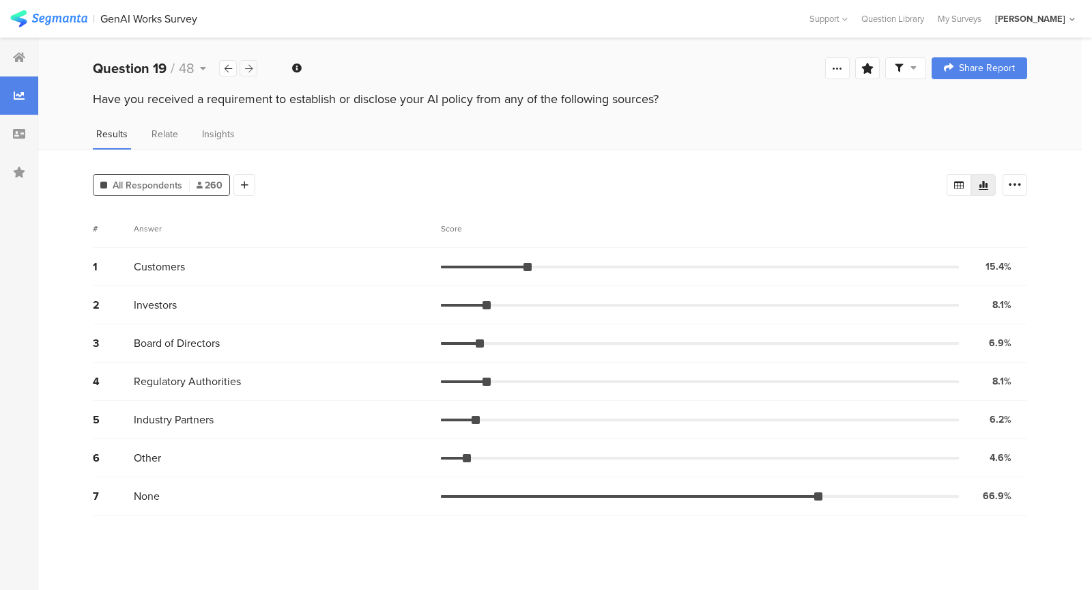
click at [254, 71] on div at bounding box center [249, 68] width 18 height 16
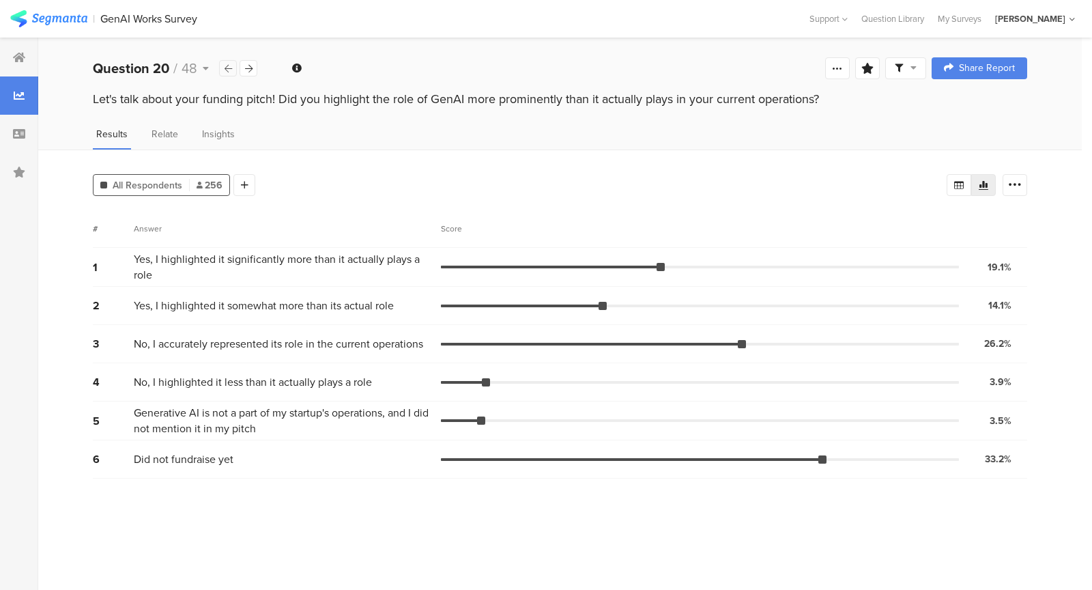
click at [229, 65] on icon at bounding box center [229, 68] width 8 height 9
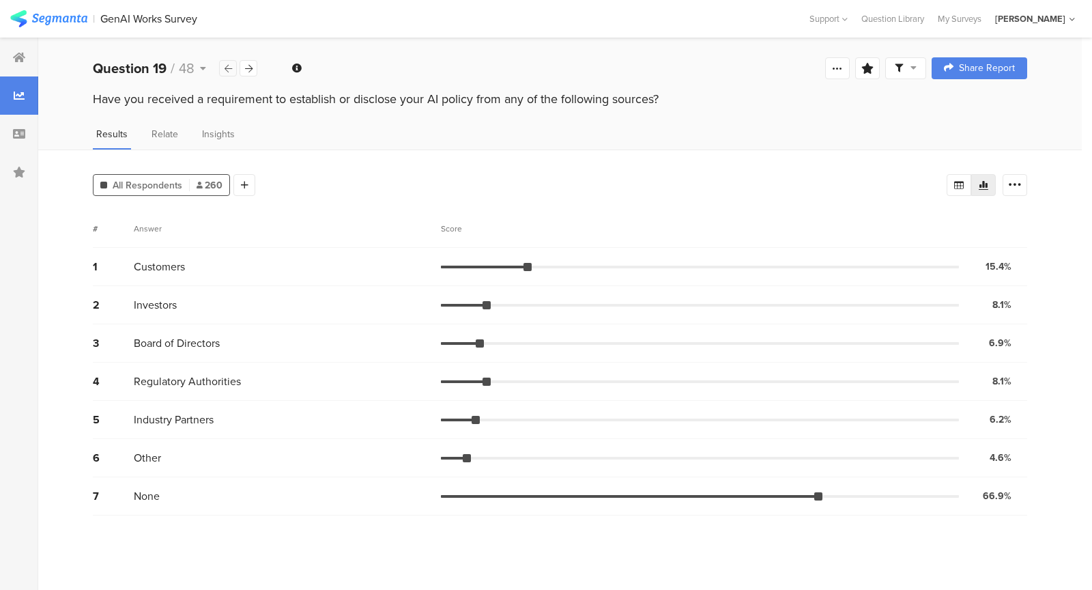
click at [229, 65] on icon at bounding box center [229, 68] width 8 height 9
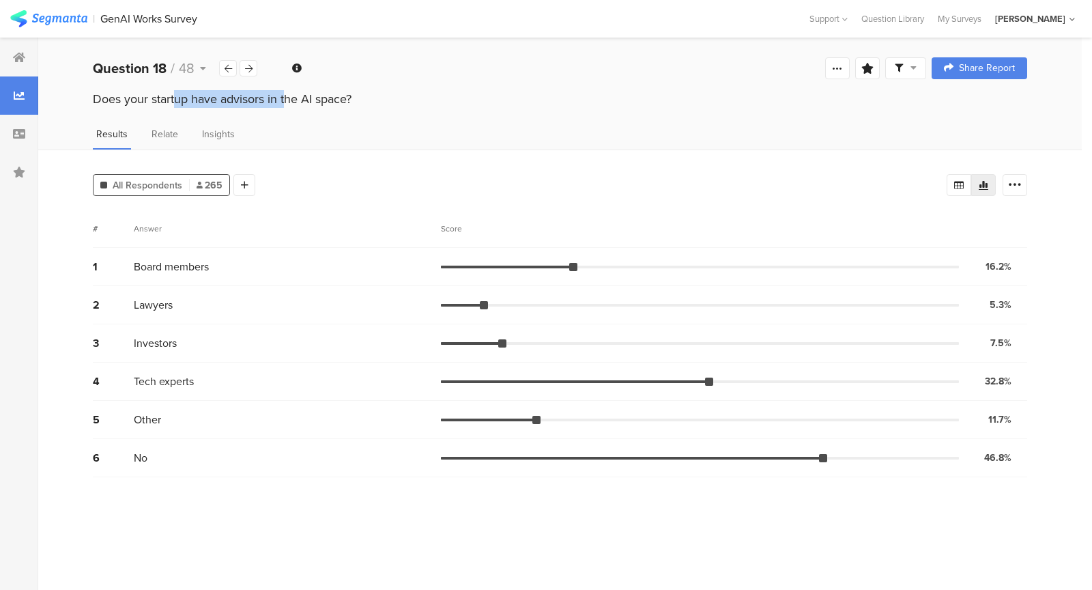
drag, startPoint x: 209, startPoint y: 95, endPoint x: 76, endPoint y: 97, distance: 133.1
click at [76, 97] on div "Does your startup have advisors in the AI space?" at bounding box center [559, 101] width 1043 height 22
drag, startPoint x: 76, startPoint y: 97, endPoint x: 350, endPoint y: 103, distance: 274.4
click at [349, 103] on div "Does your startup have advisors in the AI space?" at bounding box center [559, 101] width 1043 height 22
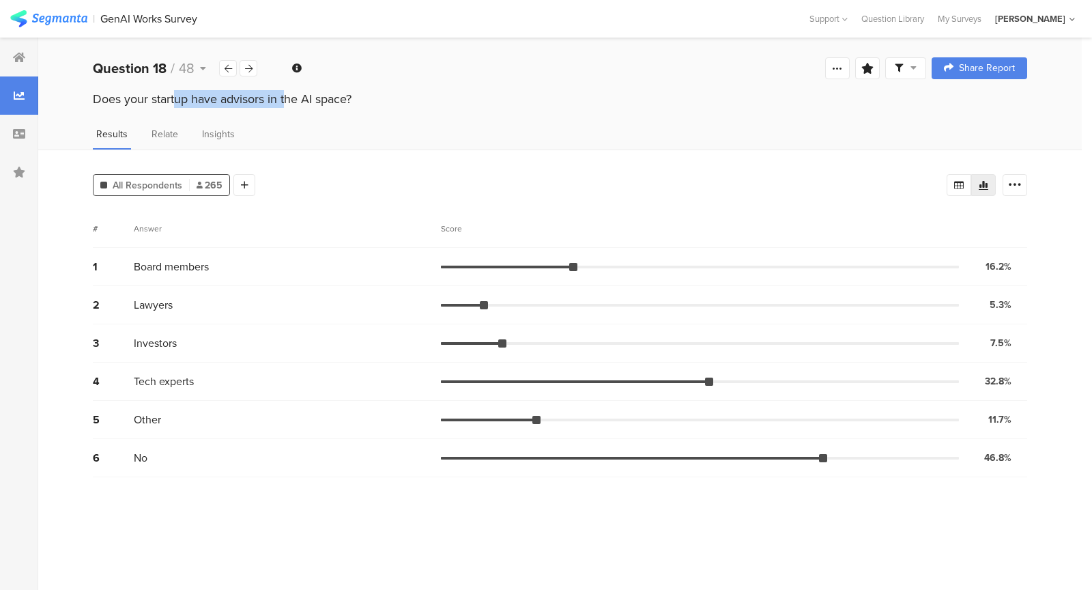
click at [350, 103] on div "Does your startup have advisors in the AI space?" at bounding box center [560, 99] width 934 height 18
drag, startPoint x: 366, startPoint y: 103, endPoint x: 100, endPoint y: 100, distance: 266.1
click at [100, 100] on div "Does your startup have advisors in the AI space?" at bounding box center [560, 99] width 934 height 18
click at [250, 68] on icon at bounding box center [249, 68] width 8 height 9
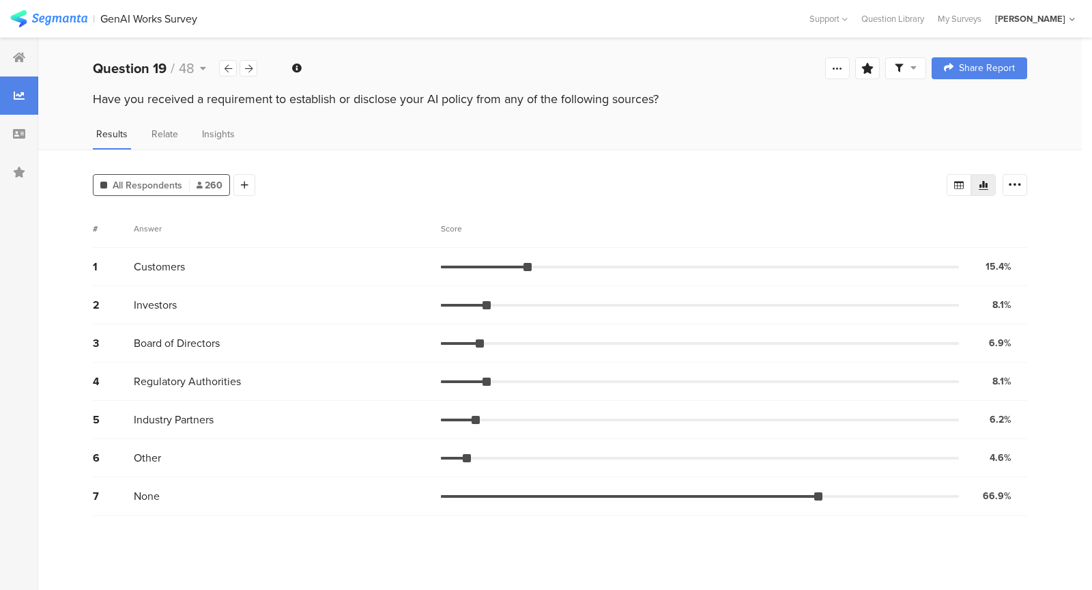
drag, startPoint x: 254, startPoint y: 83, endPoint x: 477, endPoint y: 120, distance: 226.2
click at [478, 119] on section "Question 19 / 48 Confidence Level 95 % Preview survey Edit survey Export Result…" at bounding box center [559, 314] width 1043 height 552
click at [248, 66] on icon at bounding box center [249, 68] width 8 height 9
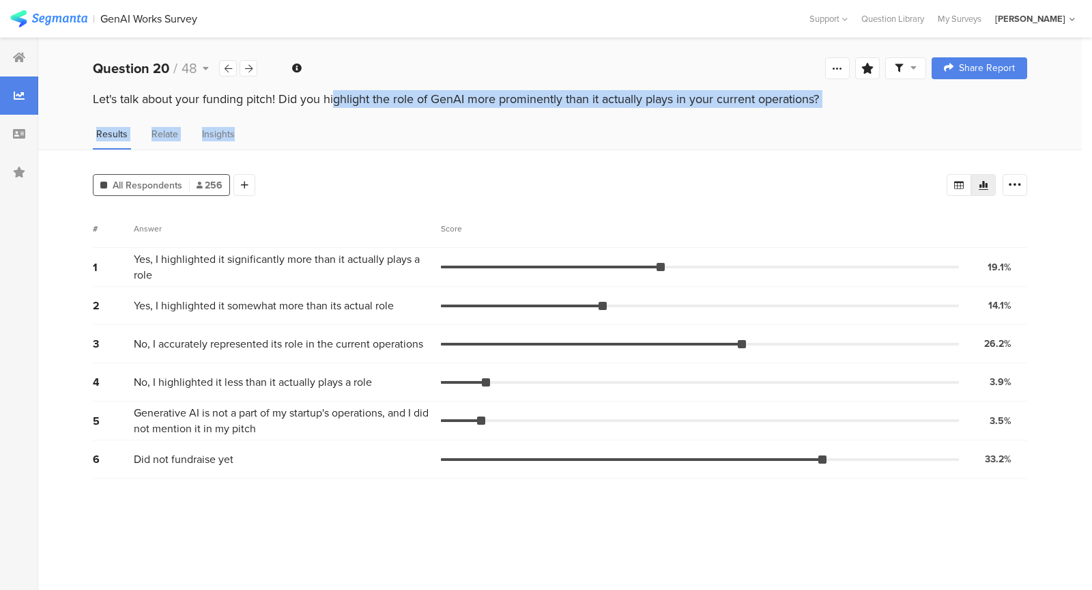
drag, startPoint x: 258, startPoint y: 96, endPoint x: 433, endPoint y: 131, distance: 178.9
click at [433, 132] on section "Question 20 / 48 Confidence Level 95 % Preview survey Edit survey Export Result…" at bounding box center [559, 314] width 1043 height 552
click at [433, 131] on div "Results Relate Insights" at bounding box center [559, 138] width 1043 height 23
drag, startPoint x: 433, startPoint y: 131, endPoint x: 337, endPoint y: 95, distance: 102.8
click at [339, 95] on section "Question 20 / 48 Confidence Level 95 % Preview survey Edit survey Export Result…" at bounding box center [559, 314] width 1043 height 552
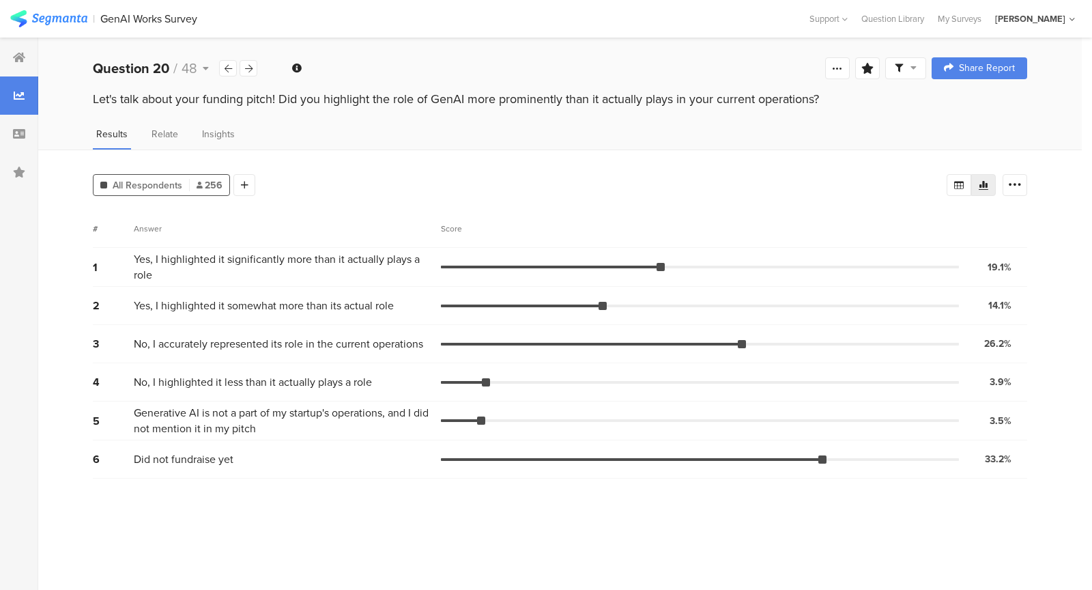
click at [302, 106] on div "Let's talk about your funding pitch! Did you highlight the role of GenAI more p…" at bounding box center [560, 99] width 934 height 18
drag, startPoint x: 279, startPoint y: 106, endPoint x: 770, endPoint y: 103, distance: 491.3
click at [773, 104] on div "Let's talk about your funding pitch! Did you highlight the role of GenAI more p…" at bounding box center [560, 99] width 934 height 18
click at [770, 103] on div "Let's talk about your funding pitch! Did you highlight the role of GenAI more p…" at bounding box center [560, 99] width 934 height 18
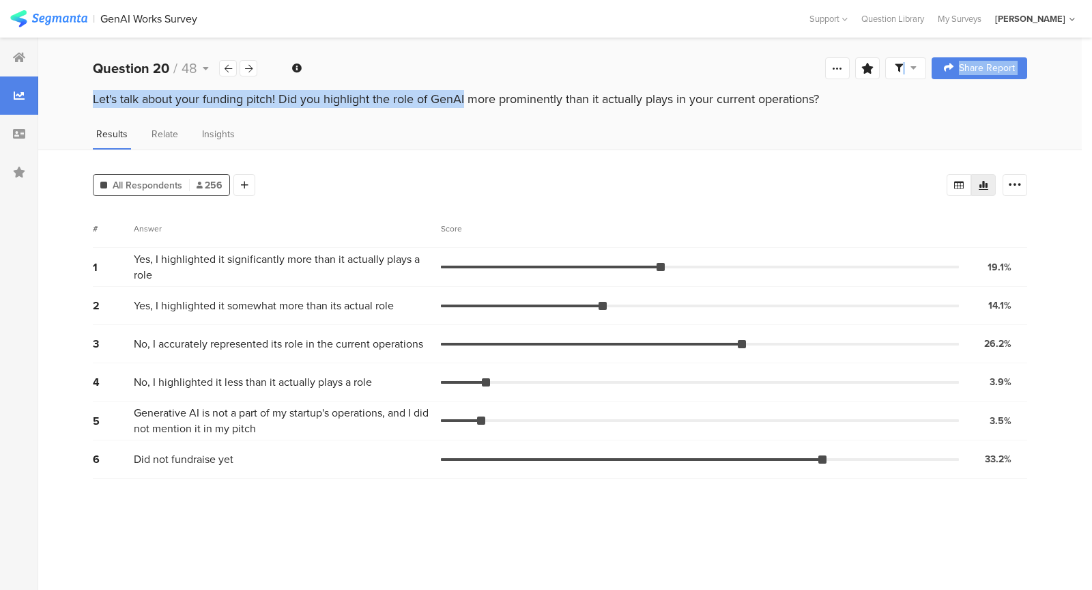
drag, startPoint x: 353, startPoint y: 88, endPoint x: 357, endPoint y: 102, distance: 14.7
click at [394, 112] on section "Question 20 / 48 Confidence Level 95 % Preview survey Edit survey Export Result…" at bounding box center [559, 314] width 1043 height 552
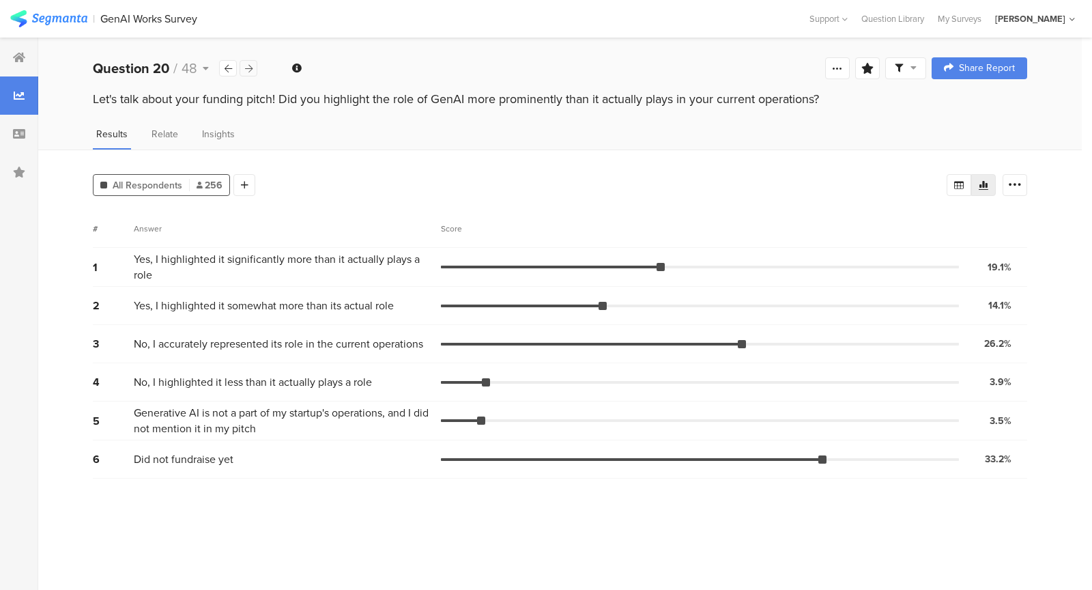
click at [250, 66] on icon at bounding box center [249, 68] width 8 height 9
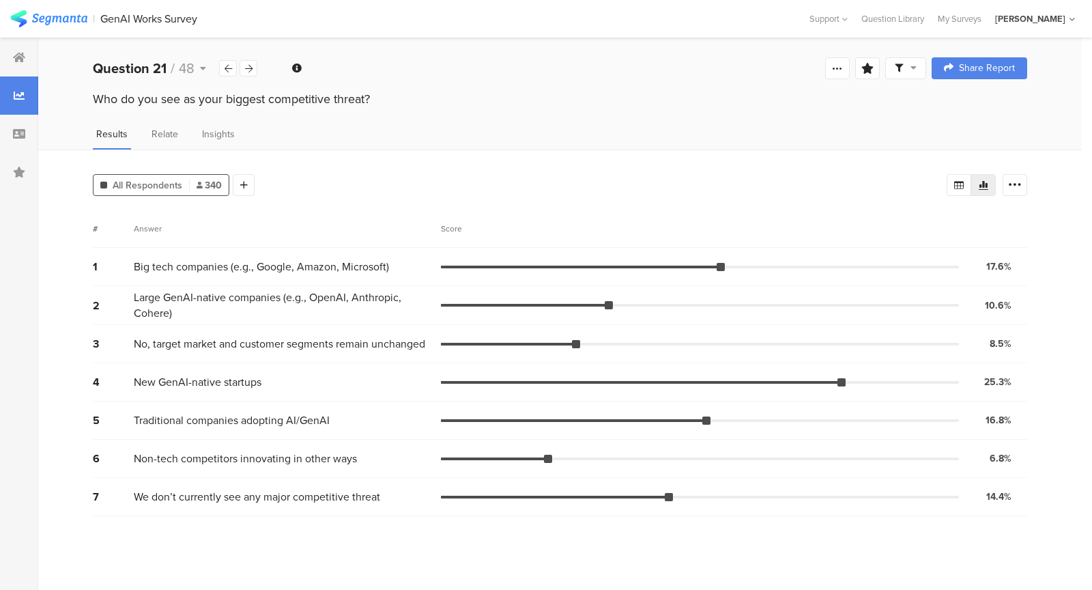
drag, startPoint x: 252, startPoint y: 96, endPoint x: 377, endPoint y: 113, distance: 126.1
click at [377, 113] on div "Who do you see as your biggest competitive threat?" at bounding box center [559, 112] width 1043 height 44
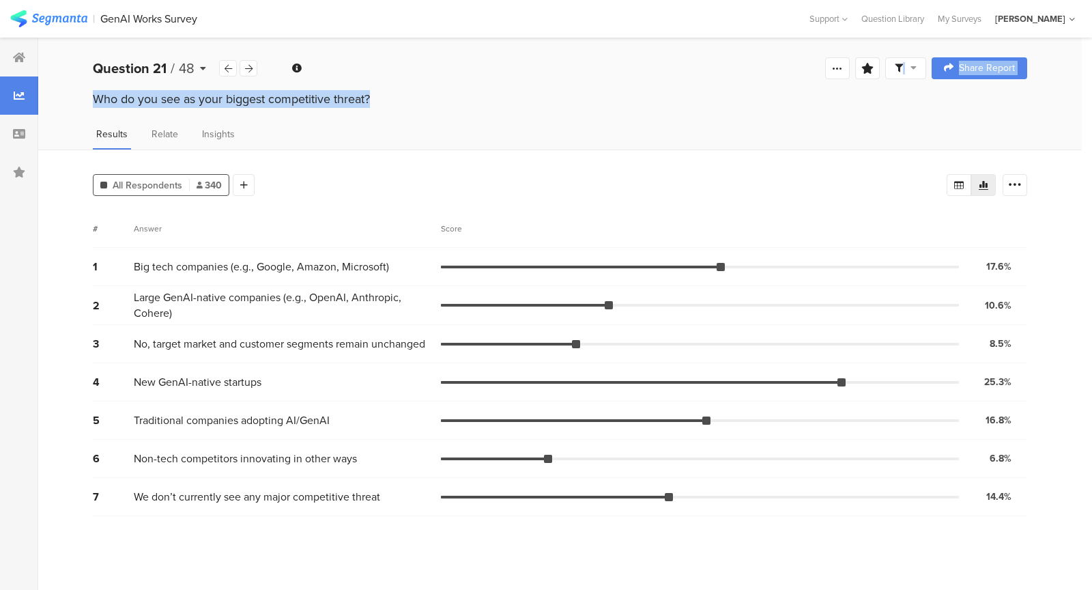
drag, startPoint x: 377, startPoint y: 113, endPoint x: 209, endPoint y: 75, distance: 171.5
click at [209, 75] on section "Question 21 / 48 Confidence Level 95 % Preview survey Edit survey Export Result…" at bounding box center [559, 314] width 1043 height 552
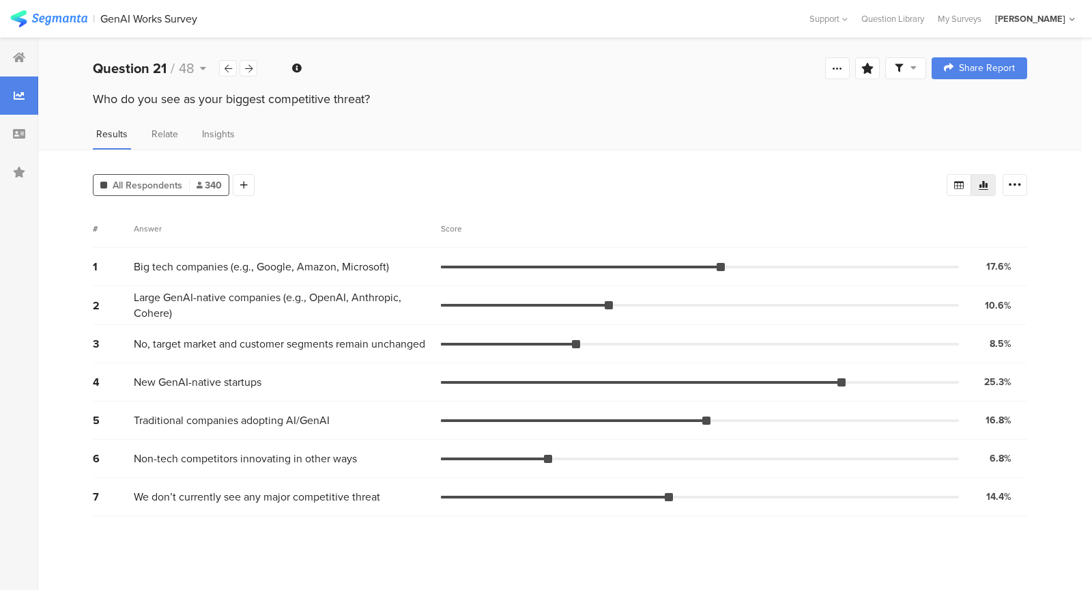
click at [293, 173] on div "All Respondents 340 Add Segment" at bounding box center [520, 182] width 854 height 27
click at [246, 63] on div at bounding box center [249, 68] width 18 height 16
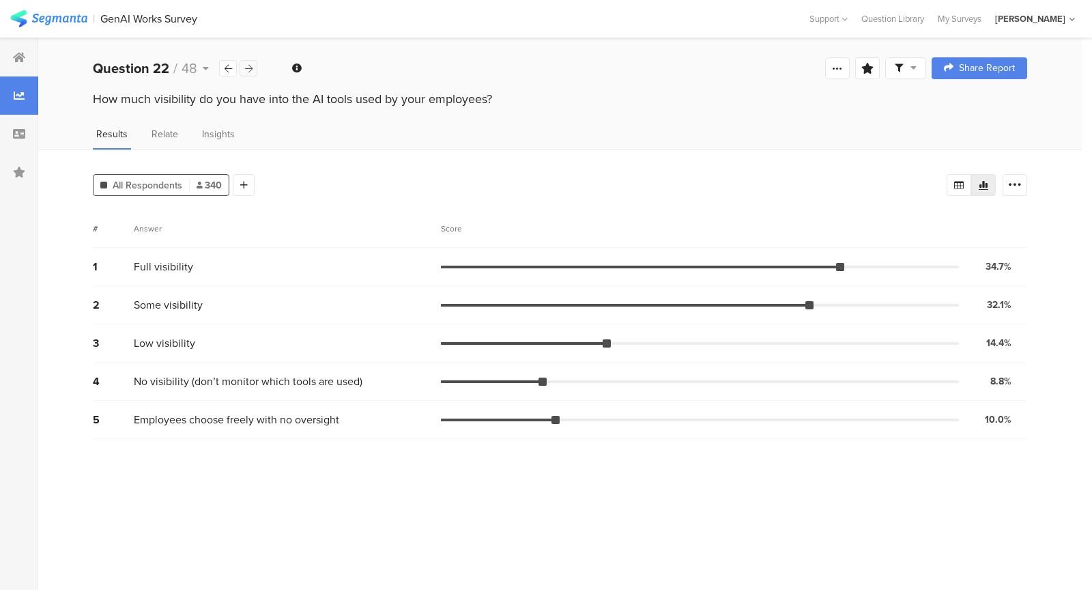
click at [248, 66] on icon at bounding box center [249, 68] width 8 height 9
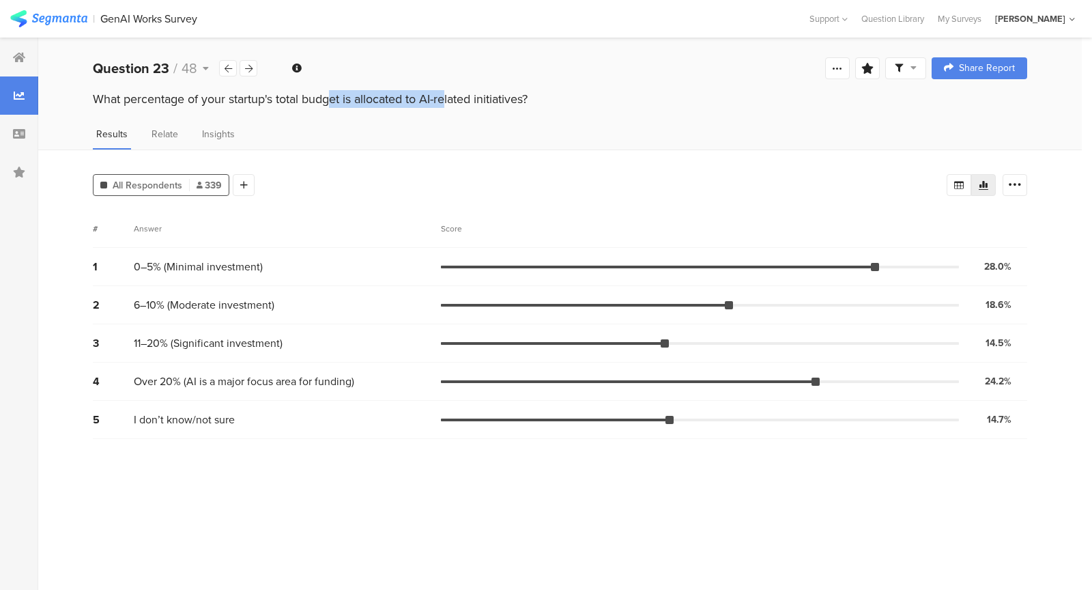
drag, startPoint x: 253, startPoint y: 96, endPoint x: 368, endPoint y: 96, distance: 114.6
click at [368, 96] on div "What percentage of your startup's total budget is allocated to AI-related initi…" at bounding box center [560, 99] width 934 height 18
drag, startPoint x: 368, startPoint y: 96, endPoint x: 123, endPoint y: 105, distance: 245.1
click at [124, 104] on div "What percentage of your startup's total budget is allocated to AI-related initi…" at bounding box center [560, 99] width 934 height 18
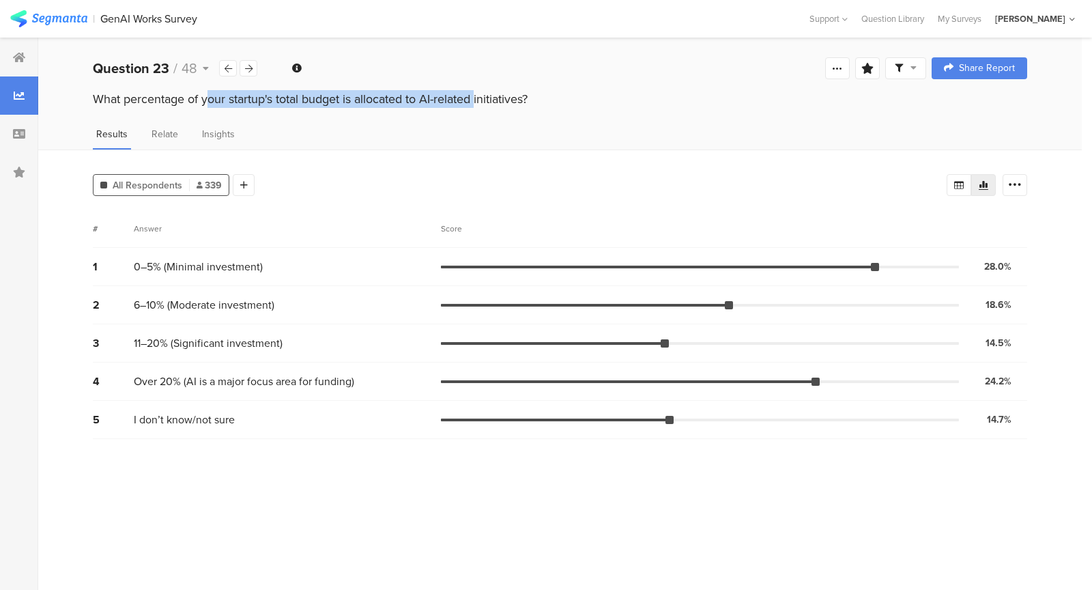
click at [123, 105] on div "What percentage of your startup's total budget is allocated to AI-related initi…" at bounding box center [560, 99] width 934 height 18
drag, startPoint x: 214, startPoint y: 104, endPoint x: 293, endPoint y: 117, distance: 80.3
click at [293, 117] on div "What percentage of your startup's total budget is allocated to AI-related initi…" at bounding box center [559, 112] width 1043 height 44
drag, startPoint x: 267, startPoint y: 100, endPoint x: 206, endPoint y: 97, distance: 61.5
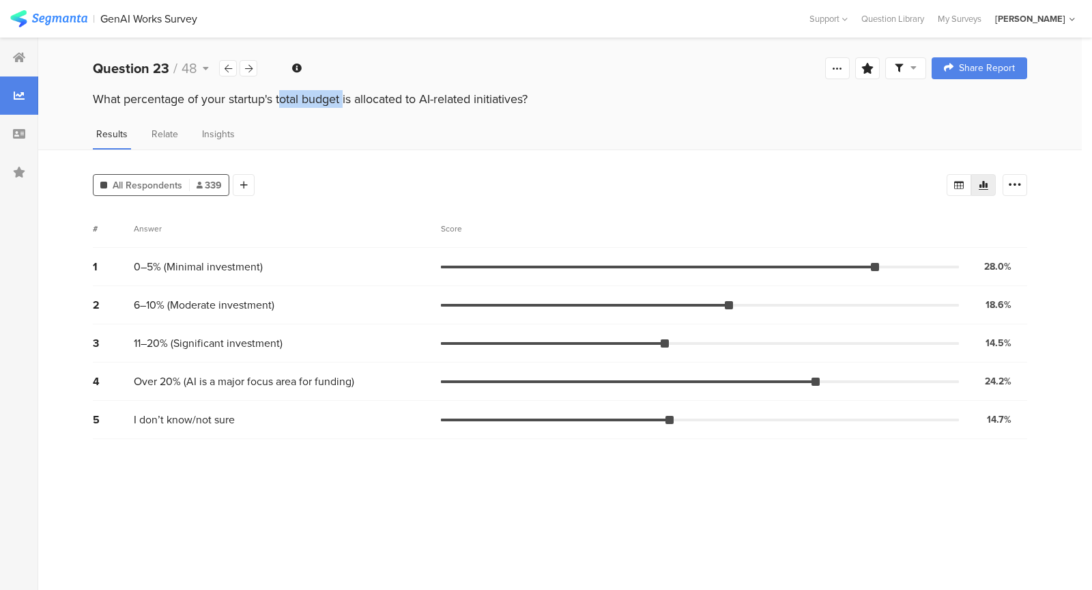
click at [206, 97] on div "What percentage of your startup's total budget is allocated to AI-related initi…" at bounding box center [560, 99] width 934 height 18
drag, startPoint x: 203, startPoint y: 101, endPoint x: 542, endPoint y: 93, distance: 338.6
click at [542, 93] on div "What percentage of your startup's total budget is allocated to AI-related initi…" at bounding box center [560, 99] width 934 height 18
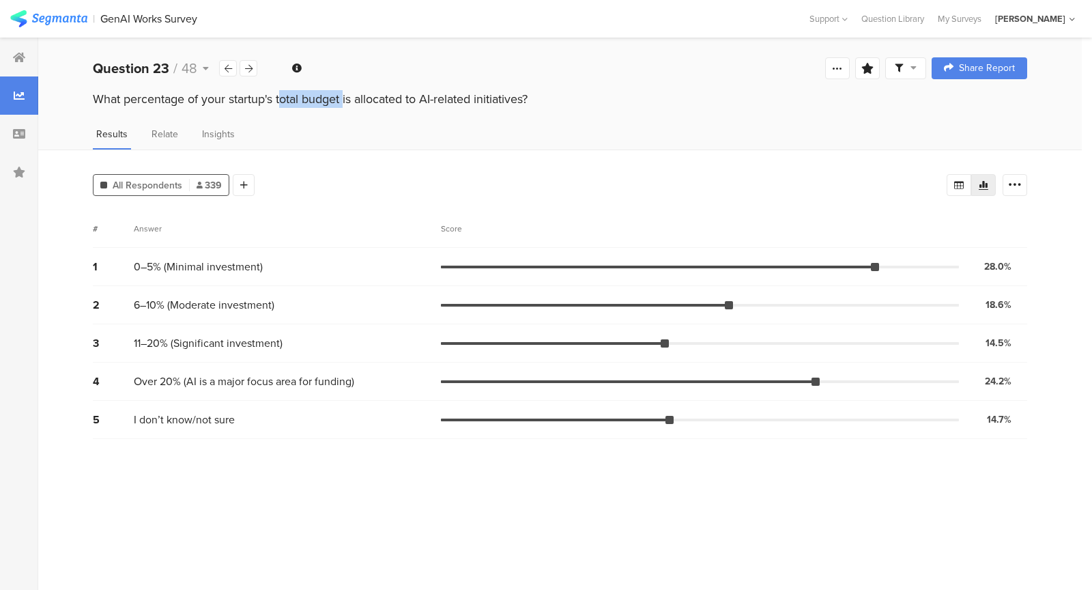
drag, startPoint x: 542, startPoint y: 93, endPoint x: 402, endPoint y: 108, distance: 140.7
click at [406, 106] on div "What percentage of your startup's total budget is allocated to AI-related initi…" at bounding box center [560, 99] width 934 height 18
click at [402, 108] on div "What percentage of your startup's total budget is allocated to AI-related initi…" at bounding box center [559, 101] width 1043 height 22
drag, startPoint x: 130, startPoint y: 267, endPoint x: 308, endPoint y: 273, distance: 178.2
click at [308, 274] on div "1 0–5% (Minimal investment) 28.0% 95 votes" at bounding box center [560, 267] width 934 height 38
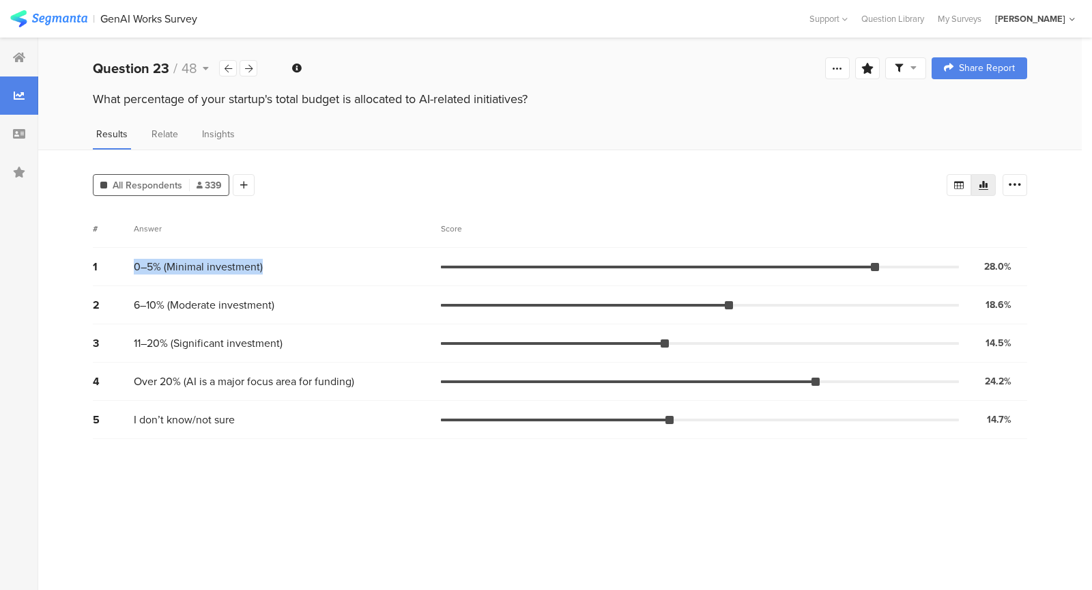
click at [308, 273] on div "1 0–5% (Minimal investment) 28.0% 95 votes" at bounding box center [560, 267] width 934 height 38
click at [106, 237] on div "# Answer Score" at bounding box center [560, 228] width 934 height 38
drag, startPoint x: 175, startPoint y: 285, endPoint x: 230, endPoint y: 305, distance: 58.3
click at [230, 305] on div "2 6–10% (Moderate investment) 18.6% 63 votes" at bounding box center [560, 305] width 934 height 38
click at [230, 305] on span "6–10% (Moderate investment)" at bounding box center [204, 305] width 141 height 16
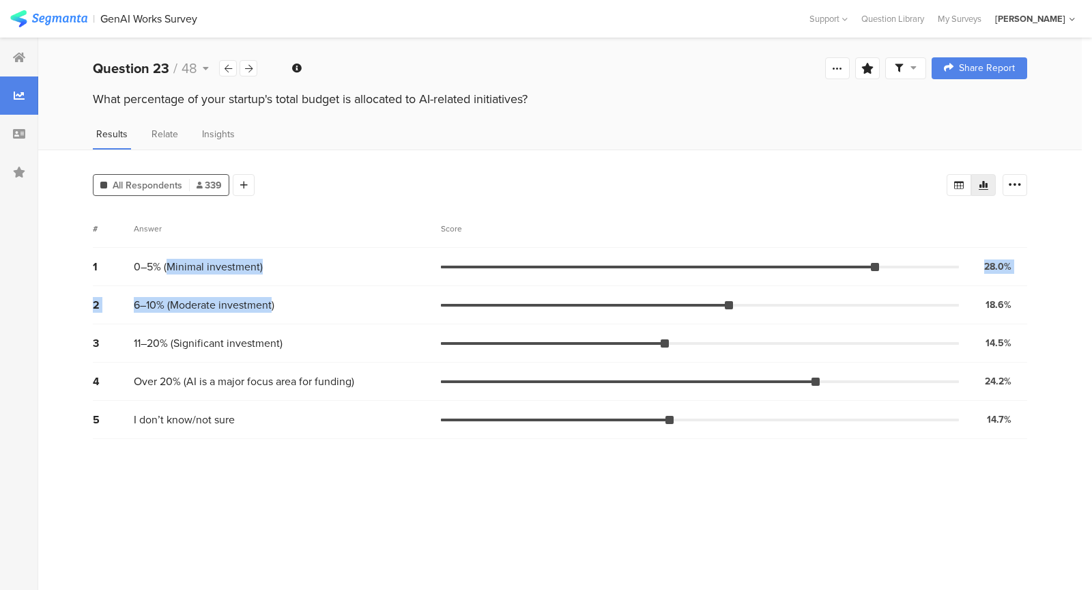
drag, startPoint x: 230, startPoint y: 305, endPoint x: 174, endPoint y: 270, distance: 65.9
click at [174, 270] on div "1 0–5% (Minimal investment) 28.0% 95 votes 2 6–10% (Moderate investment) 18.6% …" at bounding box center [560, 343] width 934 height 191
click at [174, 270] on span "0–5% (Minimal investment)" at bounding box center [198, 267] width 129 height 16
drag, startPoint x: 178, startPoint y: 306, endPoint x: 257, endPoint y: 332, distance: 82.9
click at [257, 332] on div "1 0–5% (Minimal investment) 28.0% 95 votes 2 6–10% (Moderate investment) 18.6% …" at bounding box center [560, 343] width 934 height 191
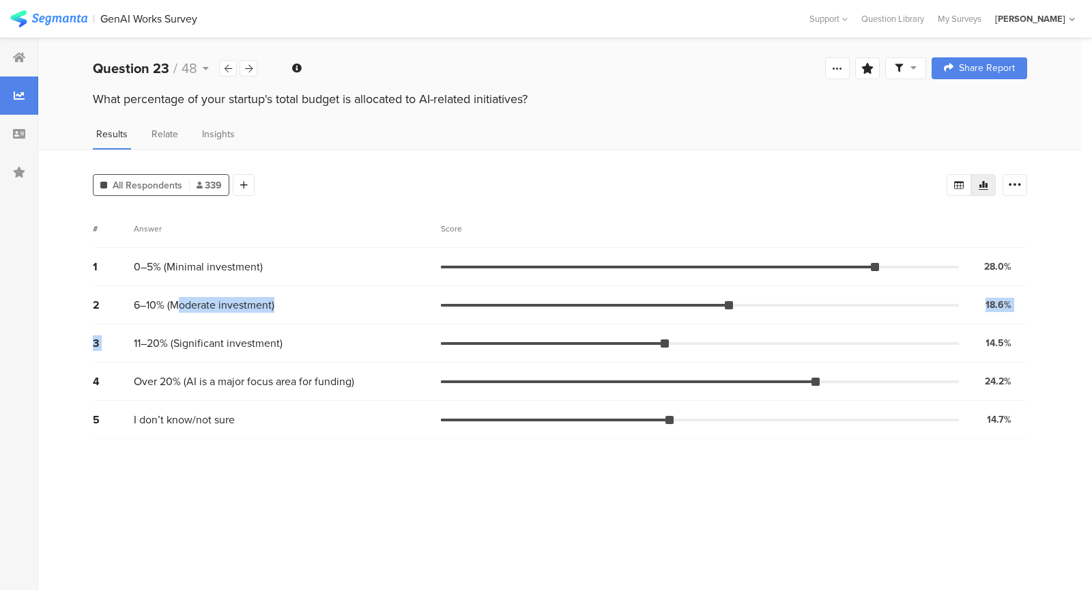
click at [257, 332] on div "3 11–20% (Significant investment) 14.5% 49 votes" at bounding box center [560, 343] width 934 height 38
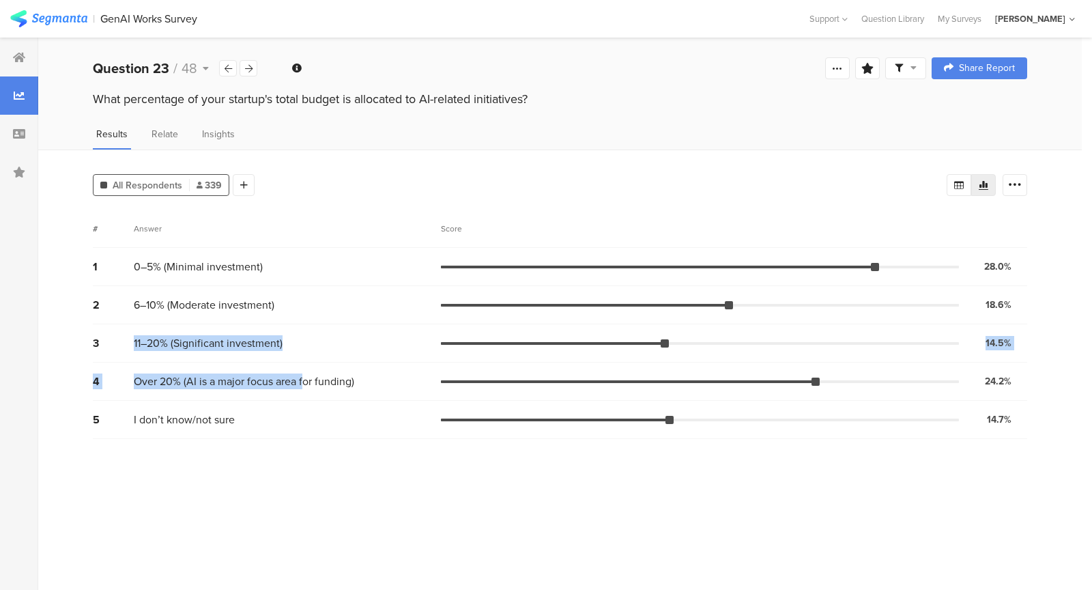
drag, startPoint x: 169, startPoint y: 333, endPoint x: 314, endPoint y: 388, distance: 155.3
click at [314, 388] on div "1 0–5% (Minimal investment) 28.0% 95 votes 2 6–10% (Moderate investment) 18.6% …" at bounding box center [560, 343] width 934 height 191
click at [314, 388] on div "4 Over 20% (AI is a major focus area for funding) 24.2% 82 votes" at bounding box center [560, 381] width 934 height 38
drag, startPoint x: 314, startPoint y: 388, endPoint x: 246, endPoint y: 335, distance: 86.1
click at [246, 335] on div "1 0–5% (Minimal investment) 28.0% 95 votes 2 6–10% (Moderate investment) 18.6% …" at bounding box center [560, 343] width 934 height 191
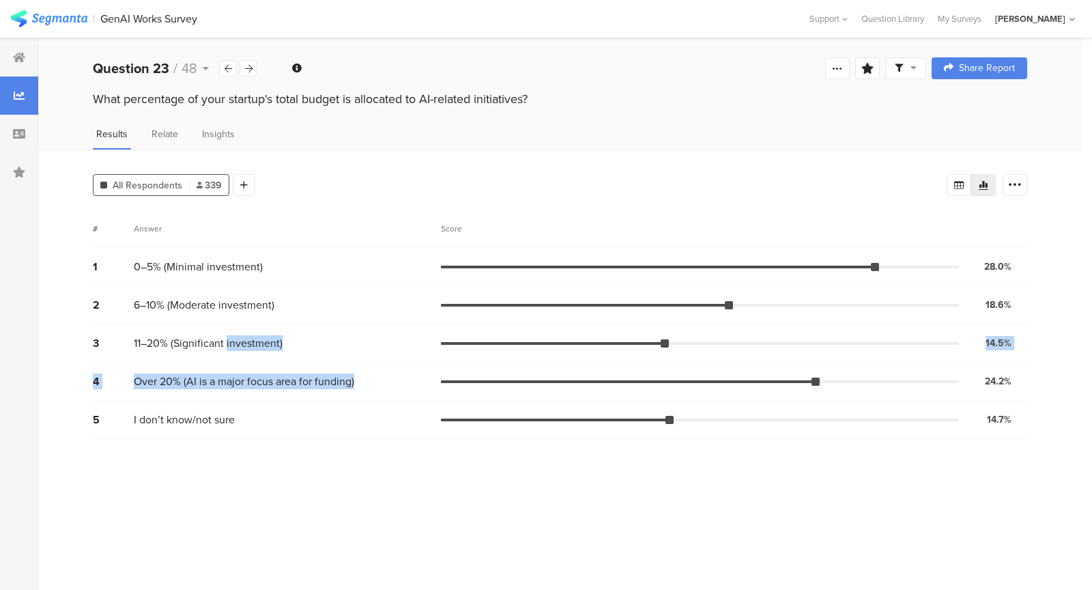
click at [246, 335] on span "11–20% (Significant investment)" at bounding box center [208, 343] width 149 height 16
drag, startPoint x: 218, startPoint y: 323, endPoint x: 308, endPoint y: 386, distance: 110.2
click at [308, 386] on div "1 0–5% (Minimal investment) 28.0% 95 votes 2 6–10% (Moderate investment) 18.6% …" at bounding box center [560, 343] width 934 height 191
click at [308, 386] on span "Over 20% (AI is a major focus area for funding)" at bounding box center [244, 381] width 220 height 16
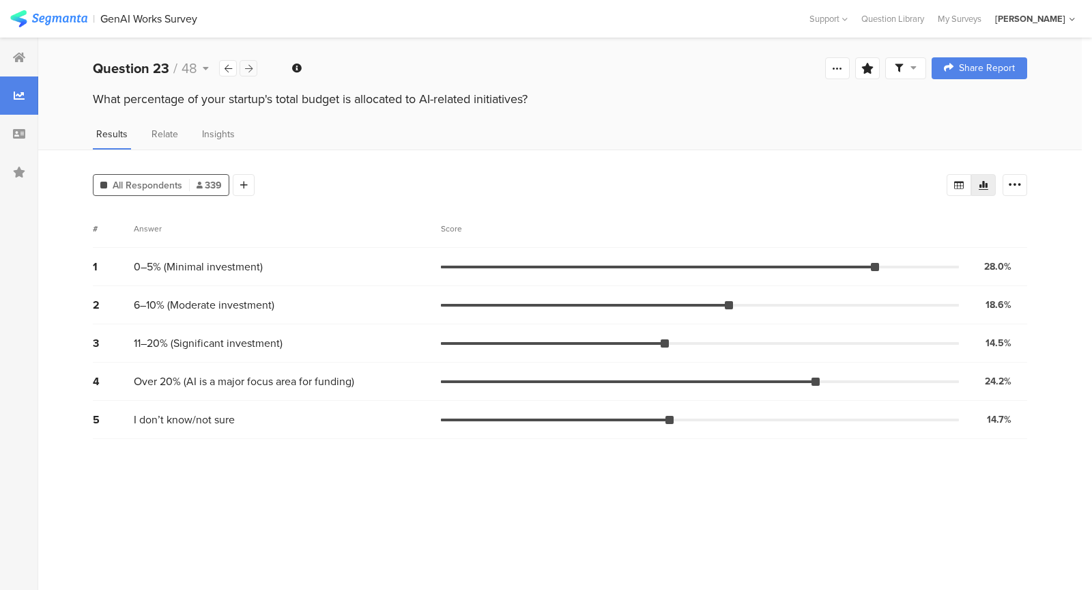
click at [242, 62] on div at bounding box center [249, 68] width 18 height 16
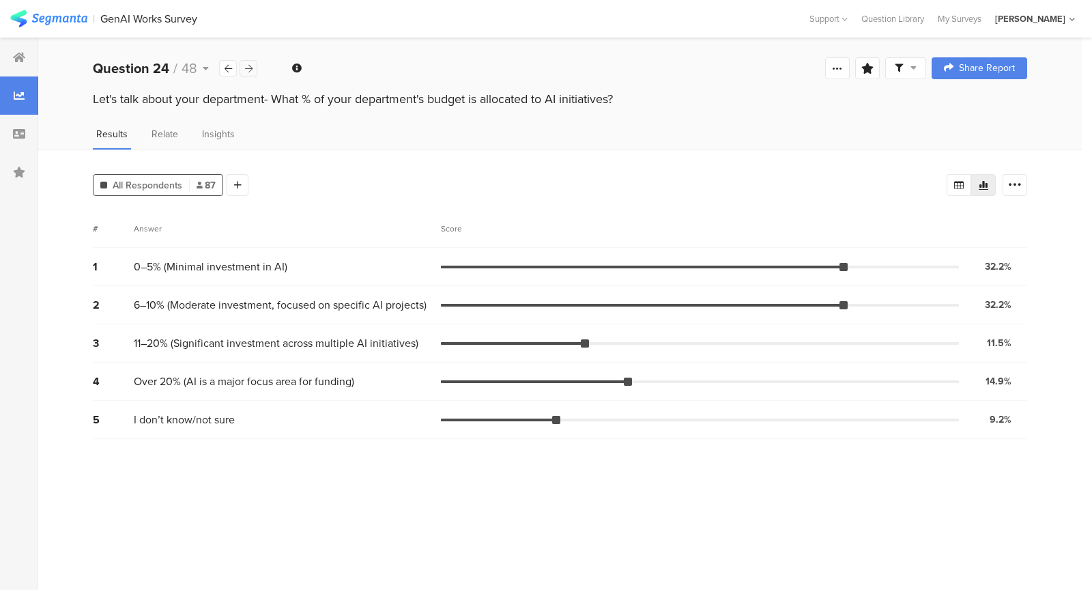
click at [242, 62] on div at bounding box center [249, 68] width 18 height 16
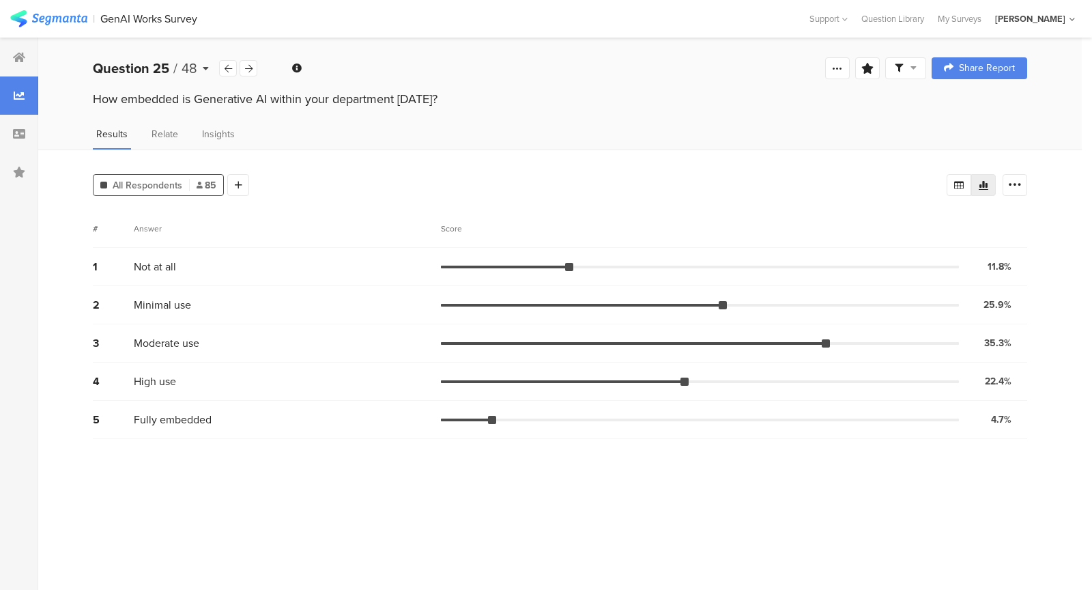
click at [203, 65] on icon at bounding box center [206, 68] width 6 height 10
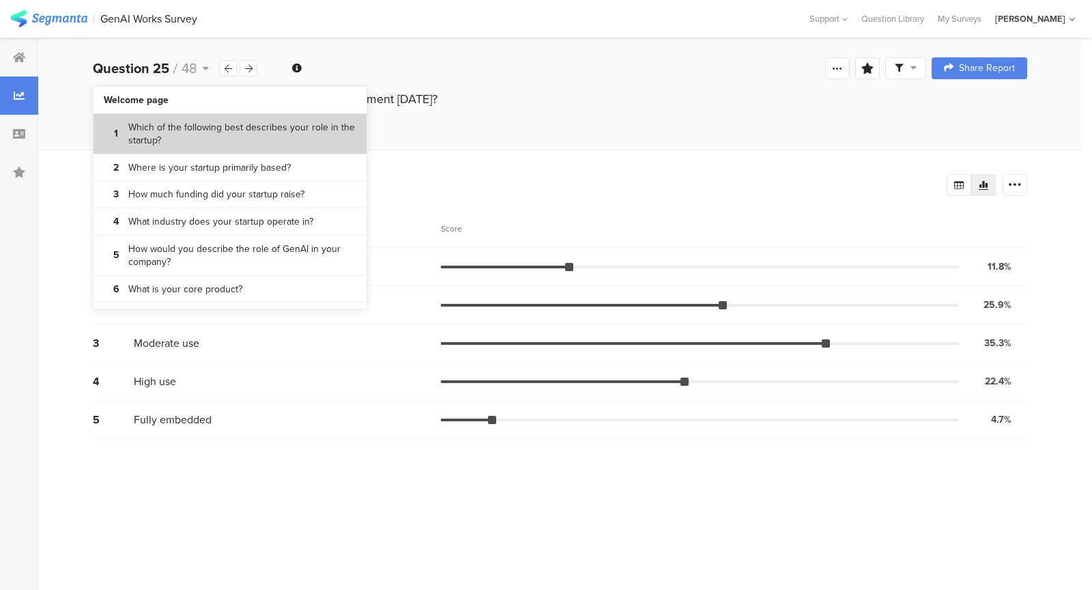
click at [187, 119] on section "1 Which of the following best describes your role in the startup?" at bounding box center [229, 134] width 273 height 40
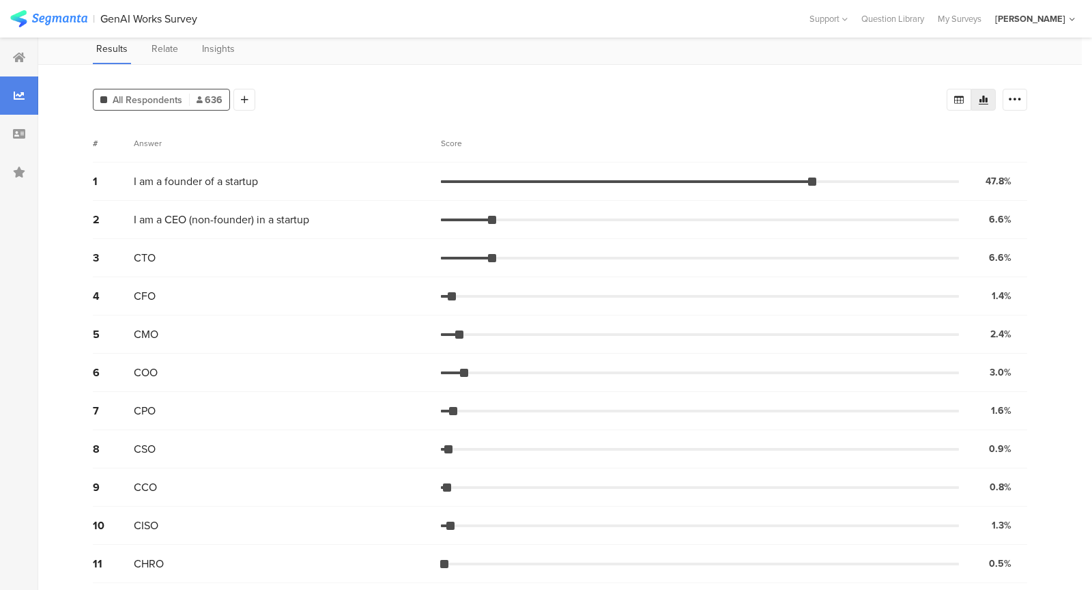
scroll to position [87, 0]
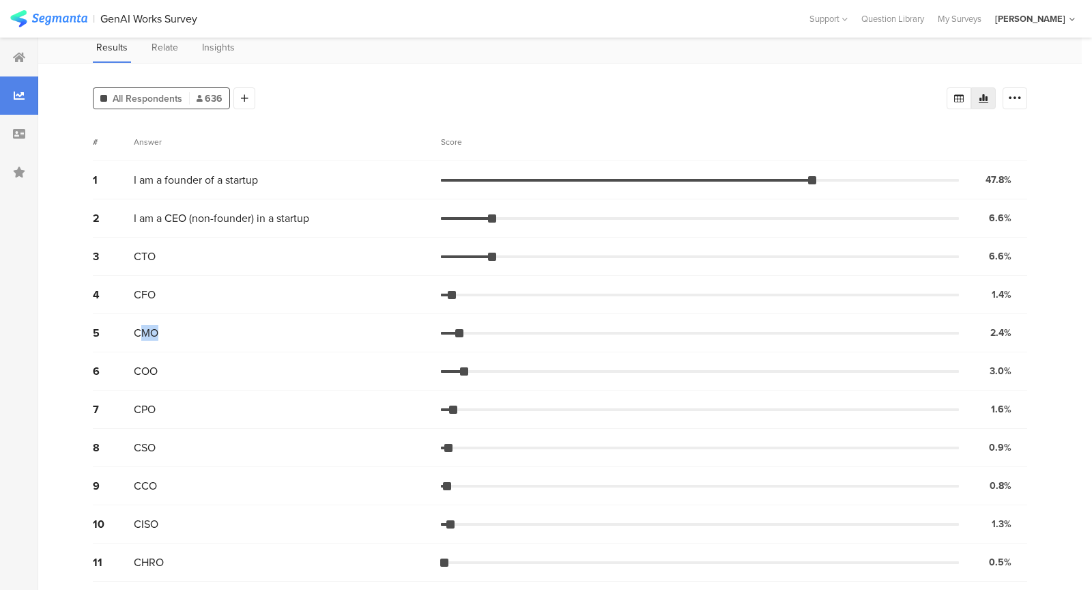
drag, startPoint x: 143, startPoint y: 330, endPoint x: 317, endPoint y: 340, distance: 174.3
click at [318, 340] on div "5 CMO 2.4% 15 votes" at bounding box center [560, 333] width 934 height 38
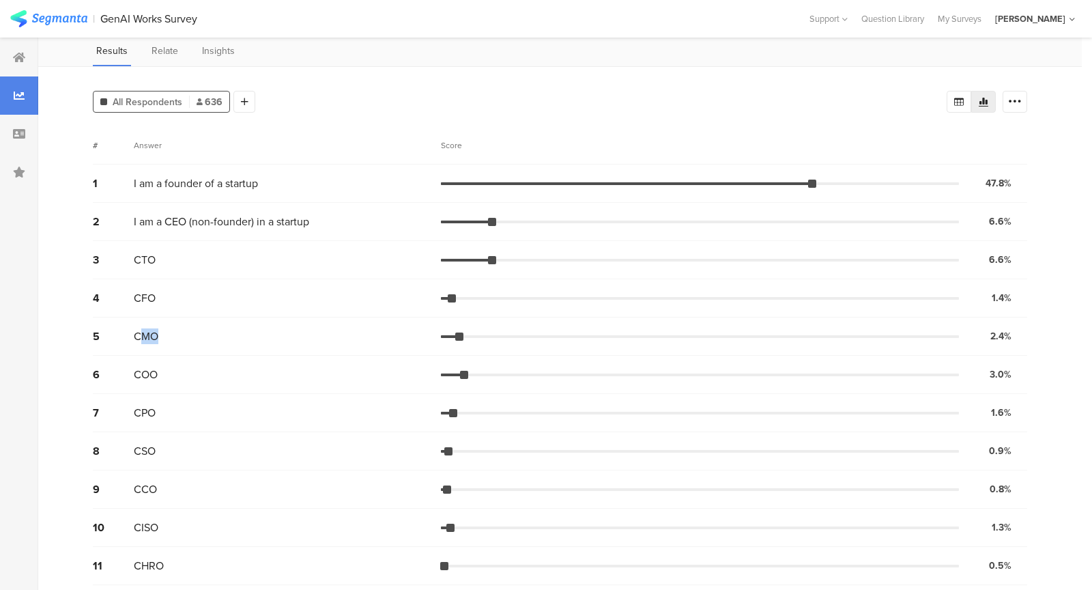
scroll to position [0, 0]
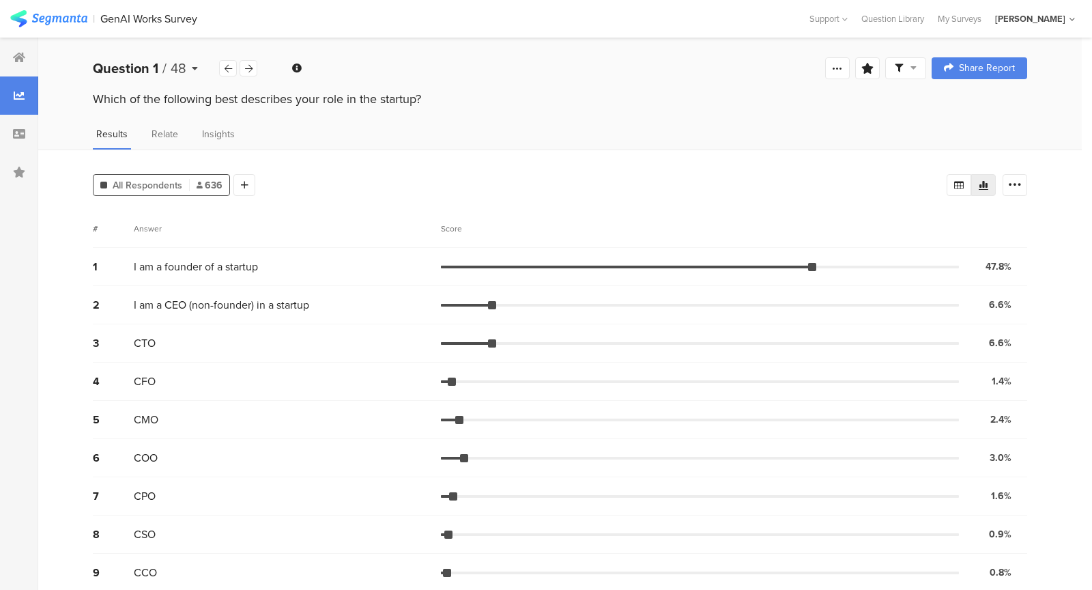
click at [188, 66] on div "Question 1 / 48" at bounding box center [156, 68] width 126 height 20
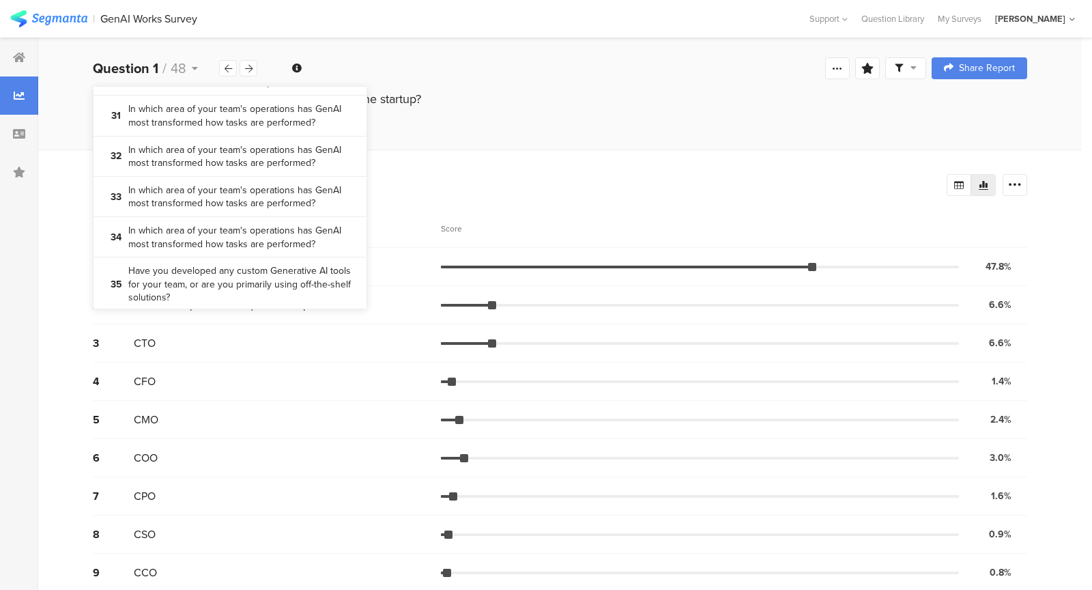
scroll to position [1122, 0]
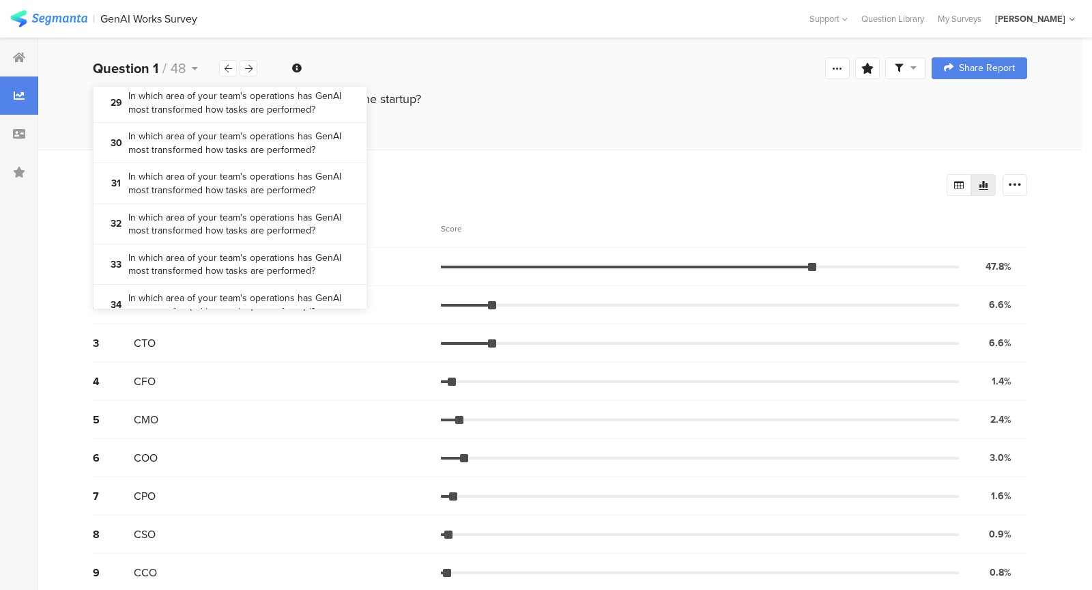
click at [390, 127] on div "Results Relate Insights" at bounding box center [559, 138] width 1043 height 23
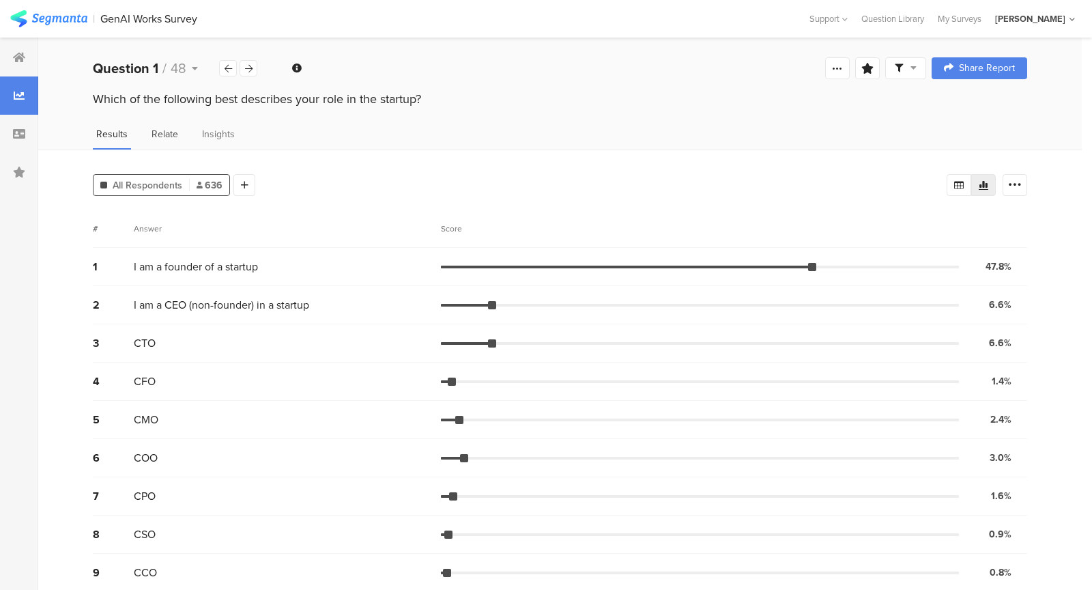
click at [167, 130] on span "Relate" at bounding box center [164, 134] width 27 height 14
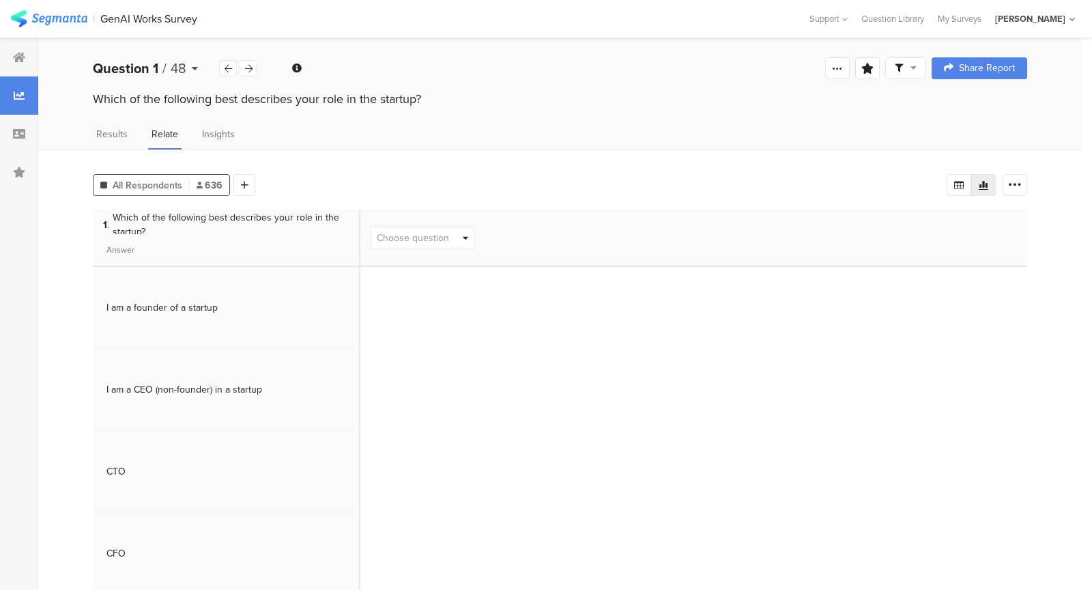
click at [195, 67] on icon at bounding box center [195, 68] width 6 height 10
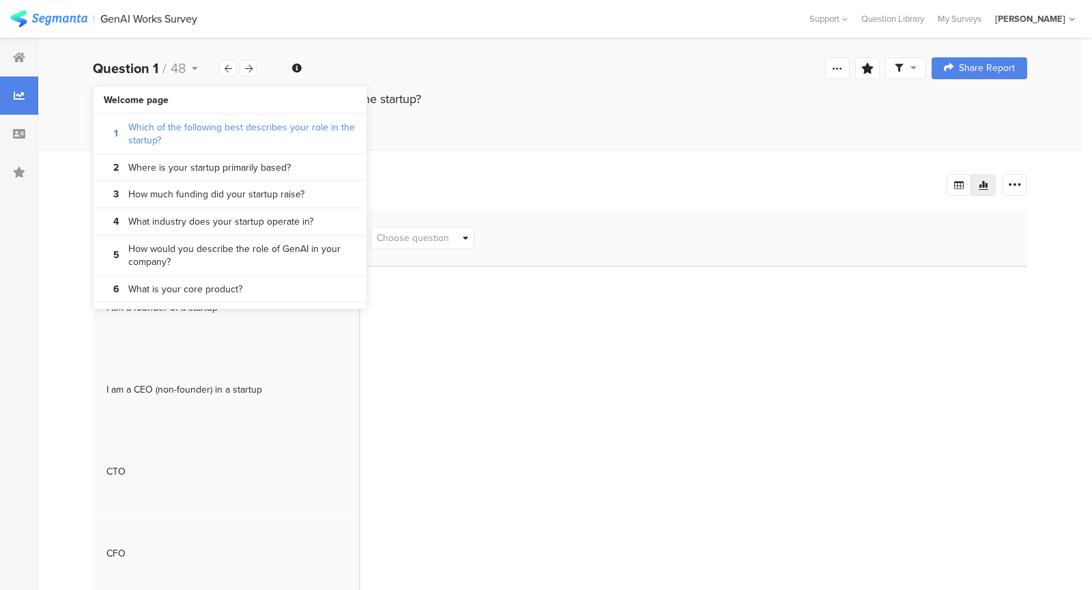
click at [463, 233] on icon at bounding box center [465, 237] width 5 height 9
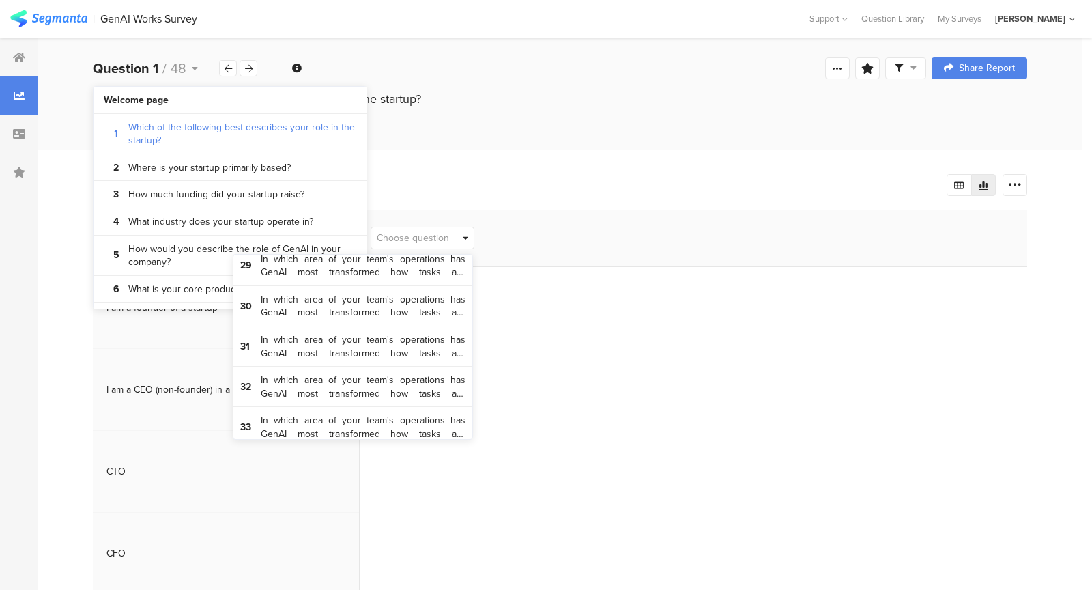
scroll to position [1075, 0]
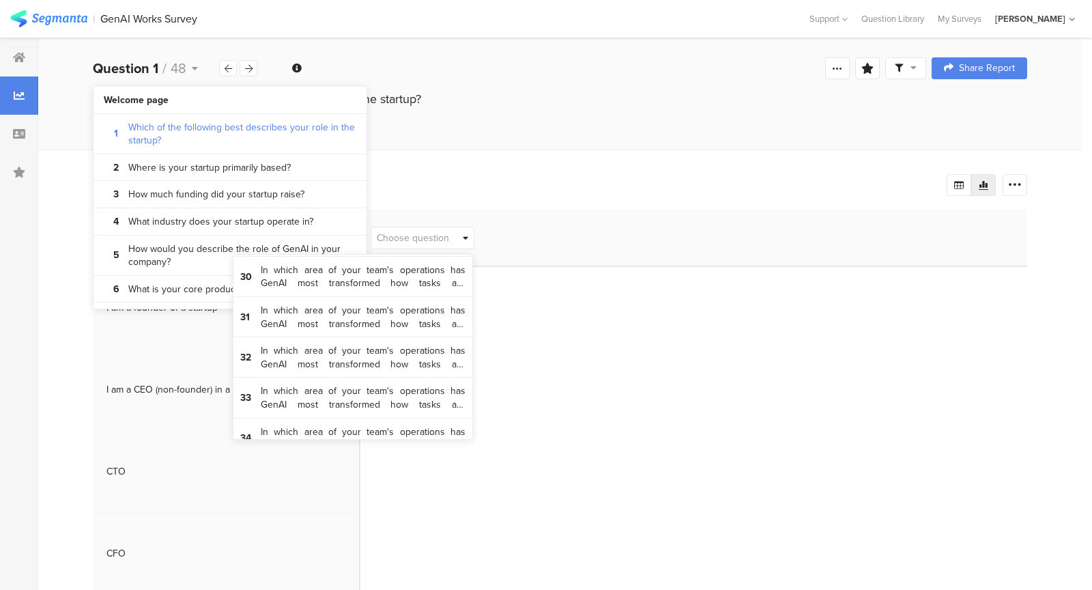
click at [487, 91] on div "Which of the following best describes your role in the startup?" at bounding box center [560, 99] width 934 height 18
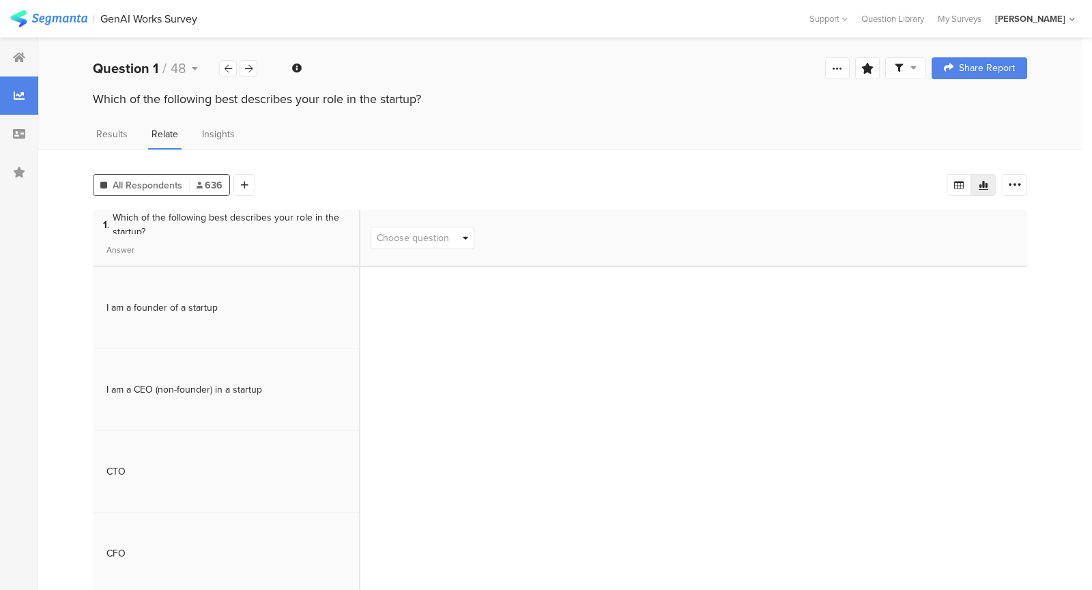
click at [440, 247] on div "Choose question" at bounding box center [693, 237] width 667 height 57
click at [440, 238] on span "Choose question" at bounding box center [413, 238] width 72 height 14
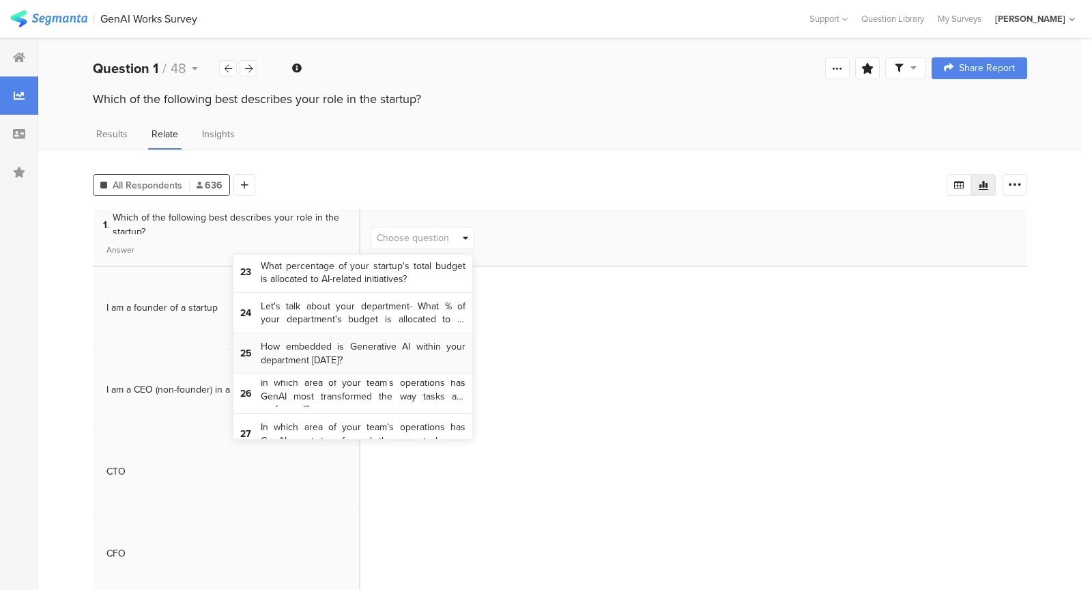
scroll to position [790, 0]
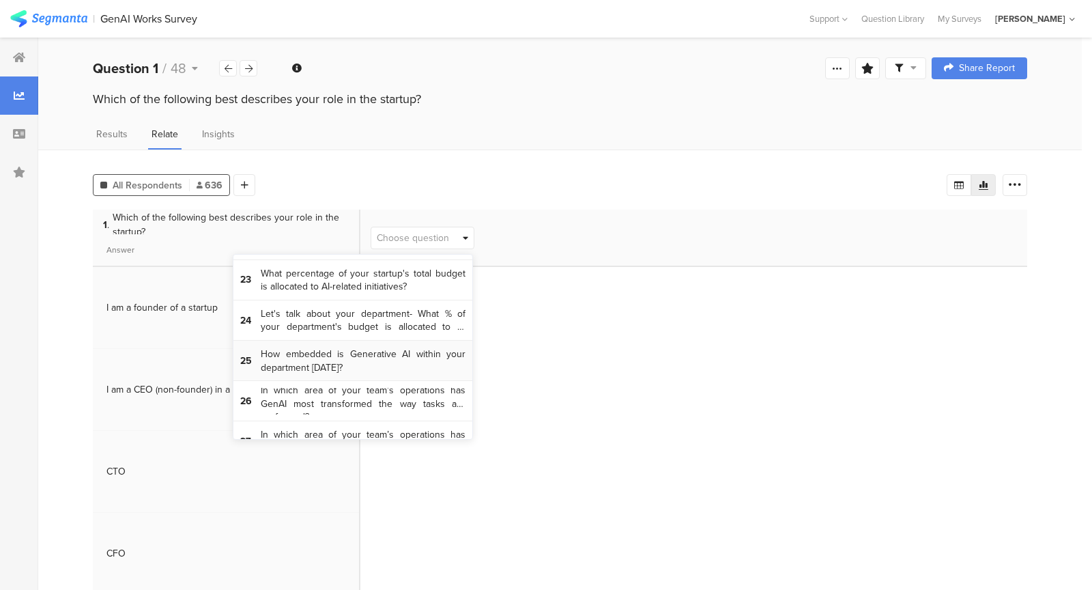
click at [404, 351] on span "How embedded is Generative AI within your department today?" at bounding box center [363, 360] width 205 height 27
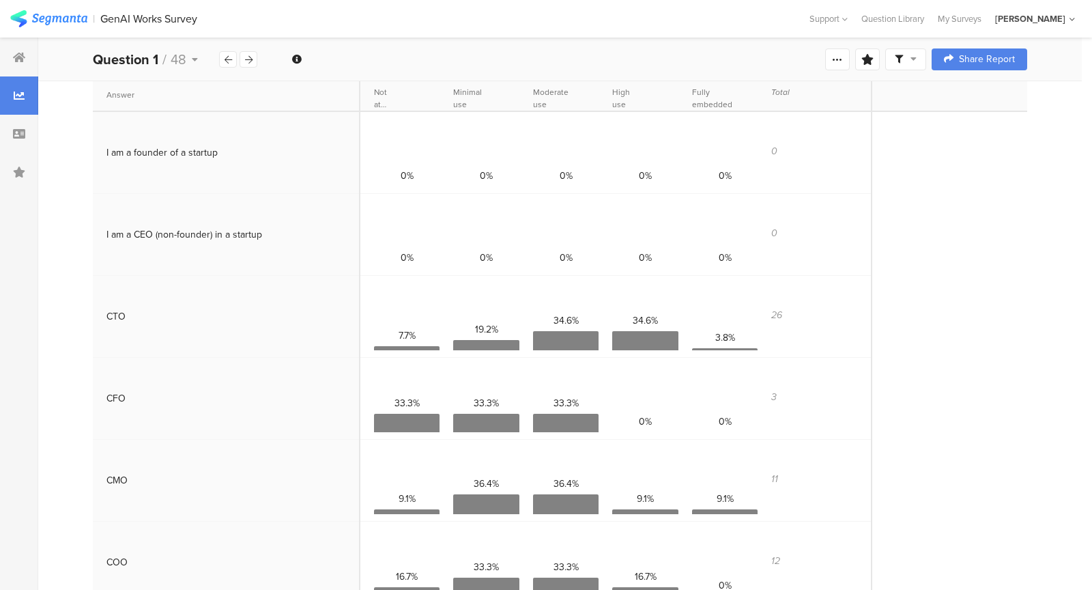
scroll to position [115, 0]
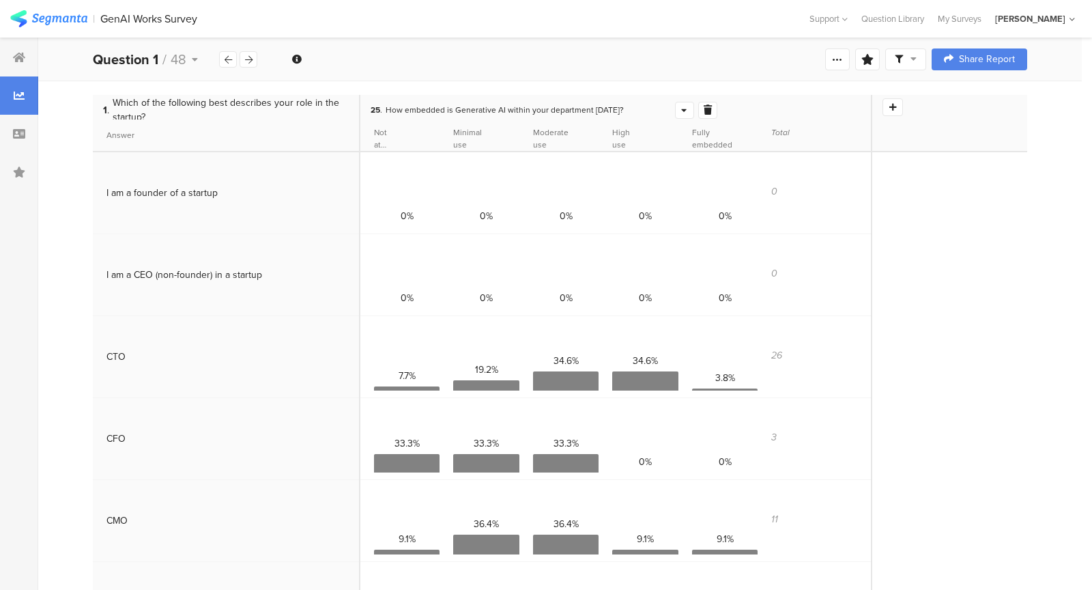
drag, startPoint x: 599, startPoint y: 136, endPoint x: 609, endPoint y: 134, distance: 10.6
click at [604, 134] on section "Moderate use" at bounding box center [565, 134] width 79 height 31
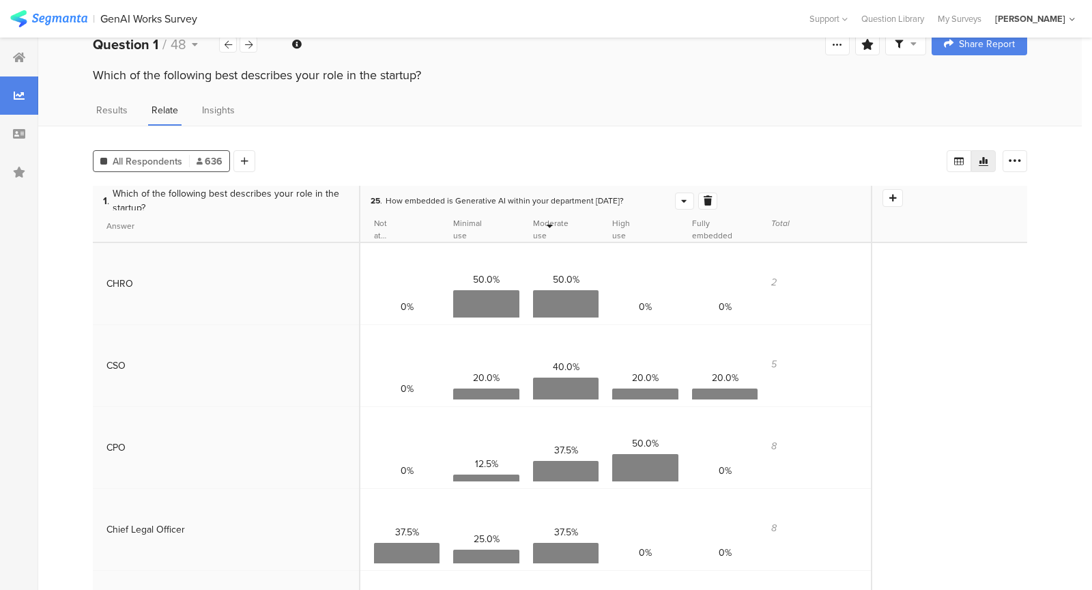
scroll to position [0, 0]
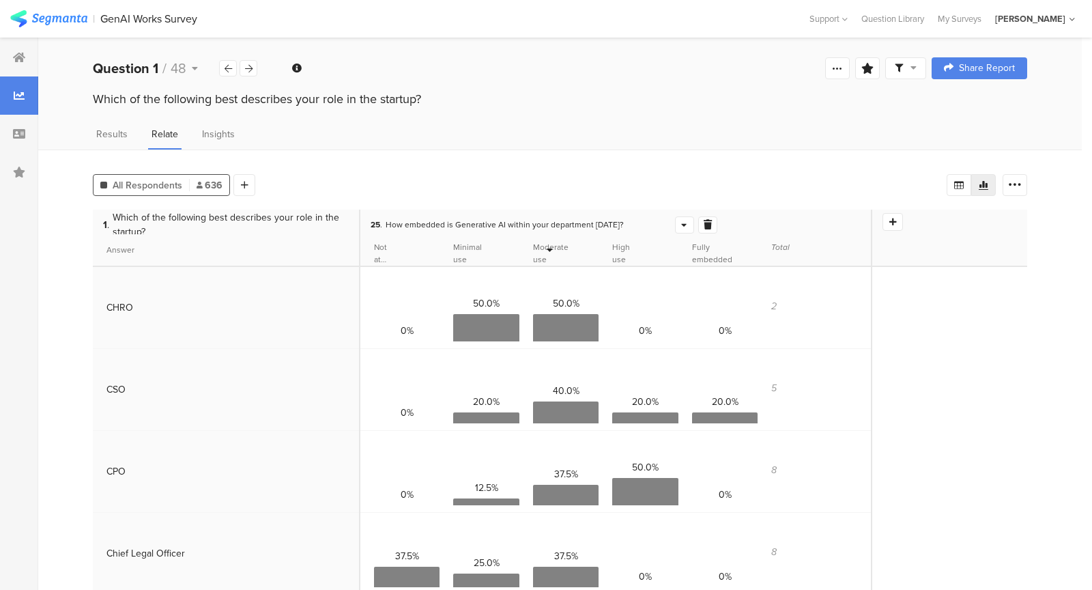
click at [676, 222] on div at bounding box center [685, 225] width 18 height 16
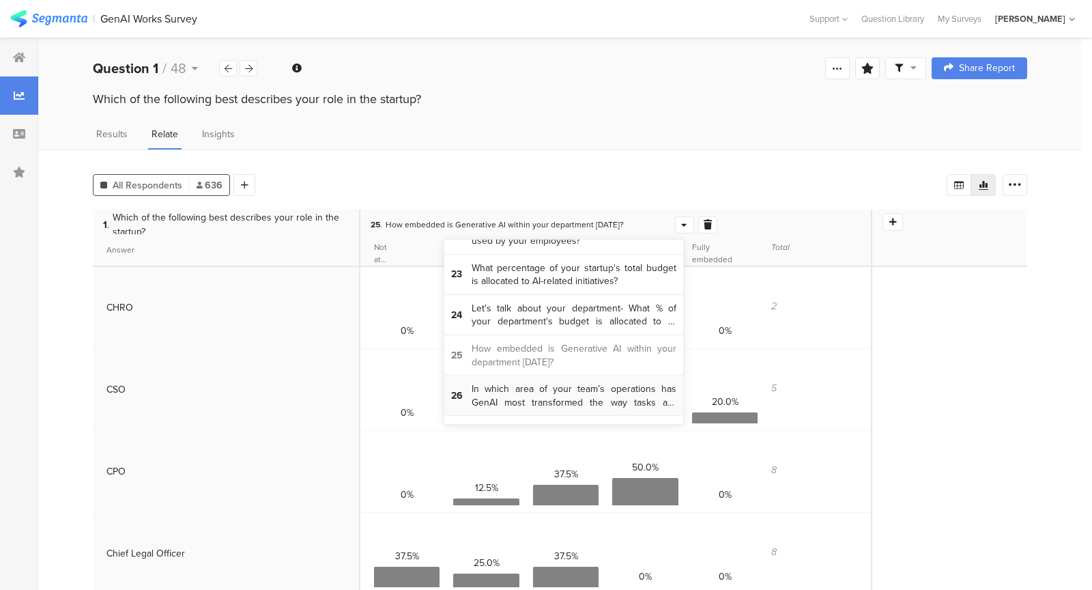
scroll to position [13, 0]
click at [592, 382] on span "In which area of your team’s operations has GenAI most transformed the way task…" at bounding box center [574, 395] width 205 height 27
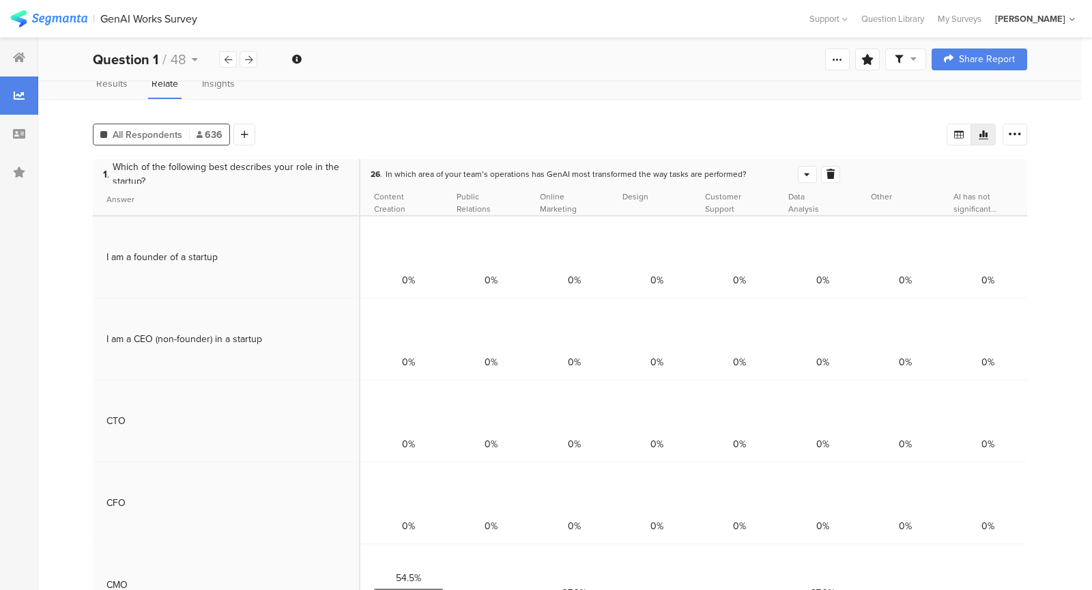
scroll to position [38, 0]
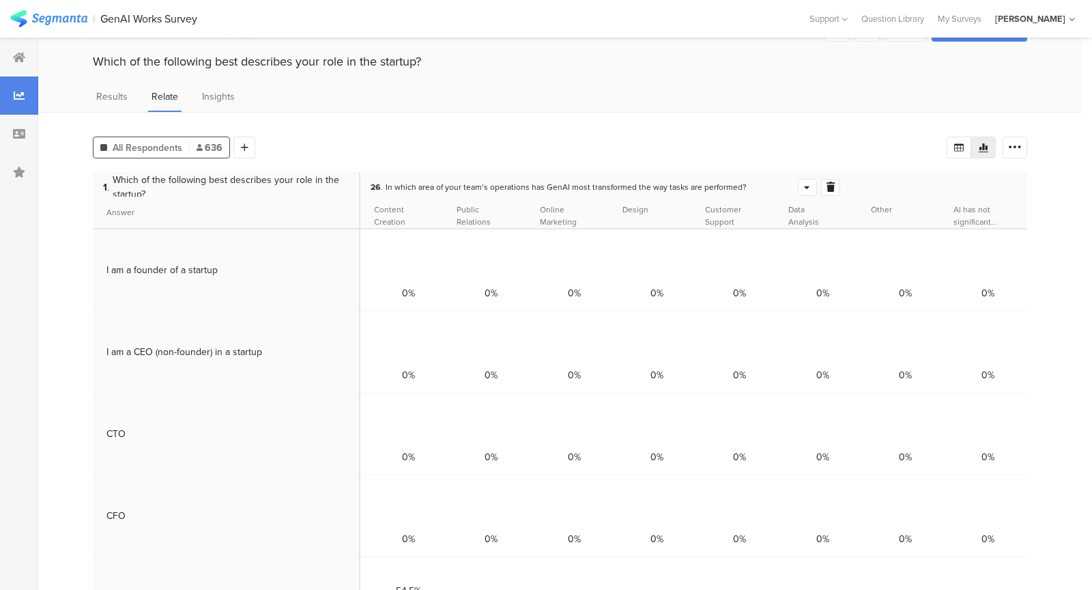
click at [798, 184] on div at bounding box center [807, 187] width 18 height 16
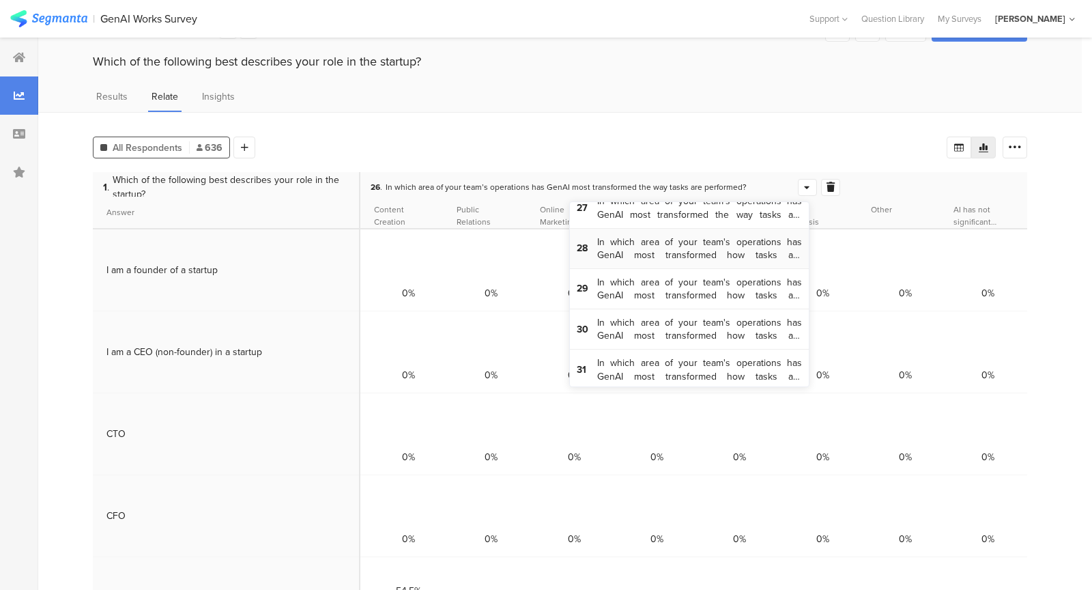
scroll to position [897, 0]
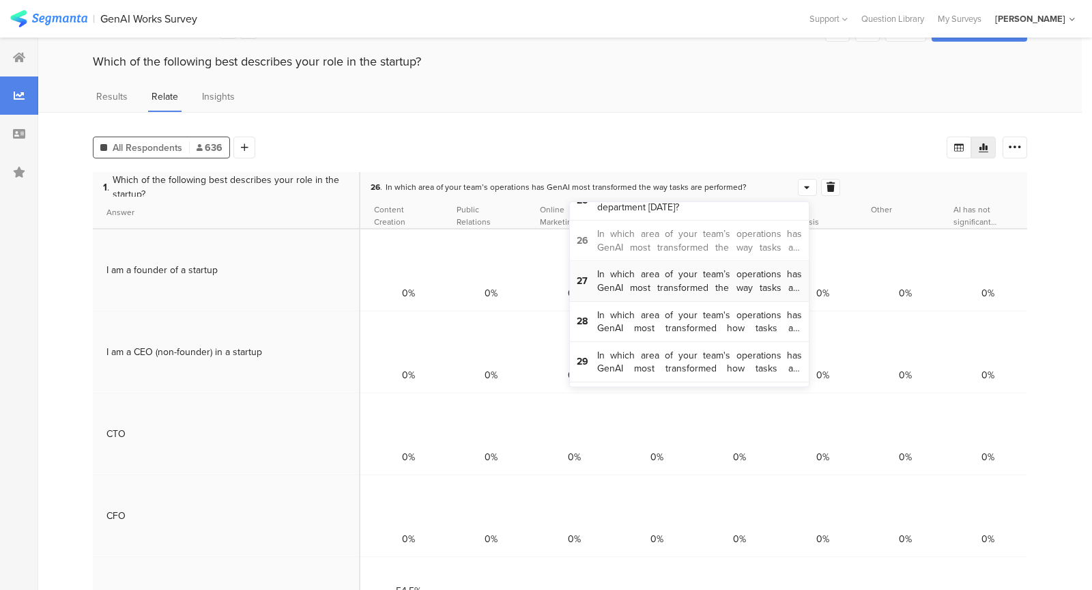
click at [724, 275] on span "In which area of your team’s operations has GenAI most transformed the way task…" at bounding box center [699, 280] width 205 height 27
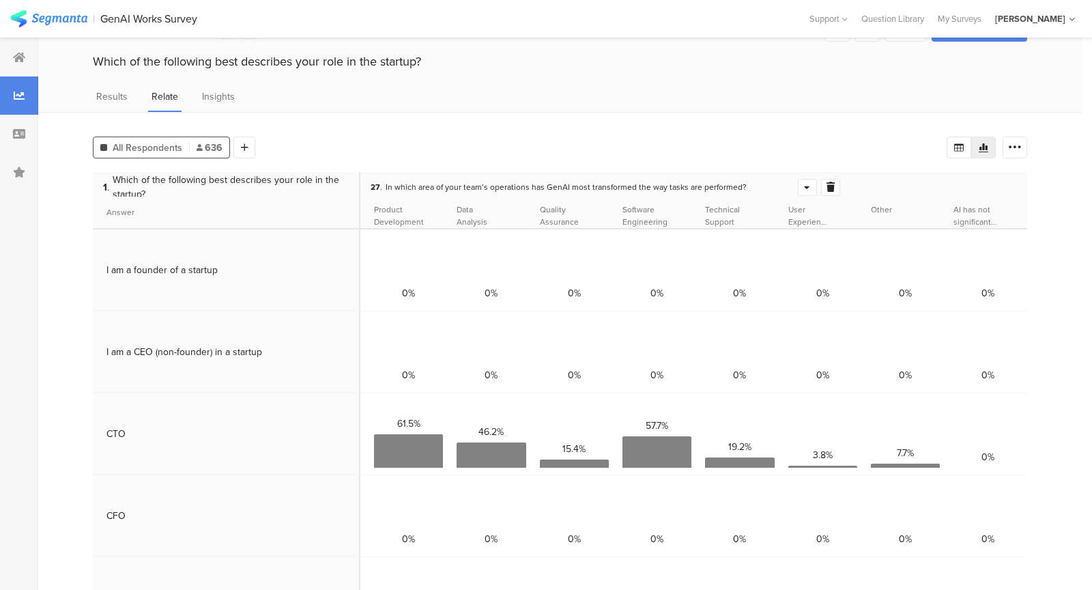
click at [798, 179] on div at bounding box center [807, 187] width 18 height 16
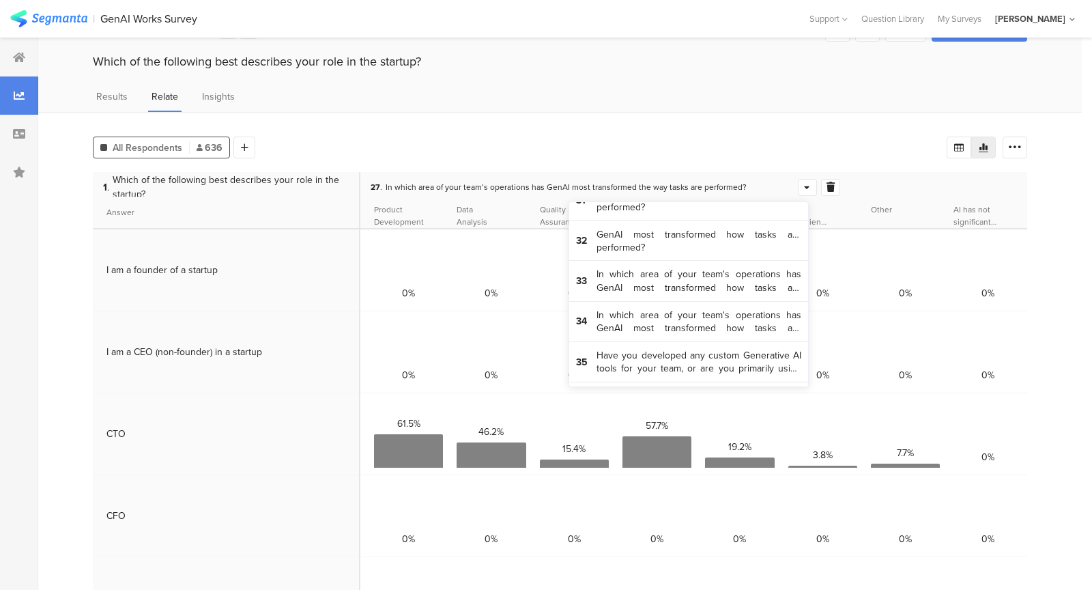
scroll to position [1145, 0]
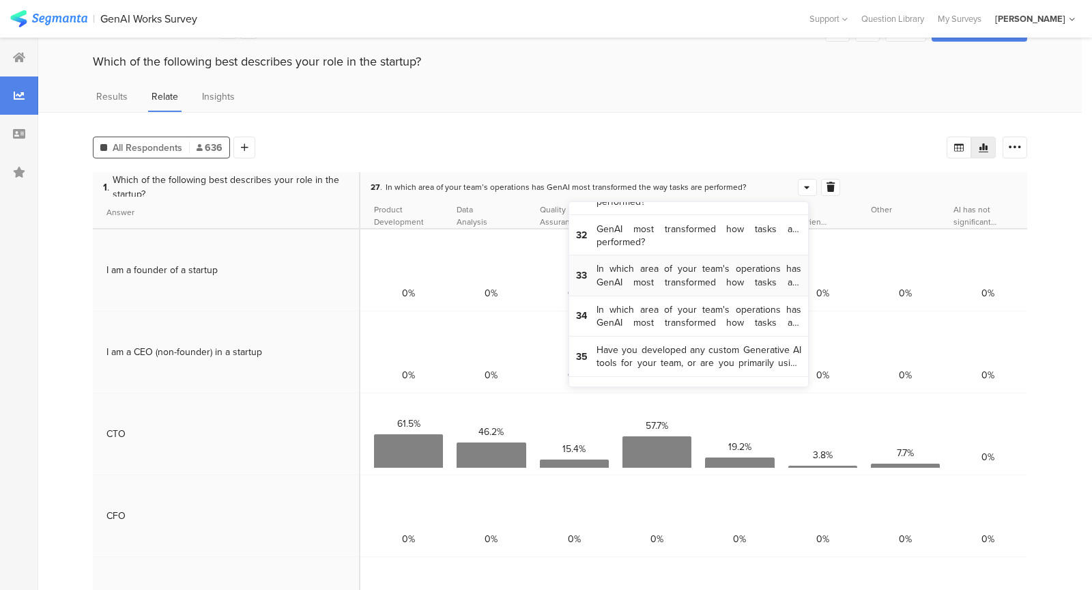
click at [708, 269] on span "In which area of your team's operations has GenAI most transformed how tasks ar…" at bounding box center [698, 275] width 205 height 27
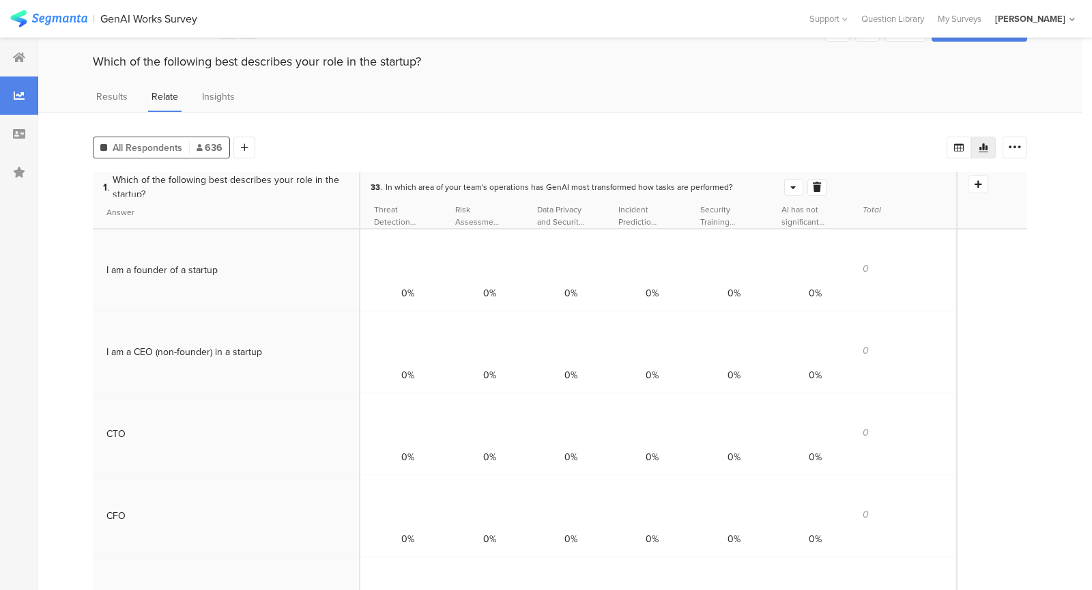
click at [790, 186] on icon at bounding box center [792, 187] width 5 height 9
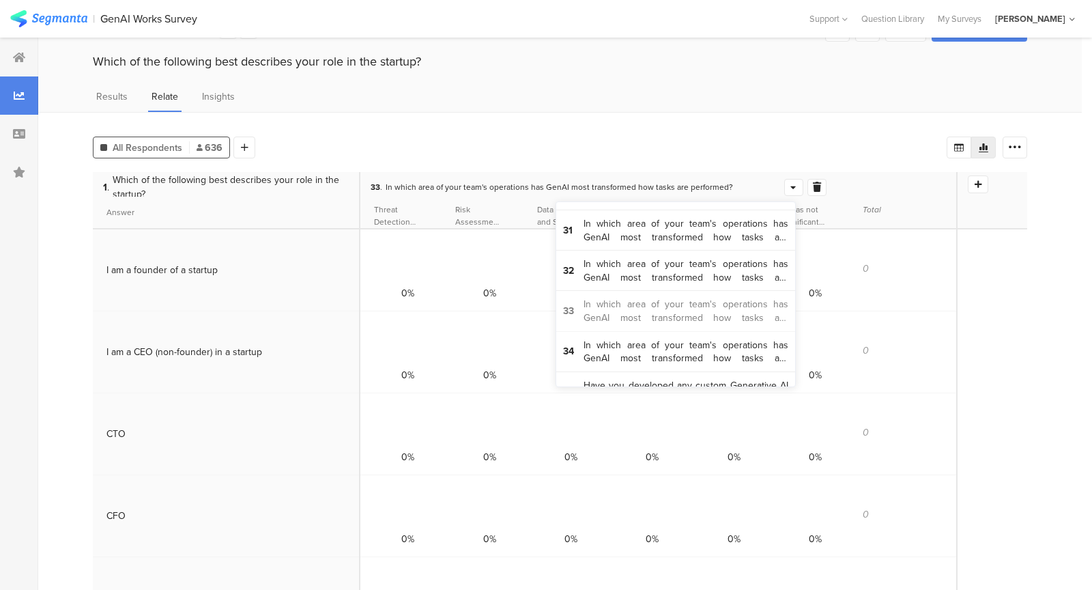
scroll to position [1120, 0]
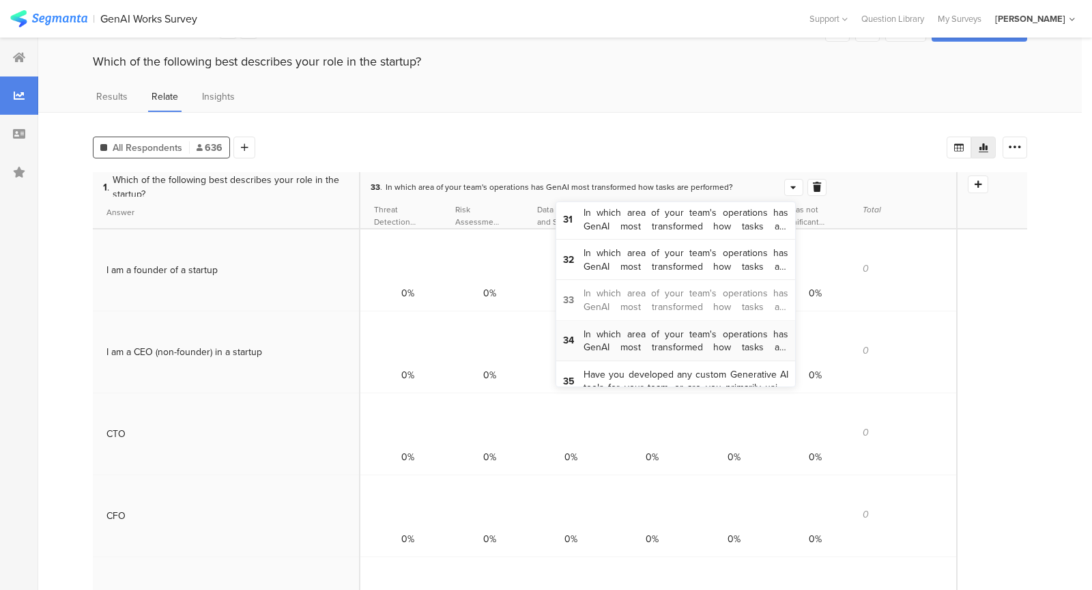
click at [689, 328] on span "In which area of your team's operations has GenAI most transformed how tasks ar…" at bounding box center [685, 341] width 205 height 27
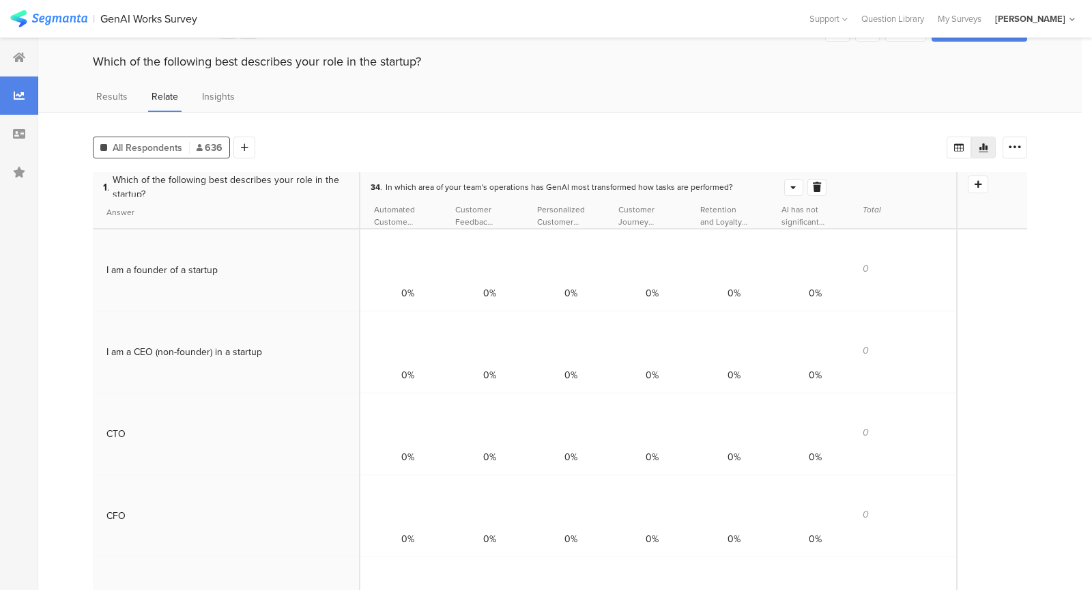
click at [790, 186] on icon at bounding box center [792, 187] width 5 height 9
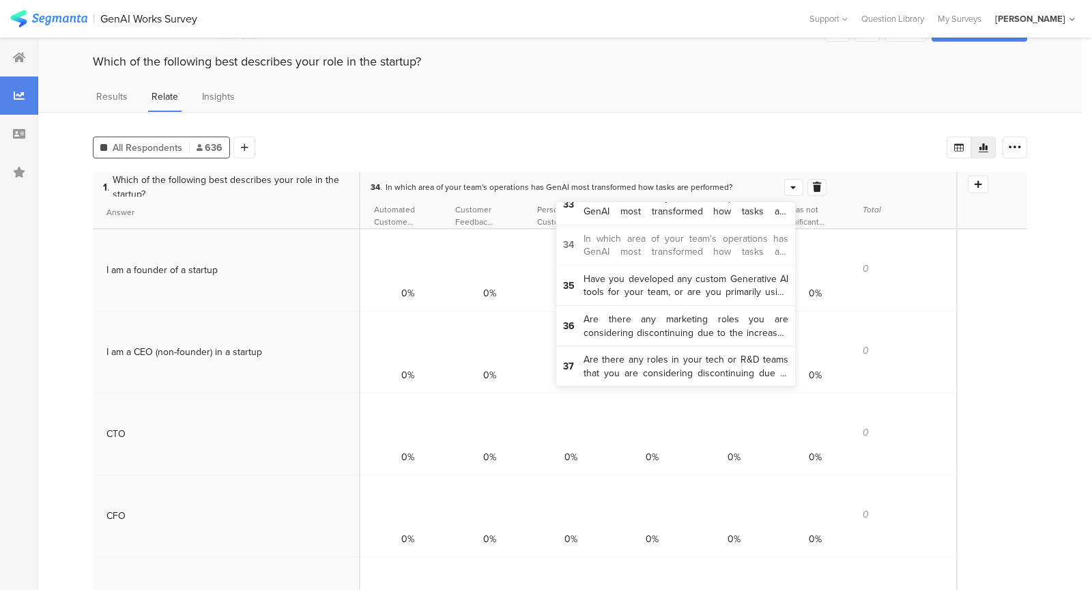
scroll to position [1215, 0]
click at [710, 274] on span "Have you developed any custom Generative AI tools for your team, or are you pri…" at bounding box center [685, 287] width 205 height 27
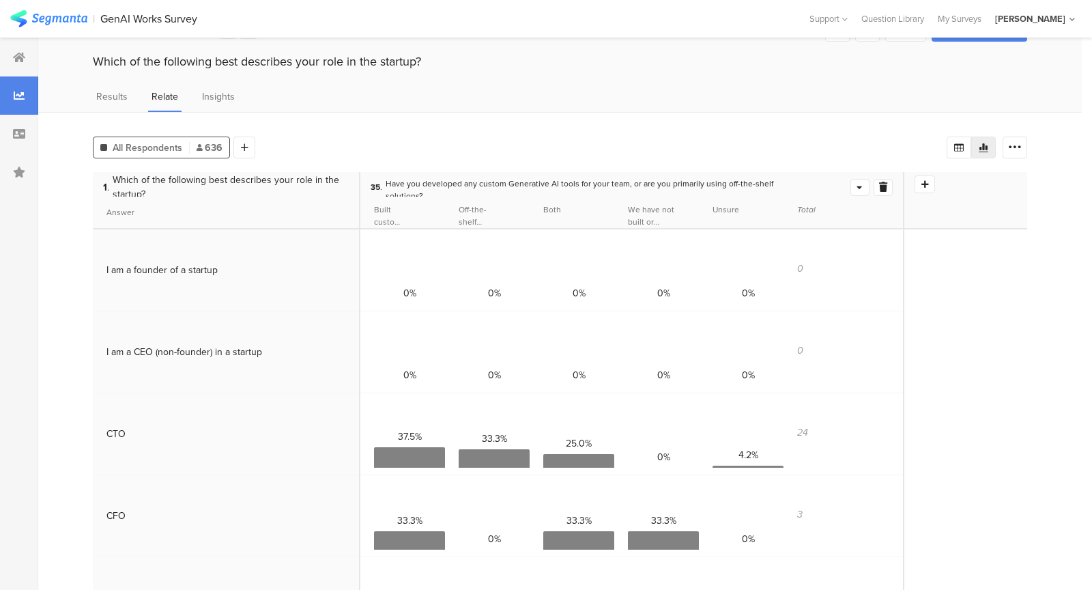
click at [859, 188] on icon at bounding box center [858, 187] width 5 height 9
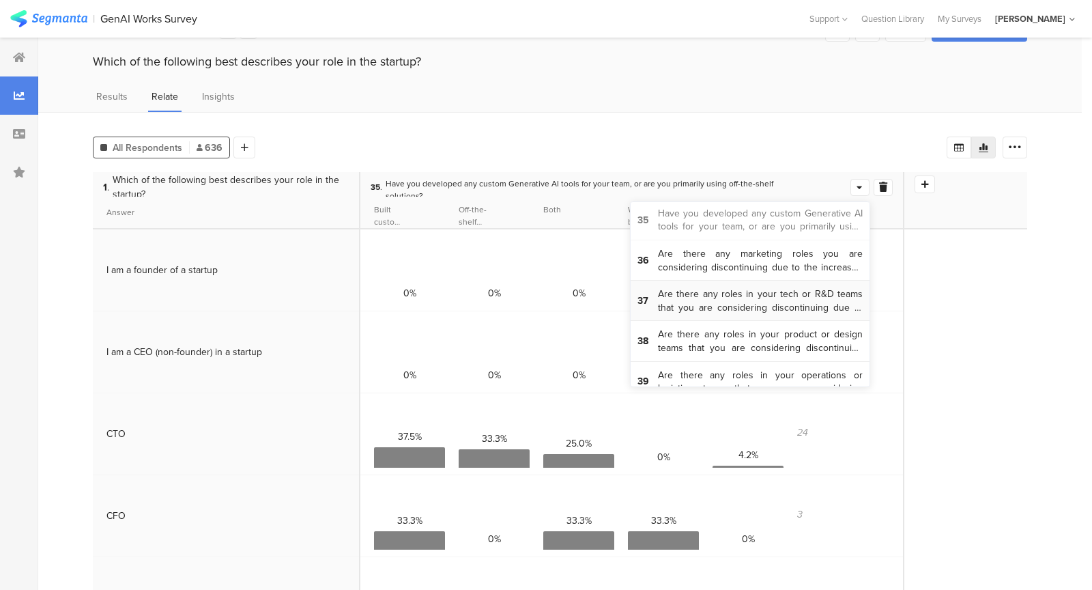
scroll to position [1264, 0]
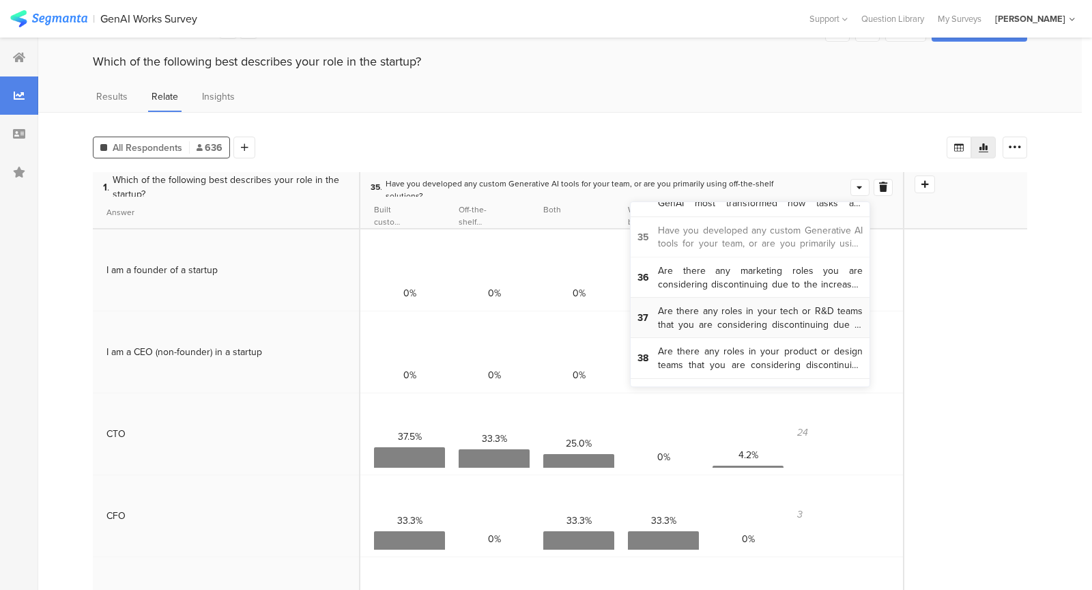
click at [783, 310] on span "Are there any roles in your tech or R&D teams that you are considering disconti…" at bounding box center [760, 317] width 205 height 27
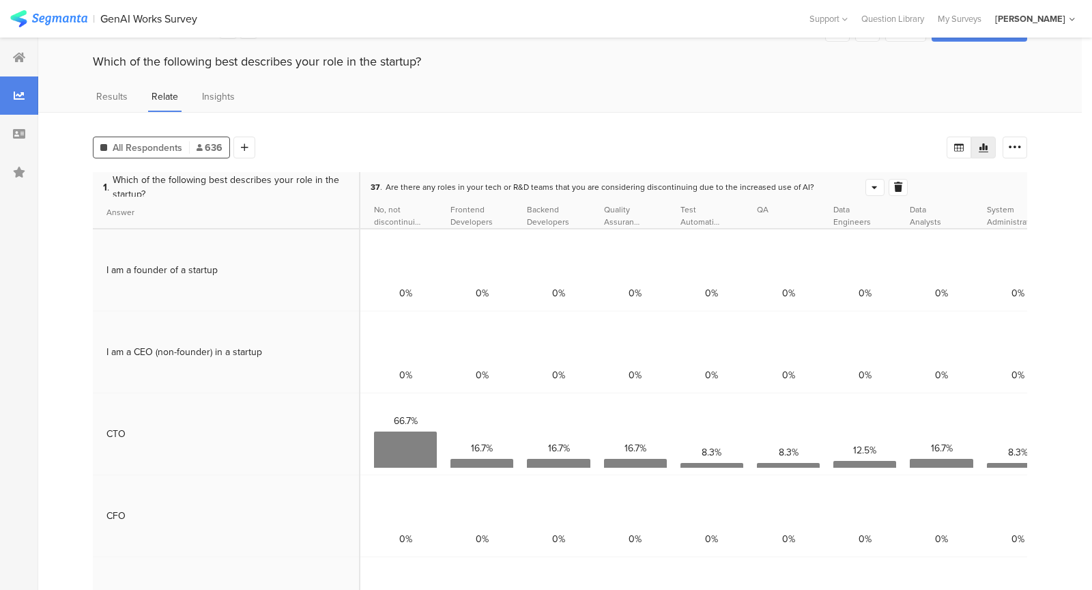
click at [862, 193] on div "37 . Are there any roles in your tech or R&D teams that you are considering dis…" at bounding box center [914, 184] width 1108 height 25
click at [871, 188] on icon at bounding box center [873, 187] width 5 height 9
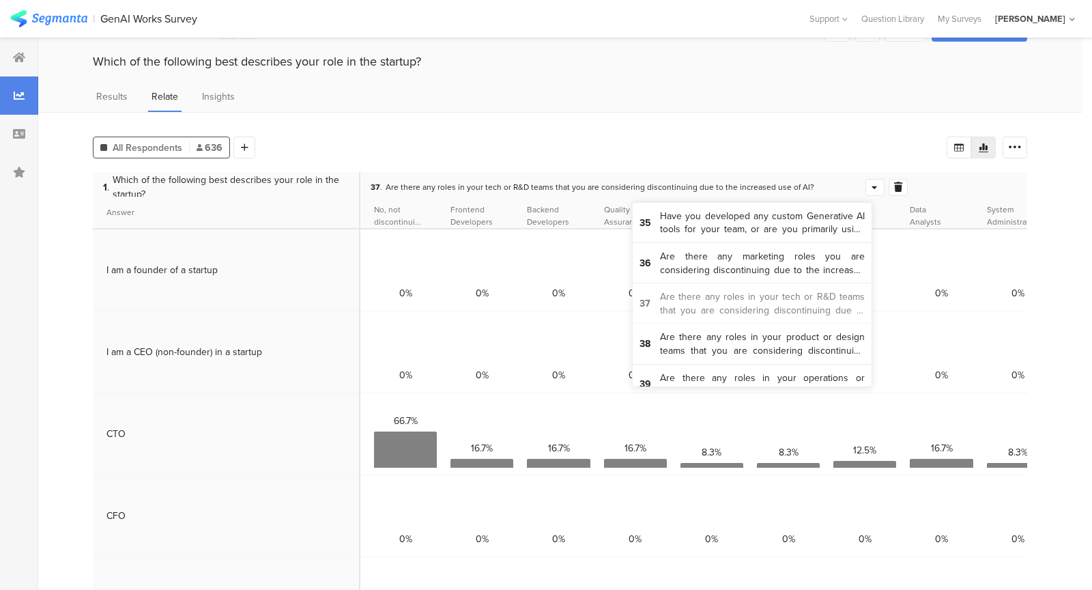
scroll to position [1273, 0]
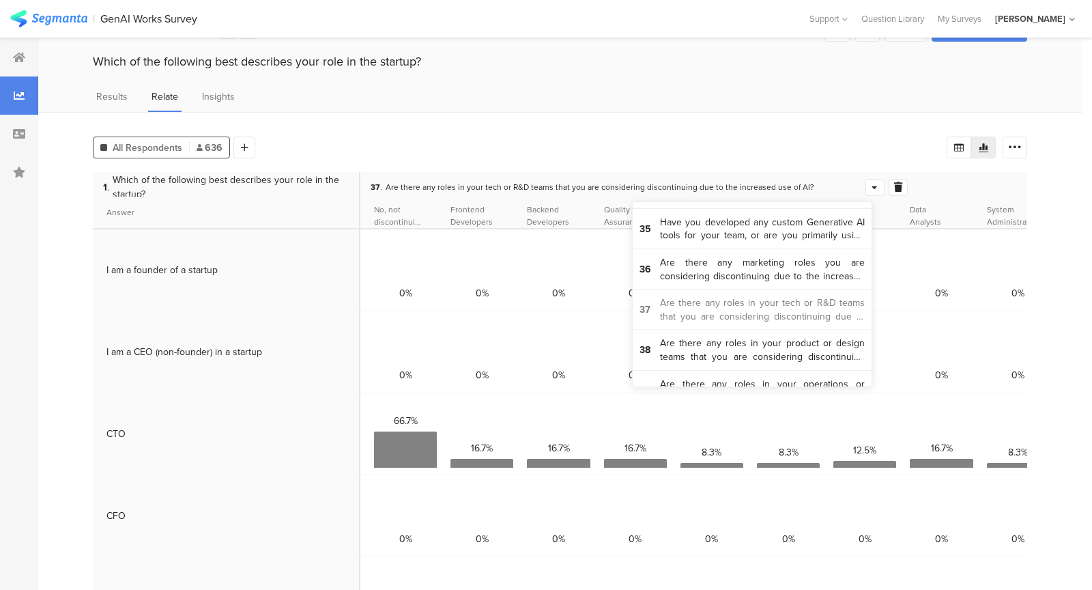
click at [788, 256] on span "Are there any marketing roles you are considering discontinuing due to the incr…" at bounding box center [762, 269] width 205 height 27
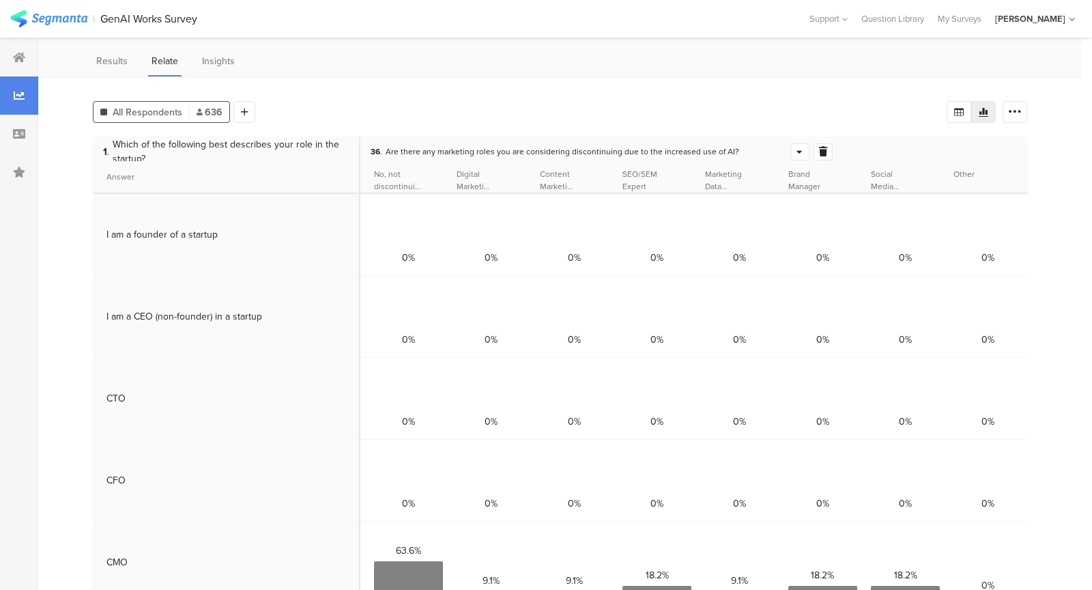
scroll to position [72, 0]
click at [792, 145] on div at bounding box center [800, 153] width 18 height 16
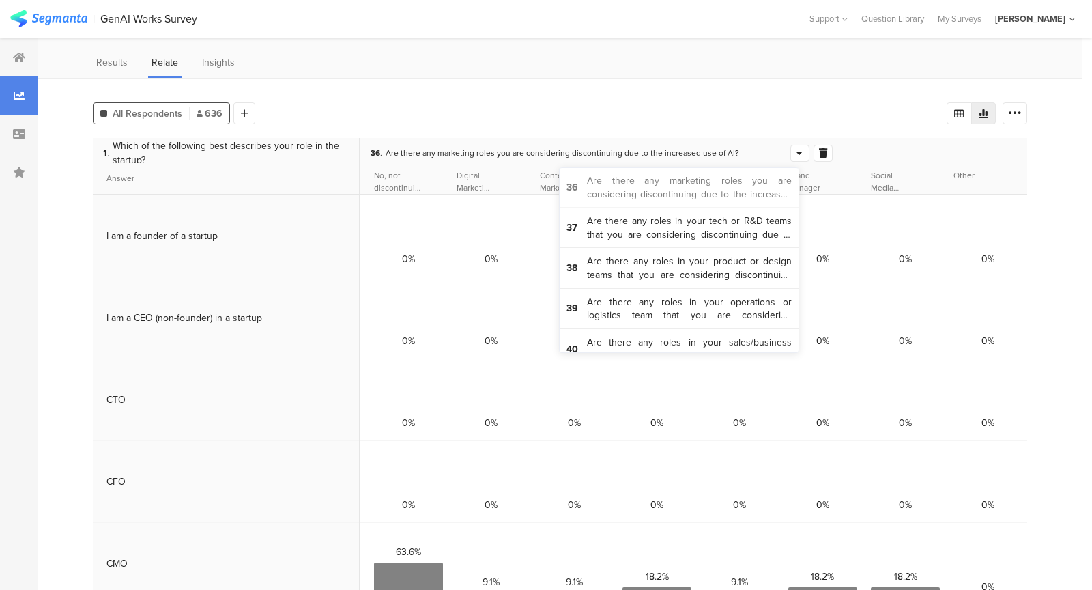
scroll to position [1314, 0]
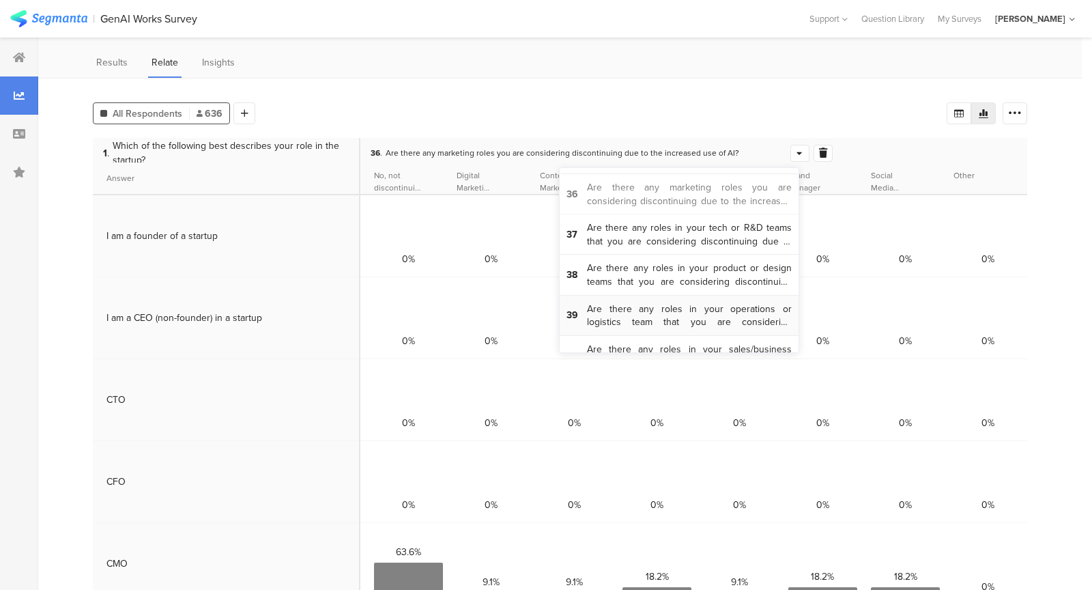
click at [742, 304] on span "Are there any roles in your operations or logistics team that you are consideri…" at bounding box center [689, 315] width 205 height 27
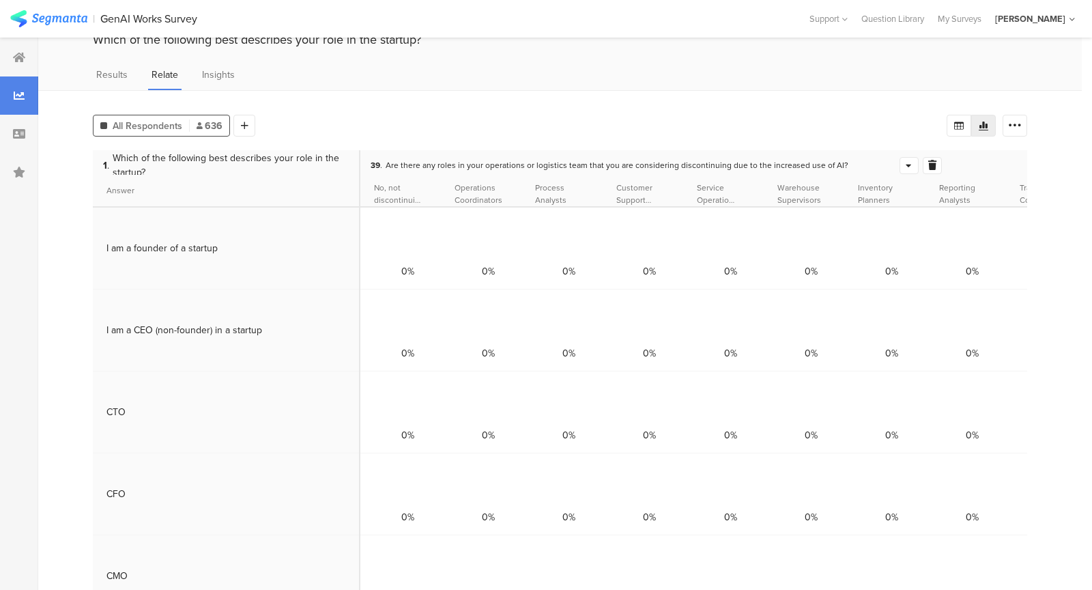
scroll to position [67, 0]
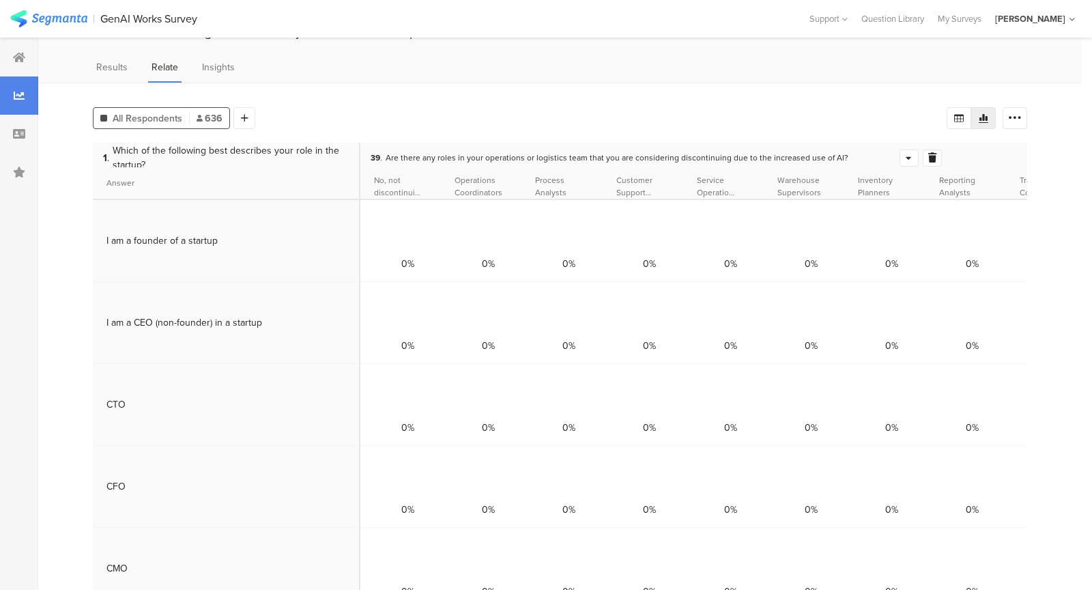
click at [906, 156] on icon at bounding box center [908, 158] width 5 height 9
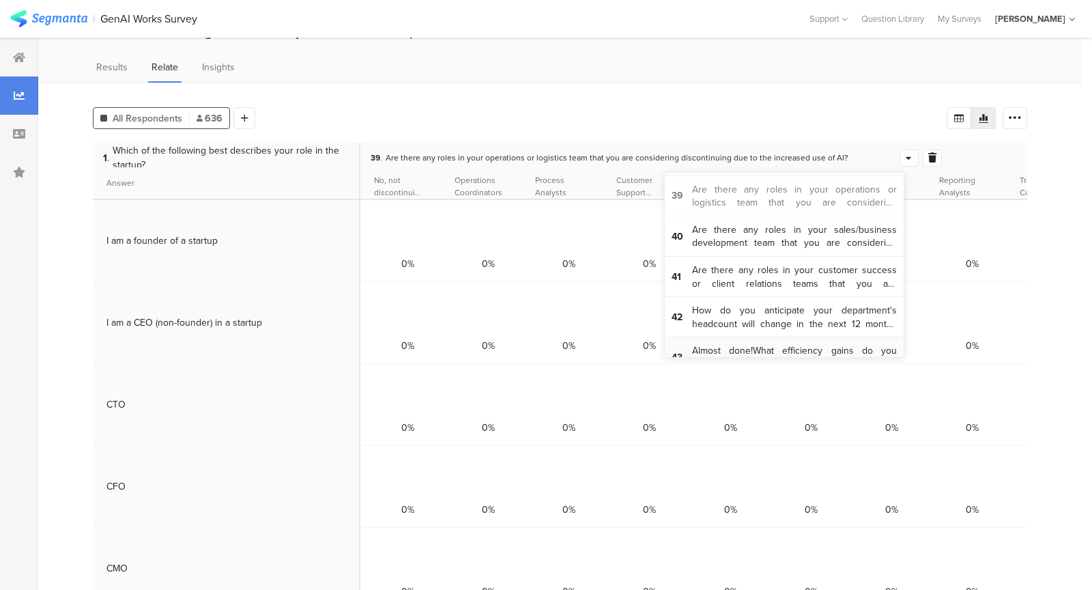
scroll to position [1436, 0]
click at [835, 271] on span "Are there any roles in your customer success or client relations teams that you…" at bounding box center [794, 278] width 205 height 27
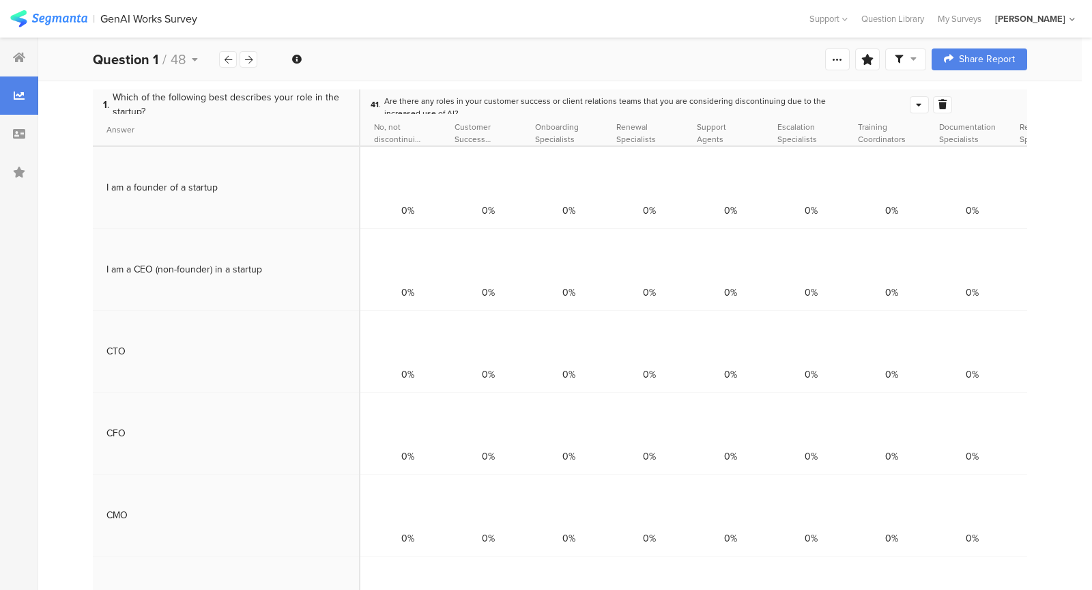
scroll to position [35, 0]
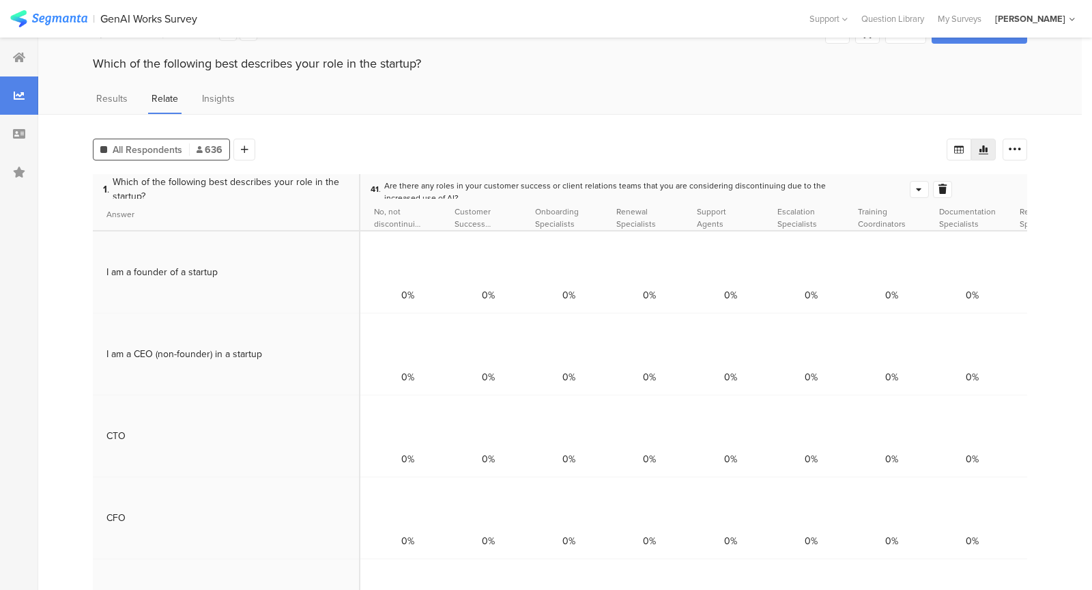
click at [912, 182] on div at bounding box center [919, 190] width 18 height 16
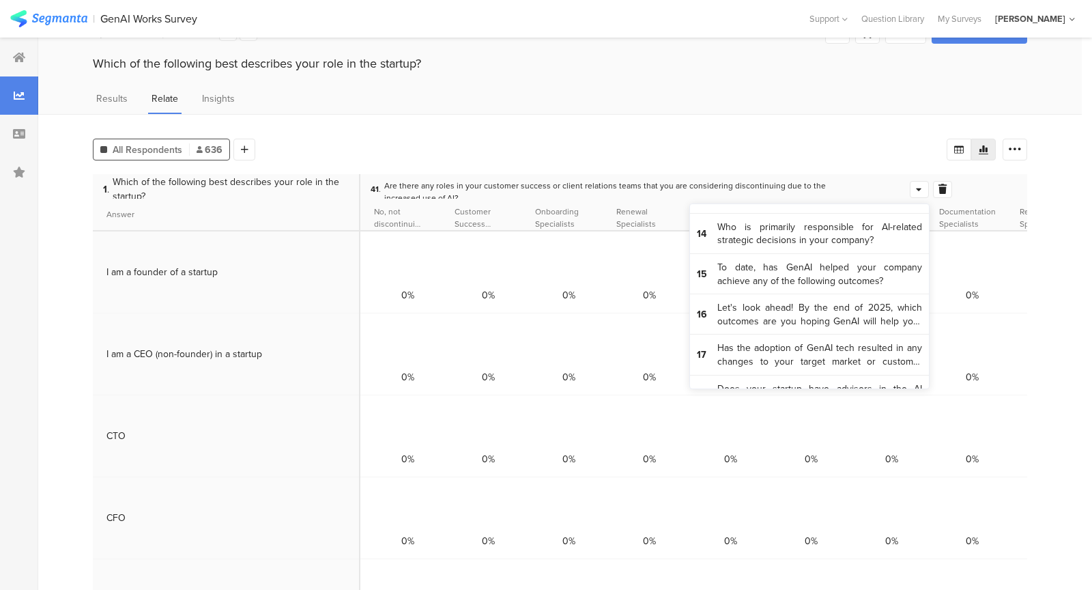
scroll to position [1526, 0]
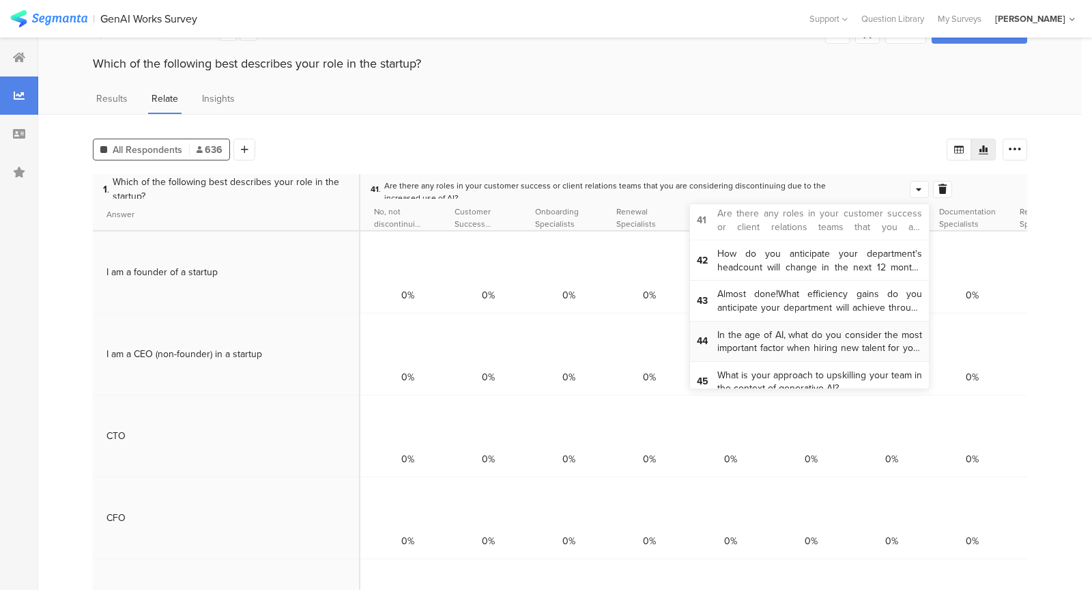
click at [863, 328] on span "In the age of AI, what do you consider the most important factor when hiring ne…" at bounding box center [819, 341] width 205 height 27
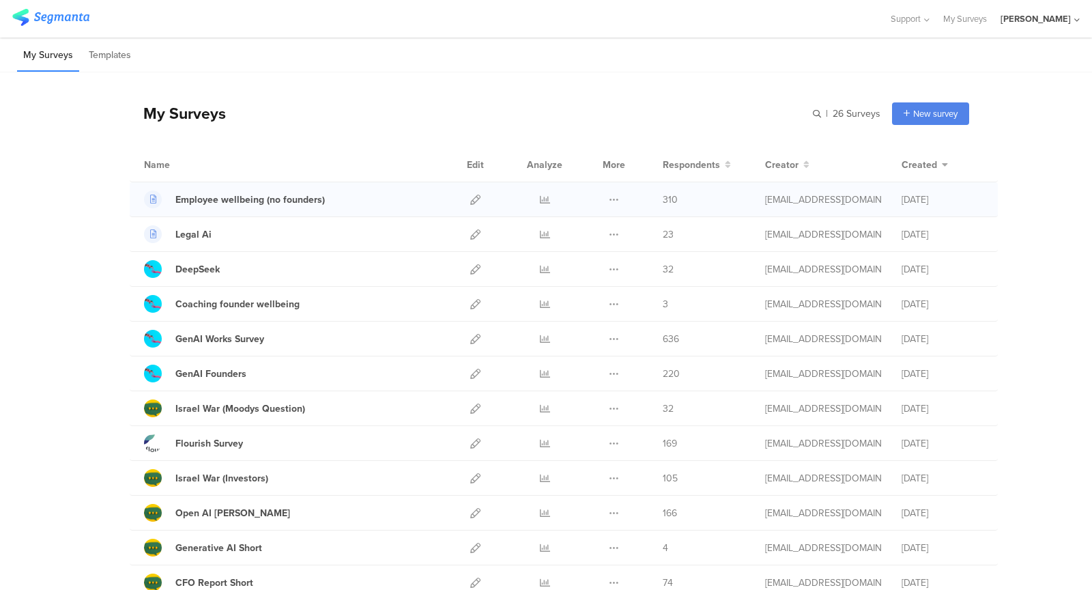
scroll to position [39, 0]
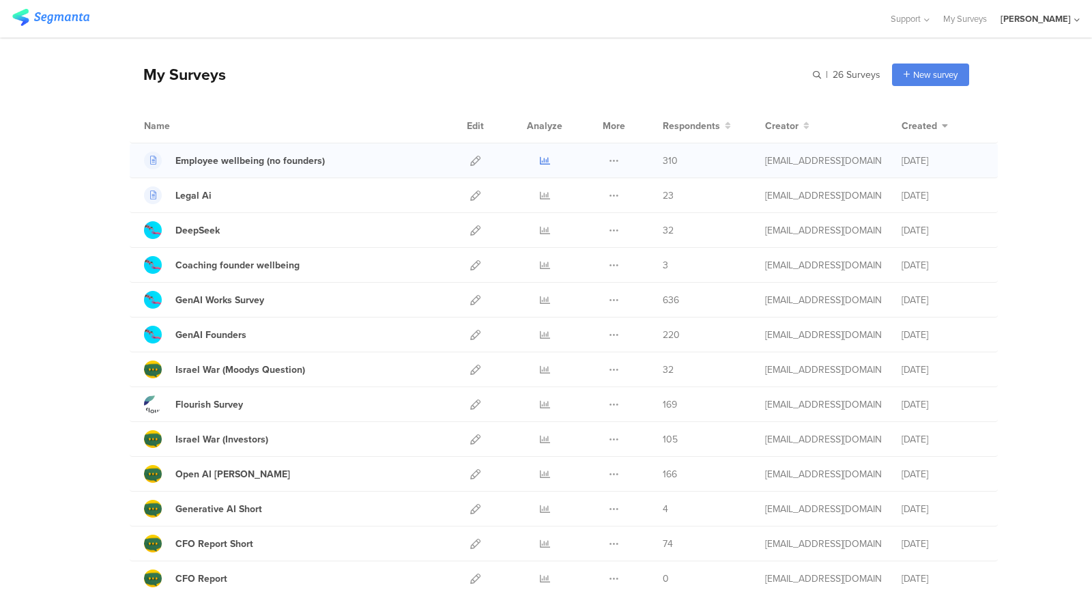
click at [540, 157] on icon at bounding box center [545, 161] width 10 height 10
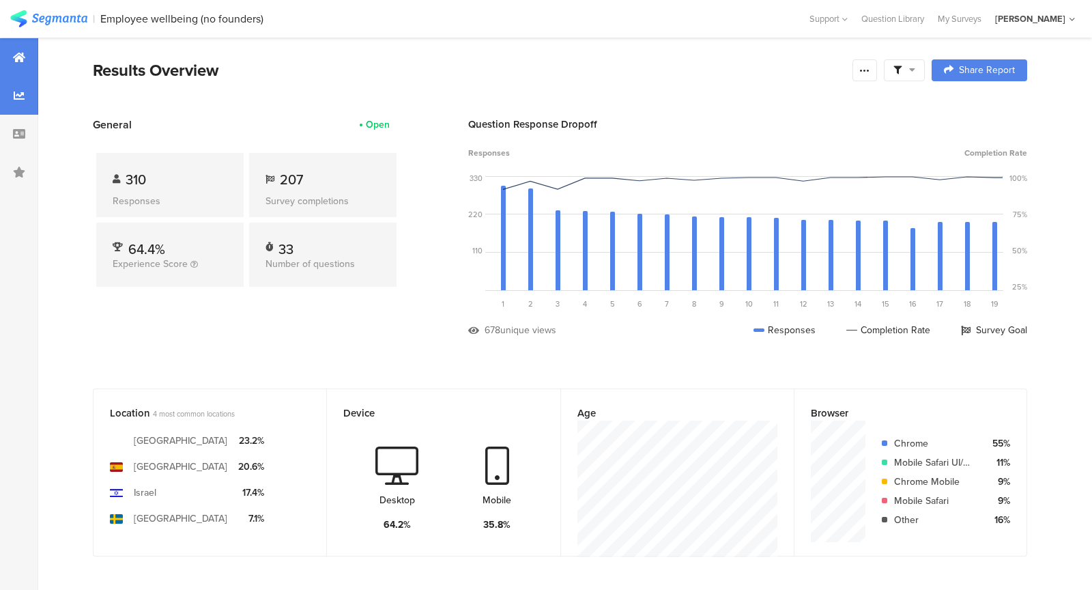
click at [15, 92] on icon at bounding box center [19, 95] width 11 height 11
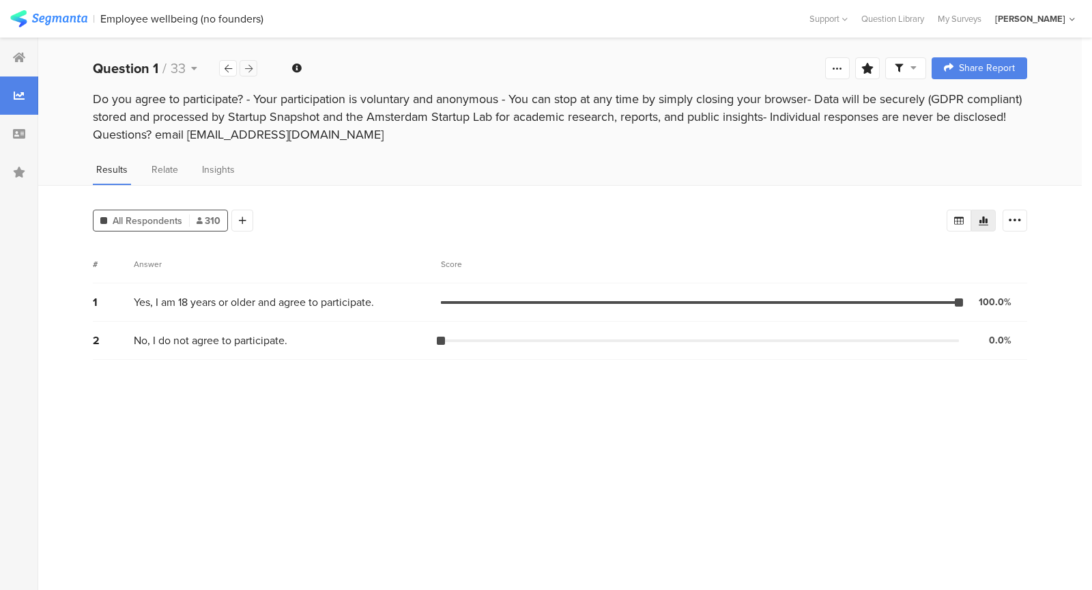
click at [255, 69] on div at bounding box center [249, 68] width 18 height 16
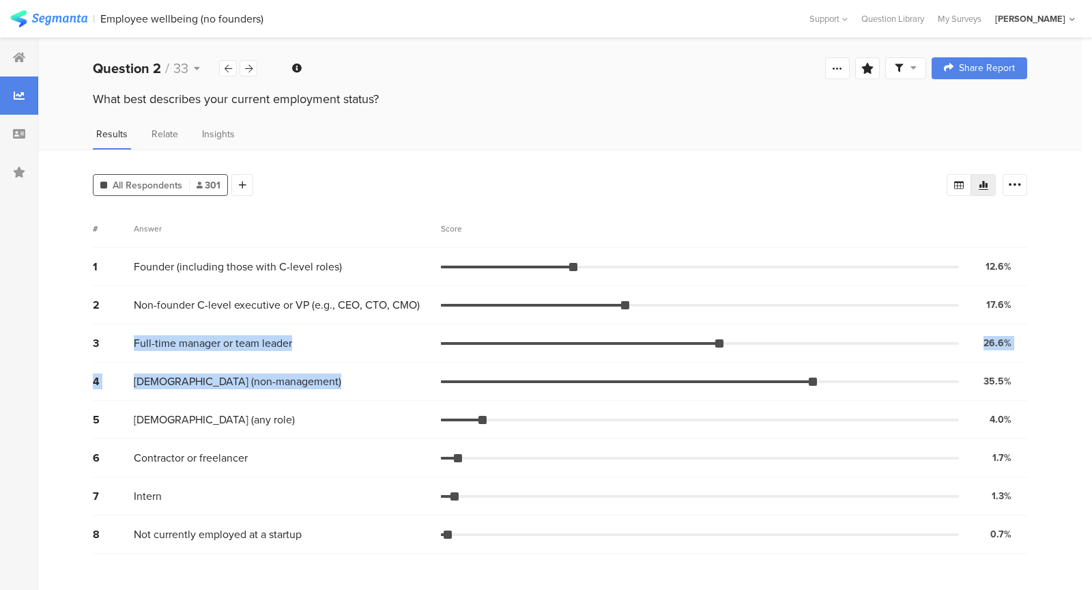
drag, startPoint x: 267, startPoint y: 325, endPoint x: 323, endPoint y: 388, distance: 84.1
click at [323, 388] on div "1 Founder (including those with C-level roles) 12.6% 38 votes 2 Non-founder C-l…" at bounding box center [560, 401] width 934 height 306
click at [323, 388] on div "4 [DEMOGRAPHIC_DATA] (non-management) 35.5% 107 votes" at bounding box center [560, 381] width 934 height 38
drag, startPoint x: 323, startPoint y: 388, endPoint x: 239, endPoint y: 310, distance: 114.4
click at [239, 310] on div "1 Founder (including those with C-level roles) 12.6% 38 votes 2 Non-founder C-l…" at bounding box center [560, 401] width 934 height 306
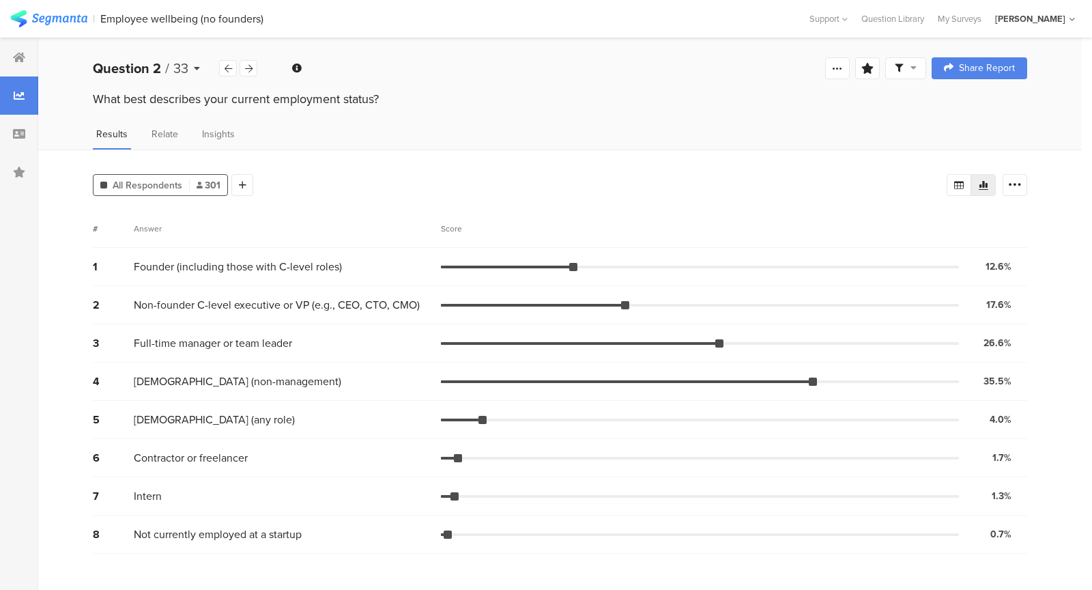
click at [197, 69] on icon at bounding box center [197, 68] width 6 height 10
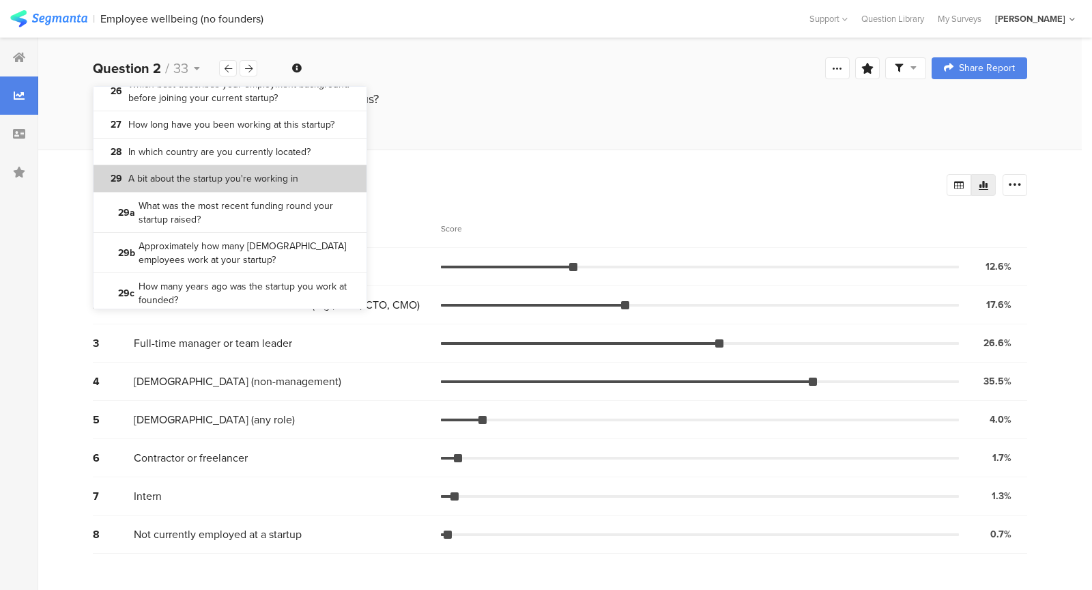
scroll to position [1689, 0]
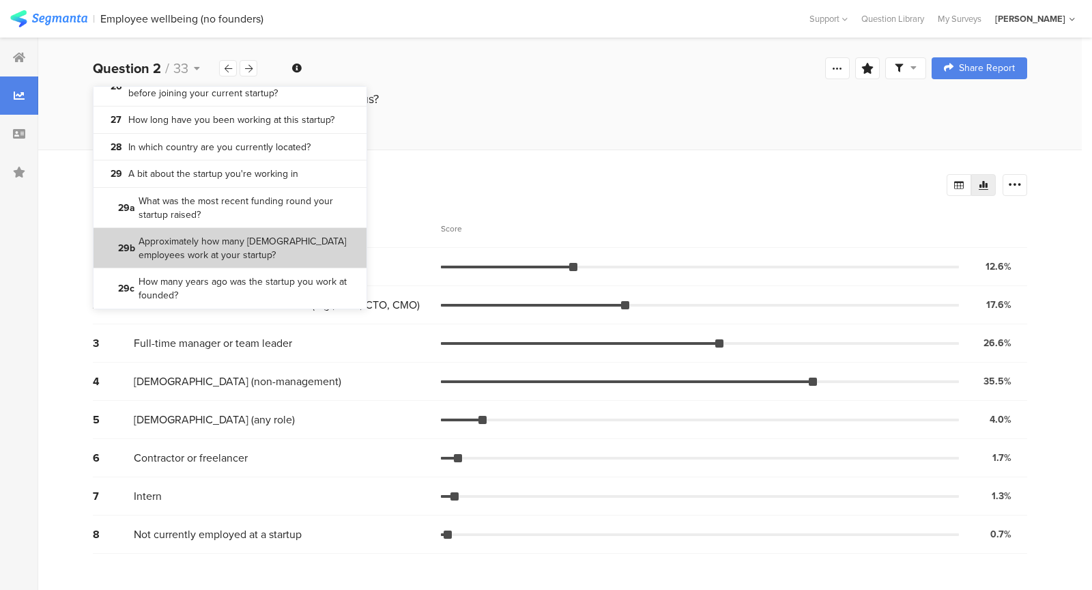
click at [292, 244] on bdi "Approximately how many [DEMOGRAPHIC_DATA] employees work at your startup?" at bounding box center [248, 248] width 218 height 27
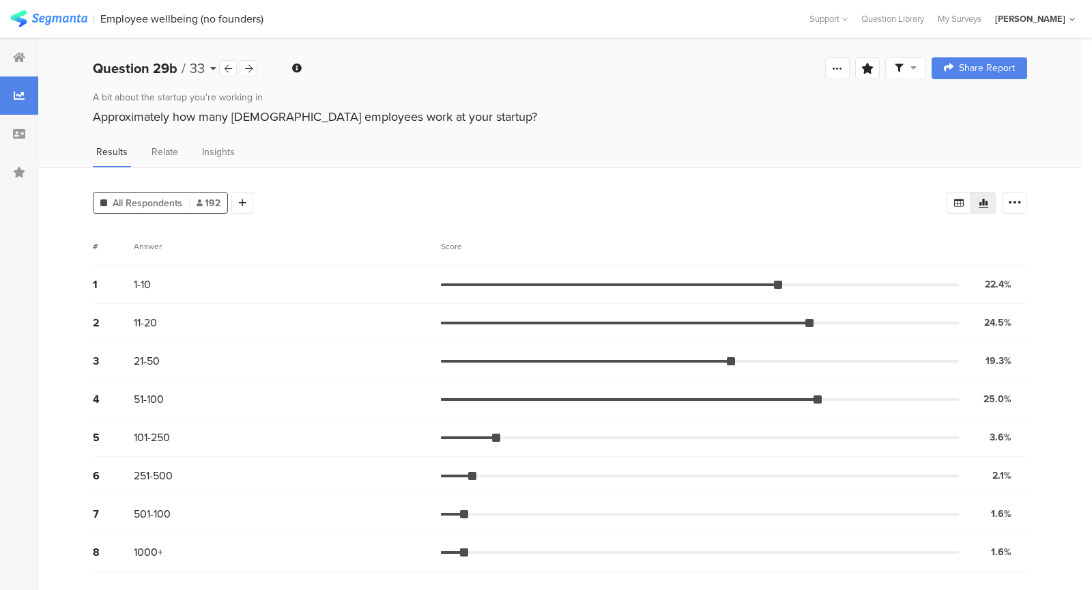
click at [214, 68] on icon at bounding box center [213, 68] width 6 height 10
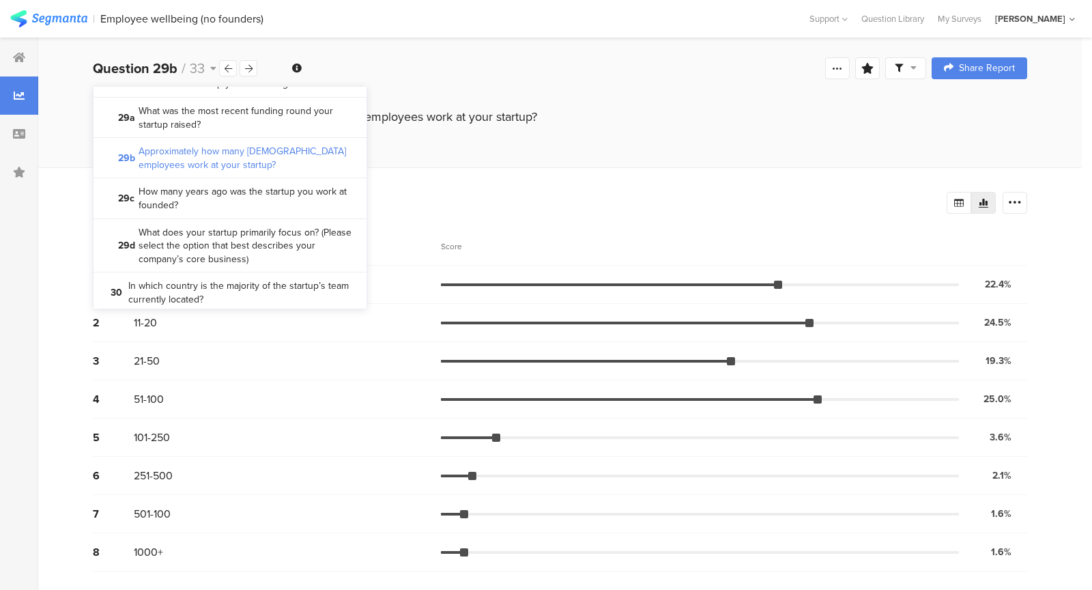
scroll to position [1666, 0]
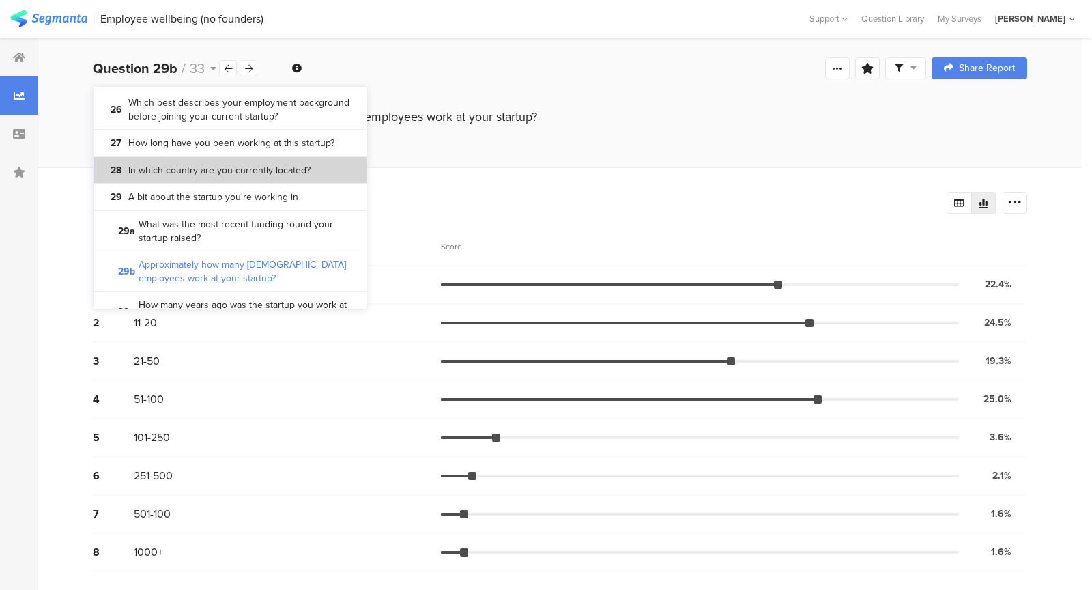
click at [253, 174] on bdi "In which country are you currently located?" at bounding box center [219, 171] width 182 height 14
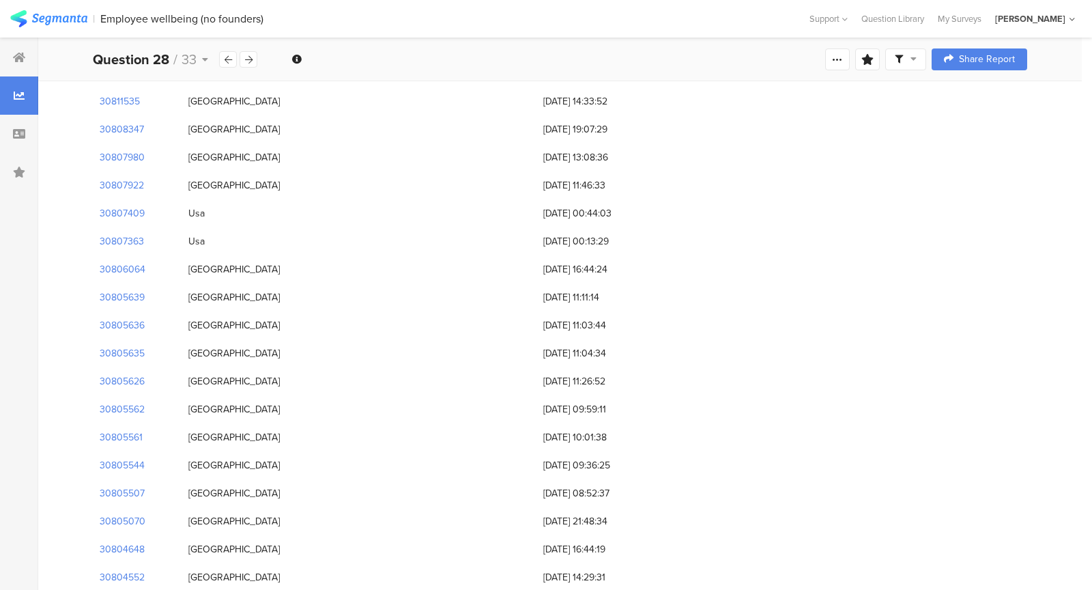
scroll to position [1161, 0]
